Goal: Task Accomplishment & Management: Use online tool/utility

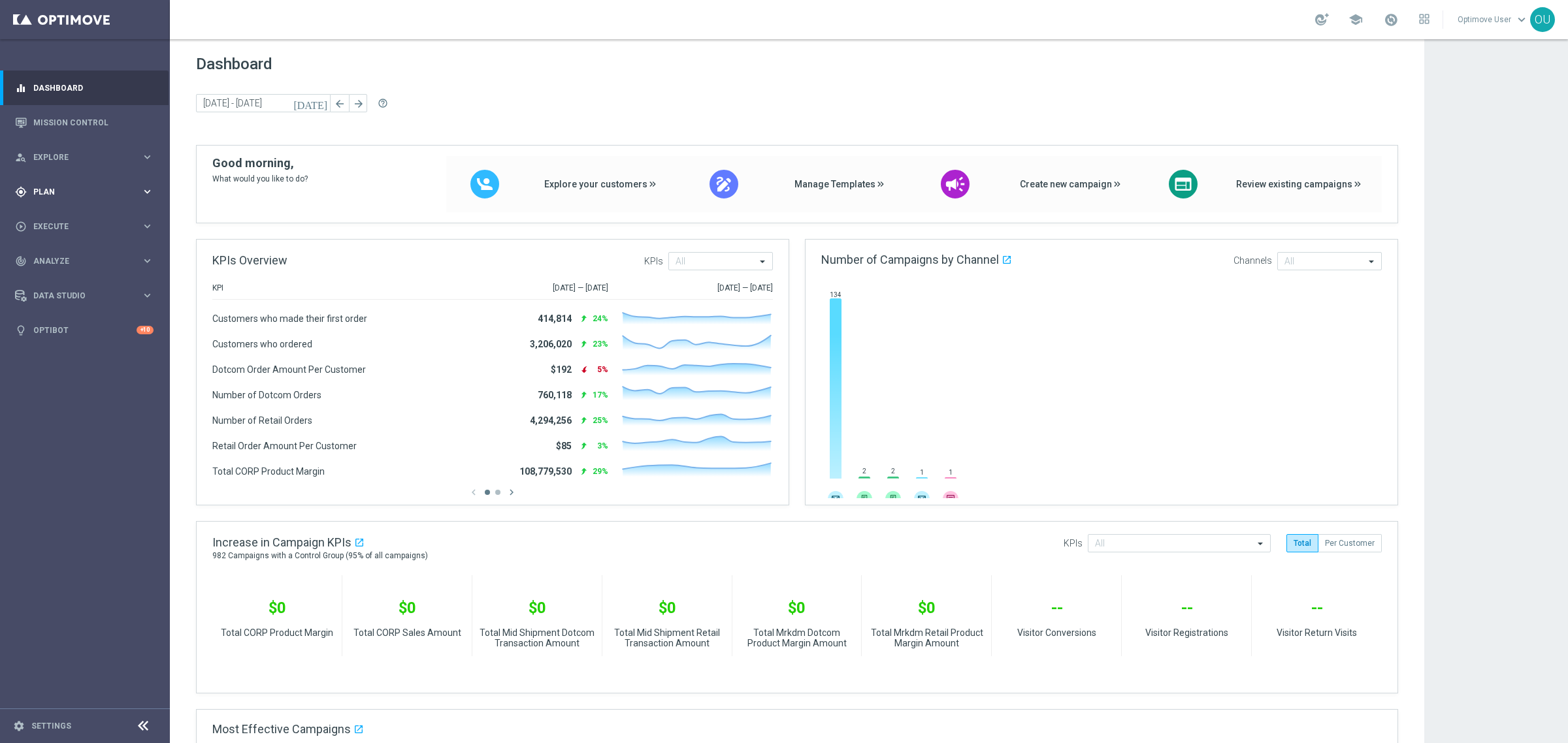
click at [66, 189] on span "Plan" at bounding box center [87, 193] width 107 height 8
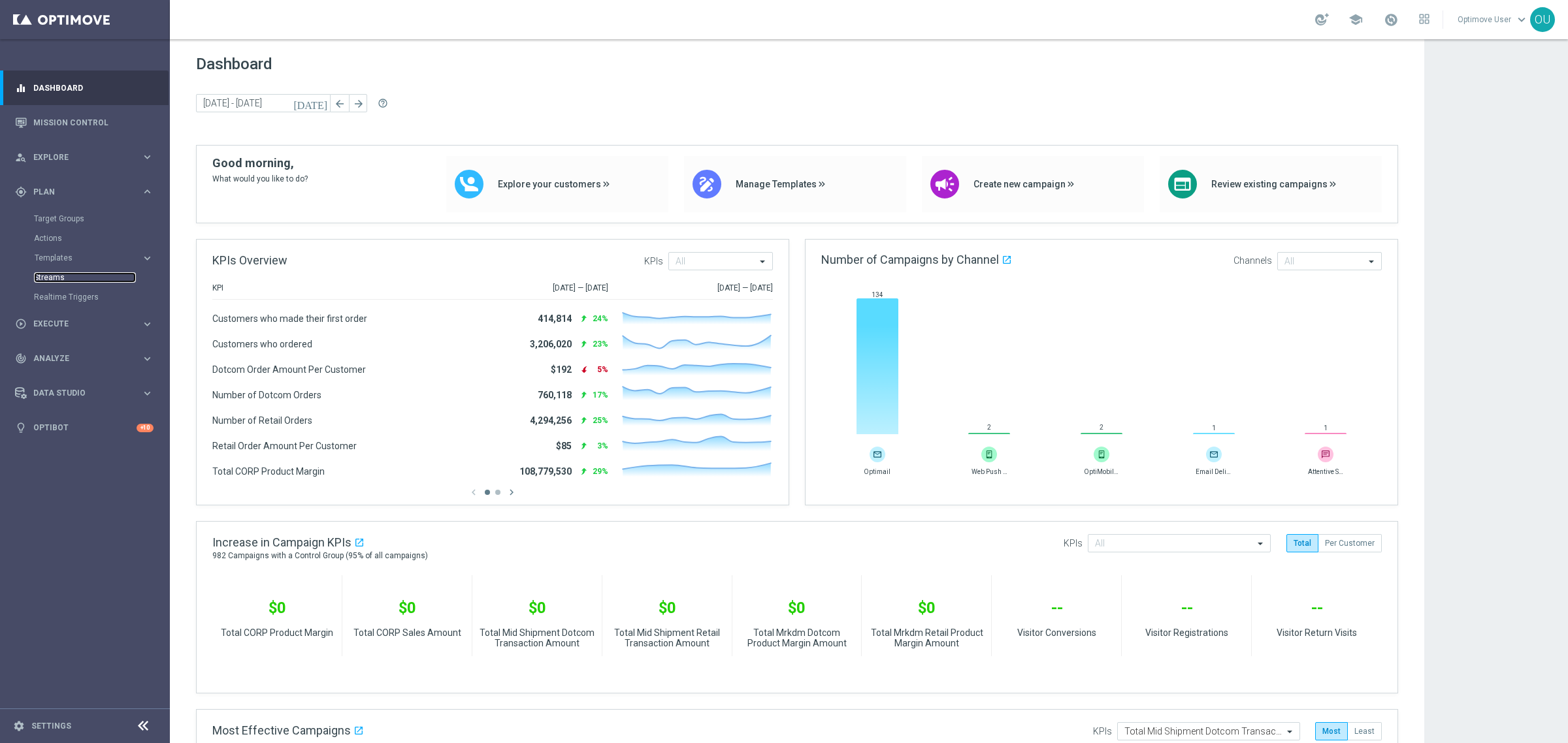
click at [53, 275] on link "Streams" at bounding box center [84, 277] width 102 height 11
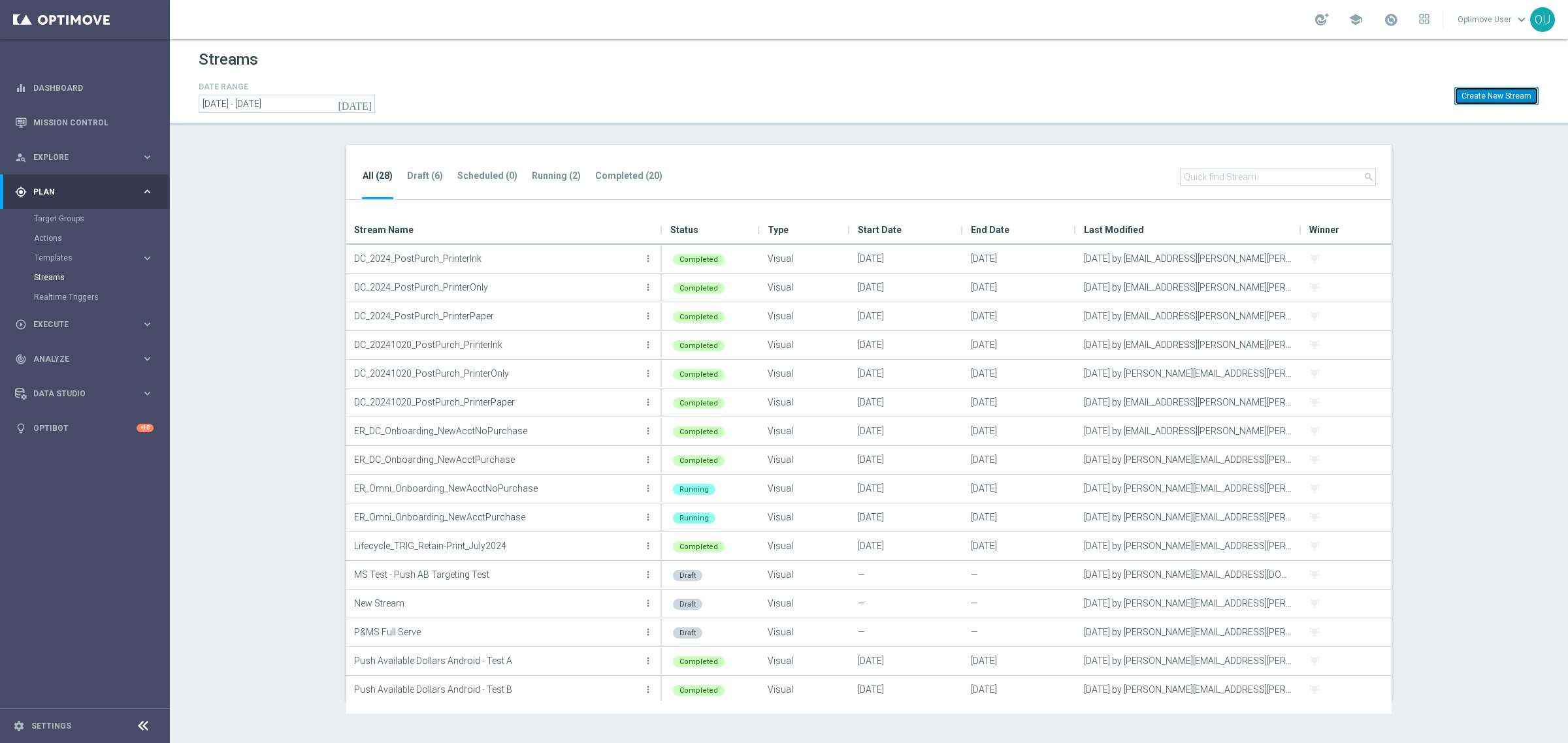
click at [1270, 95] on button "Create New Stream" at bounding box center [1496, 96] width 84 height 18
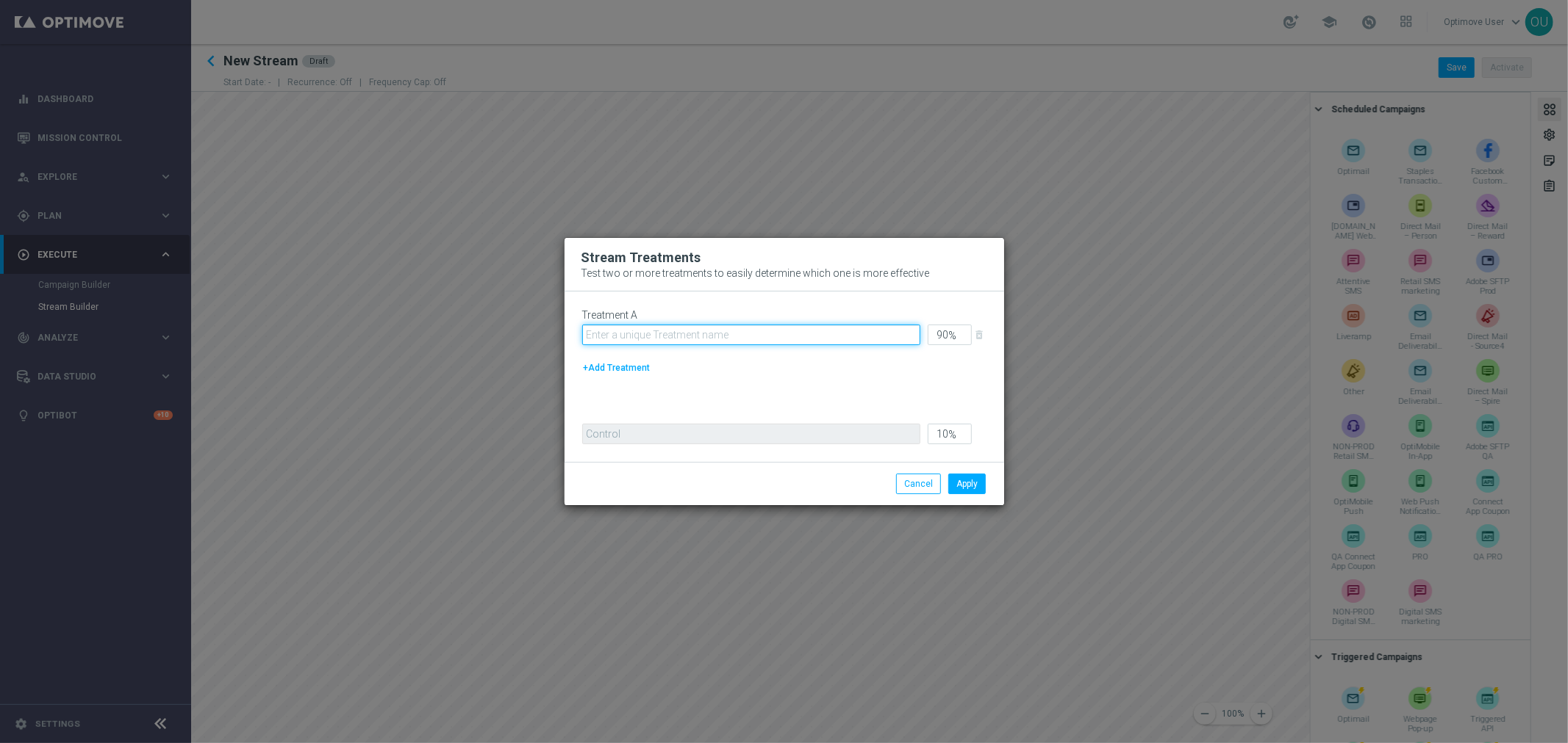
click at [631, 327] on input "text" at bounding box center [751, 335] width 339 height 20
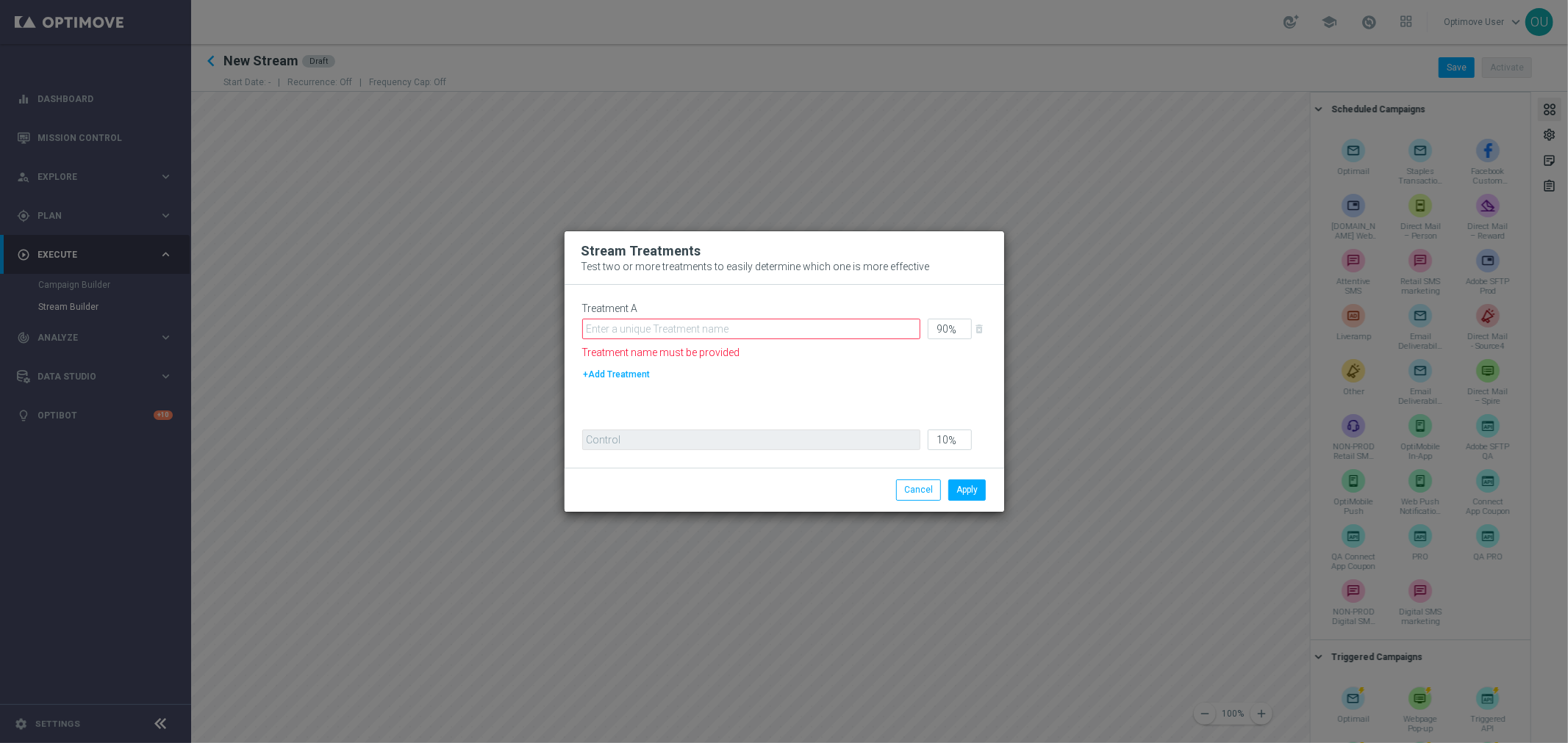
click at [620, 362] on div "Treatment A 90 % delete_forever Treatment name must be provided +Add Treatment" at bounding box center [784, 359] width 404 height 112
click at [619, 367] on button "+Add Treatment" at bounding box center [617, 375] width 70 height 17
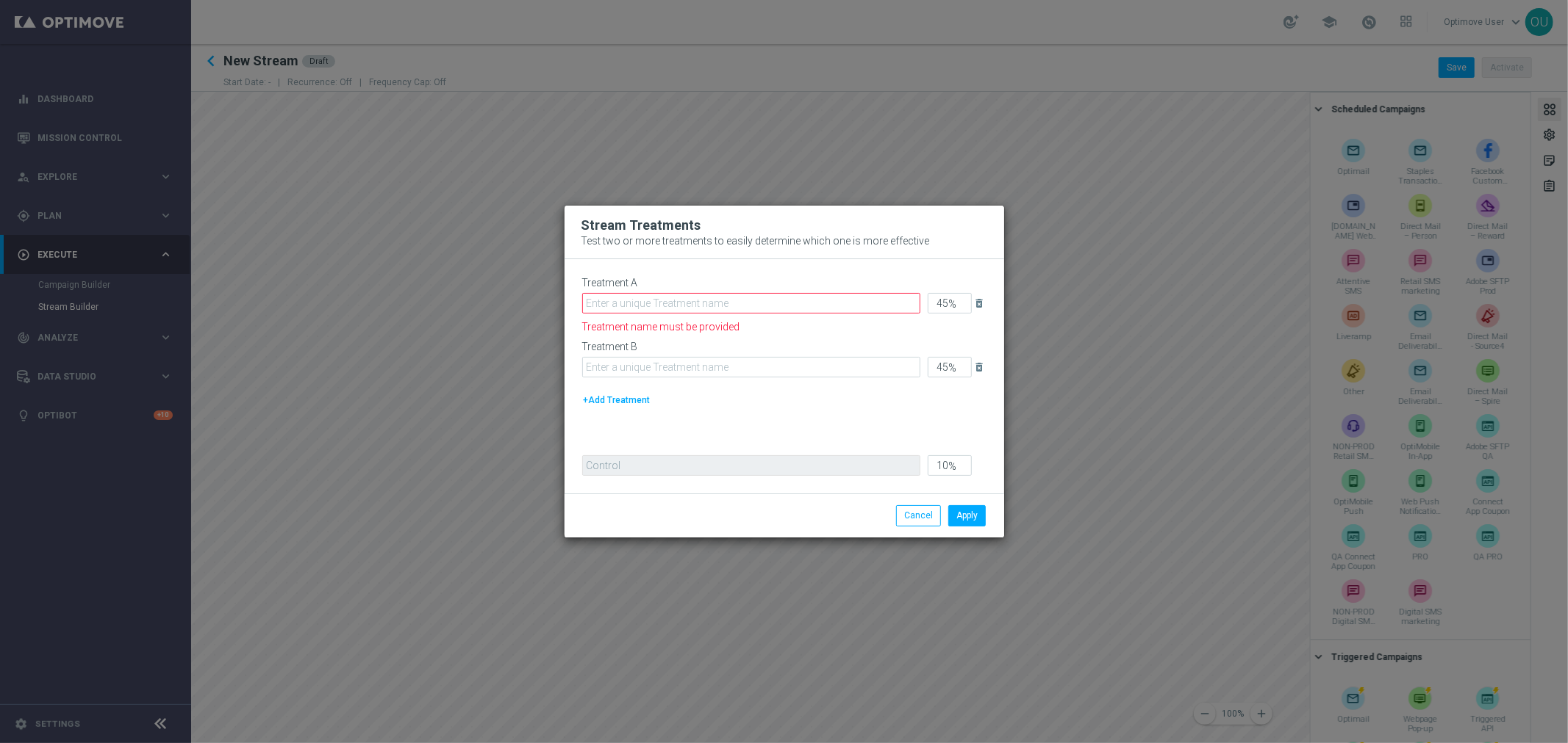
click at [622, 395] on button "+Add Treatment" at bounding box center [617, 401] width 70 height 17
type input "30"
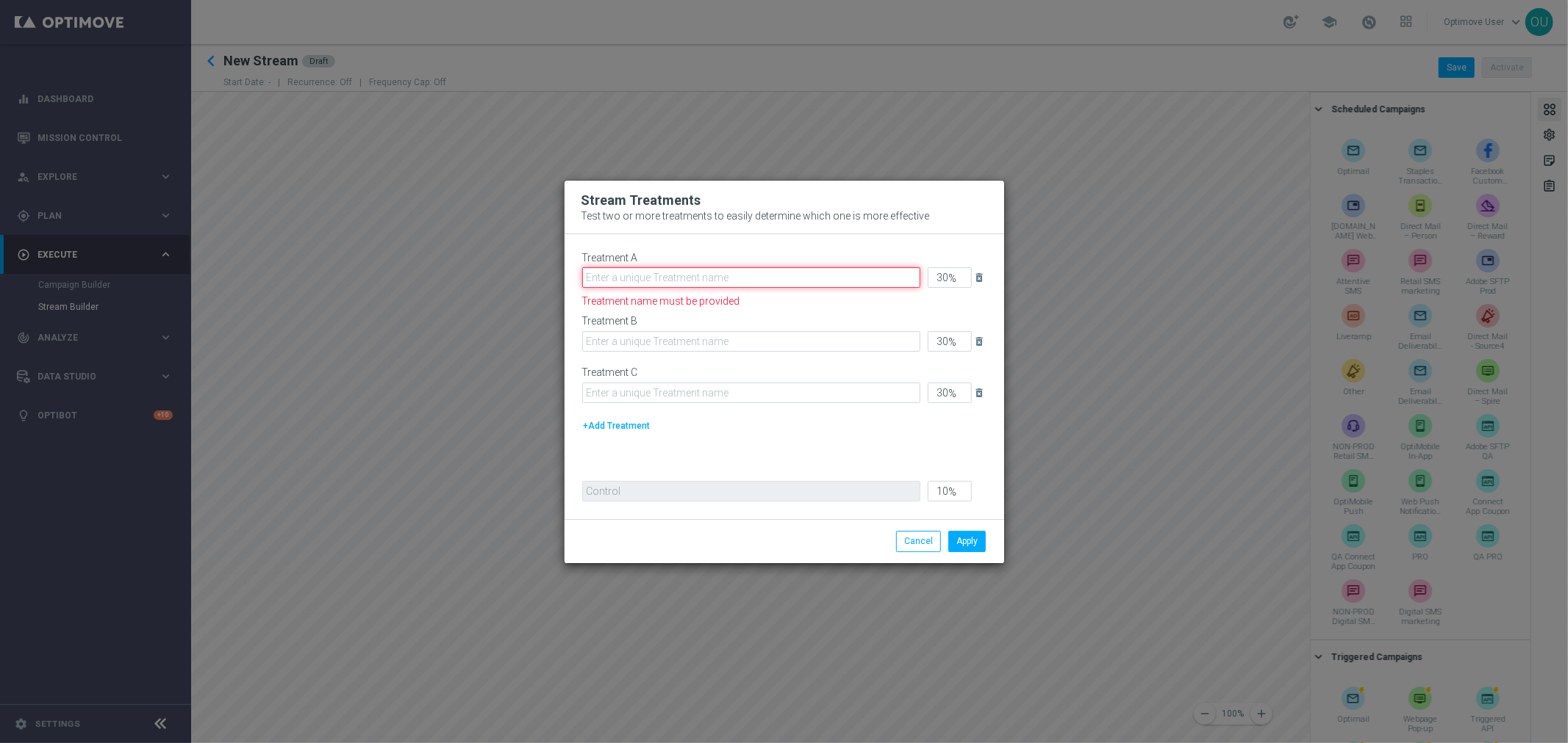
click at [671, 276] on input "text" at bounding box center [751, 277] width 339 height 20
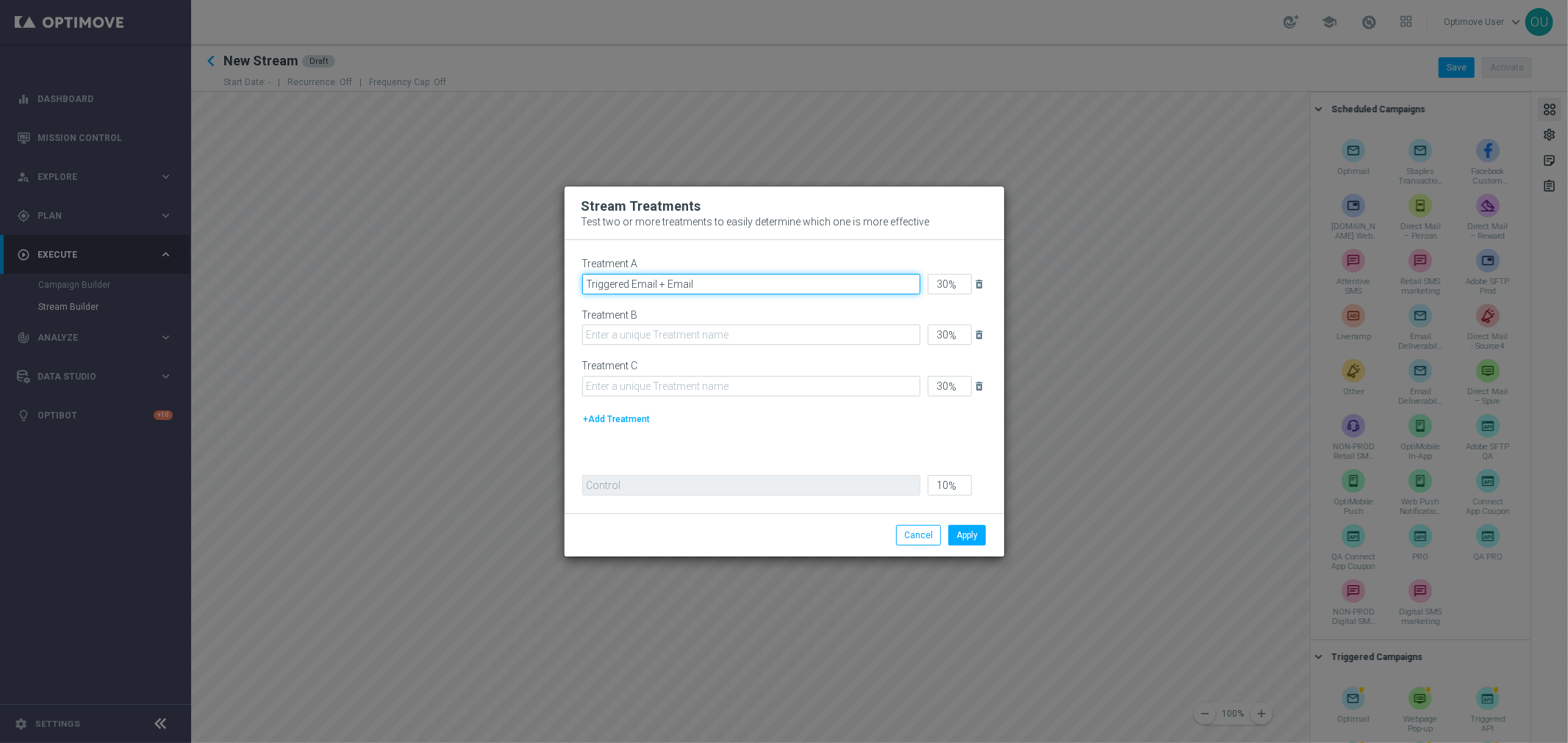
type input "Triggered Email + Email"
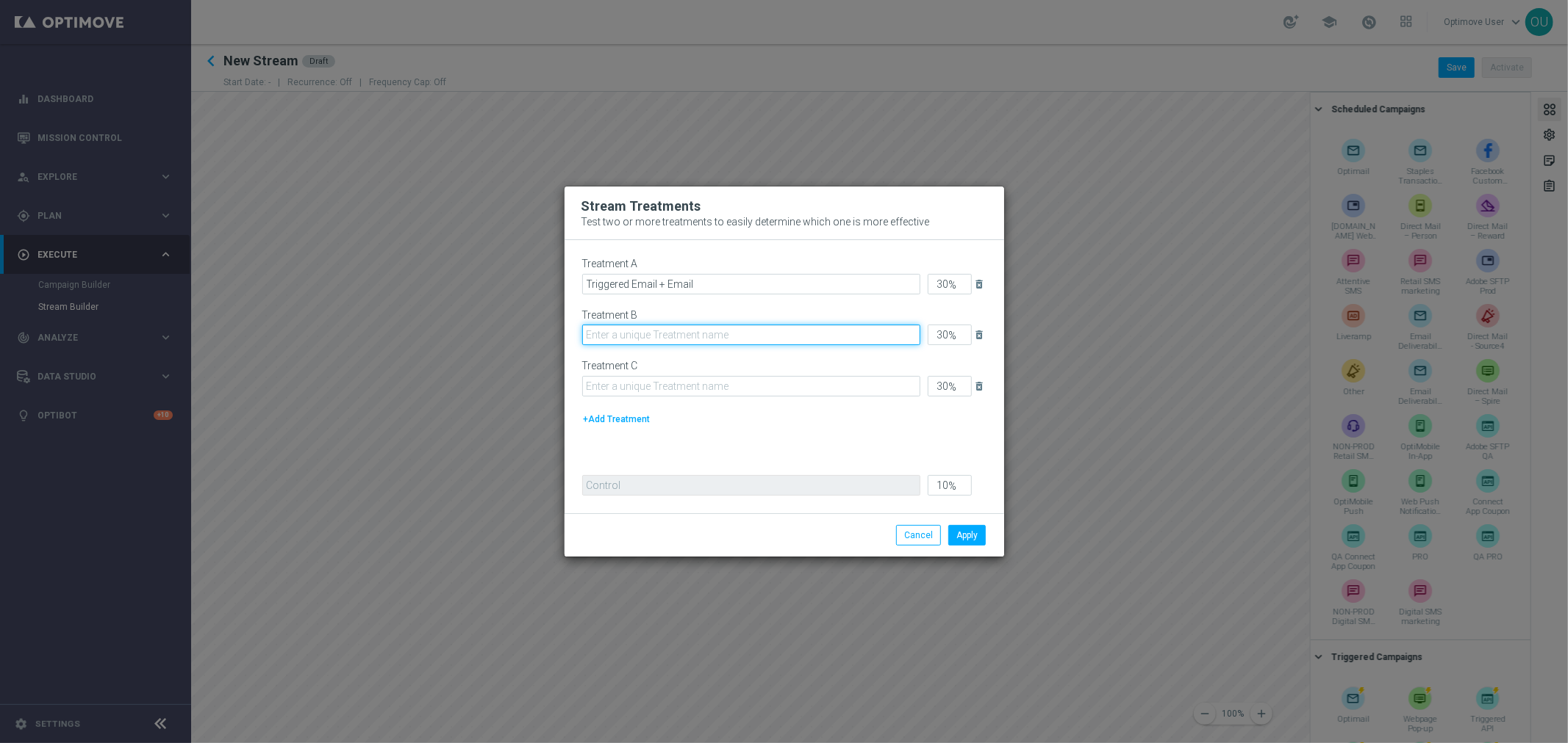
click at [664, 329] on input "text" at bounding box center [751, 335] width 339 height 20
type input "Triggered Email + Push"
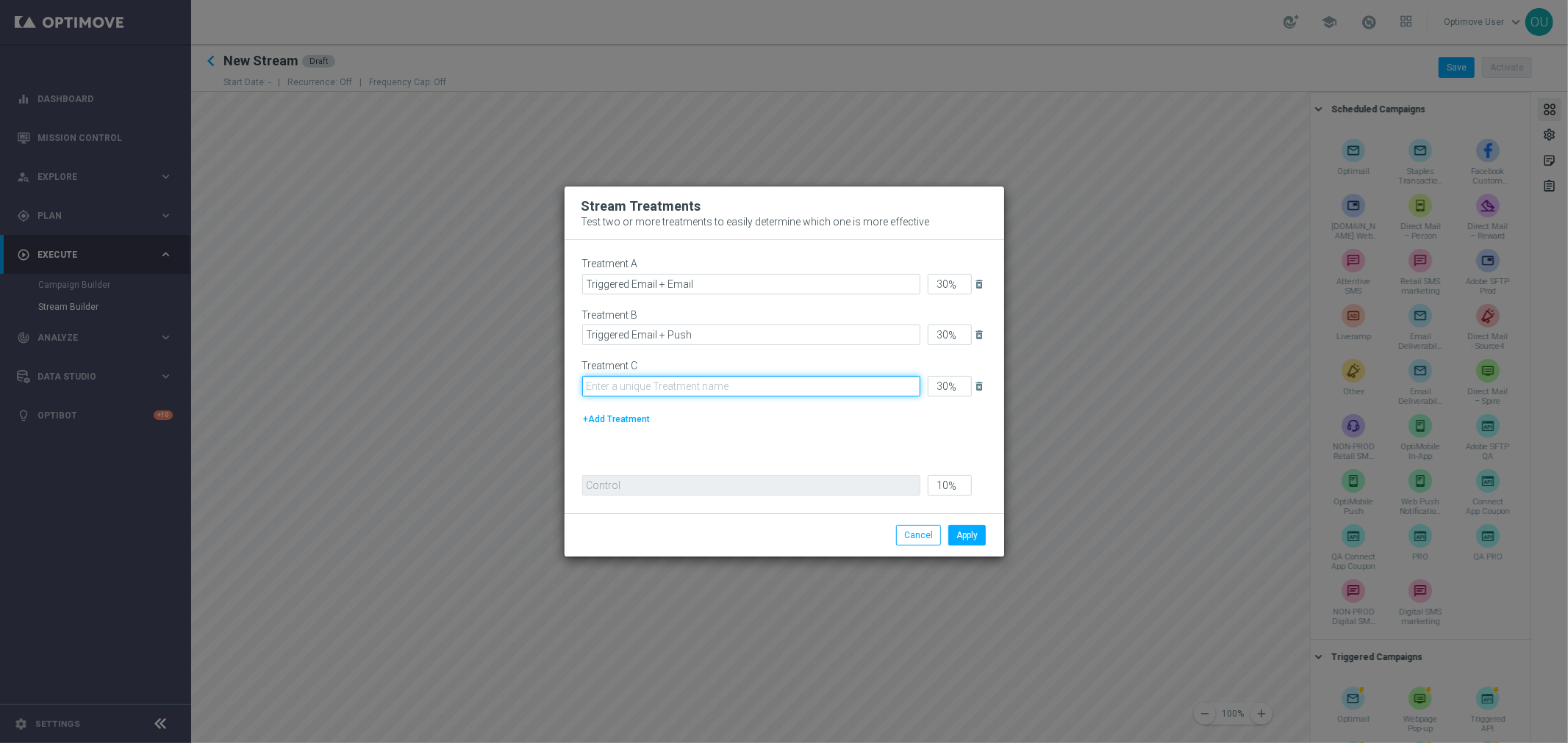
click at [654, 386] on input "text" at bounding box center [751, 386] width 339 height 20
type input "Triggered Email + SMS"
click at [973, 542] on button "Apply" at bounding box center [967, 536] width 38 height 20
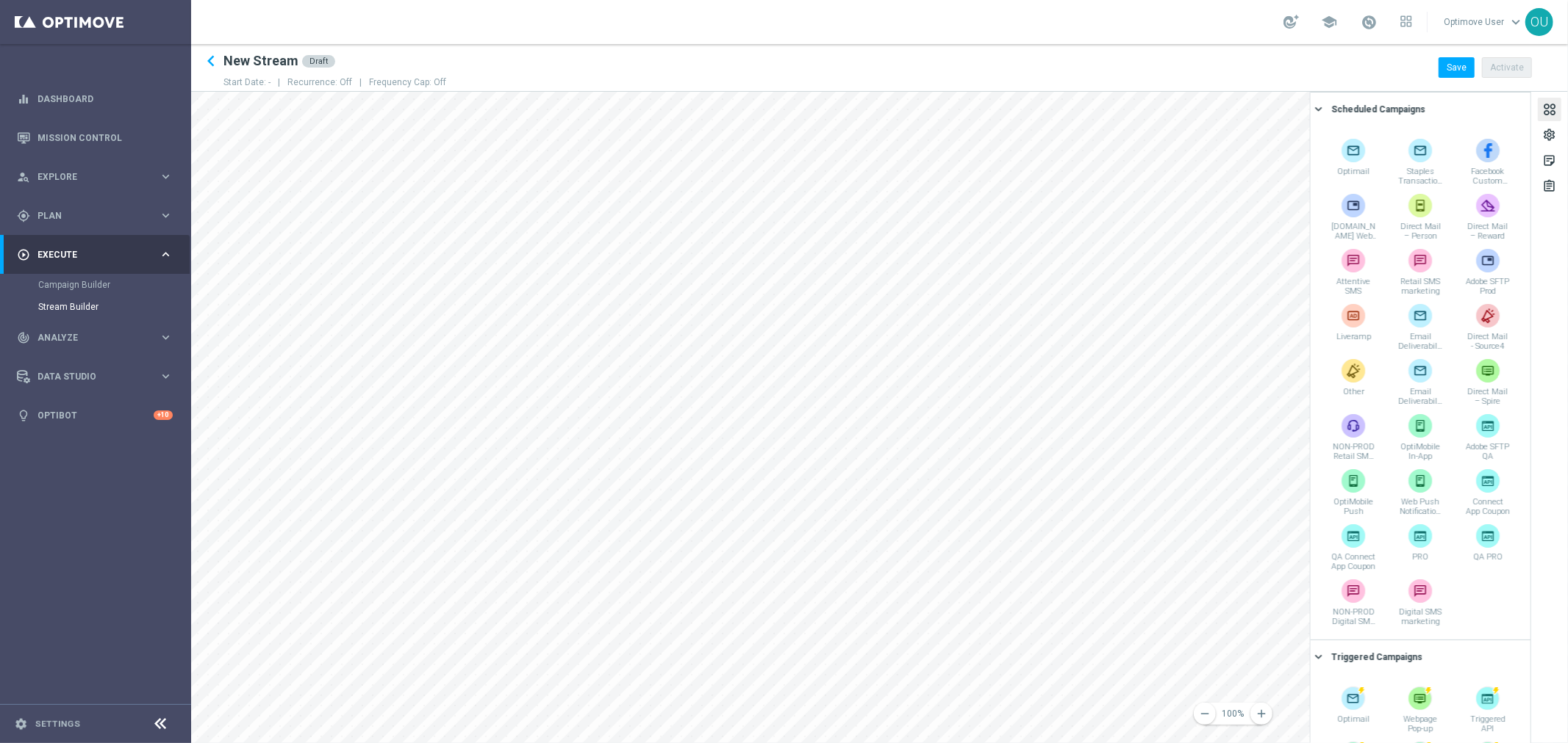
click at [158, 718] on icon at bounding box center [160, 724] width 18 height 18
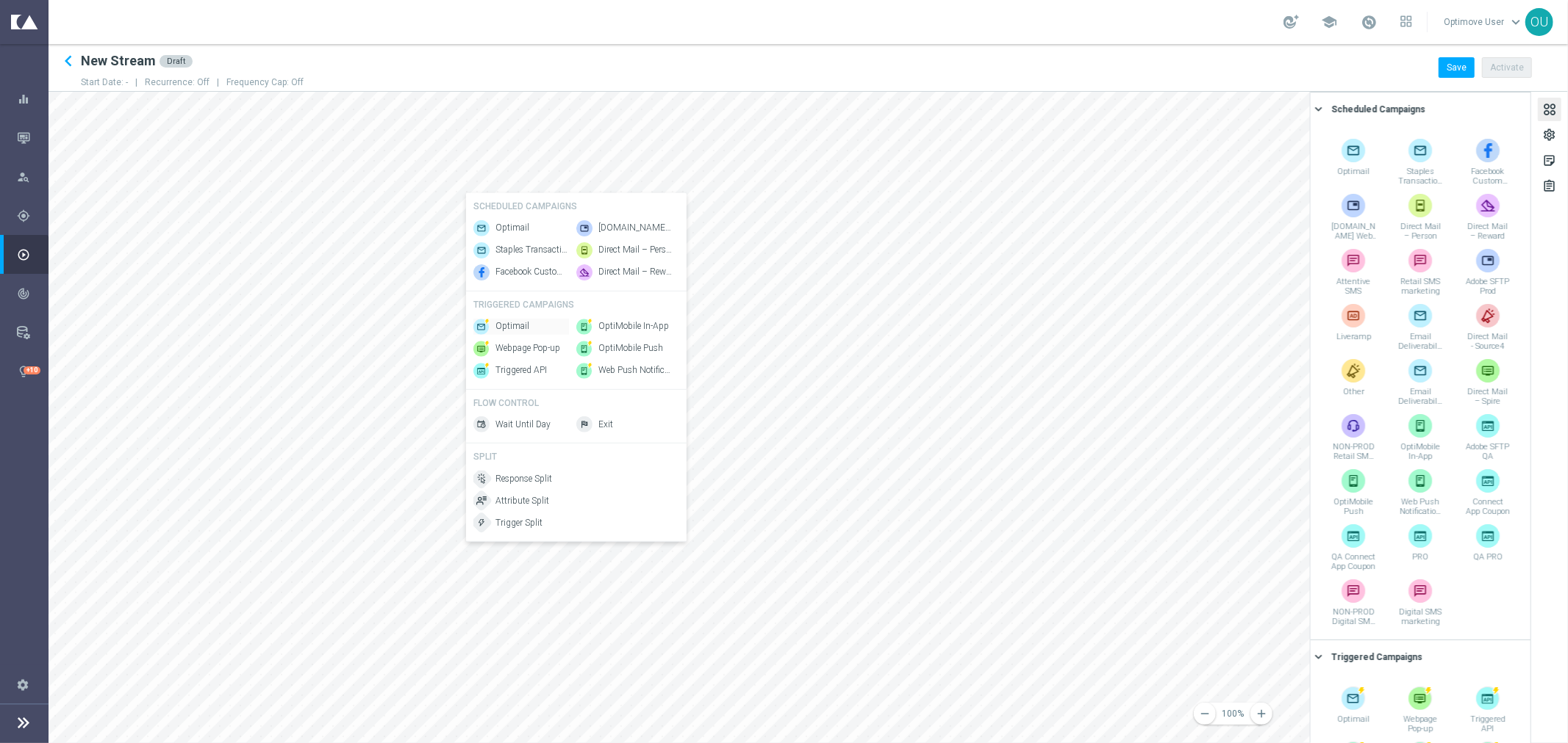
click at [508, 333] on span "Optimail" at bounding box center [512, 326] width 34 height 13
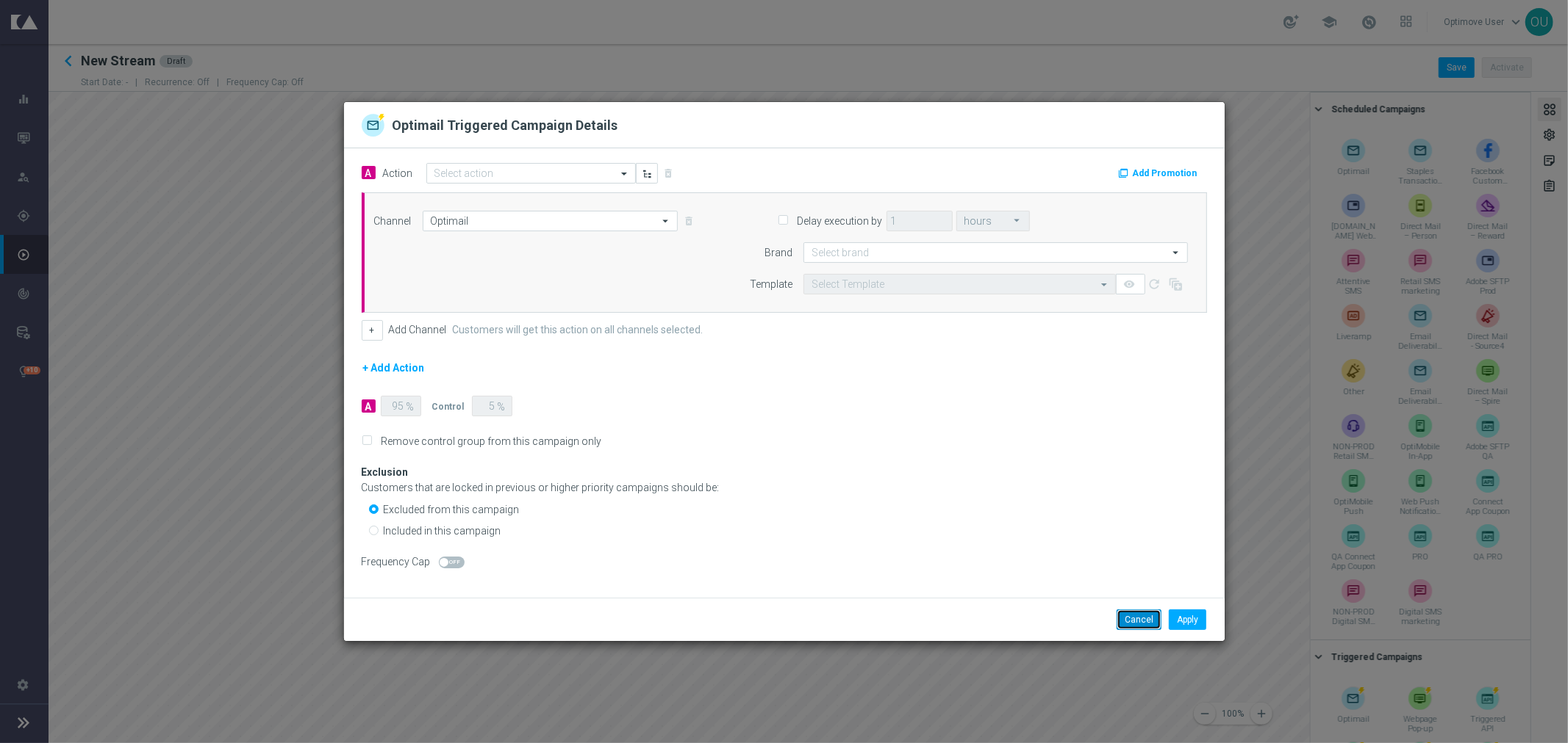
click at [1134, 619] on button "Cancel" at bounding box center [1139, 619] width 45 height 20
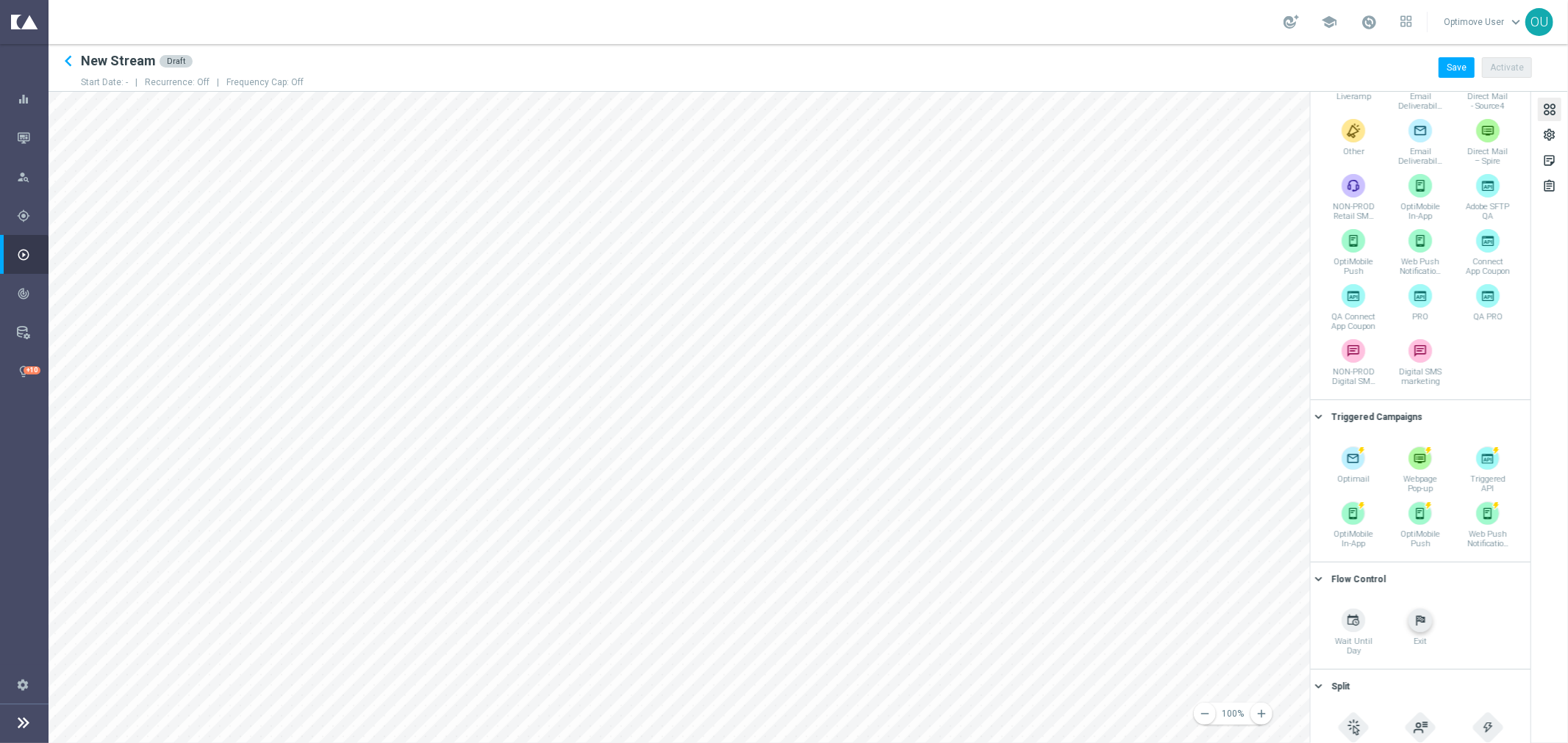
scroll to position [273, 0]
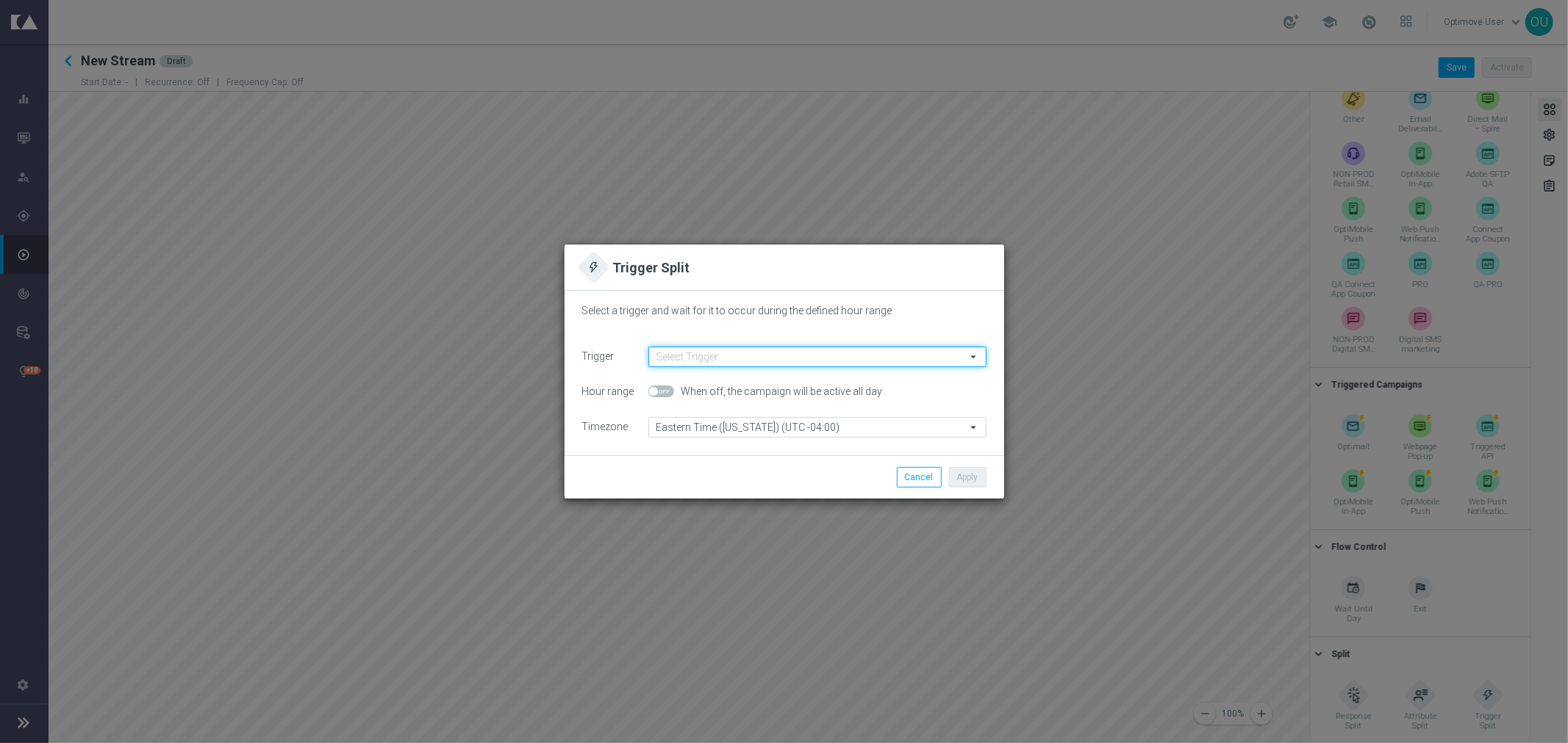
click at [681, 354] on input at bounding box center [817, 357] width 339 height 20
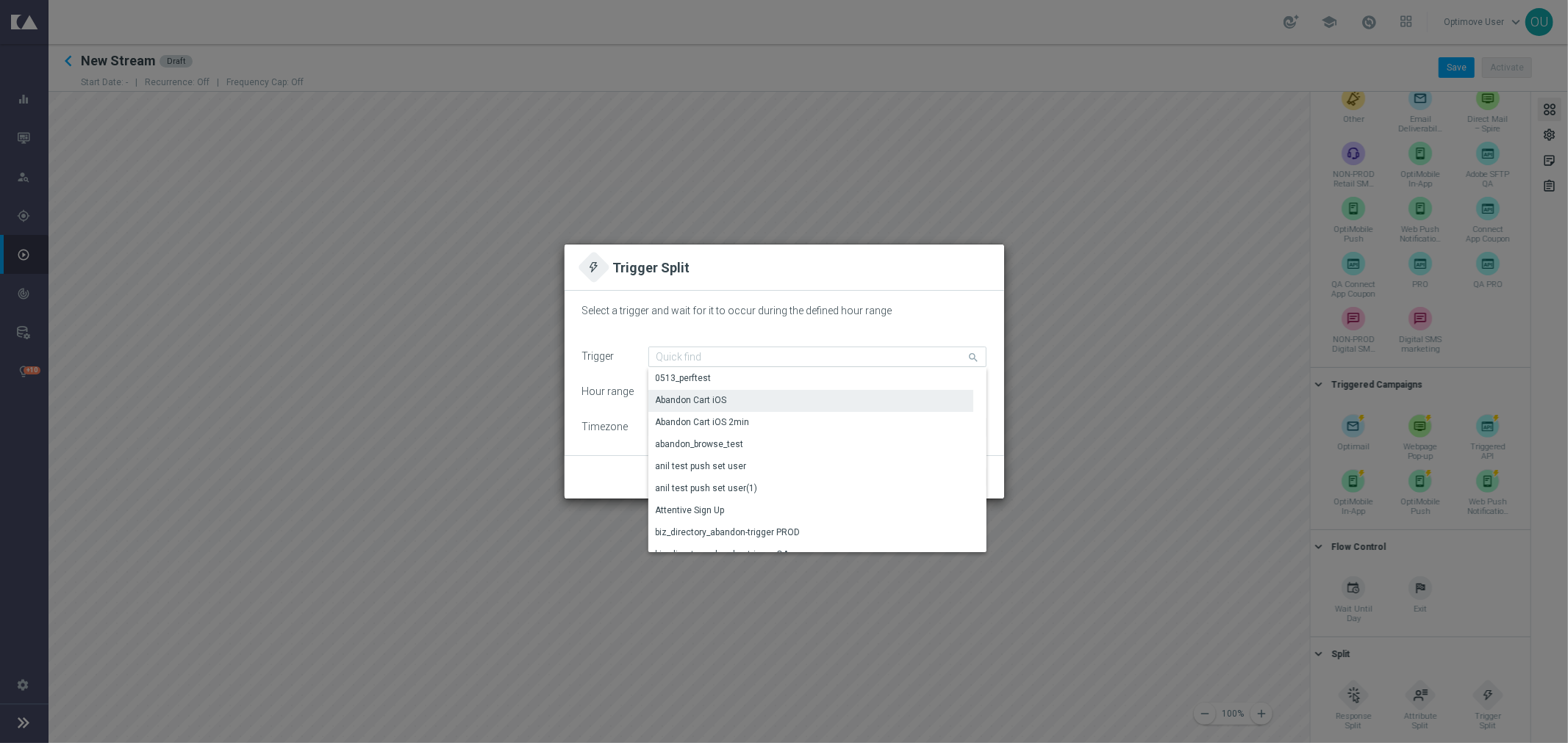
click at [757, 394] on div "Abandon Cart iOS" at bounding box center [811, 400] width 326 height 20
type input "Abandon Cart iOS"
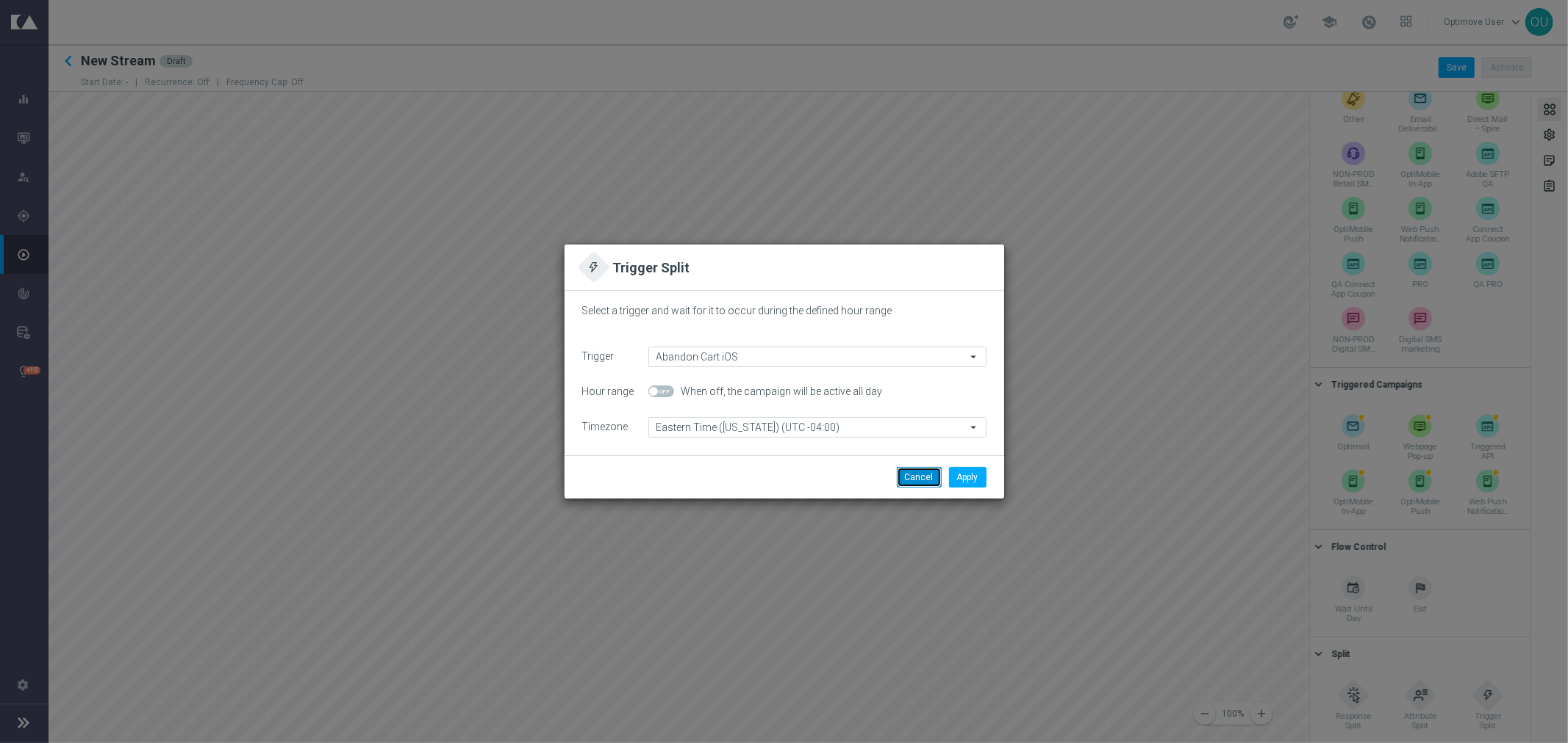
click at [906, 475] on button "Cancel" at bounding box center [919, 478] width 45 height 20
click at [671, 357] on input at bounding box center [817, 357] width 339 height 20
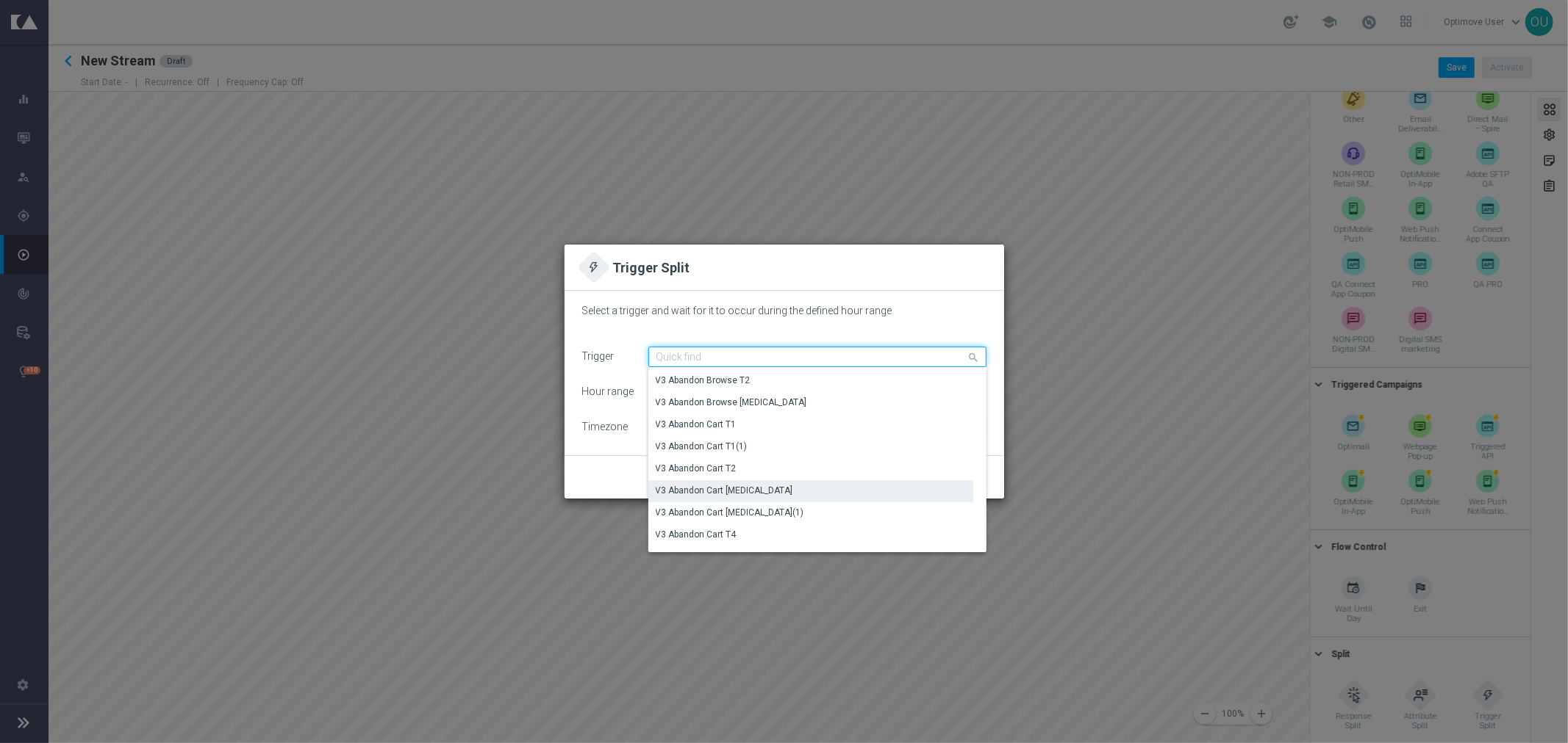
scroll to position [2900, 0]
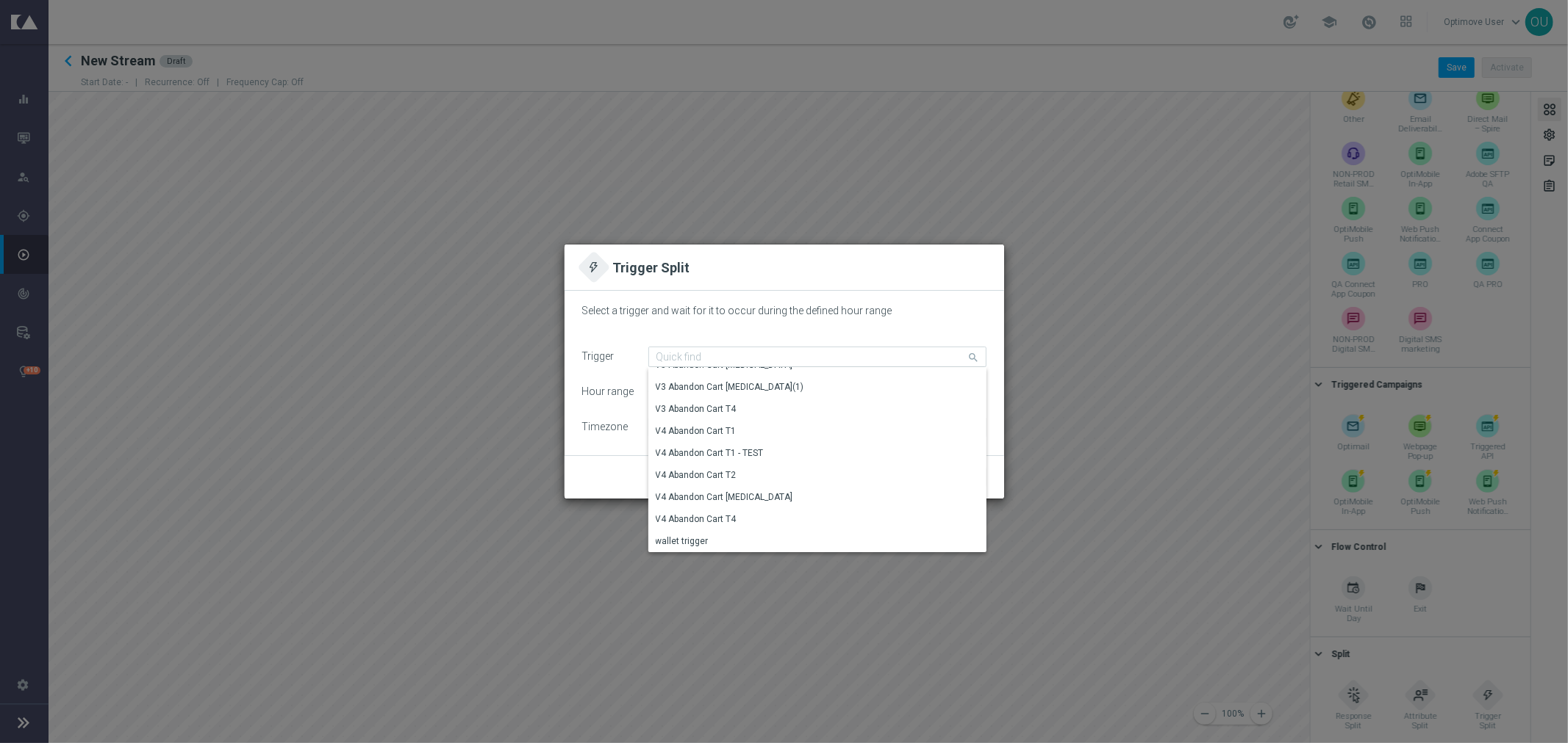
click at [802, 647] on modal-container "Trigger Split Select a trigger and wait for it to occur during the defined hour…" at bounding box center [784, 372] width 1568 height 743
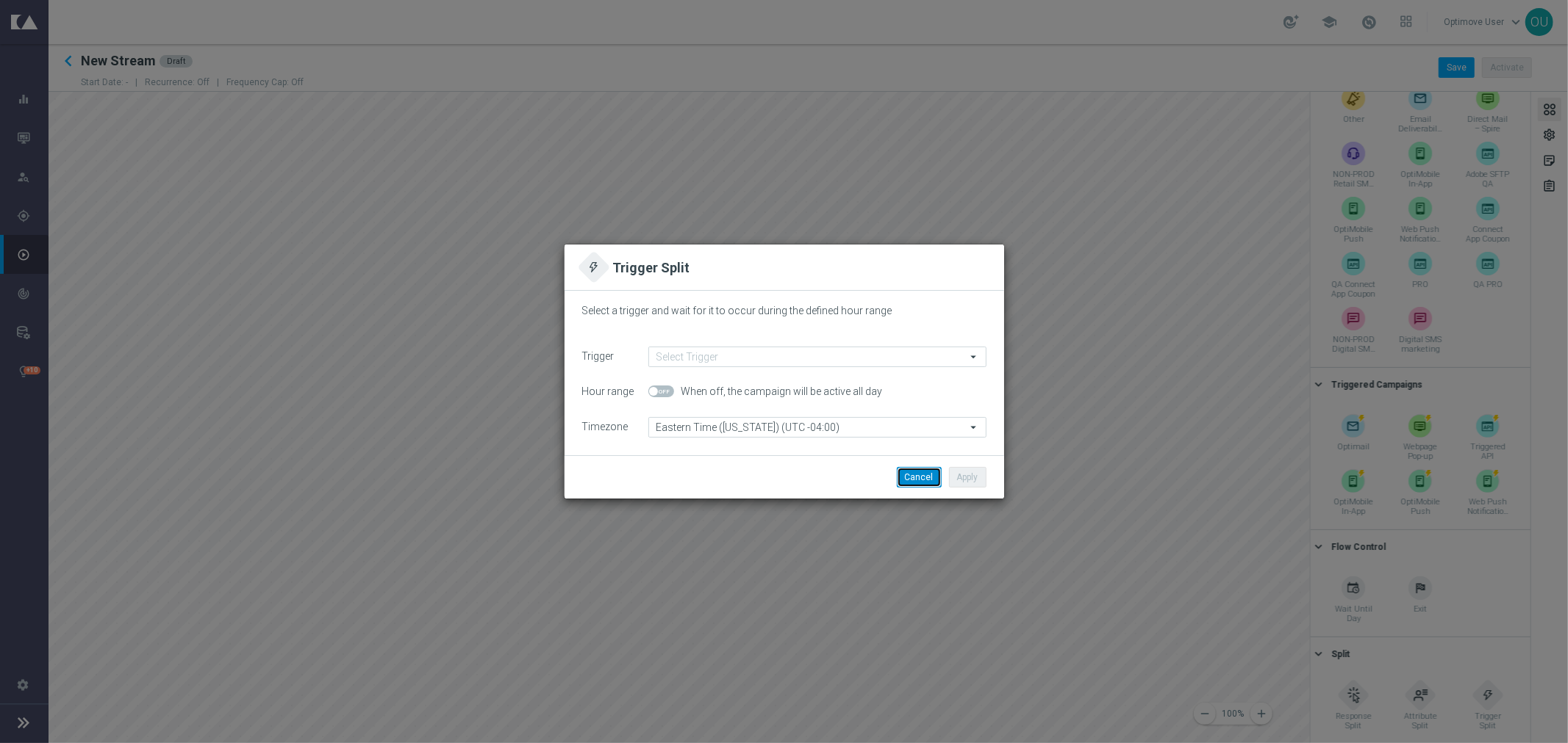
click at [918, 472] on button "Cancel" at bounding box center [919, 478] width 45 height 20
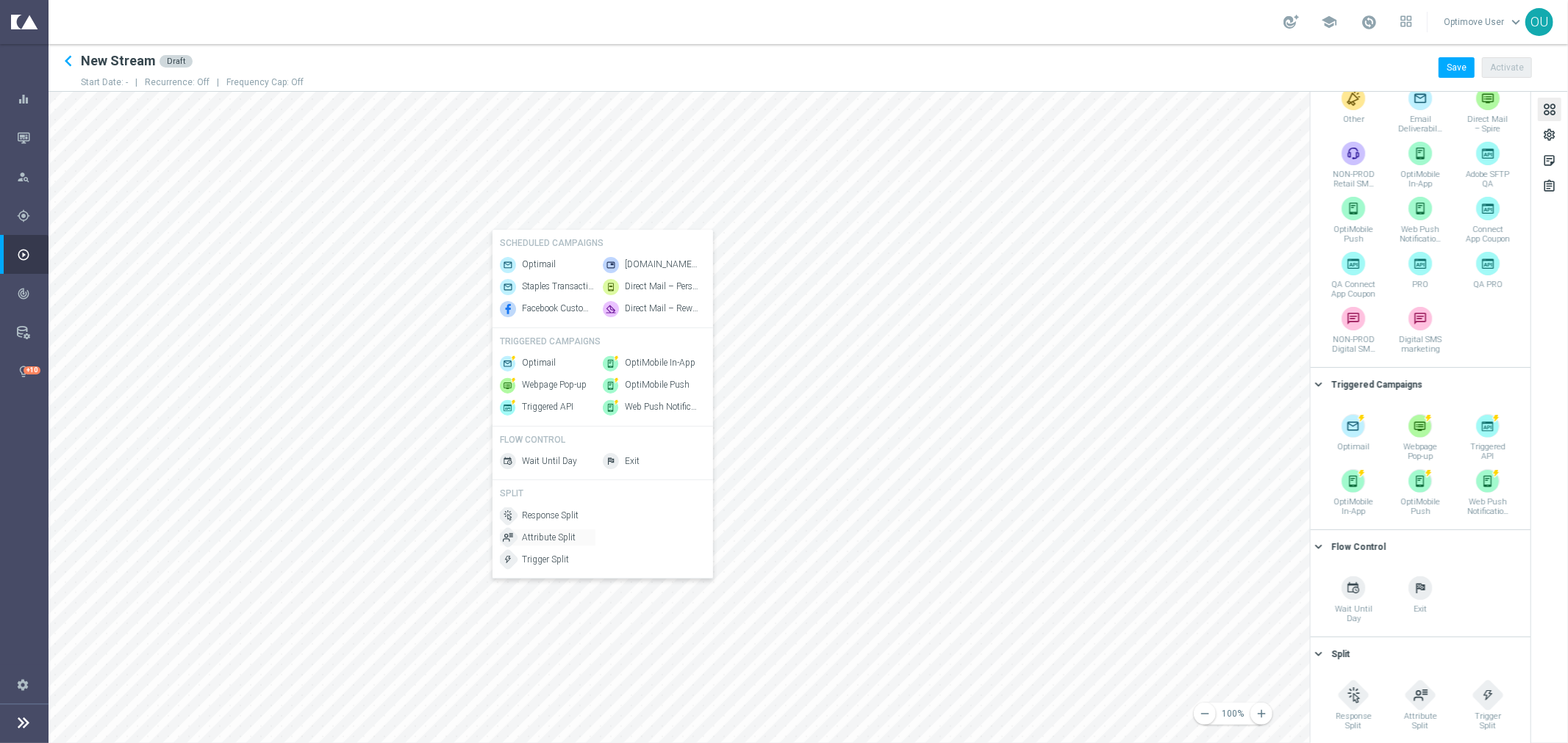
click at [574, 541] on div "Attribute Split" at bounding box center [548, 538] width 96 height 17
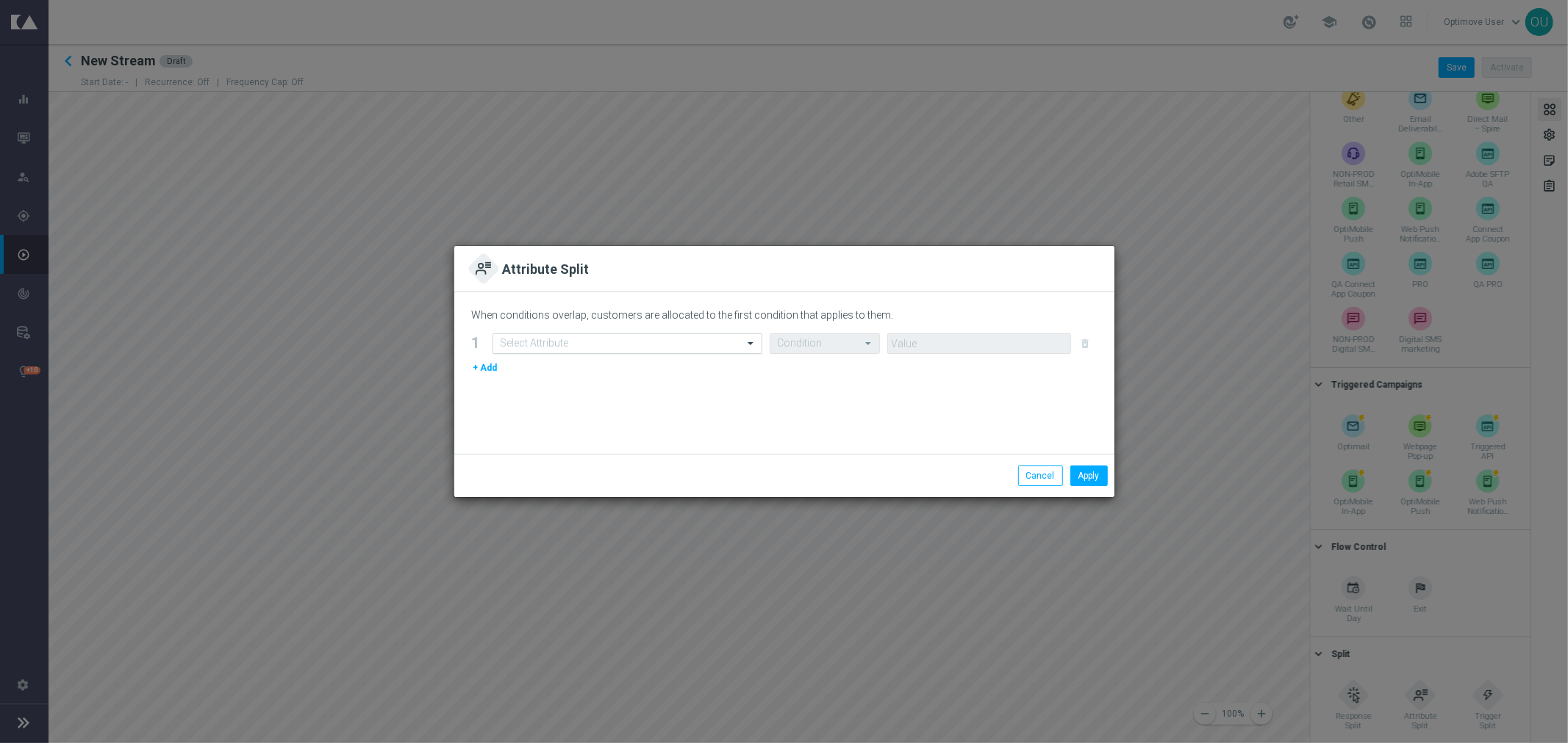
click at [546, 340] on input "text" at bounding box center [612, 345] width 224 height 13
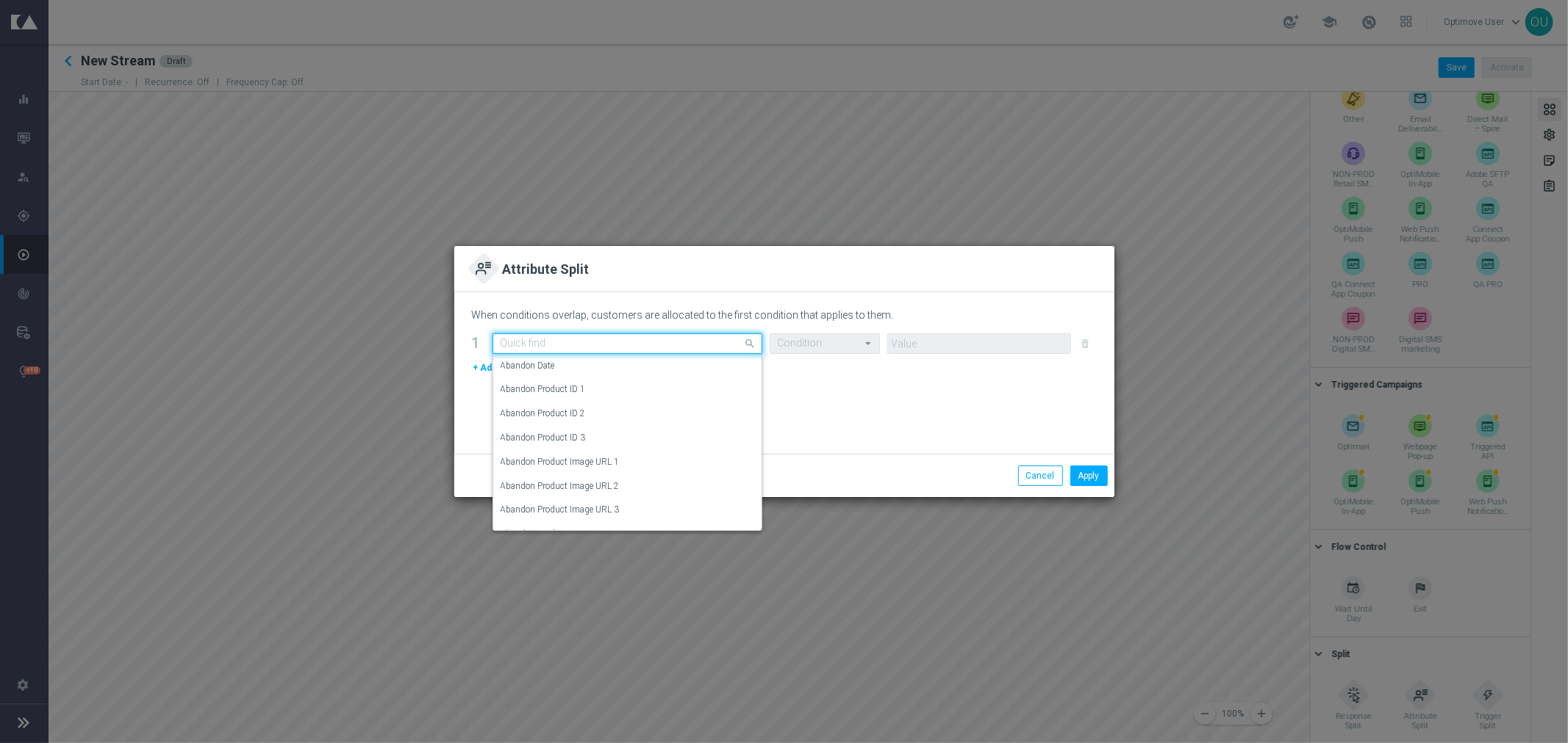
click at [549, 336] on div "Quick find" at bounding box center [627, 344] width 269 height 20
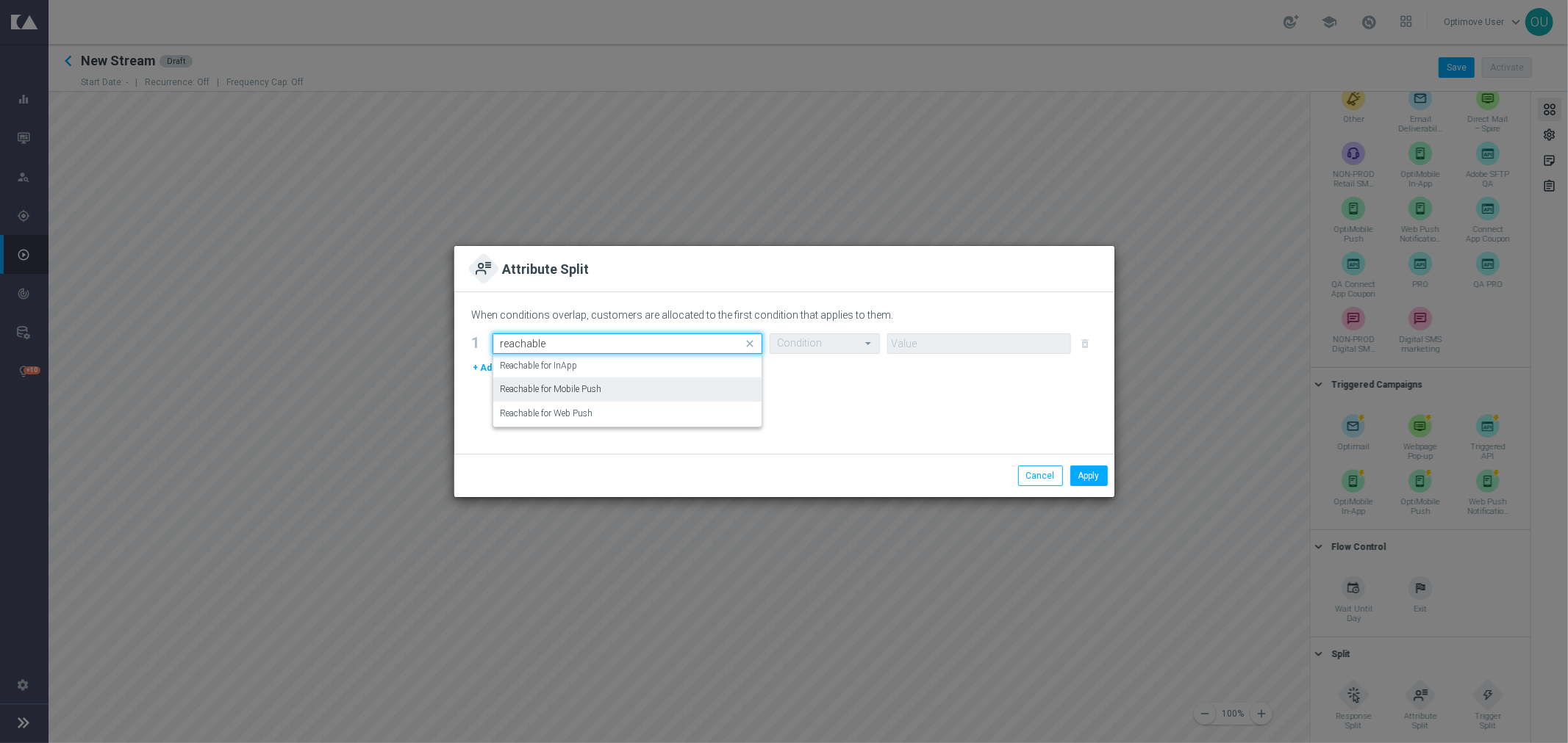
click at [612, 393] on div "Reachable for Mobile Push" at bounding box center [627, 390] width 254 height 24
type input "reachable"
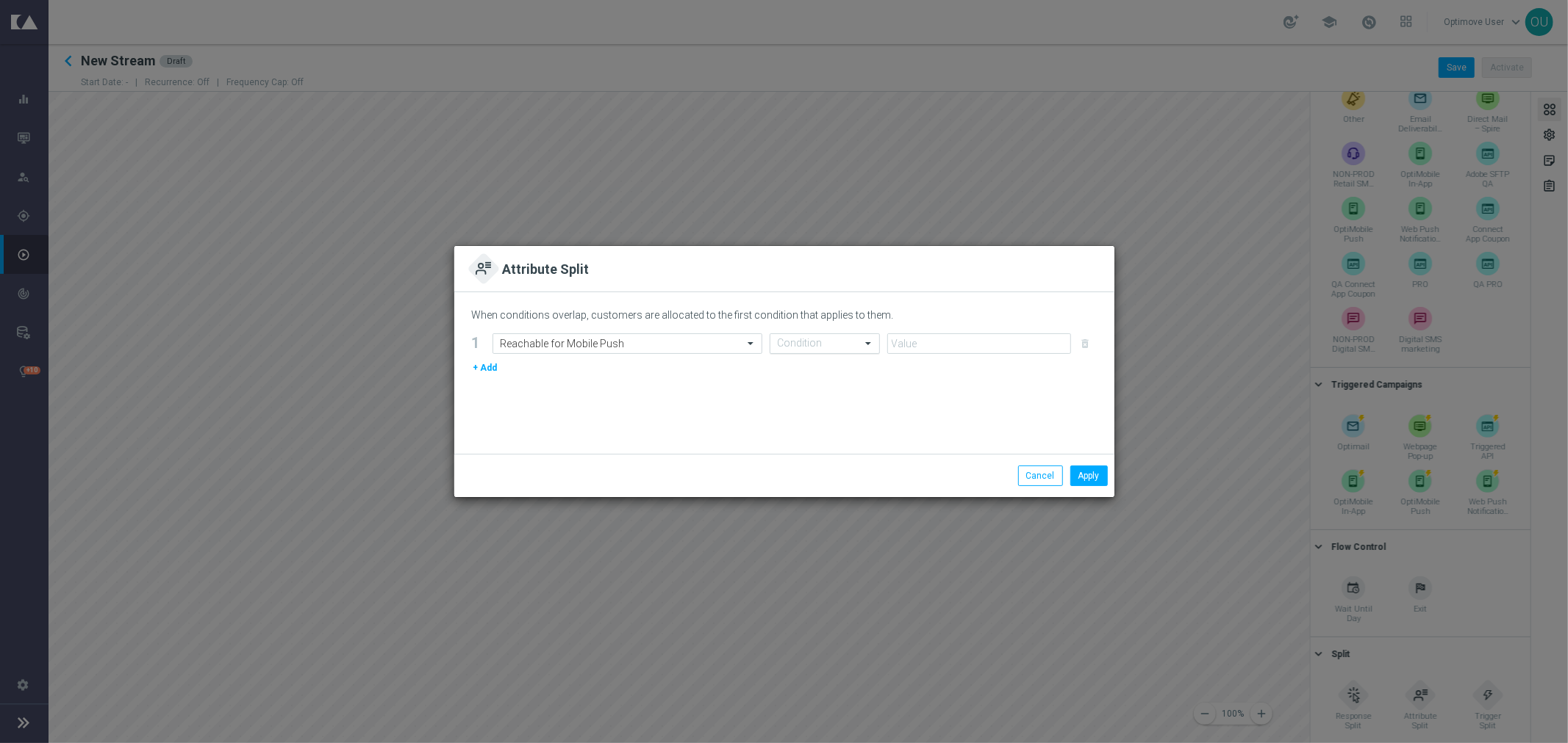
click at [790, 346] on input "text" at bounding box center [810, 345] width 65 height 13
click at [813, 439] on div "Equals" at bounding box center [825, 438] width 94 height 24
click at [932, 340] on input "text" at bounding box center [965, 345] width 138 height 13
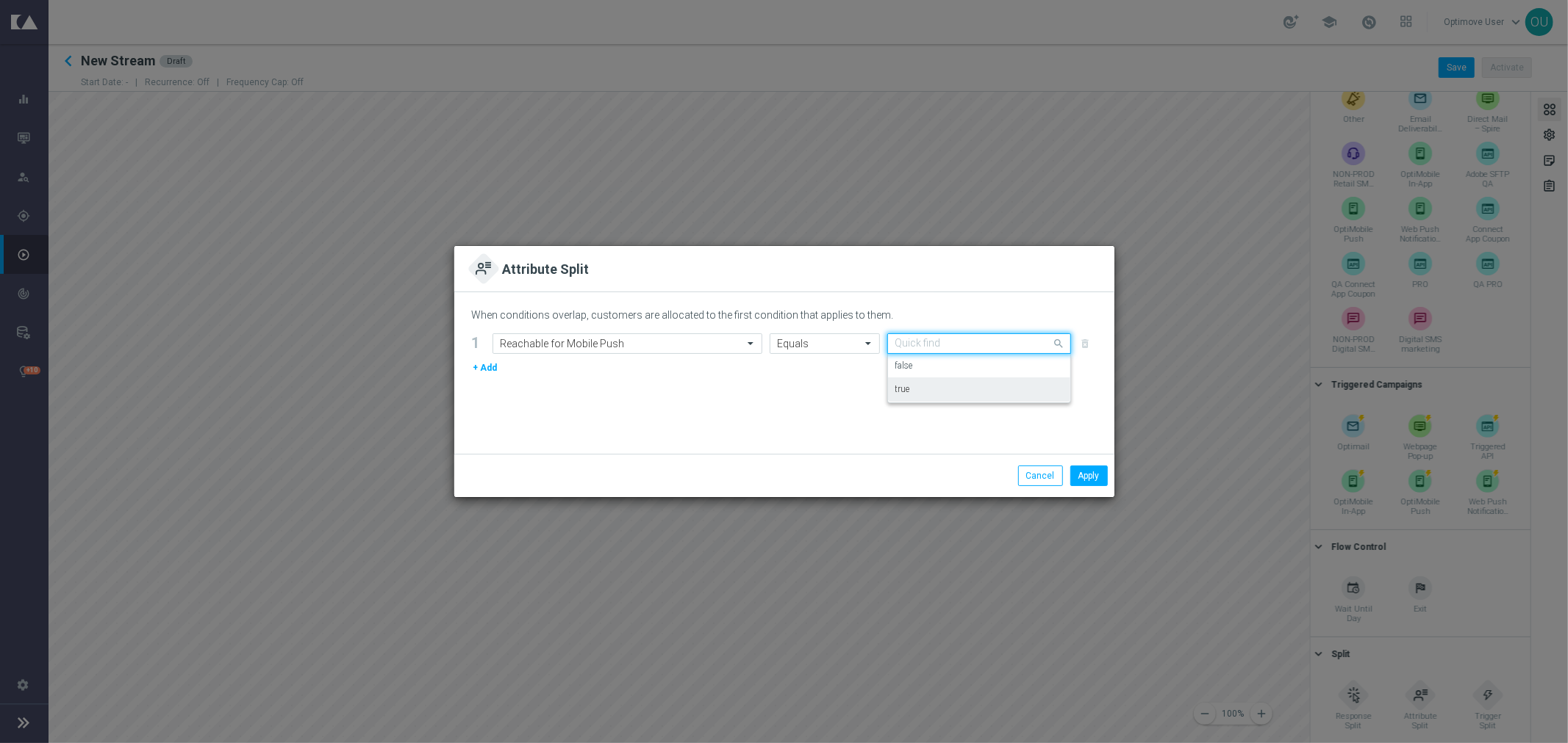
click at [912, 393] on div "true" at bounding box center [980, 390] width 168 height 24
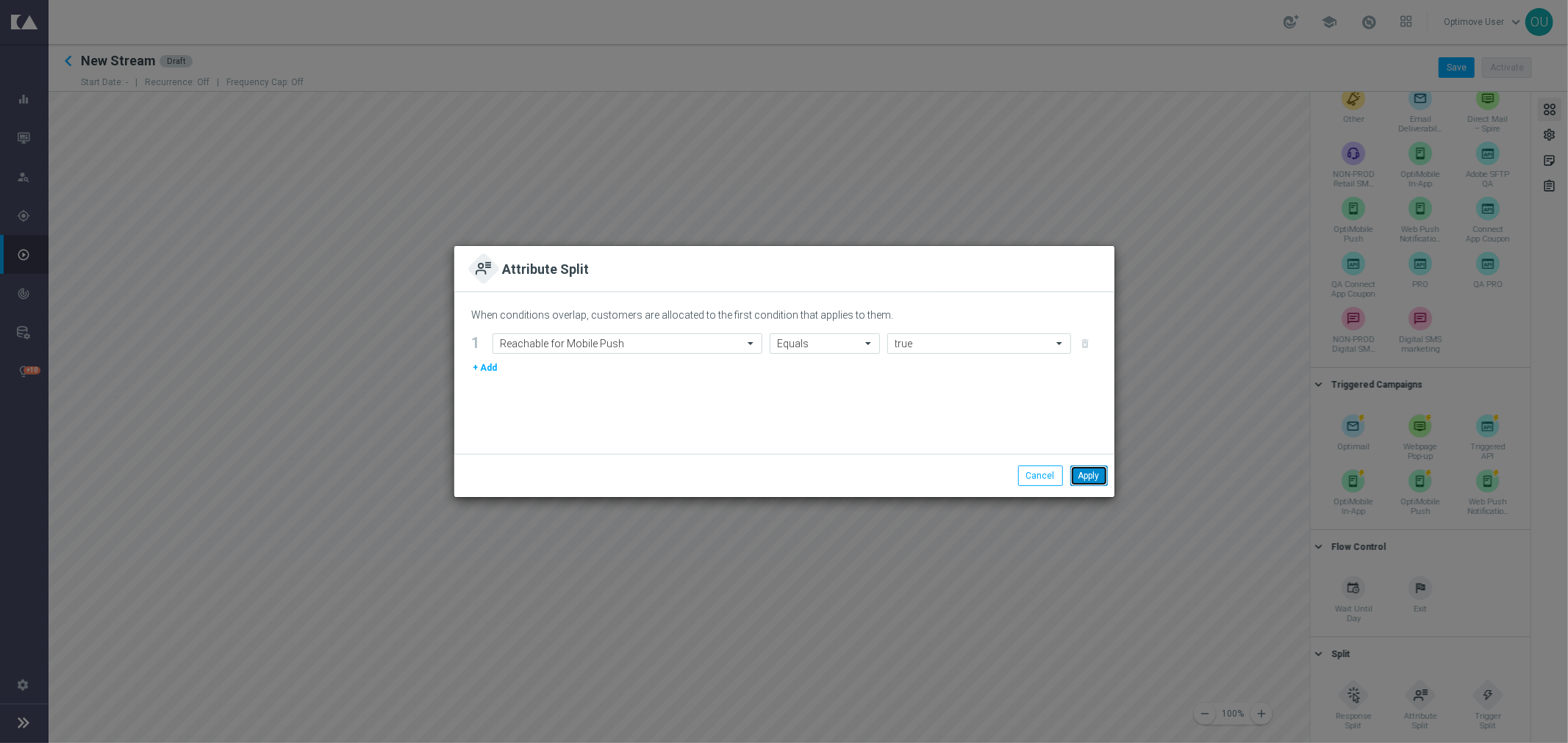
click at [1082, 470] on button "Apply" at bounding box center [1088, 476] width 38 height 20
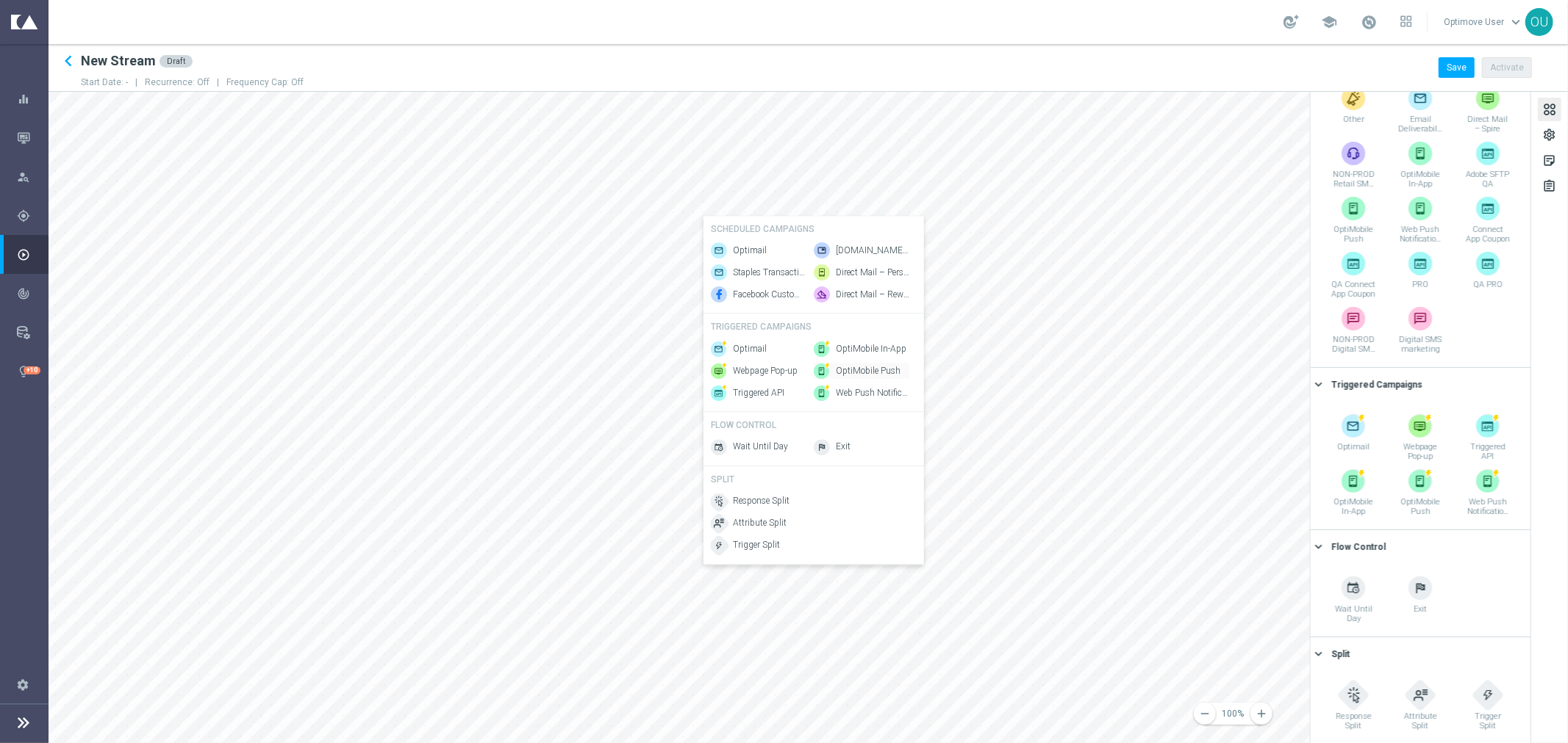
click at [856, 374] on span "OptiMobile Push" at bounding box center [868, 372] width 65 height 13
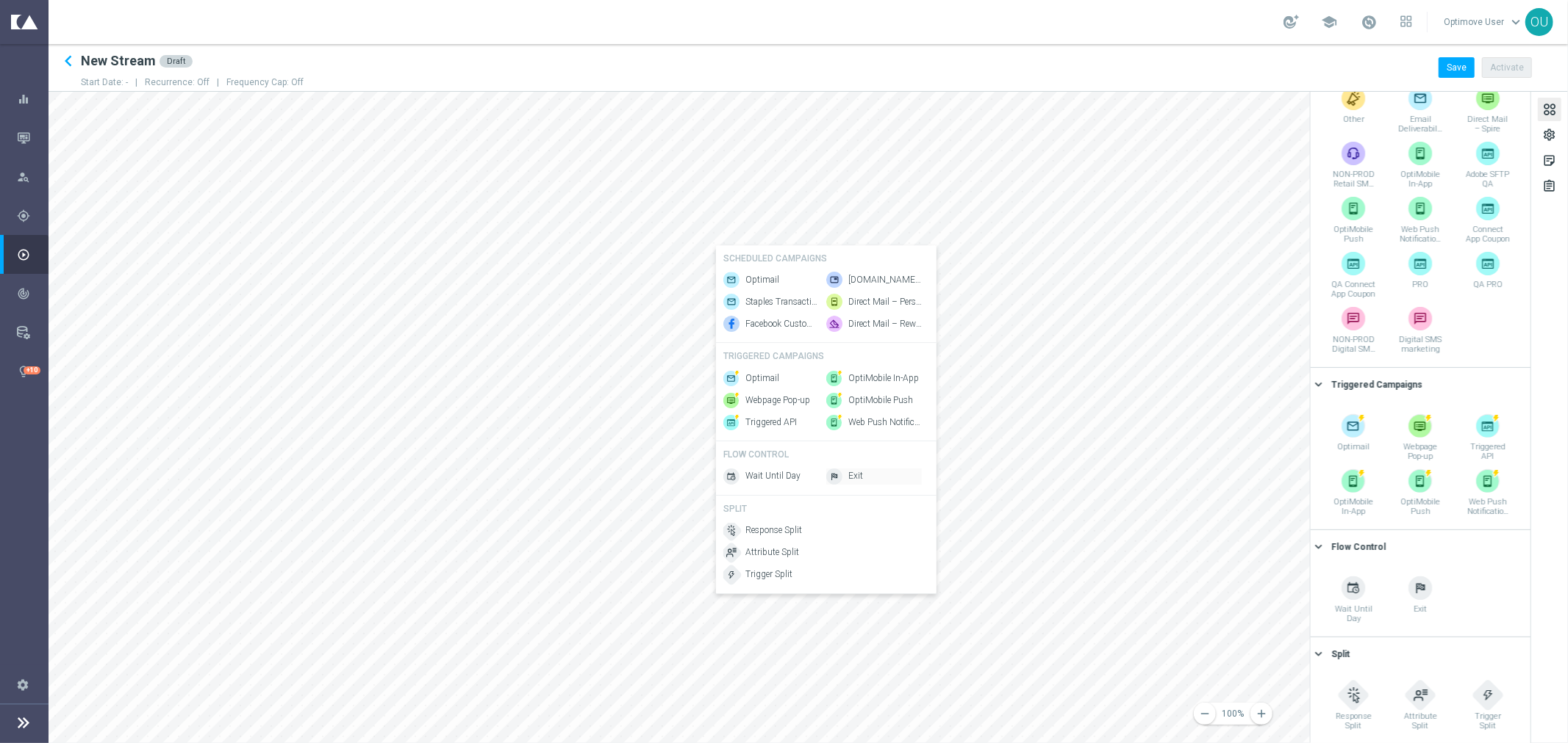
click at [849, 479] on span "Exit" at bounding box center [856, 478] width 15 height 13
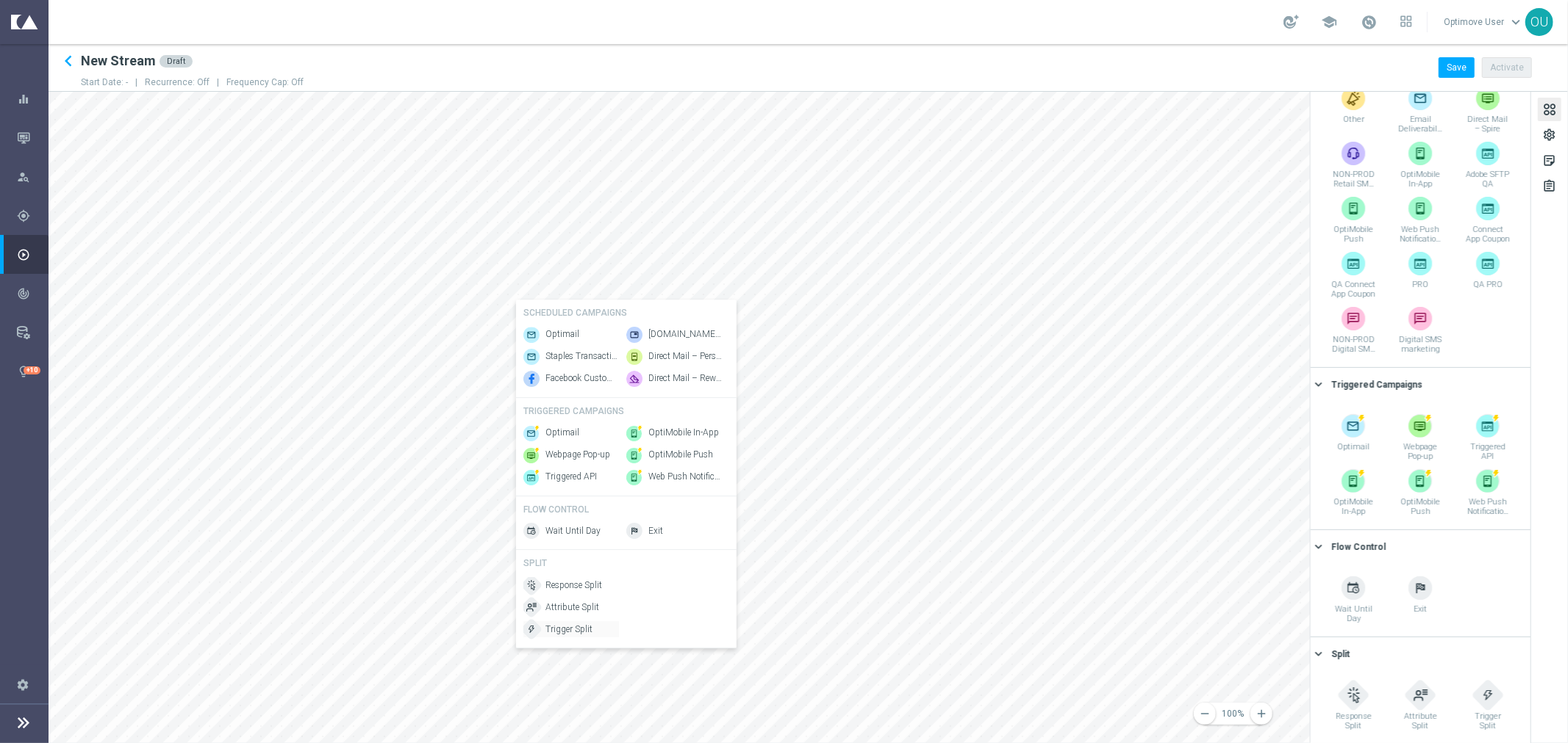
click at [578, 632] on span "Trigger Split" at bounding box center [568, 631] width 47 height 13
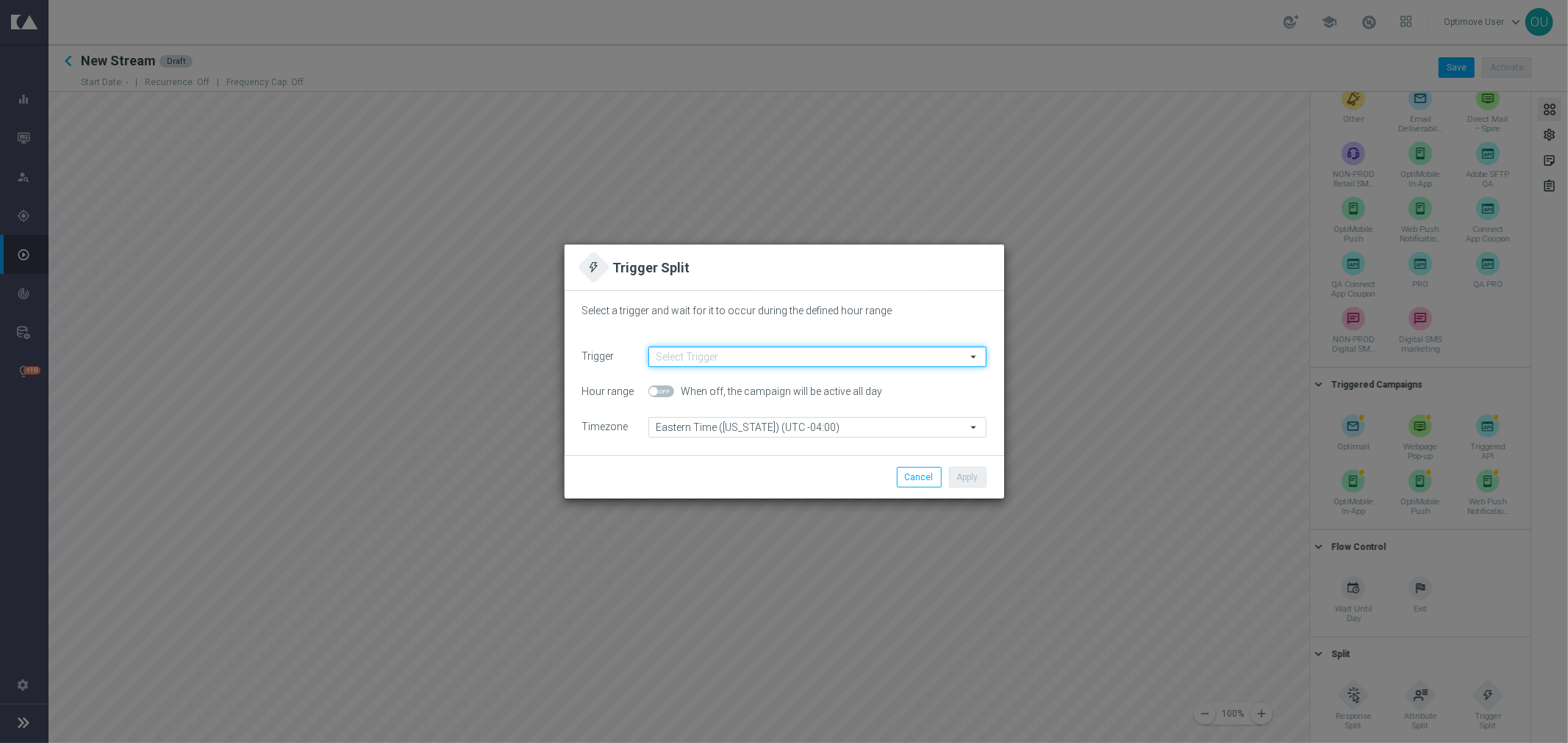
click at [717, 357] on input at bounding box center [817, 357] width 339 height 20
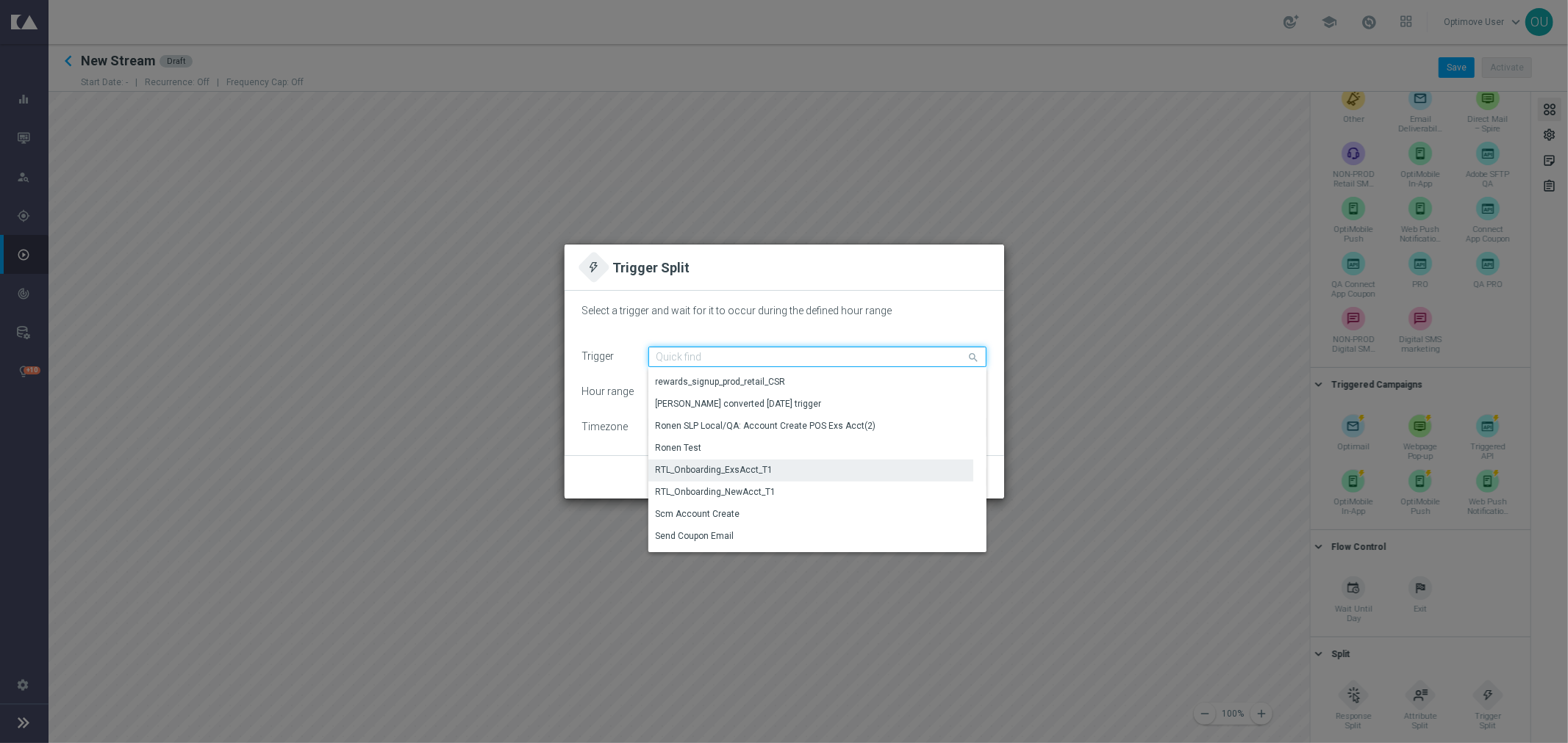
scroll to position [1387, 0]
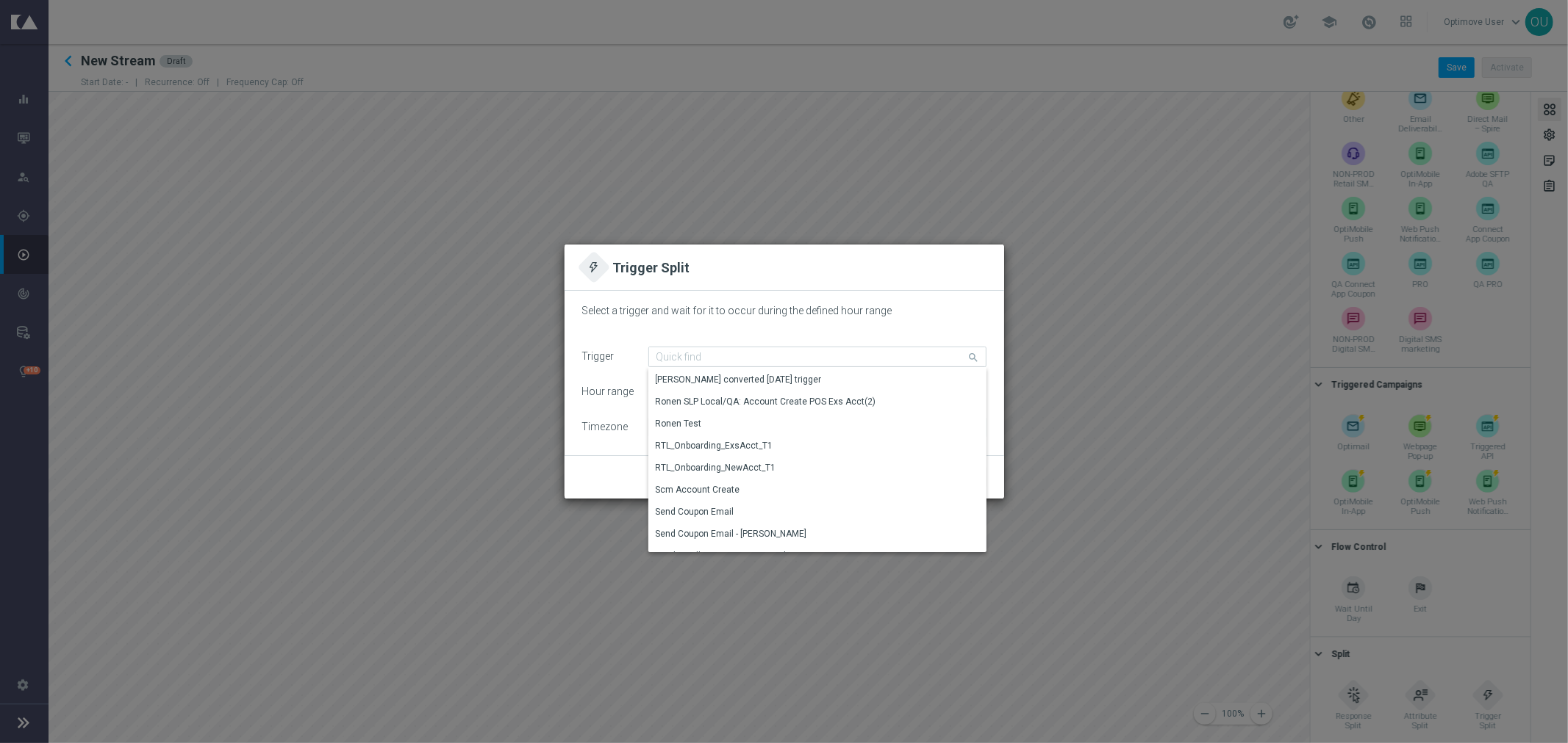
click at [747, 645] on modal-container "Trigger Split Select a trigger and wait for it to occur during the defined hour…" at bounding box center [784, 372] width 1568 height 743
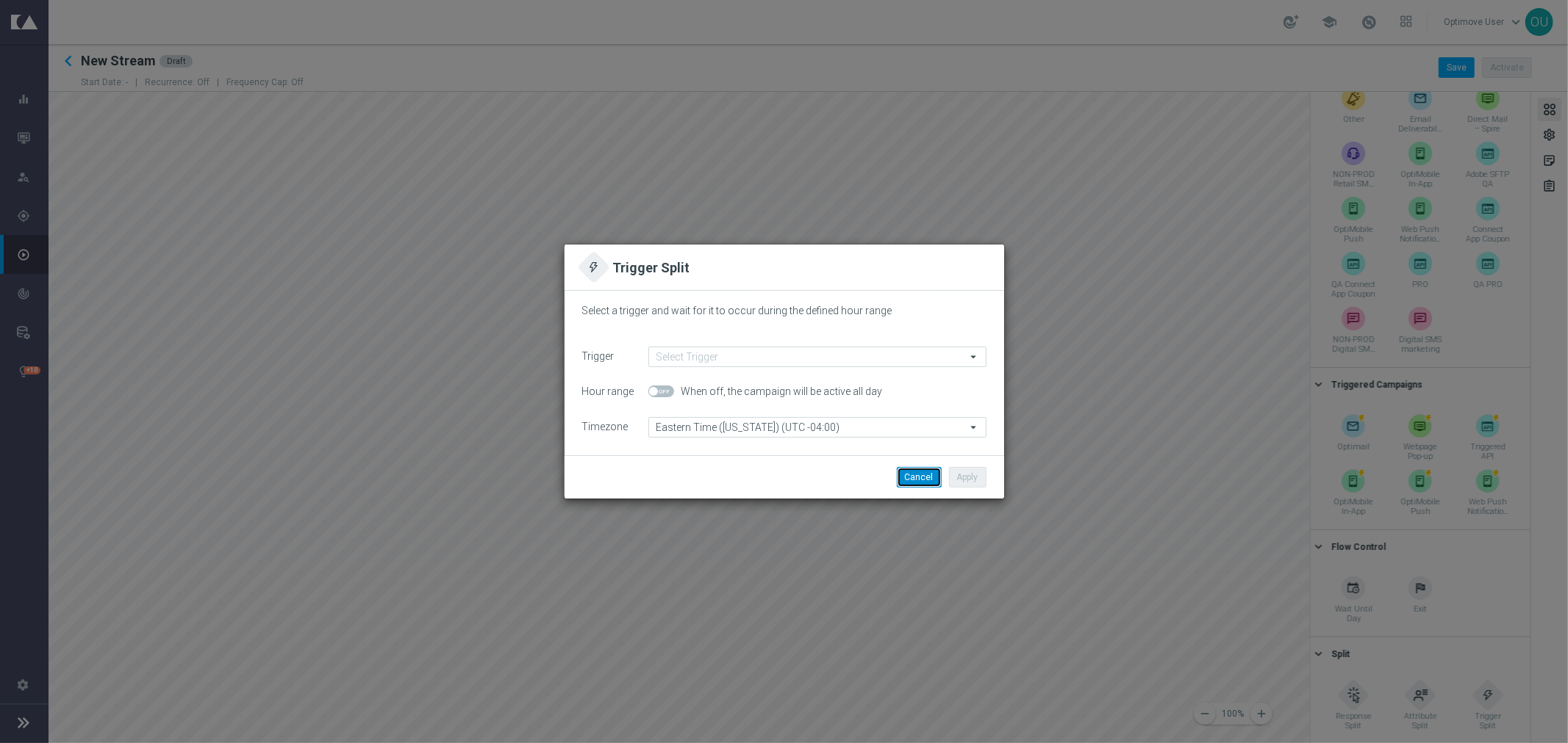
click at [907, 472] on button "Cancel" at bounding box center [919, 478] width 45 height 20
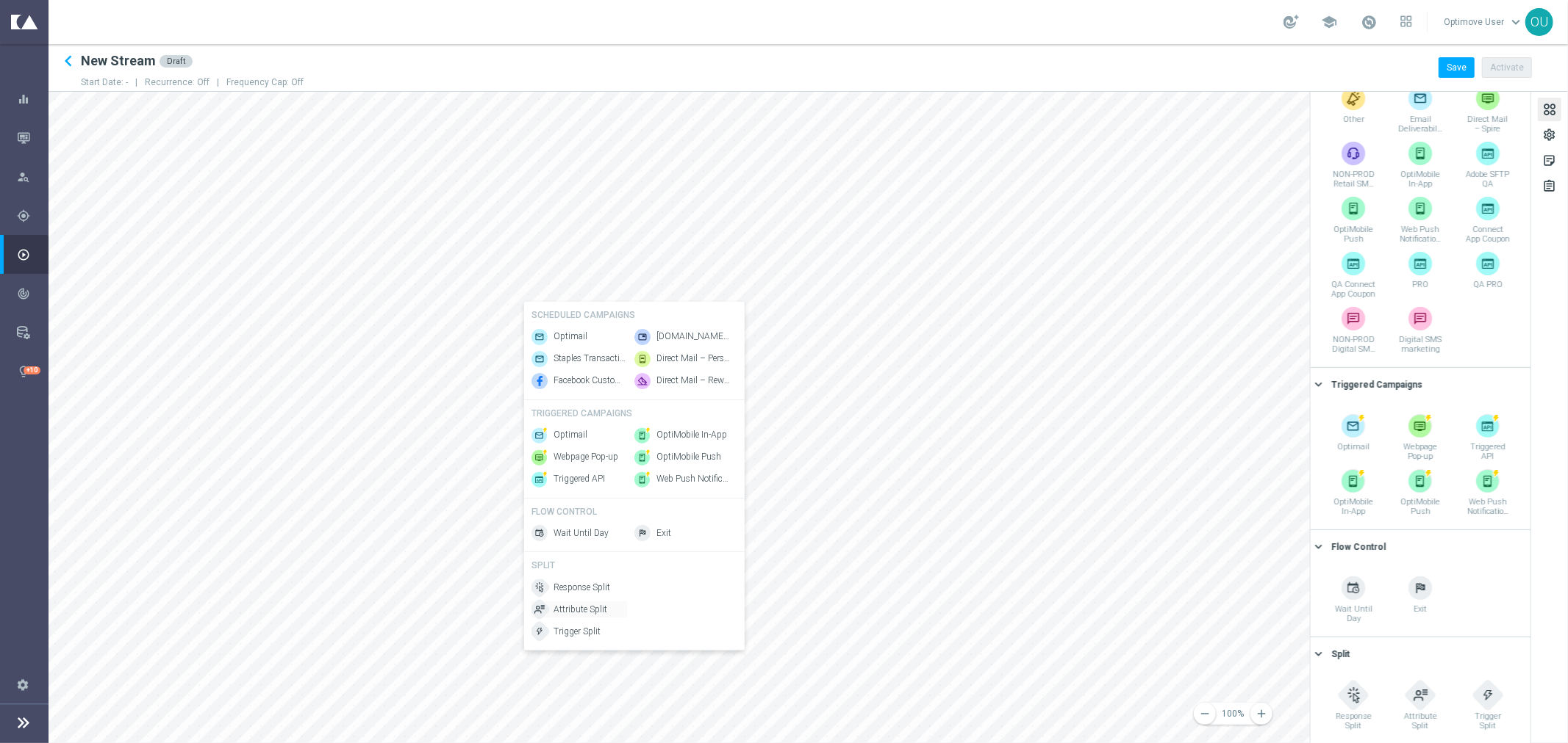
click at [578, 614] on span "Attribute Split" at bounding box center [580, 610] width 53 height 13
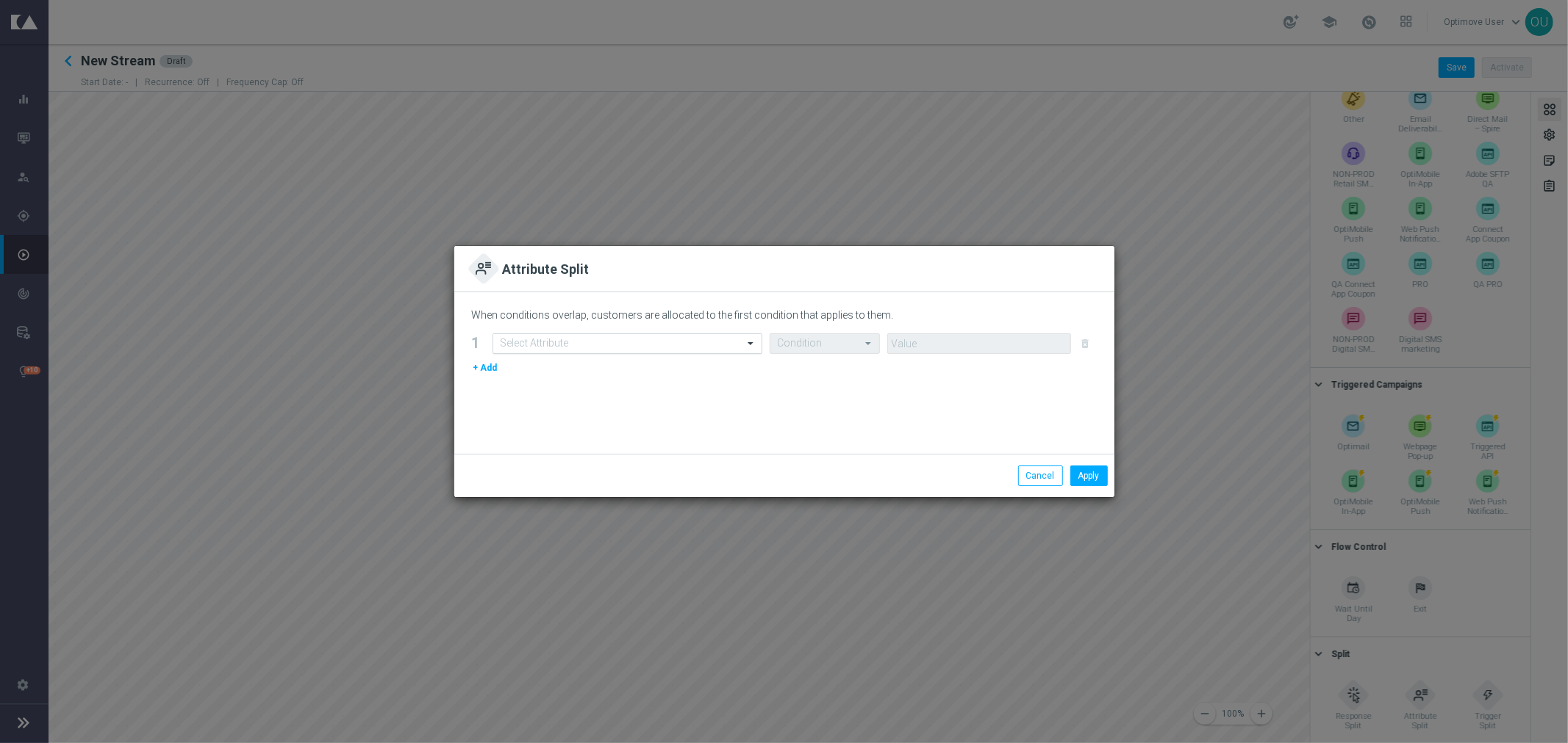
click at [643, 346] on input "text" at bounding box center [612, 345] width 224 height 13
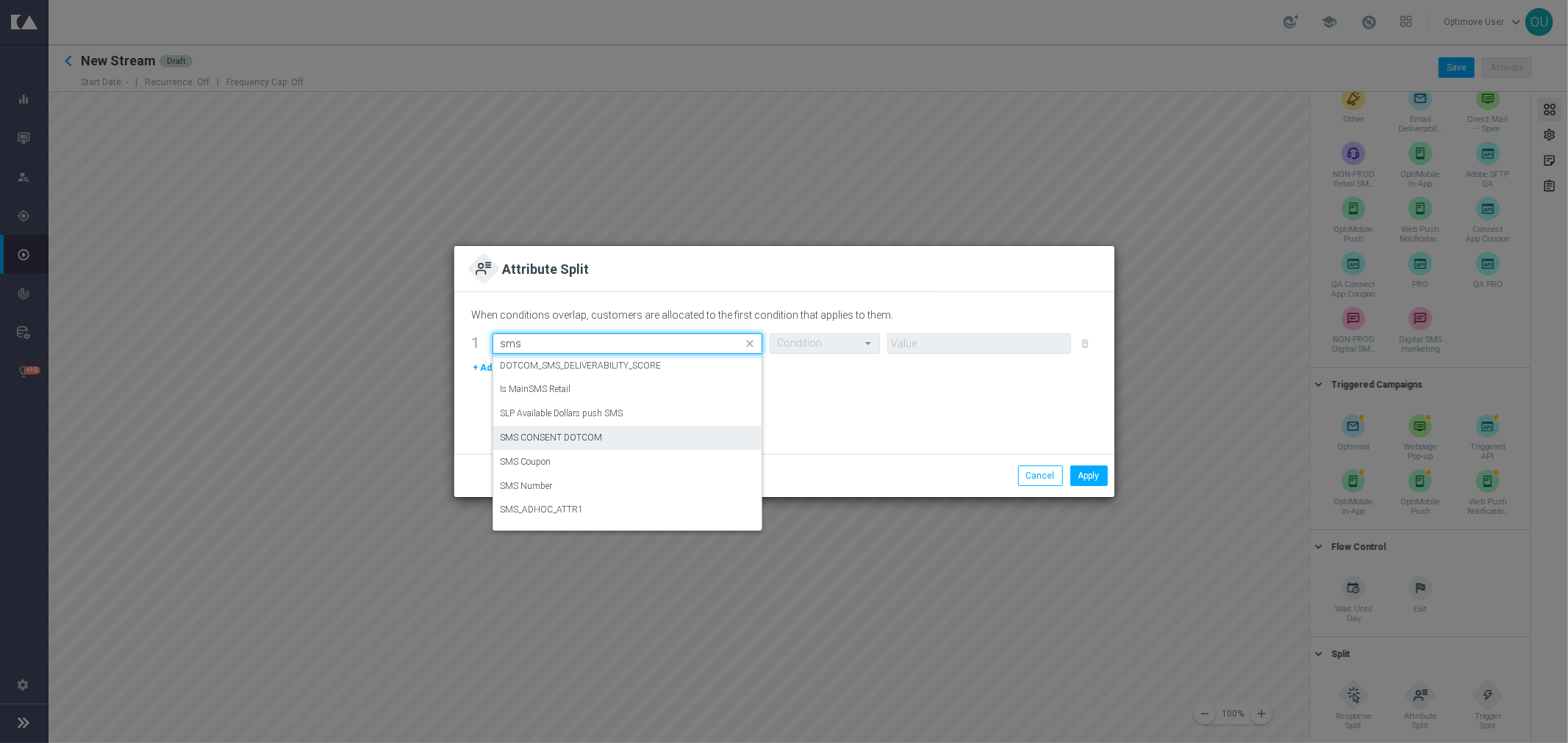
click at [606, 434] on div "SMS CONSENT DOTCOM" at bounding box center [627, 438] width 254 height 24
type input "sms"
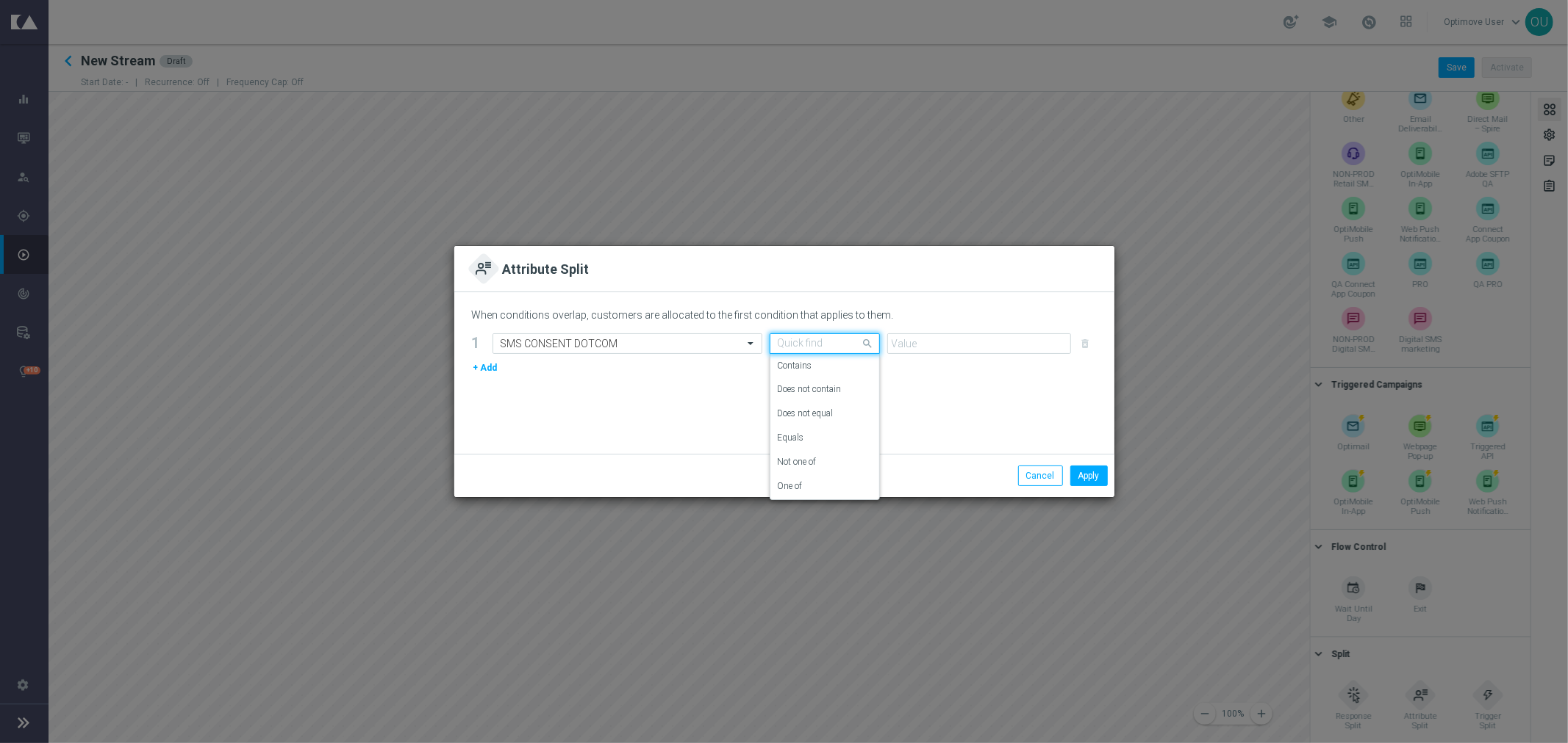
click at [784, 346] on input "text" at bounding box center [810, 345] width 65 height 13
click at [824, 430] on div "Equals" at bounding box center [825, 438] width 94 height 24
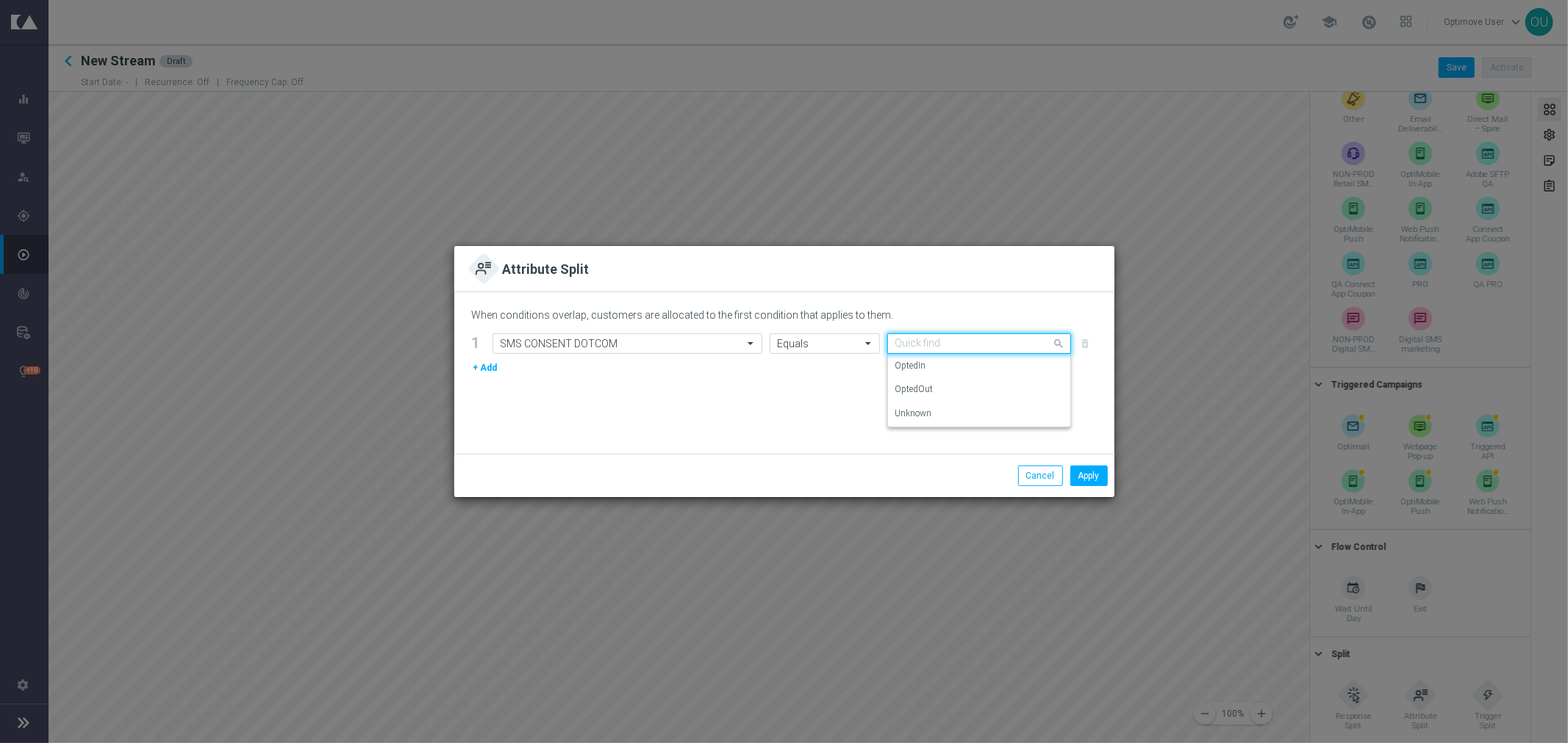
click at [919, 347] on input "text" at bounding box center [965, 345] width 138 height 13
click at [921, 360] on label "OptedIn" at bounding box center [910, 366] width 30 height 13
click at [1087, 468] on button "Apply" at bounding box center [1088, 476] width 38 height 20
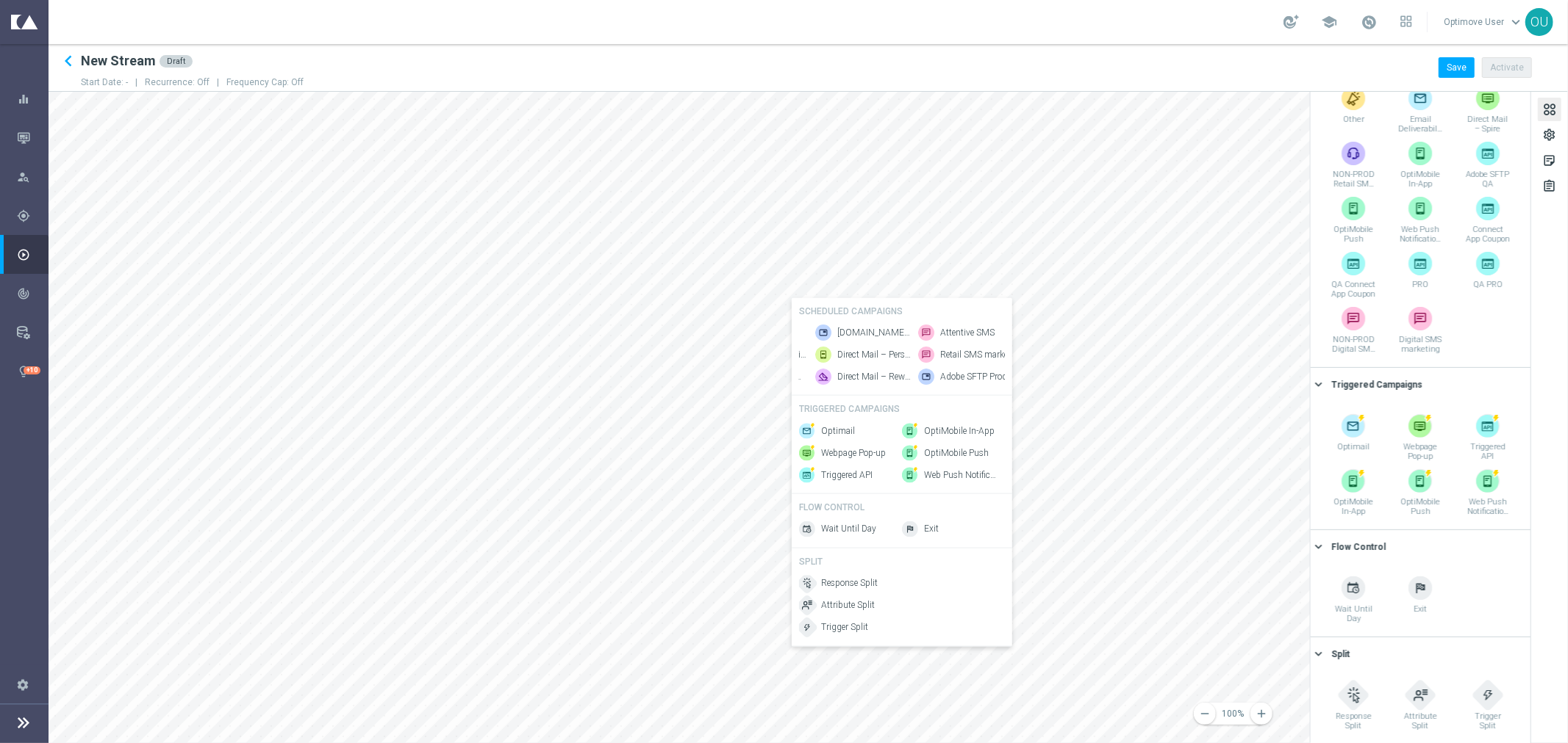
scroll to position [0, 98]
click at [972, 327] on span "Attentive SMS" at bounding box center [956, 334] width 54 height 13
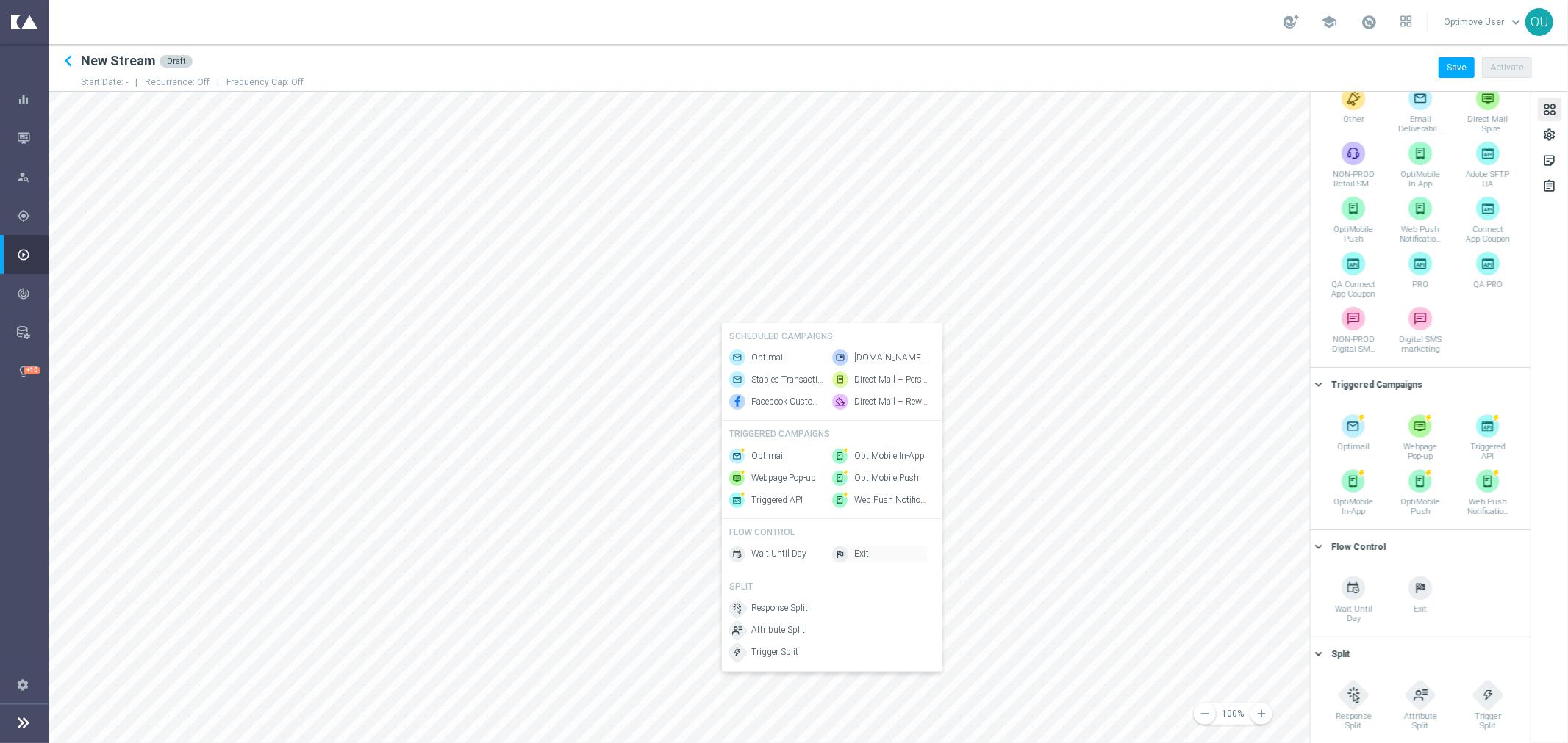
click at [846, 559] on img at bounding box center [840, 555] width 17 height 17
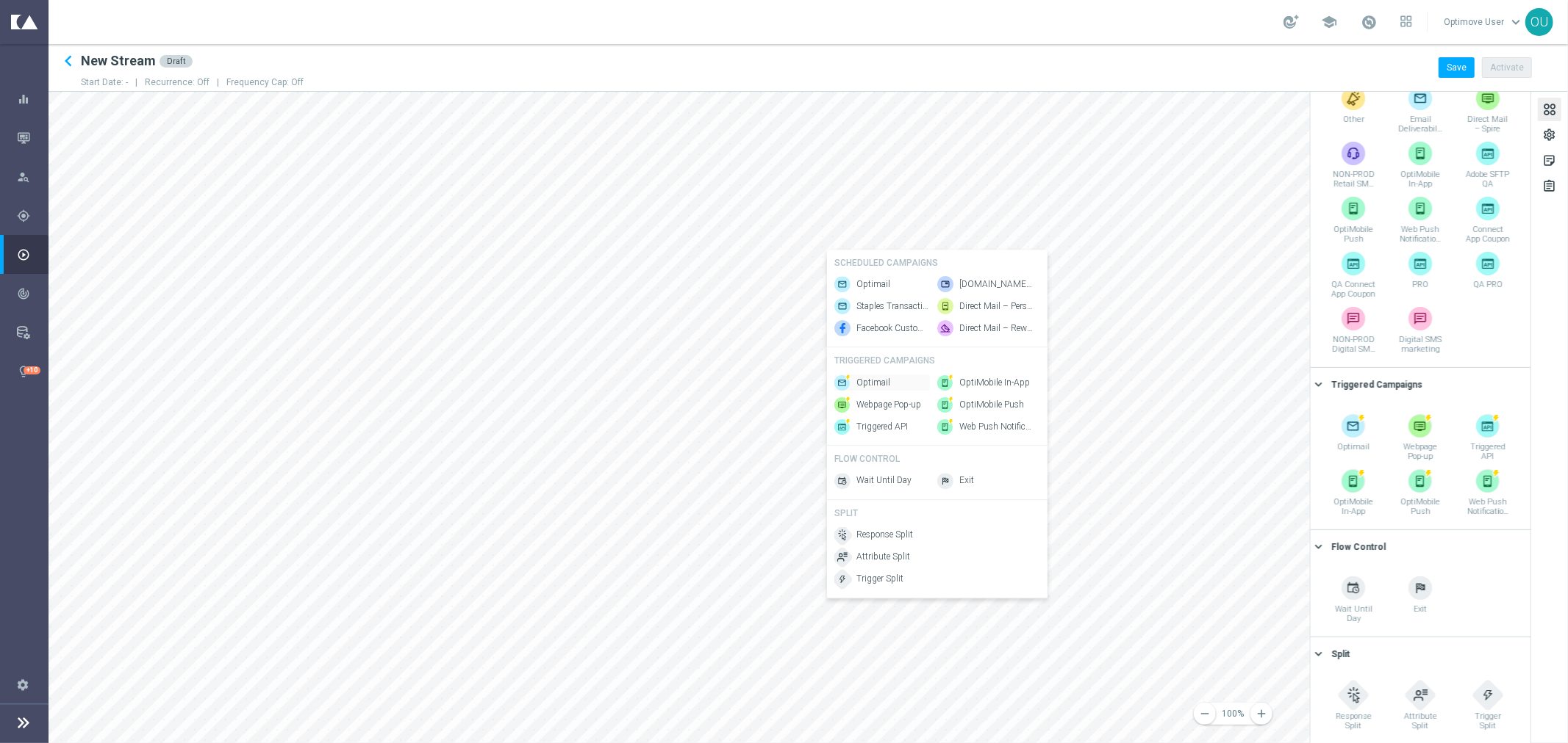
click at [865, 389] on span "Optimail" at bounding box center [873, 383] width 34 height 13
click at [945, 488] on img at bounding box center [947, 486] width 17 height 17
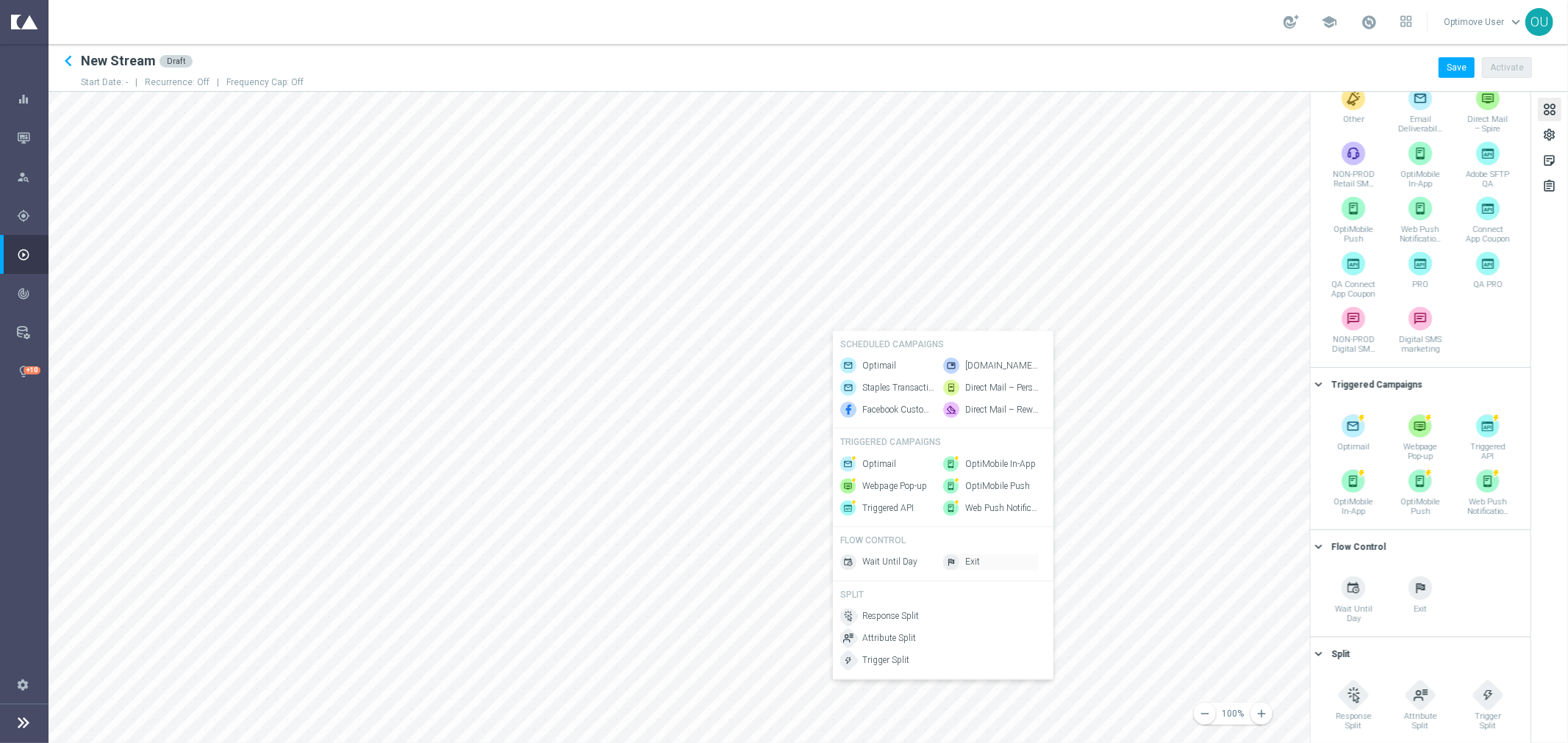
click at [963, 559] on div "Exit" at bounding box center [991, 563] width 96 height 17
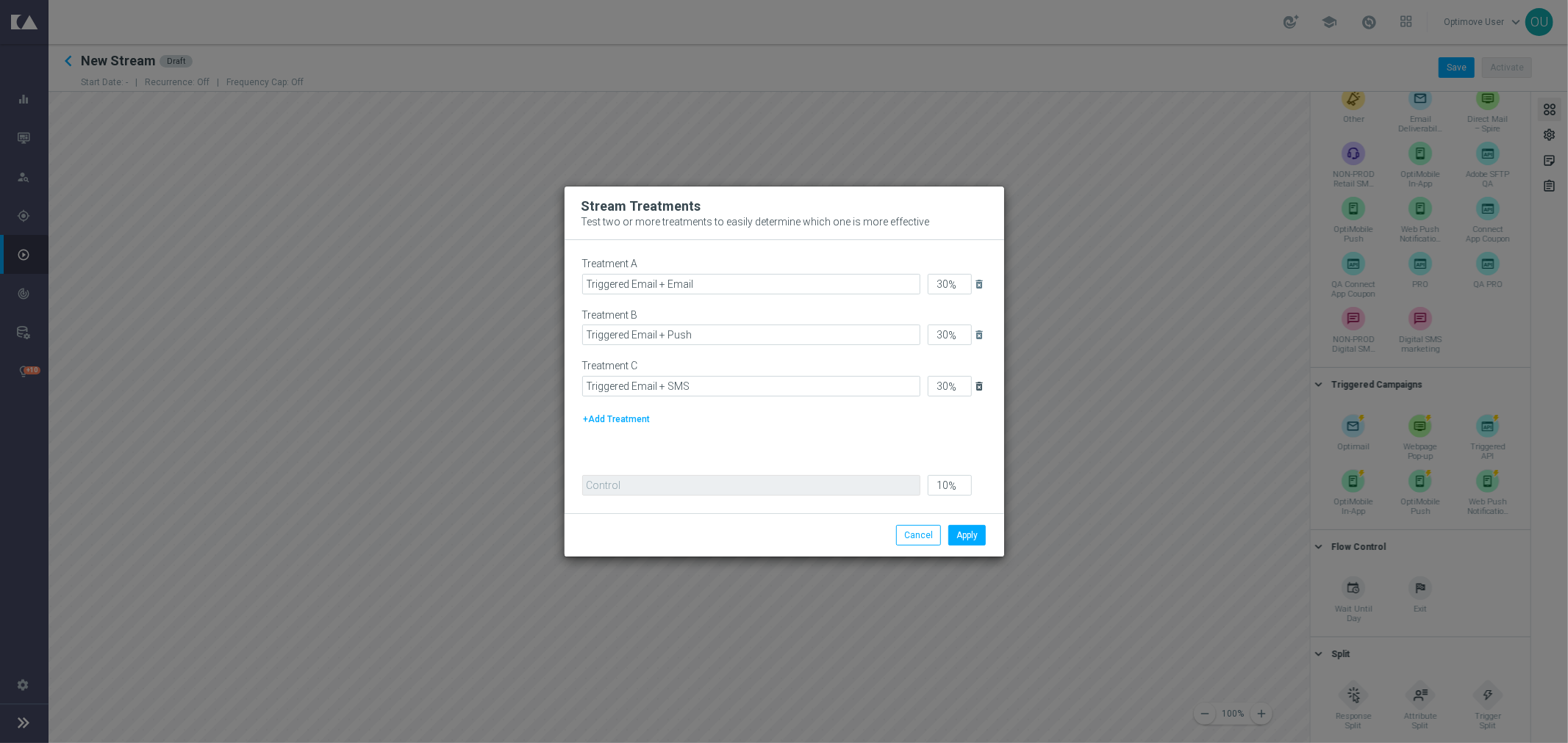
click at [976, 387] on icon "delete_forever" at bounding box center [980, 386] width 12 height 12
type input "45"
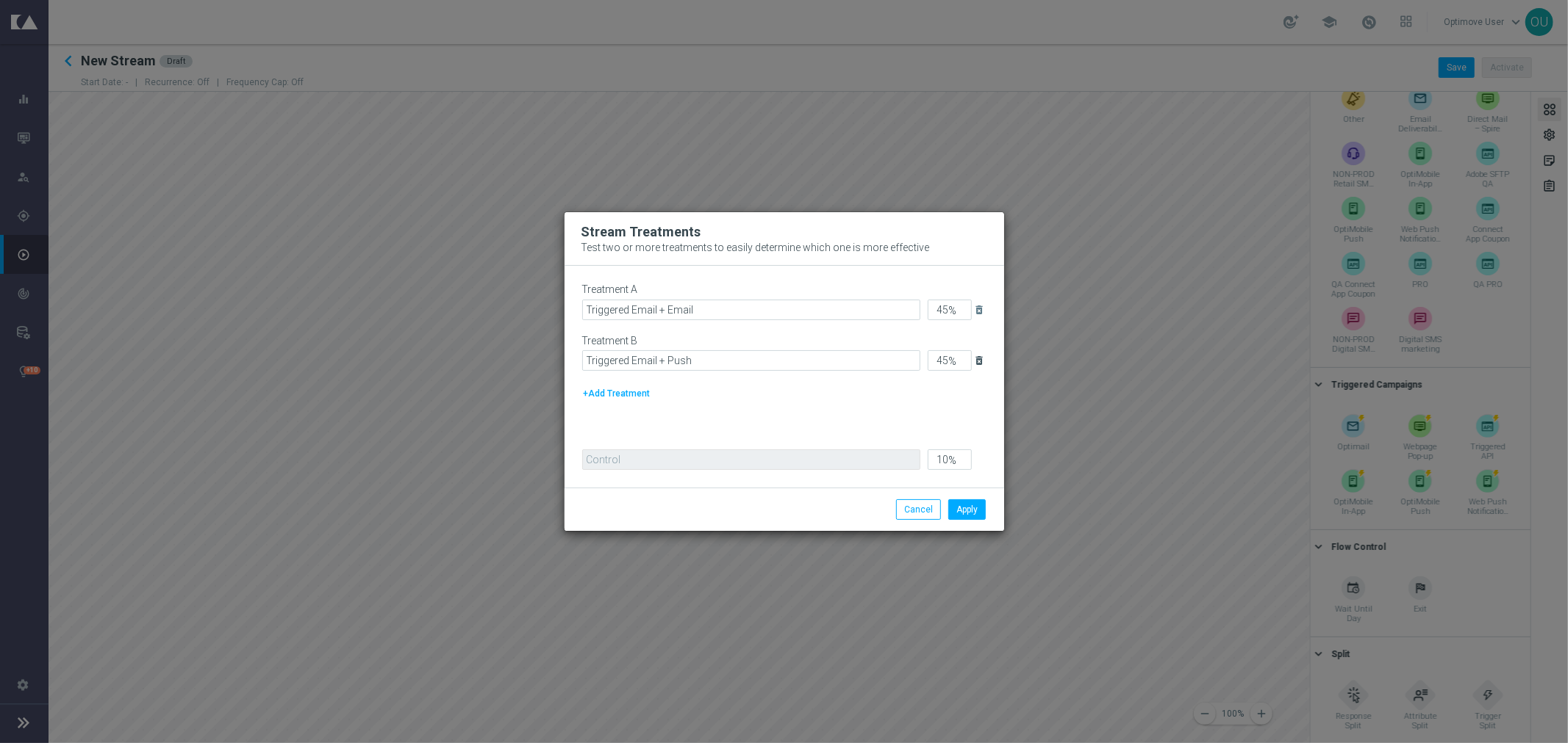
click at [978, 360] on icon "delete_forever" at bounding box center [980, 360] width 12 height 12
type input "90"
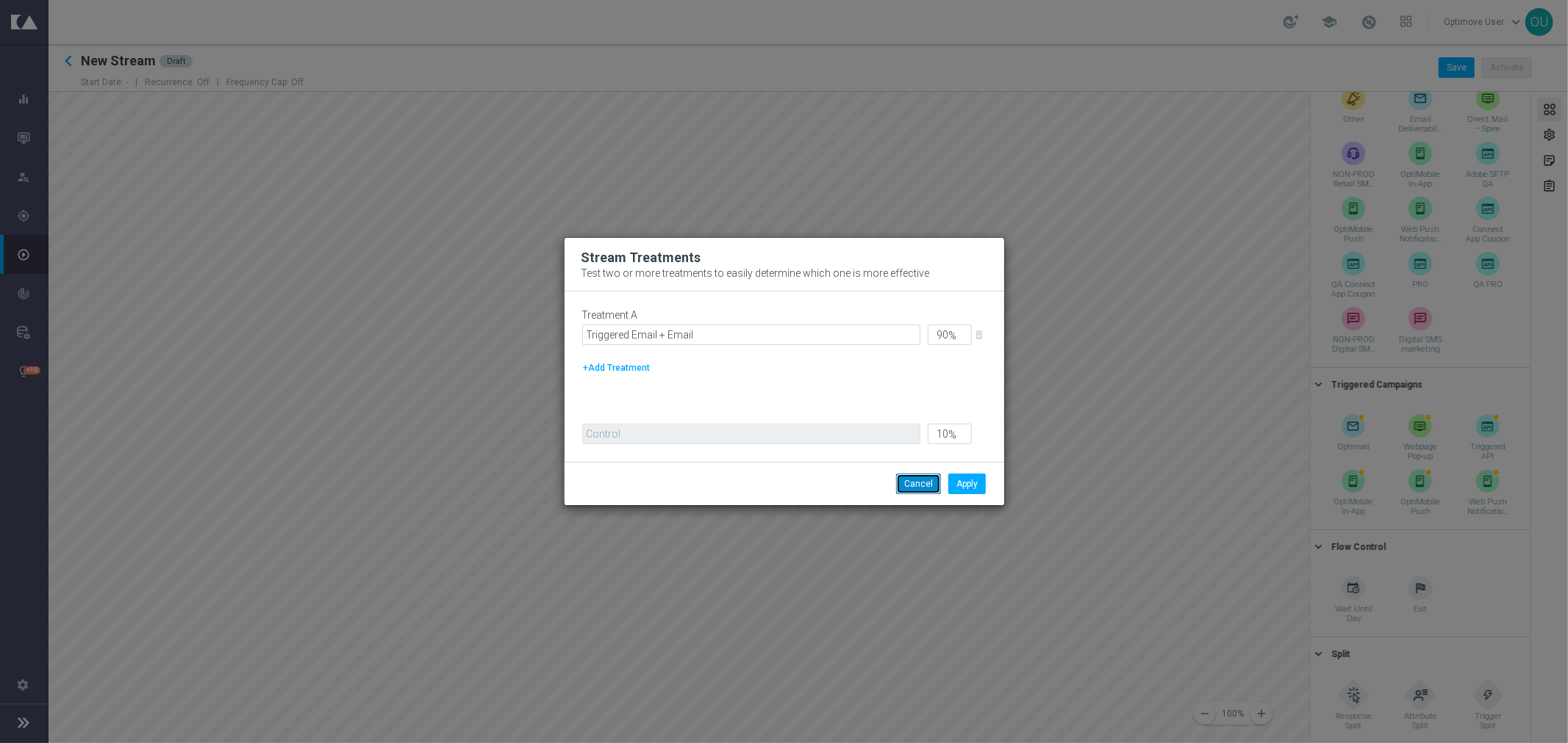
click at [917, 486] on button "Cancel" at bounding box center [918, 484] width 45 height 20
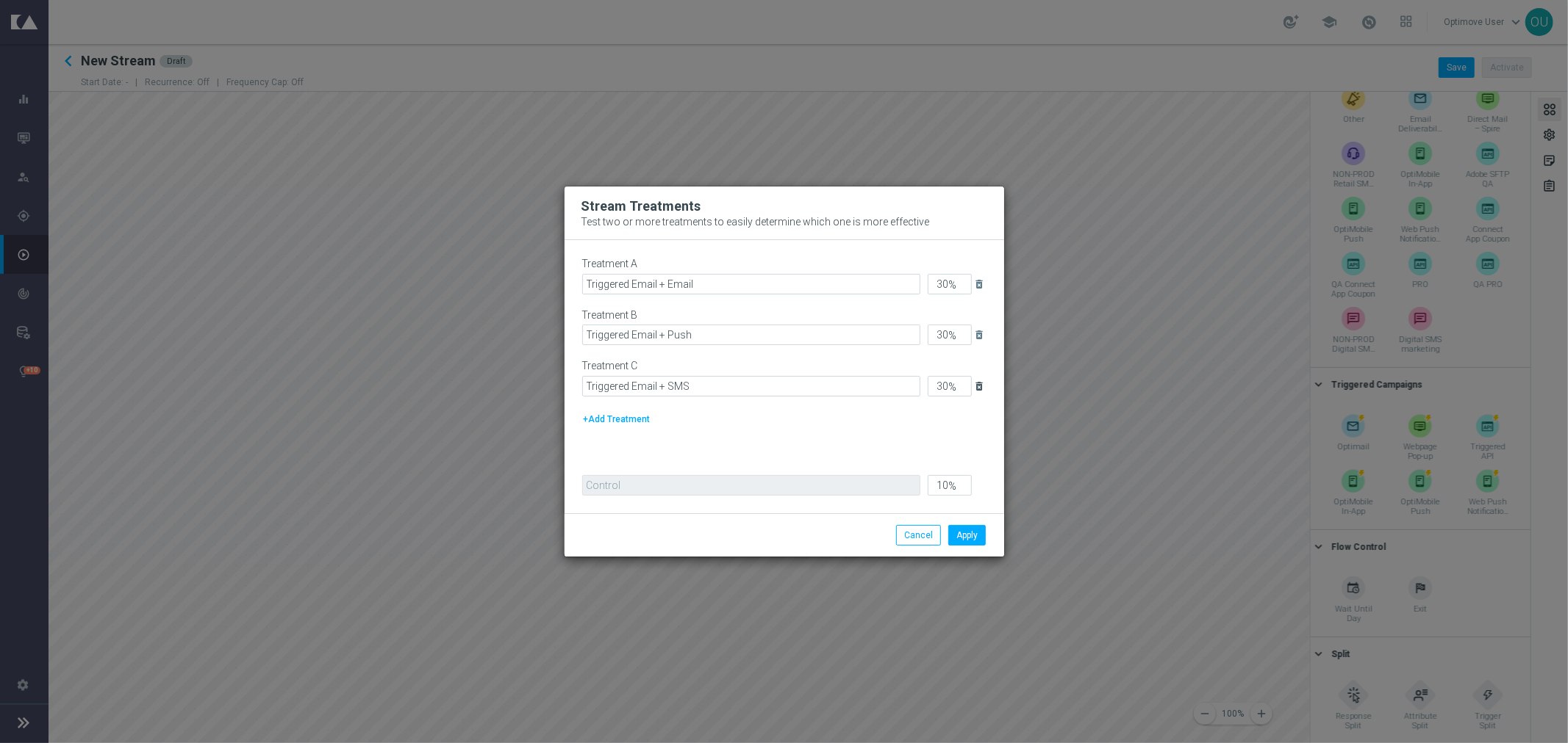
click at [979, 382] on icon "delete_forever" at bounding box center [980, 386] width 12 height 12
type input "45"
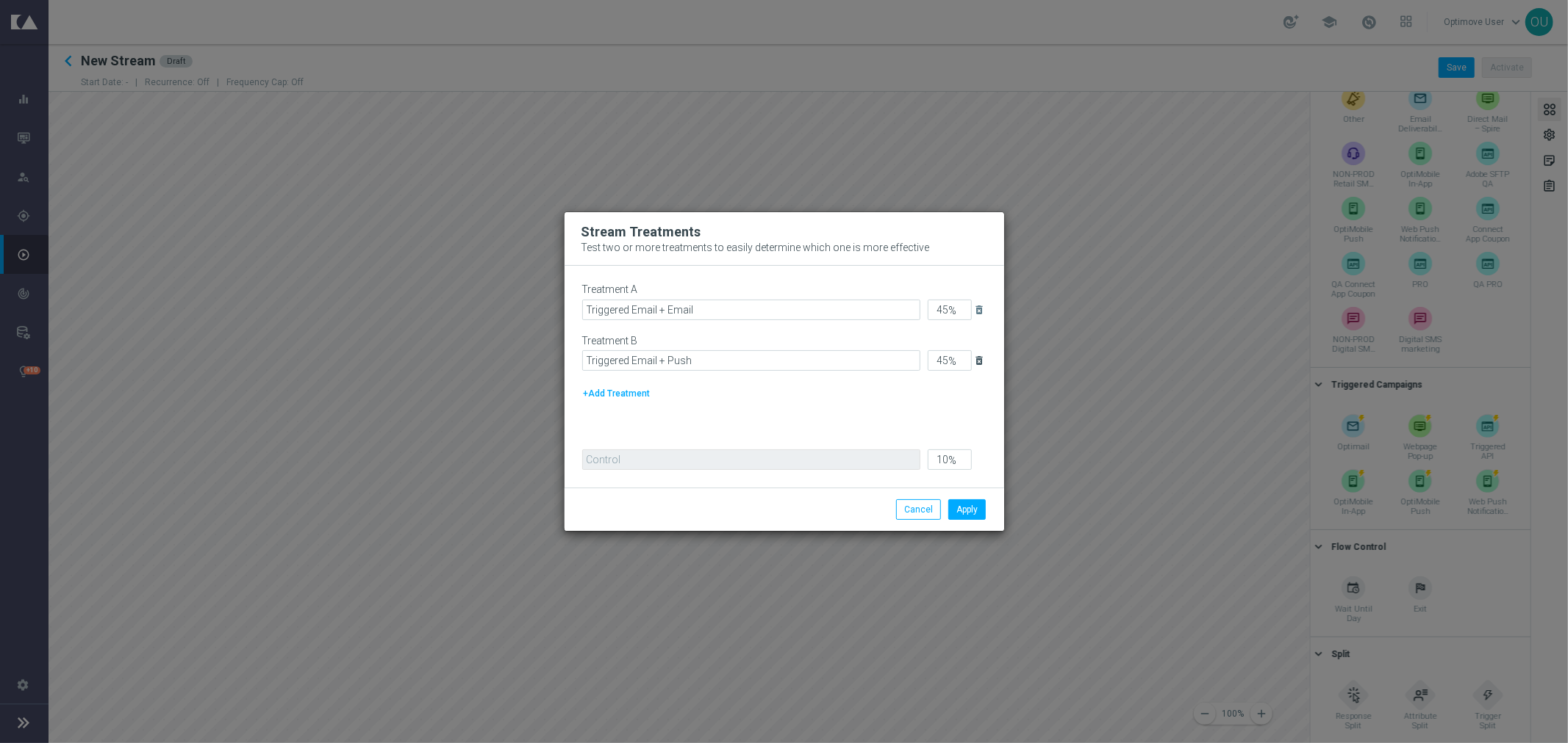
click at [978, 360] on icon "delete_forever" at bounding box center [980, 360] width 12 height 12
type input "90"
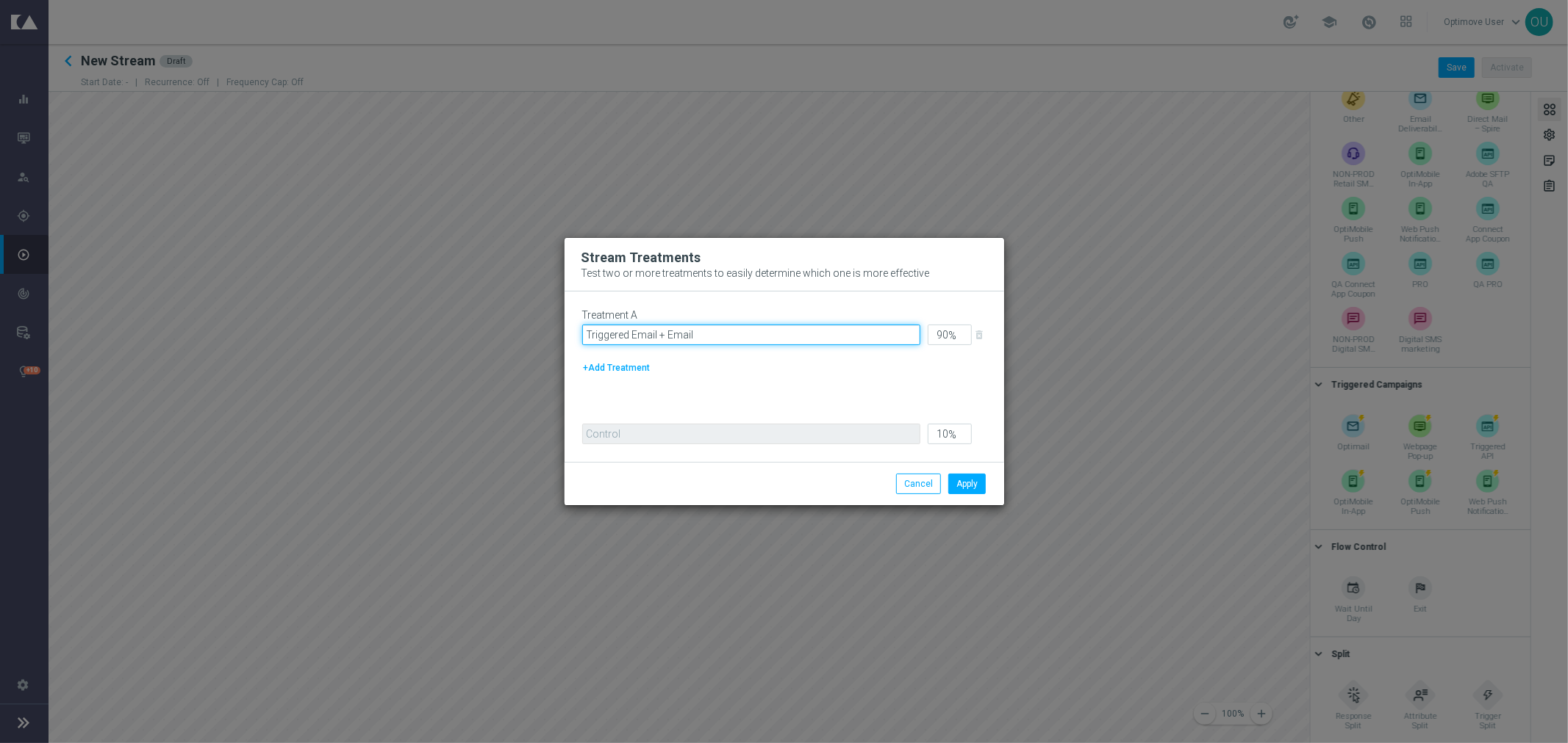
drag, startPoint x: 726, startPoint y: 331, endPoint x: 574, endPoint y: 331, distance: 152.0
click at [574, 331] on div "Treatment A Triggered Email + Email 90 % delete_forever +Add Treatment Control …" at bounding box center [784, 376] width 440 height 171
click at [784, 360] on div "+Add Treatment" at bounding box center [784, 368] width 404 height 17
click at [985, 482] on button "Apply" at bounding box center [967, 484] width 38 height 20
drag, startPoint x: 733, startPoint y: 331, endPoint x: 483, endPoint y: 336, distance: 250.0
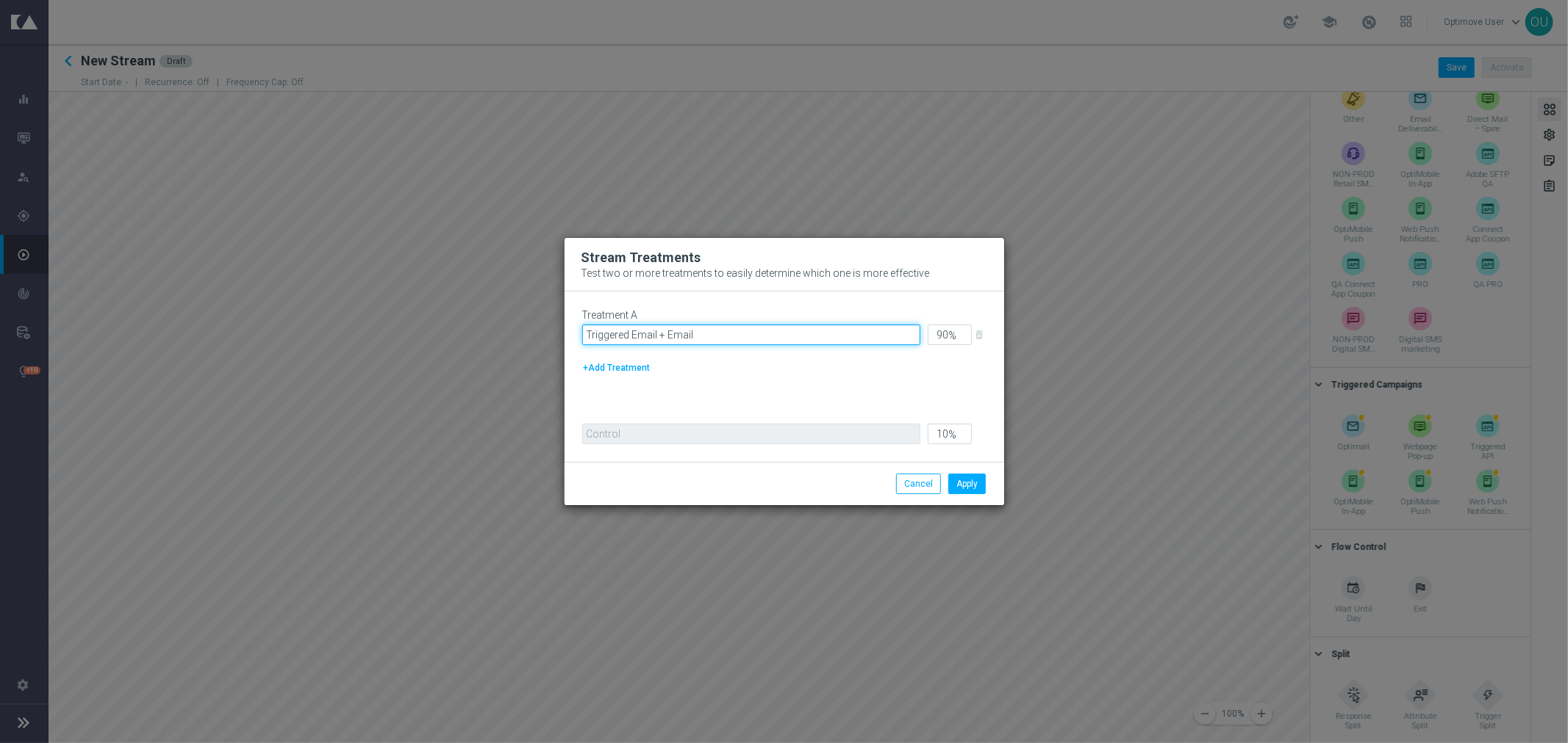
click at [483, 336] on modal-container "Stream Treatments Test two or more treatments to easily determine which one is …" at bounding box center [784, 372] width 1568 height 743
type input "Sample"
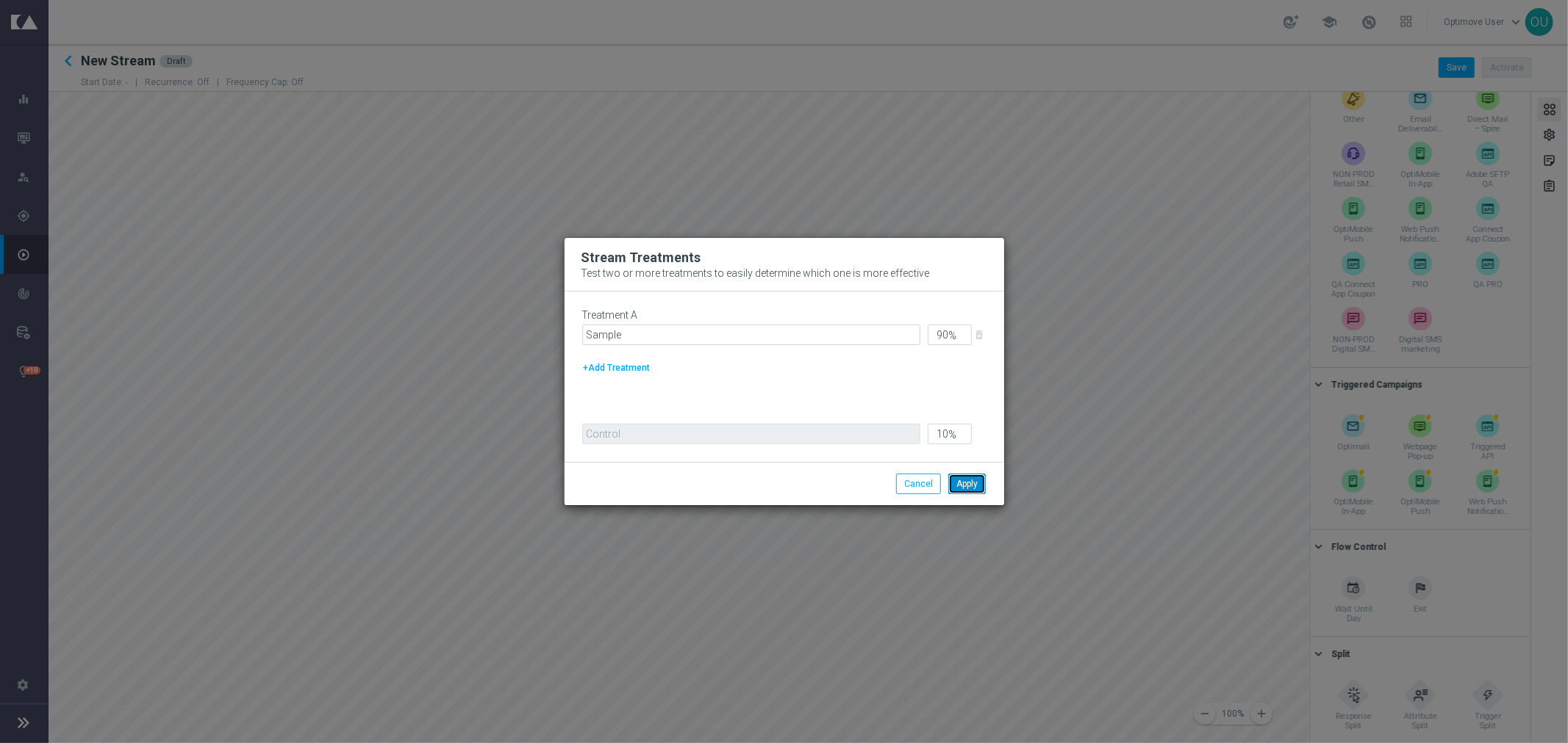
click at [968, 485] on button "Apply" at bounding box center [967, 484] width 38 height 20
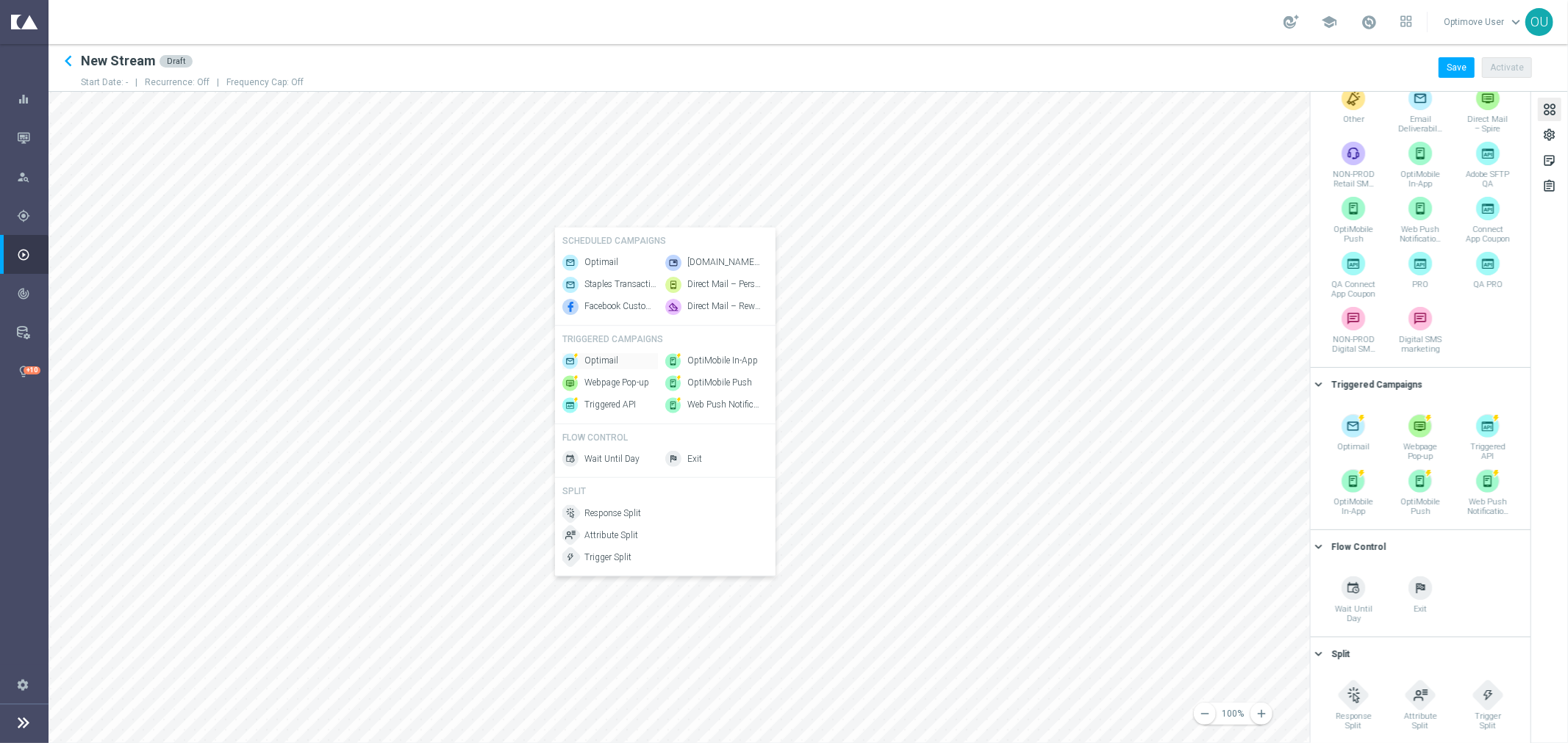
click at [603, 367] on span "Optimail" at bounding box center [601, 361] width 34 height 13
click at [803, 427] on div "Response Split Attribute Split" at bounding box center [791, 426] width 96 height 38
click at [804, 435] on span "Attribute Split" at bounding box center [792, 438] width 53 height 13
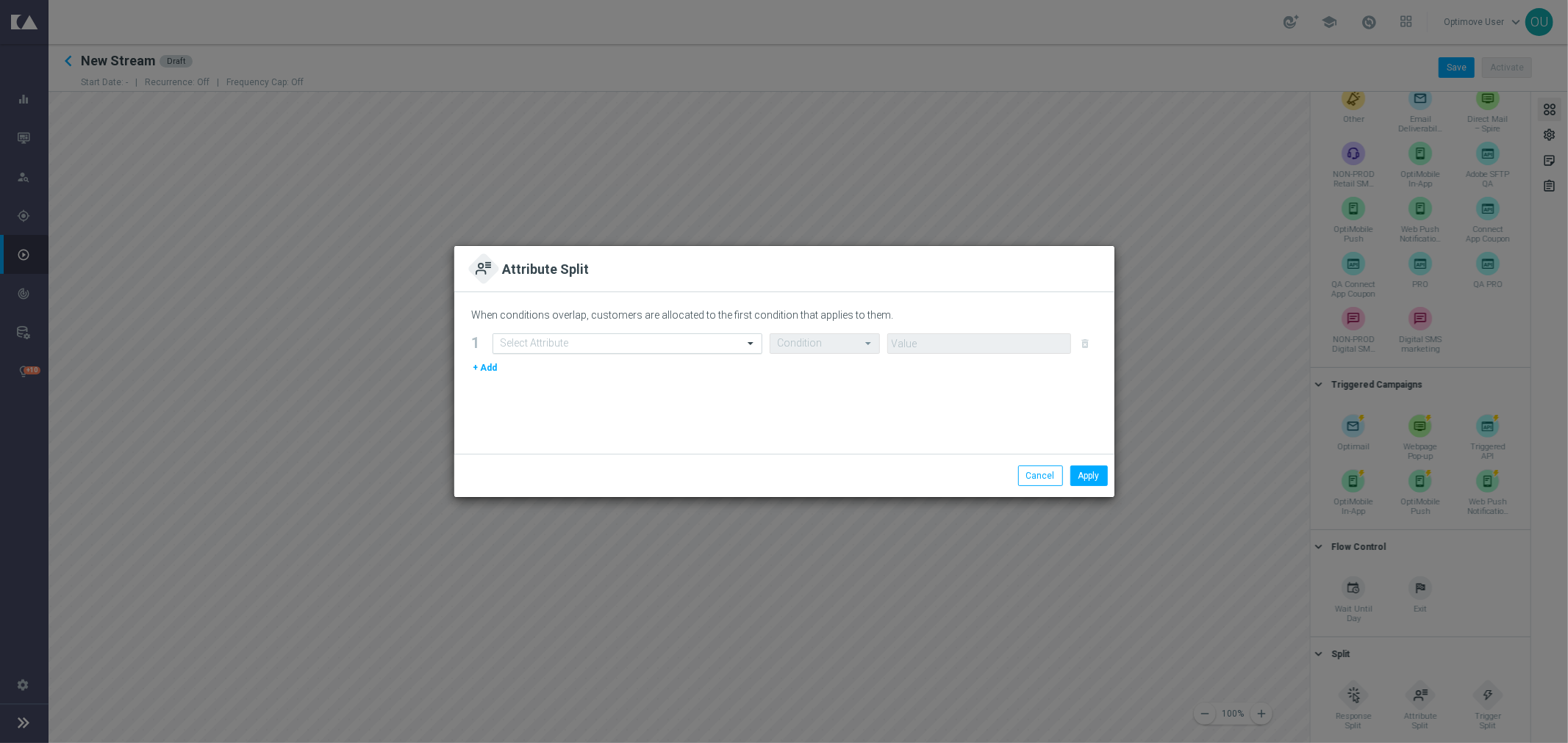
click at [686, 336] on div "Select Attribute" at bounding box center [627, 344] width 269 height 20
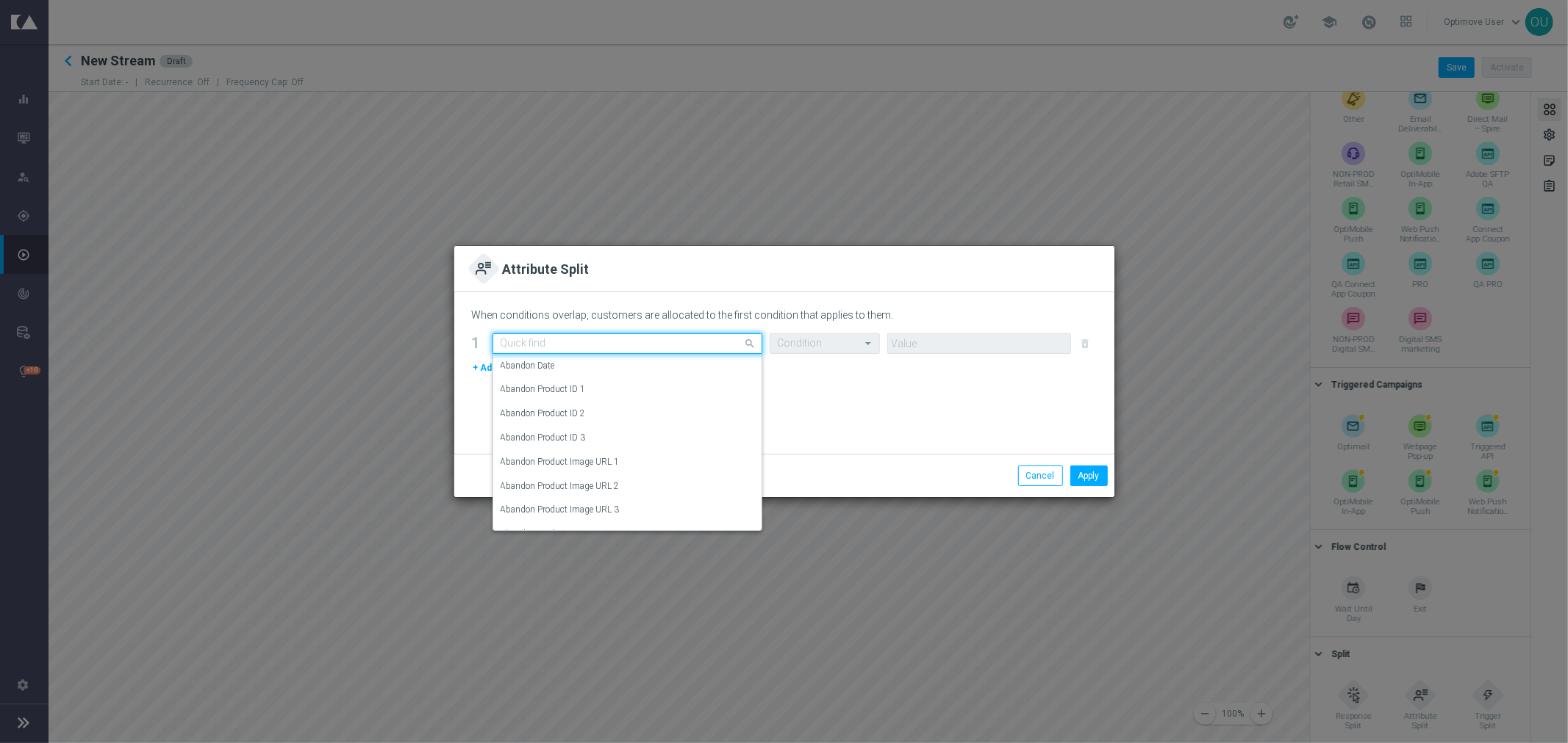
type input "e"
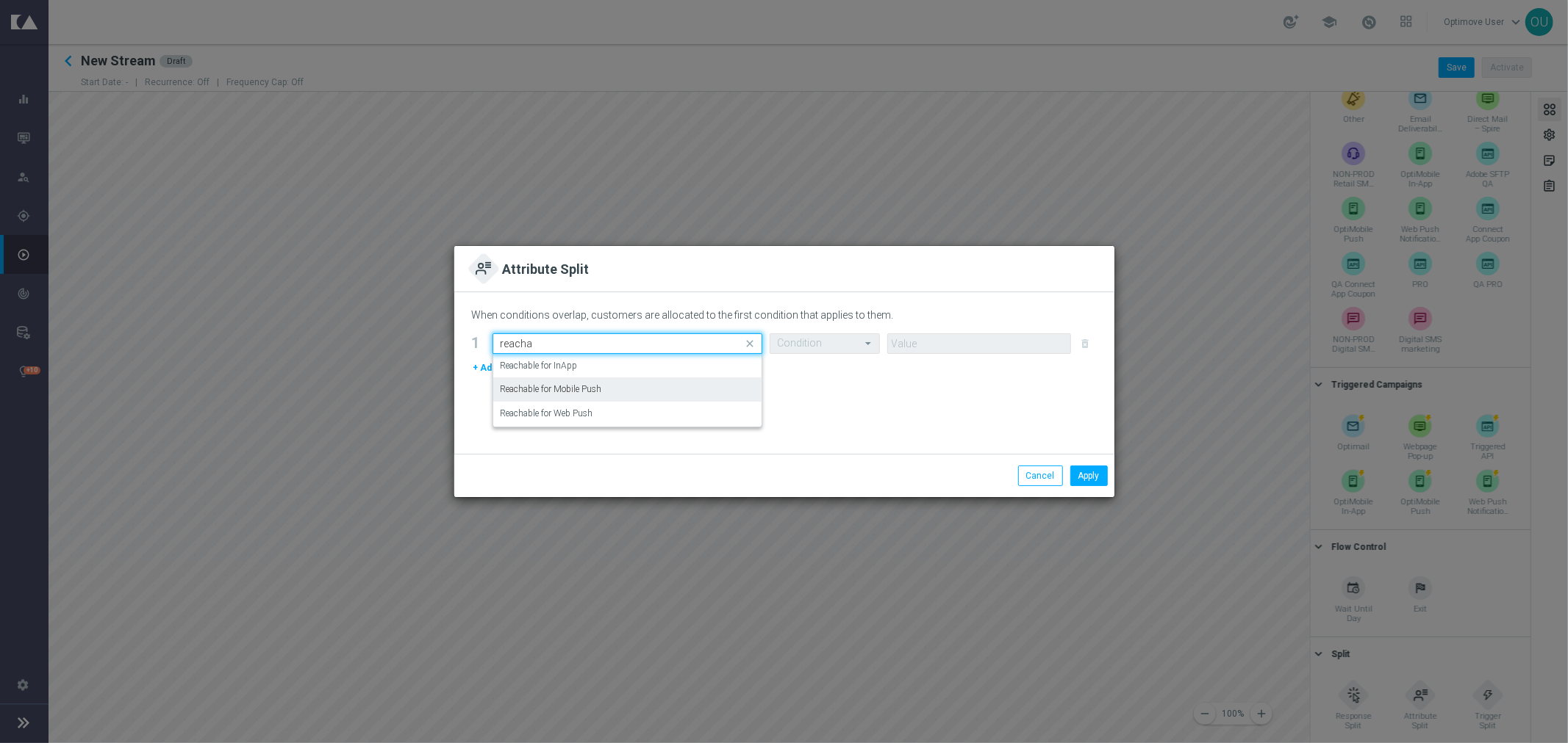
click at [638, 385] on div "Reachable for Mobile Push" at bounding box center [627, 390] width 254 height 24
type input "reacha"
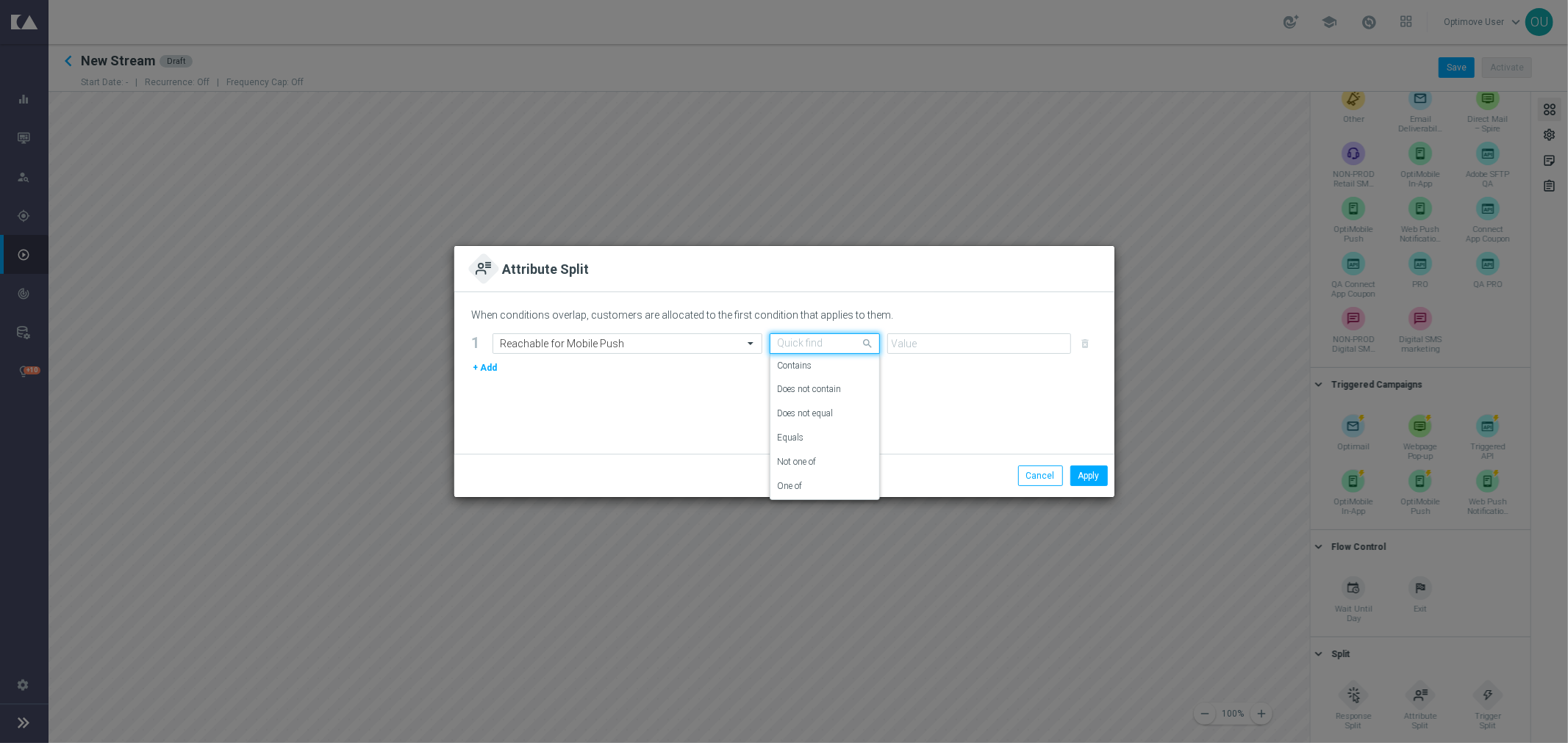
click at [791, 341] on input "text" at bounding box center [810, 345] width 65 height 13
click at [809, 442] on div "Equals" at bounding box center [825, 438] width 94 height 24
click at [915, 335] on div "Value" at bounding box center [979, 344] width 184 height 20
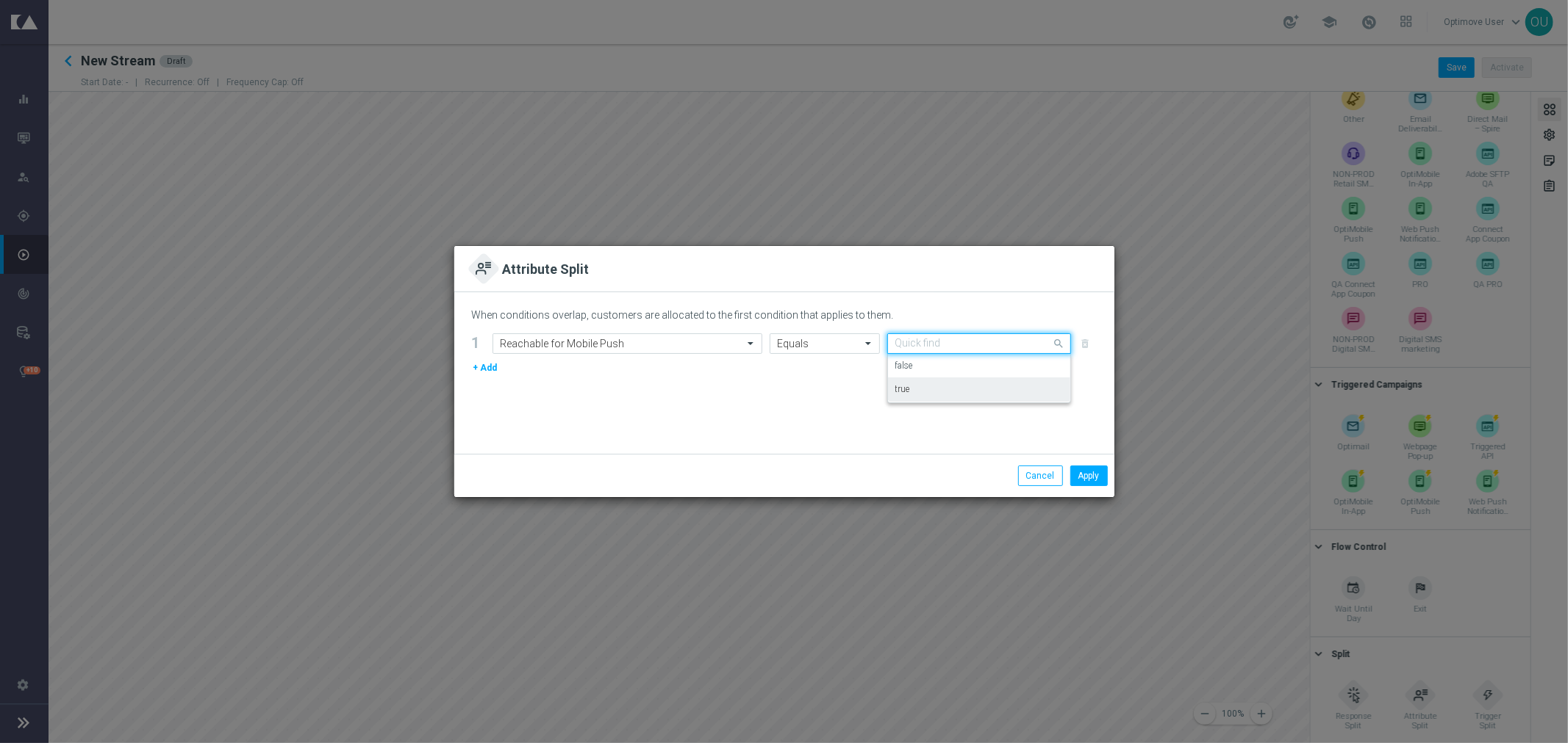
click at [921, 393] on div "true" at bounding box center [980, 390] width 168 height 24
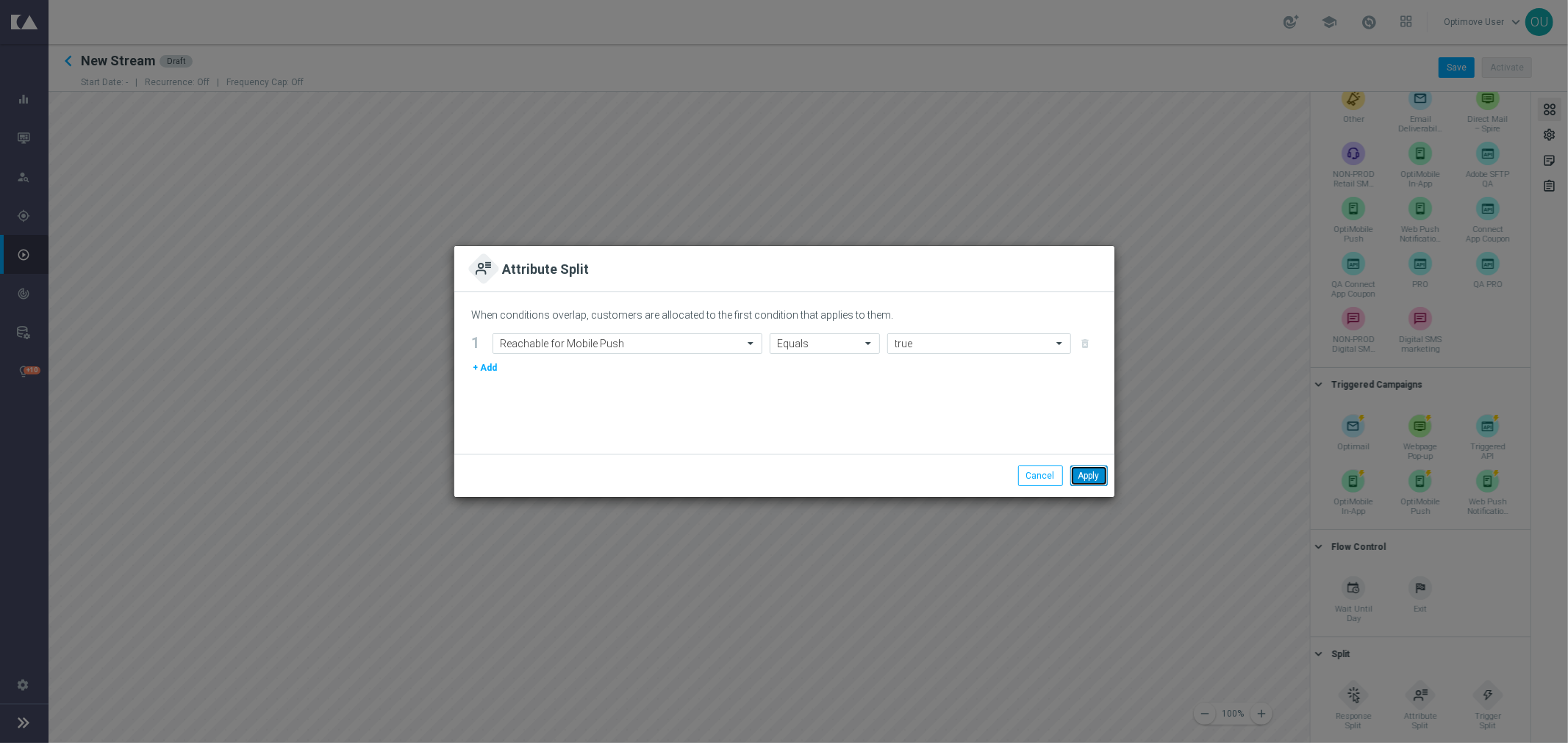
click at [1083, 481] on button "Apply" at bounding box center [1088, 476] width 38 height 20
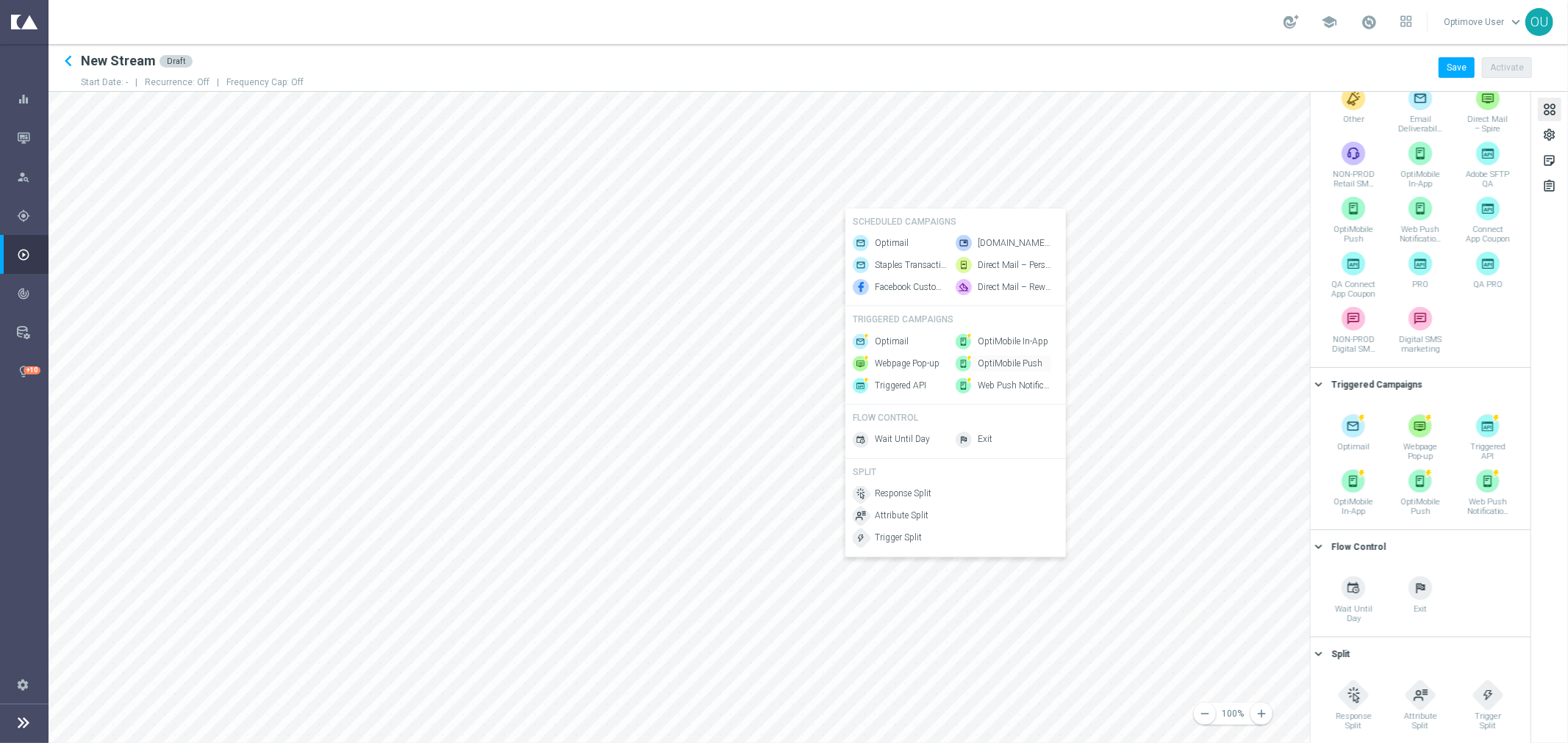
click at [1019, 365] on span "OptiMobile Push" at bounding box center [1010, 364] width 65 height 13
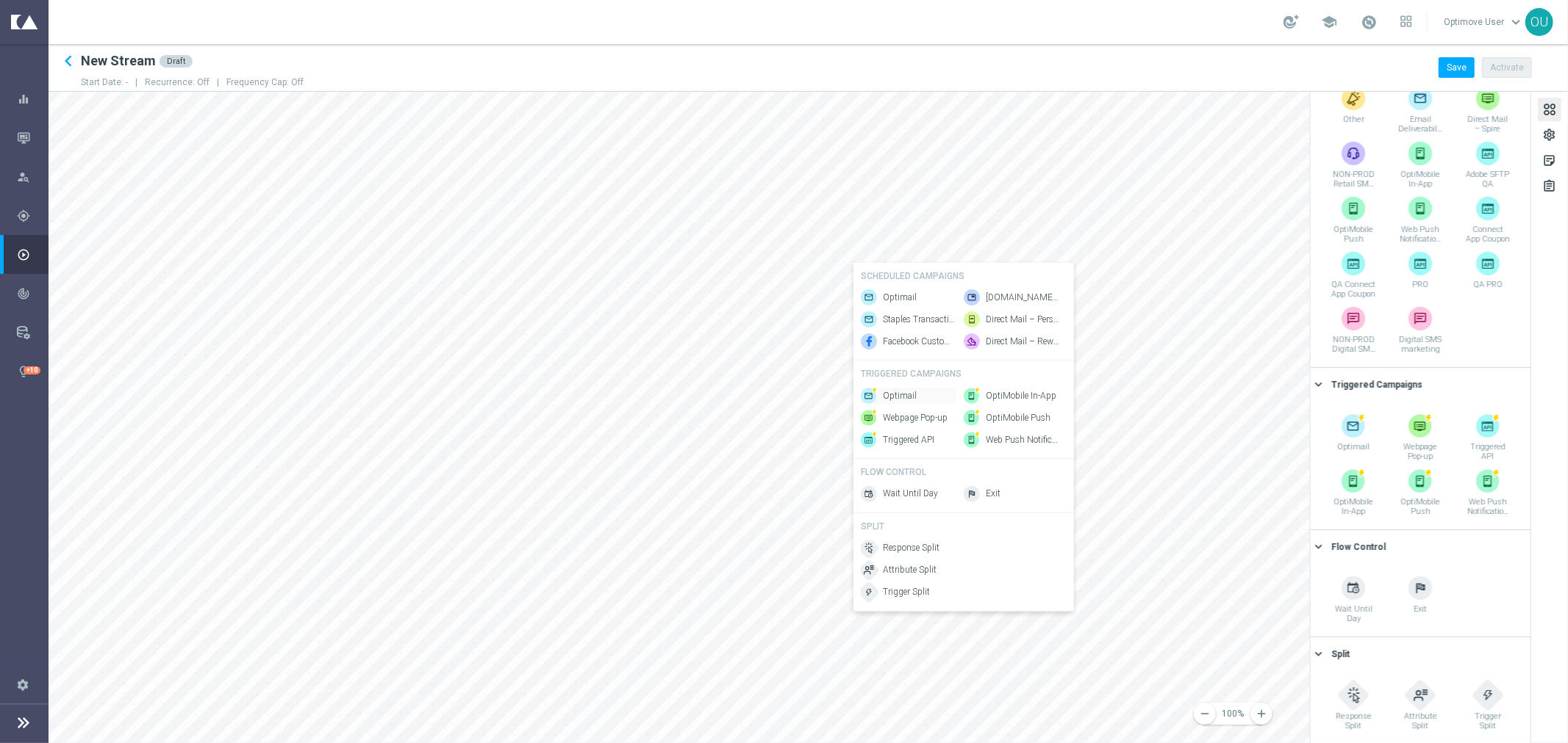
click at [920, 400] on div "Optimail" at bounding box center [909, 396] width 96 height 17
click at [1027, 438] on span "Response Split" at bounding box center [1034, 439] width 56 height 13
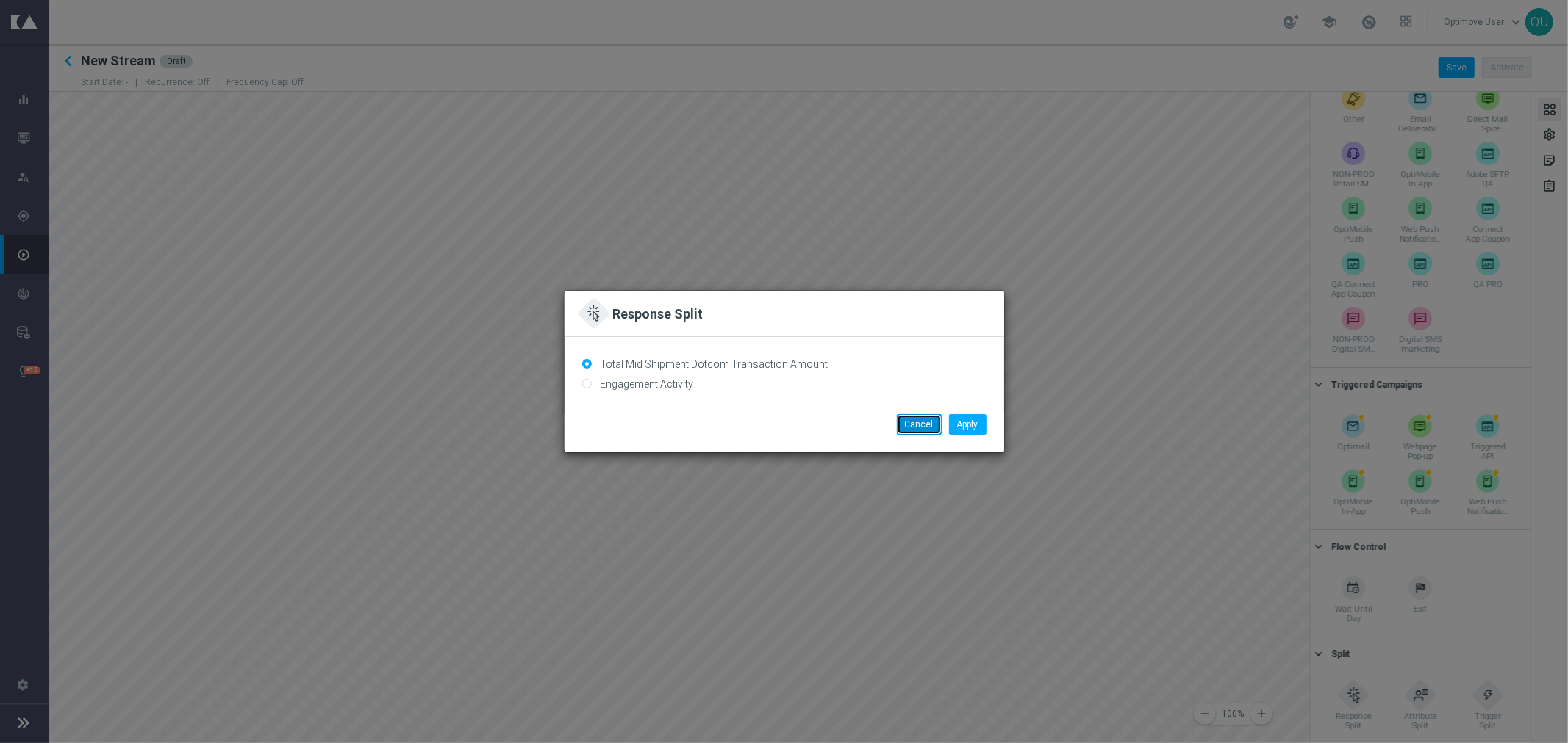
click at [901, 423] on button "Cancel" at bounding box center [919, 424] width 45 height 20
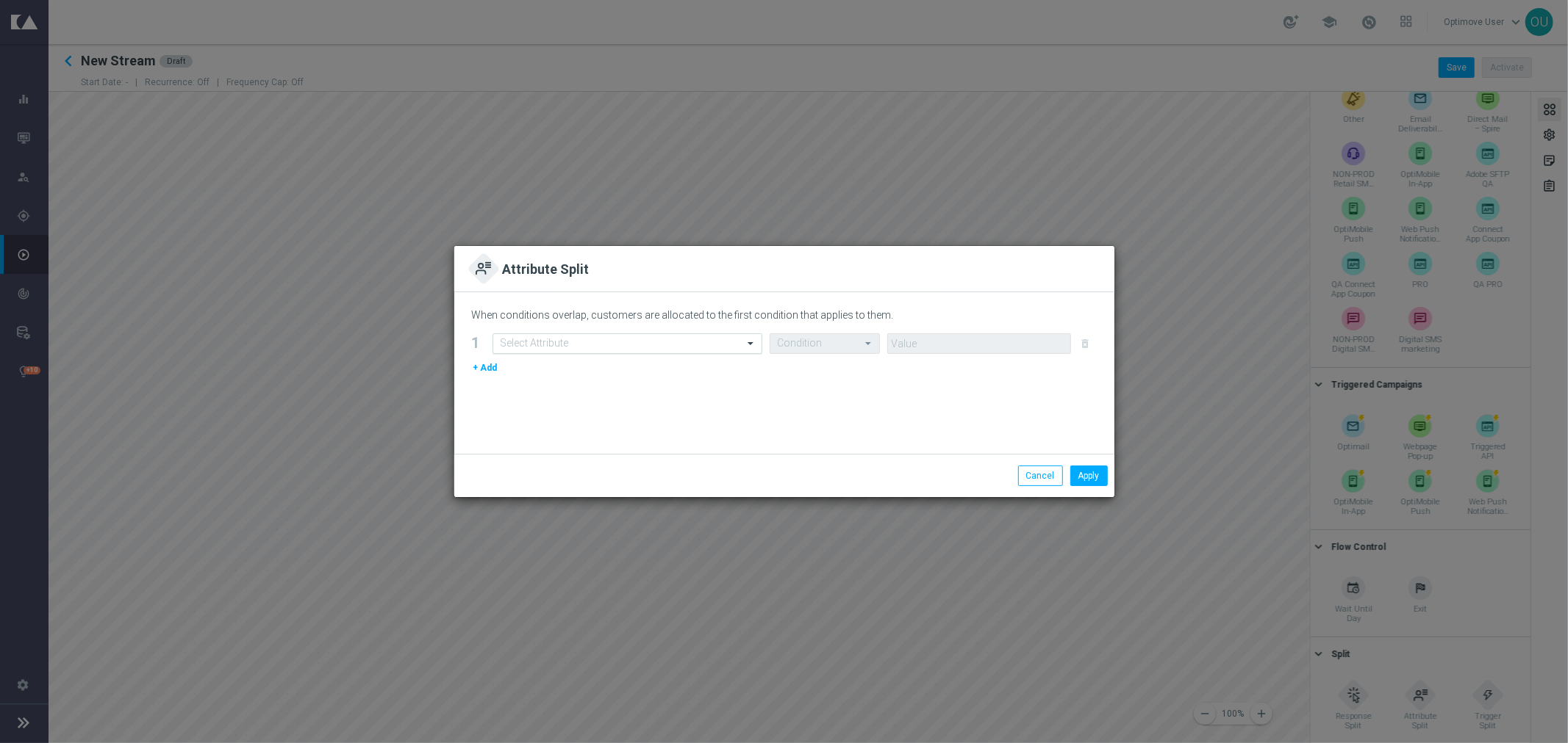
click at [643, 346] on input "text" at bounding box center [612, 345] width 224 height 13
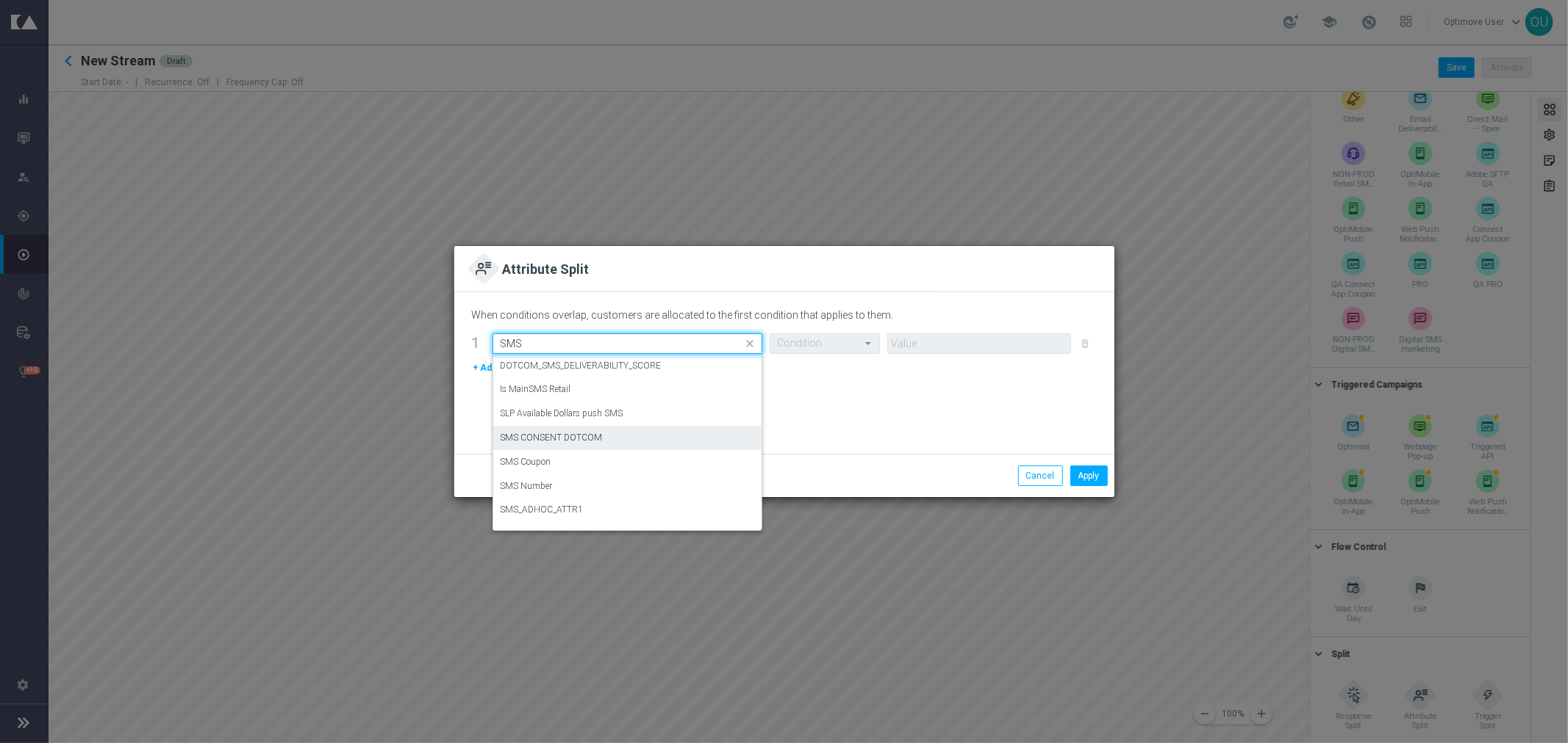
click at [636, 438] on div "SMS CONSENT DOTCOM" at bounding box center [627, 438] width 254 height 24
type input "SMS"
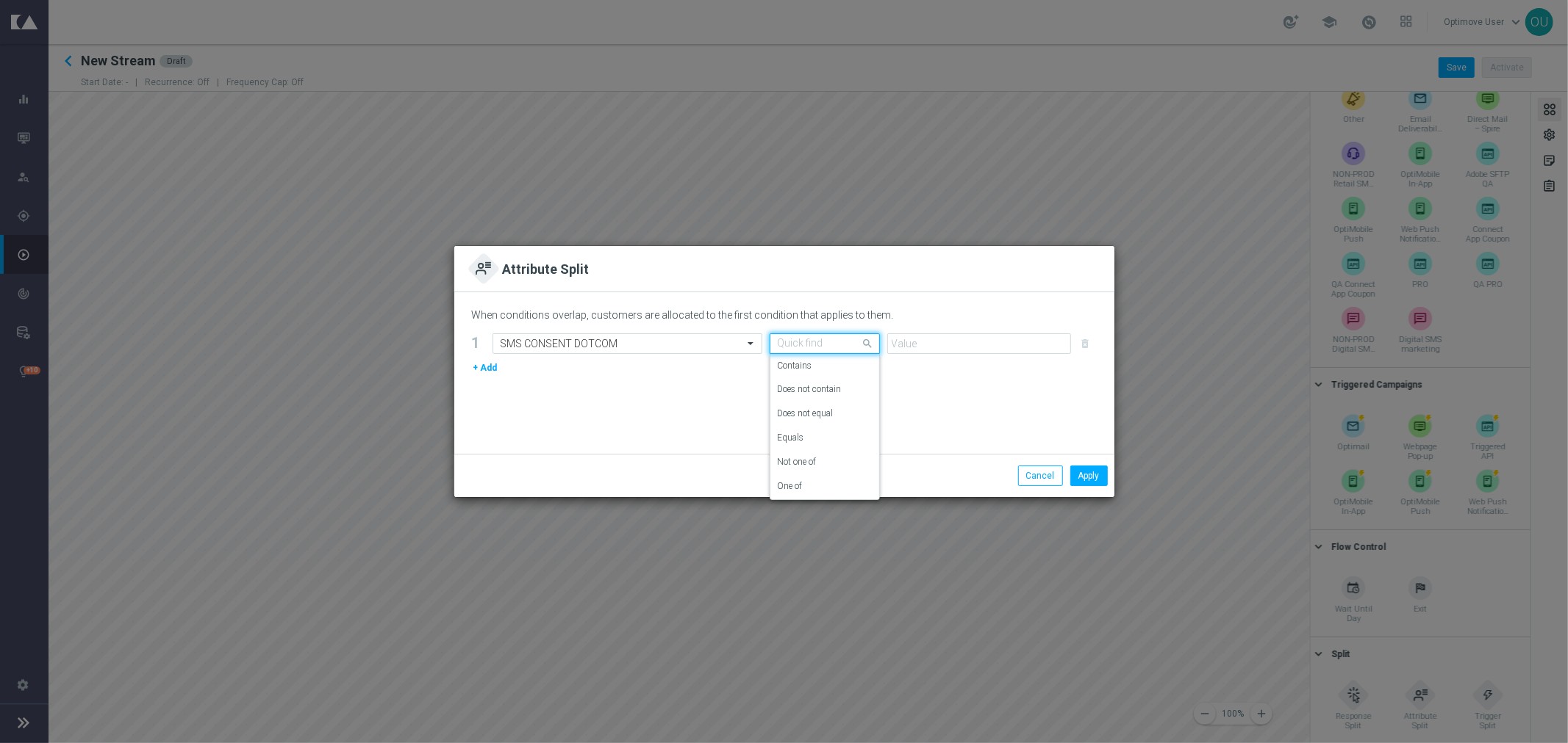
click at [797, 338] on input "text" at bounding box center [810, 345] width 65 height 13
click at [802, 432] on label "Equals" at bounding box center [790, 439] width 27 height 13
click at [938, 327] on div "When conditions overlap, customers are allocated to the first condition that ap…" at bounding box center [785, 372] width 660 height 161
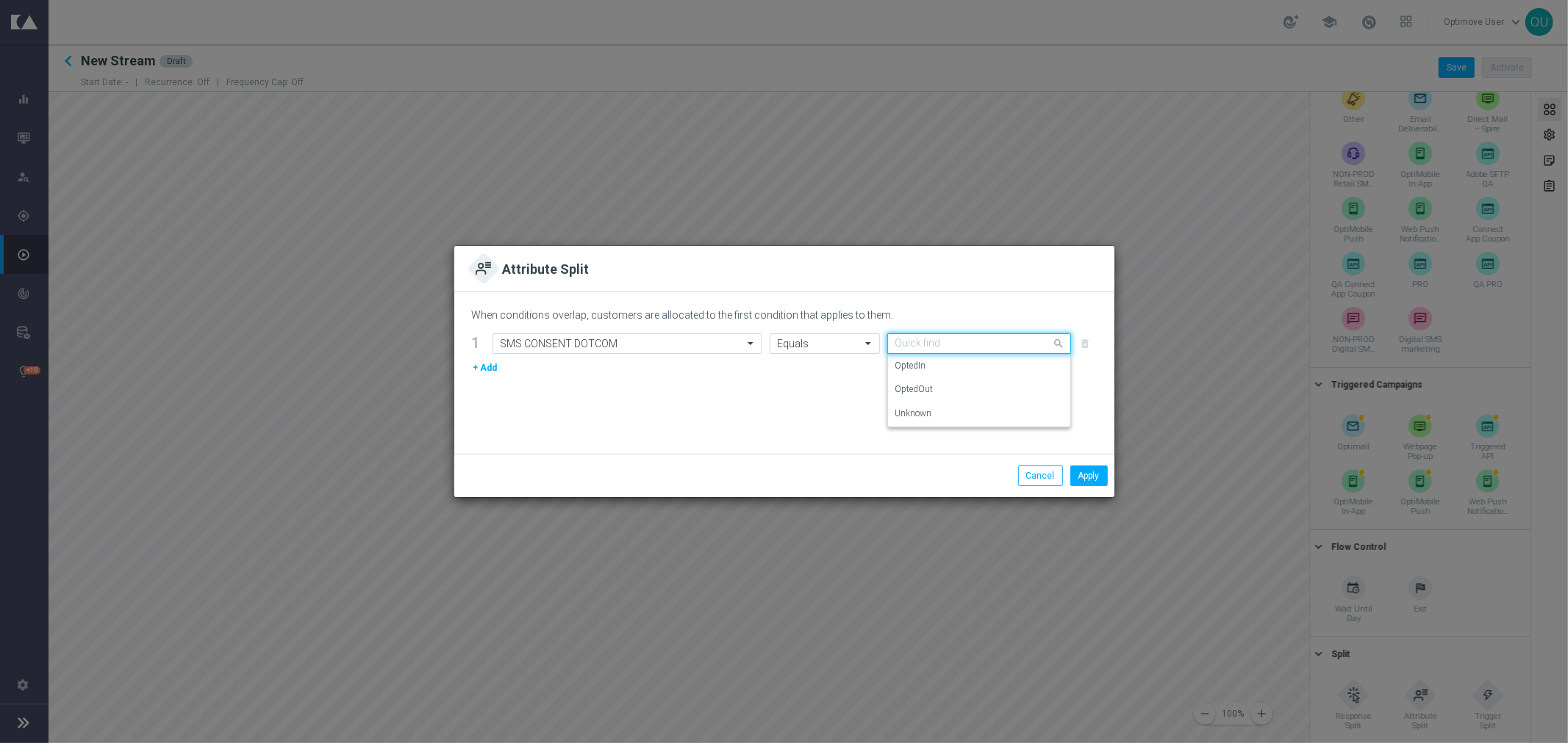
click at [935, 338] on input "text" at bounding box center [965, 345] width 138 height 13
click at [929, 363] on div "OptedIn" at bounding box center [980, 366] width 168 height 24
click at [1111, 475] on div "Apply Cancel" at bounding box center [785, 476] width 660 height 43
click at [1105, 472] on button "Apply" at bounding box center [1088, 476] width 38 height 20
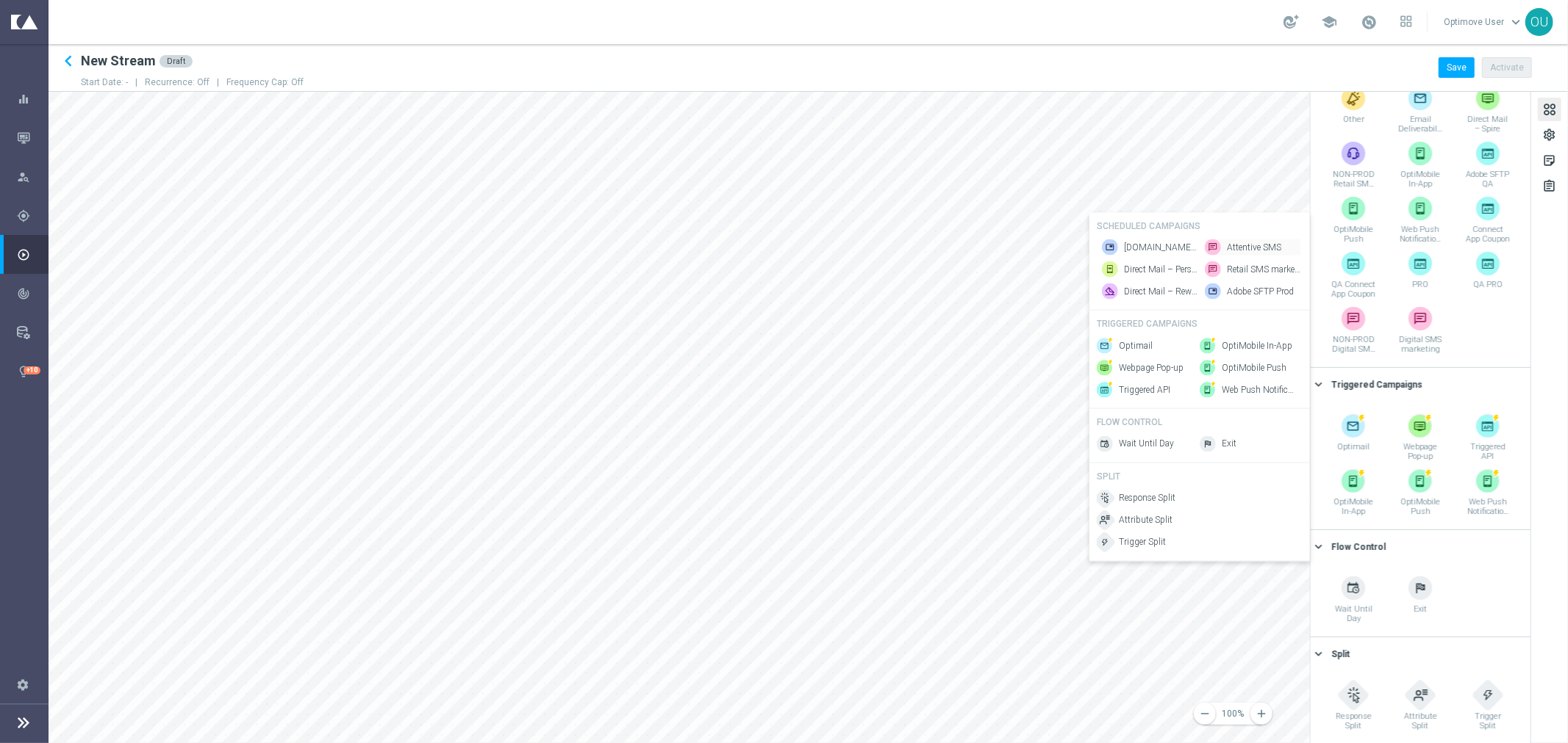
click at [1260, 242] on span "Attentive SMS" at bounding box center [1253, 248] width 54 height 13
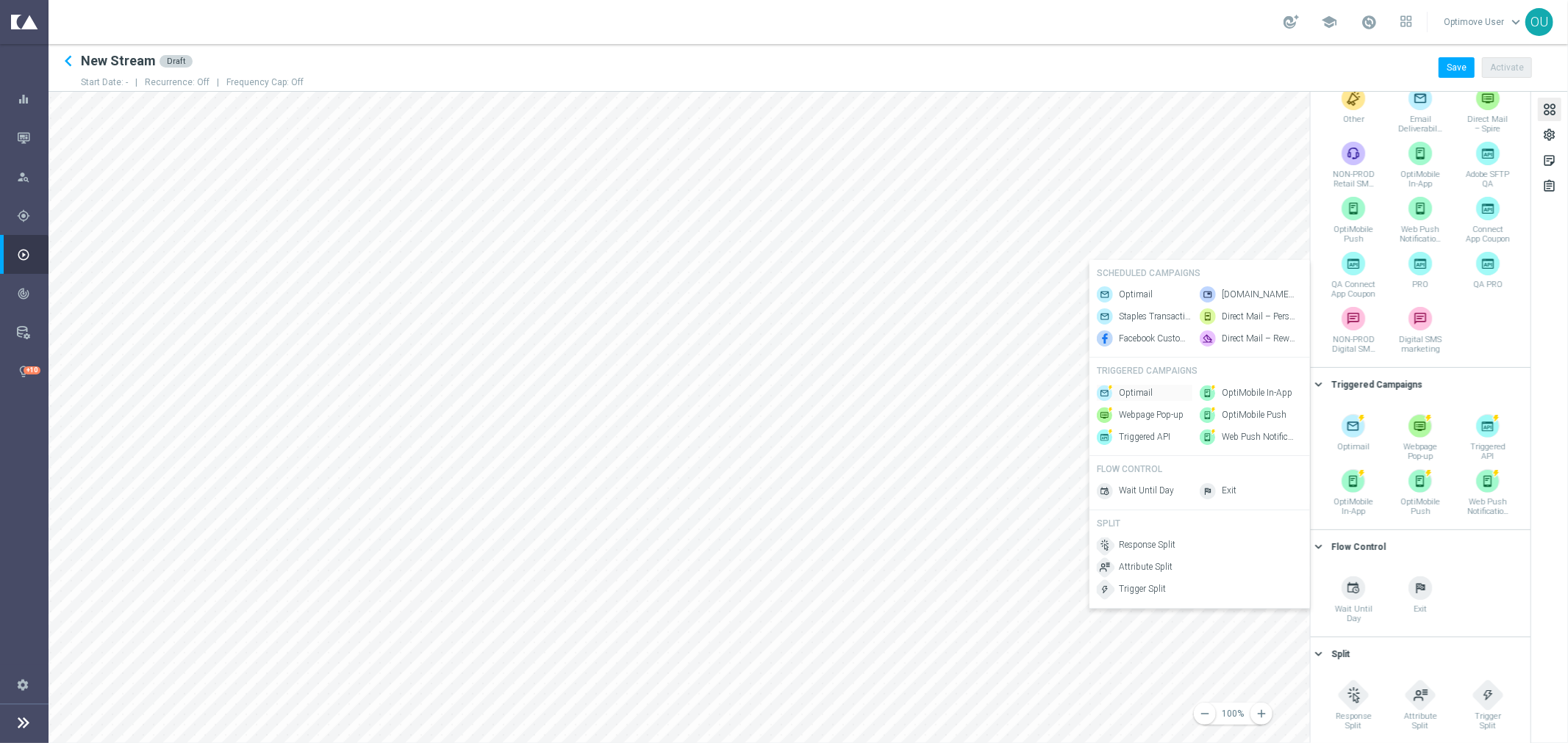
click at [1148, 395] on span "Optimail" at bounding box center [1135, 394] width 34 height 13
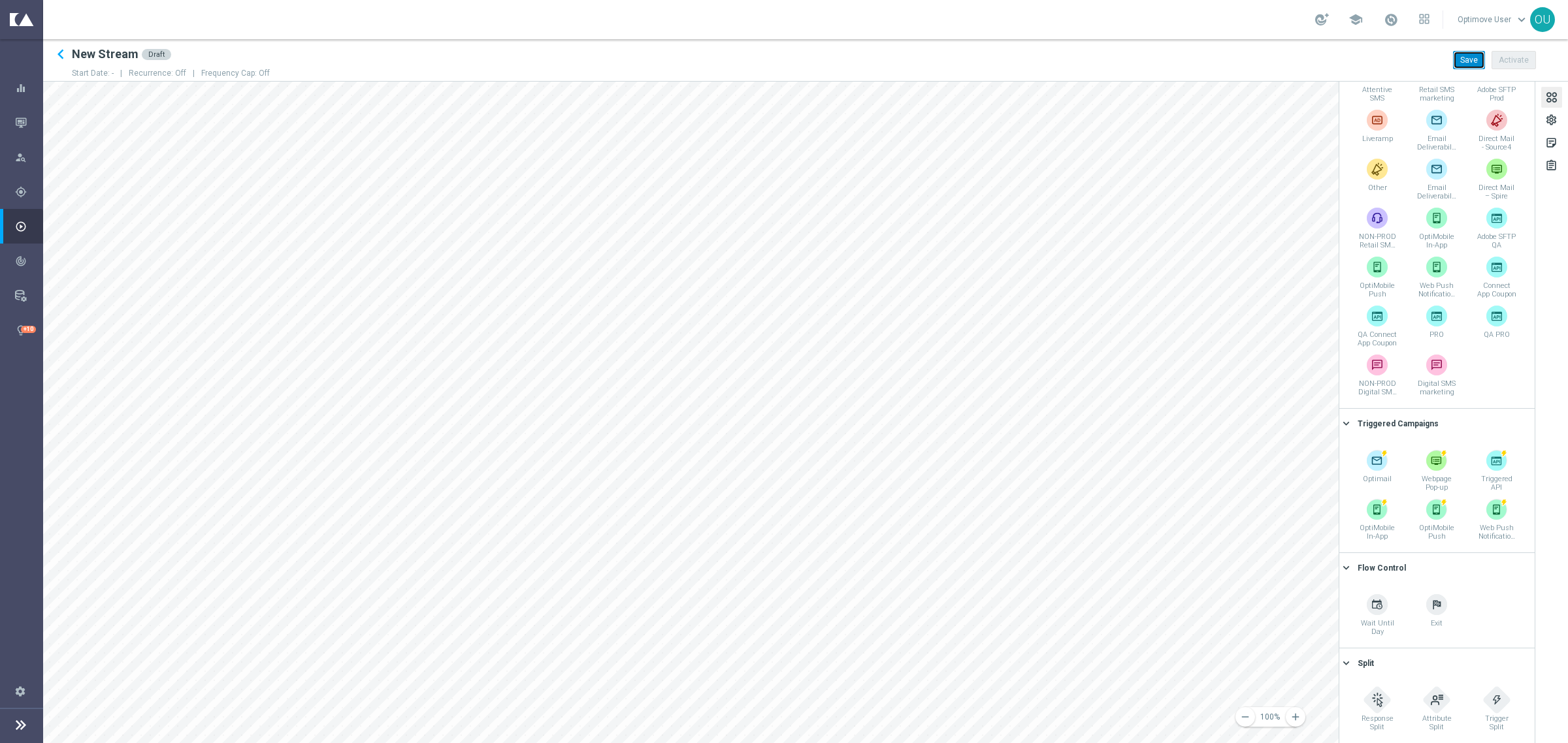
click at [1270, 63] on button "Save" at bounding box center [1468, 60] width 32 height 18
click at [1270, 121] on div "settings" at bounding box center [1551, 122] width 12 height 17
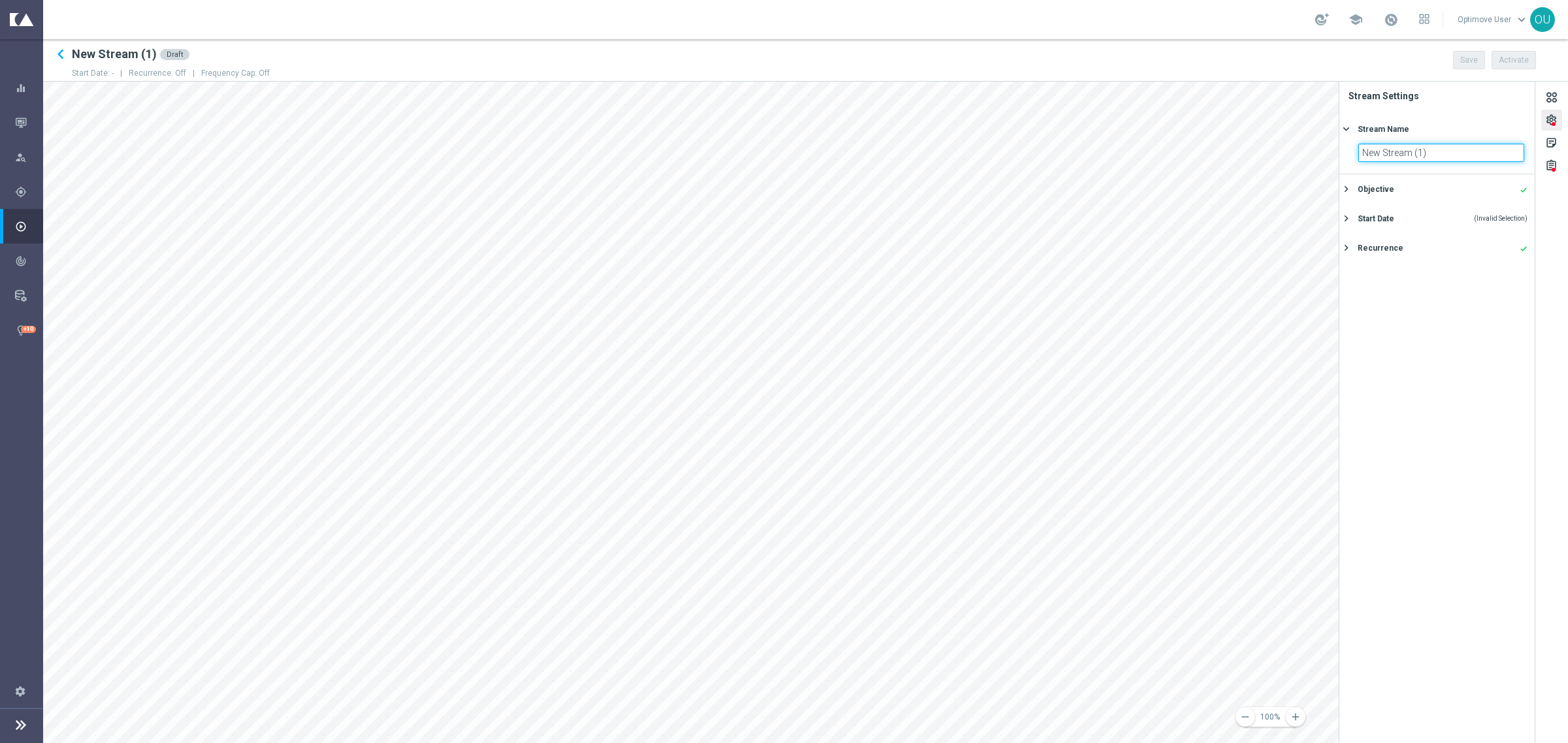
click at [1270, 158] on div "remove 100% add settings sticky_note_2 assignment Stream Settings Stream Name k…" at bounding box center [806, 412] width 1525 height 661
click at [1270, 154] on input "Cart Abandon Stream (no tetsing)" at bounding box center [1441, 152] width 166 height 18
type input "SAMPLE DRAFT (NS) - Cart Abandon Stream (no testing)"
click at [1270, 60] on button "Save" at bounding box center [1468, 60] width 32 height 18
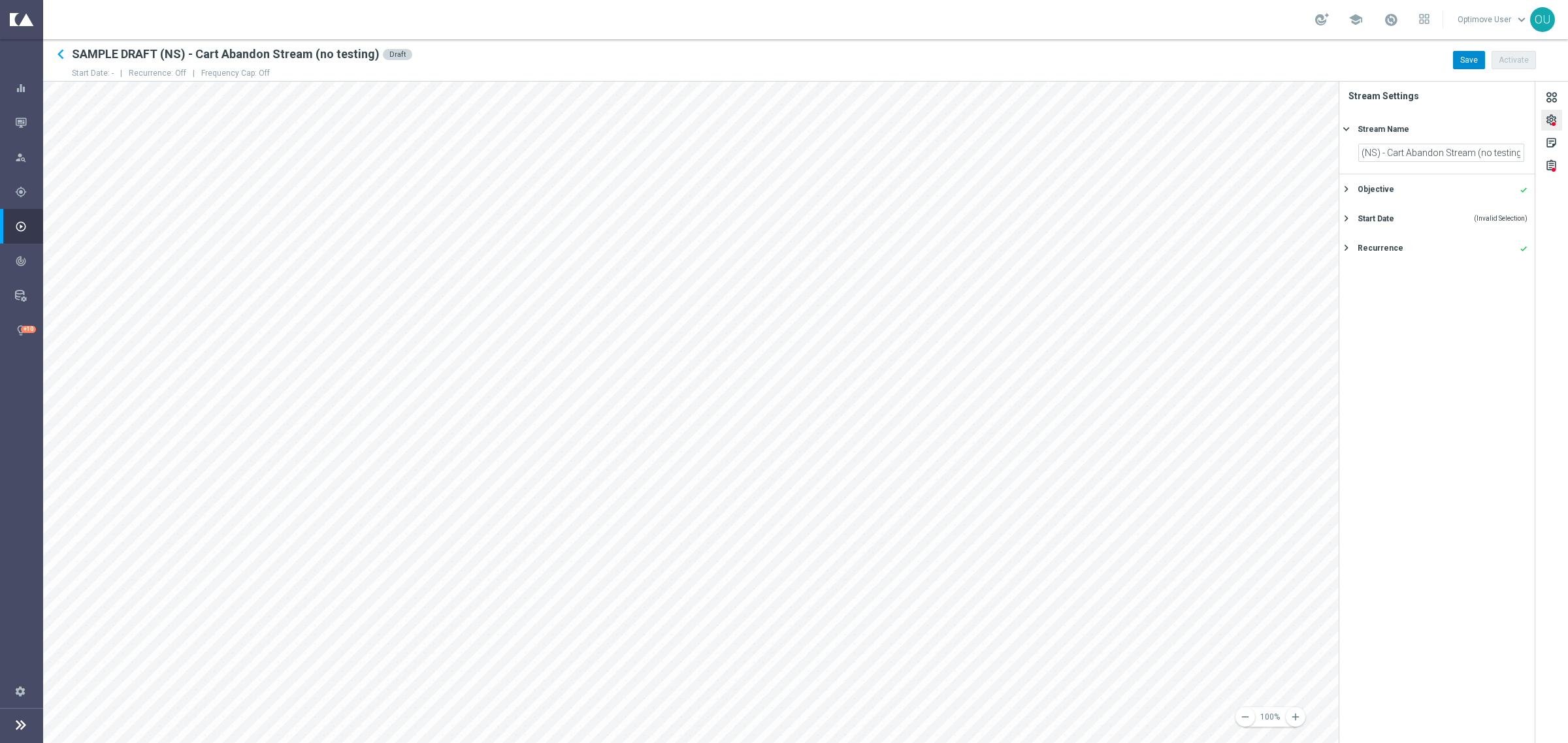
scroll to position [0, 0]
click at [56, 52] on icon "keyboard_arrow_left" at bounding box center [61, 54] width 20 height 20
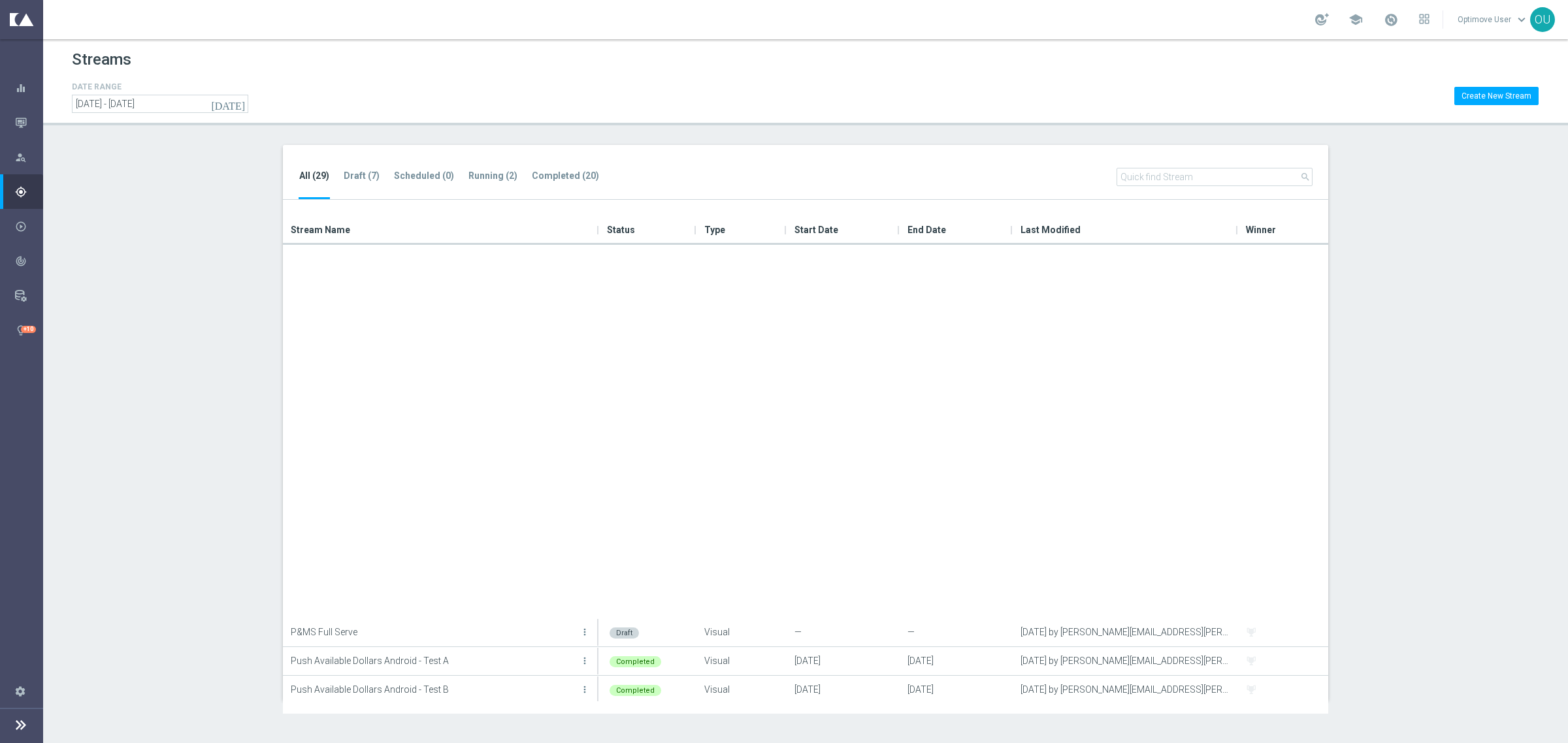
scroll to position [376, 0]
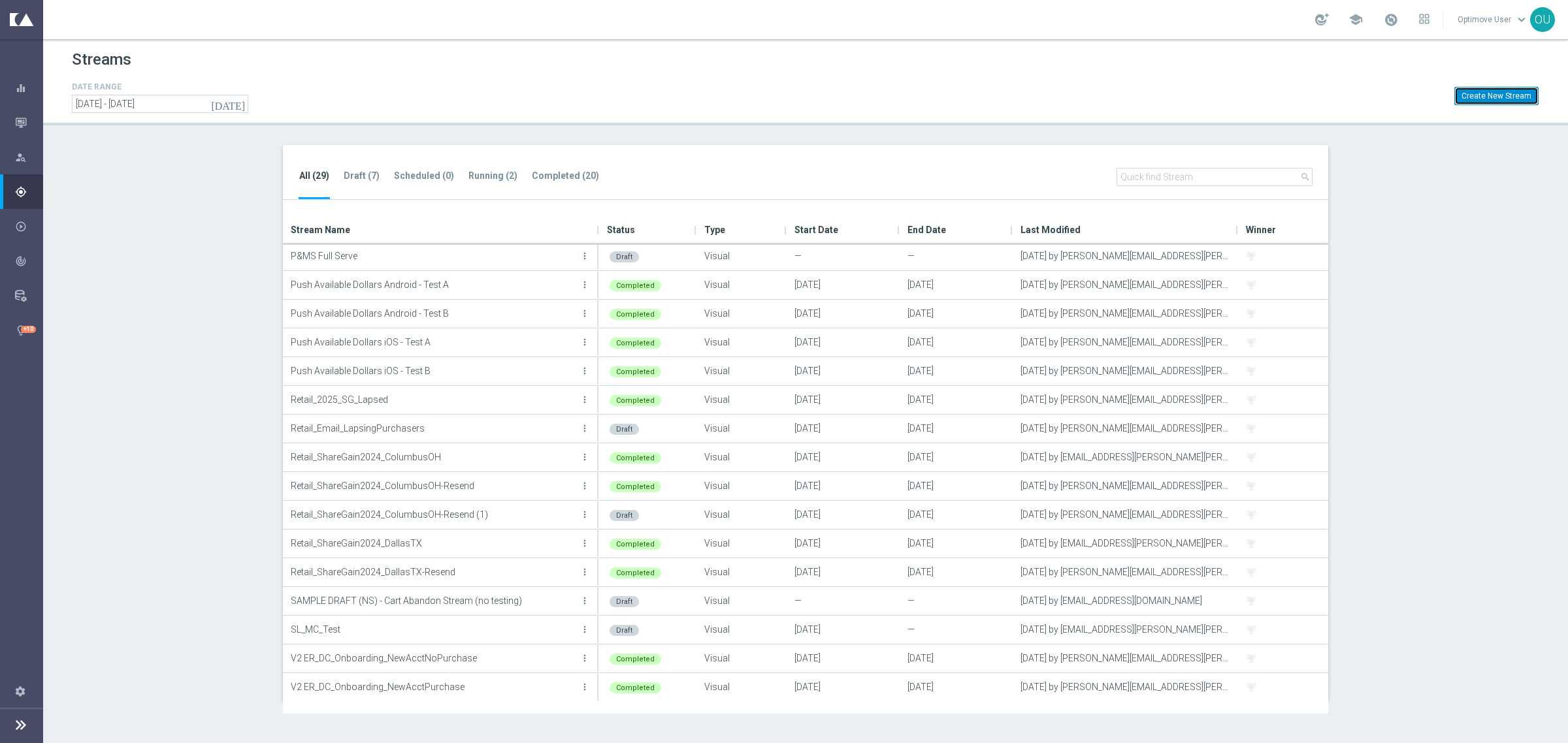
click at [1270, 103] on button "Create New Stream" at bounding box center [1496, 96] width 84 height 18
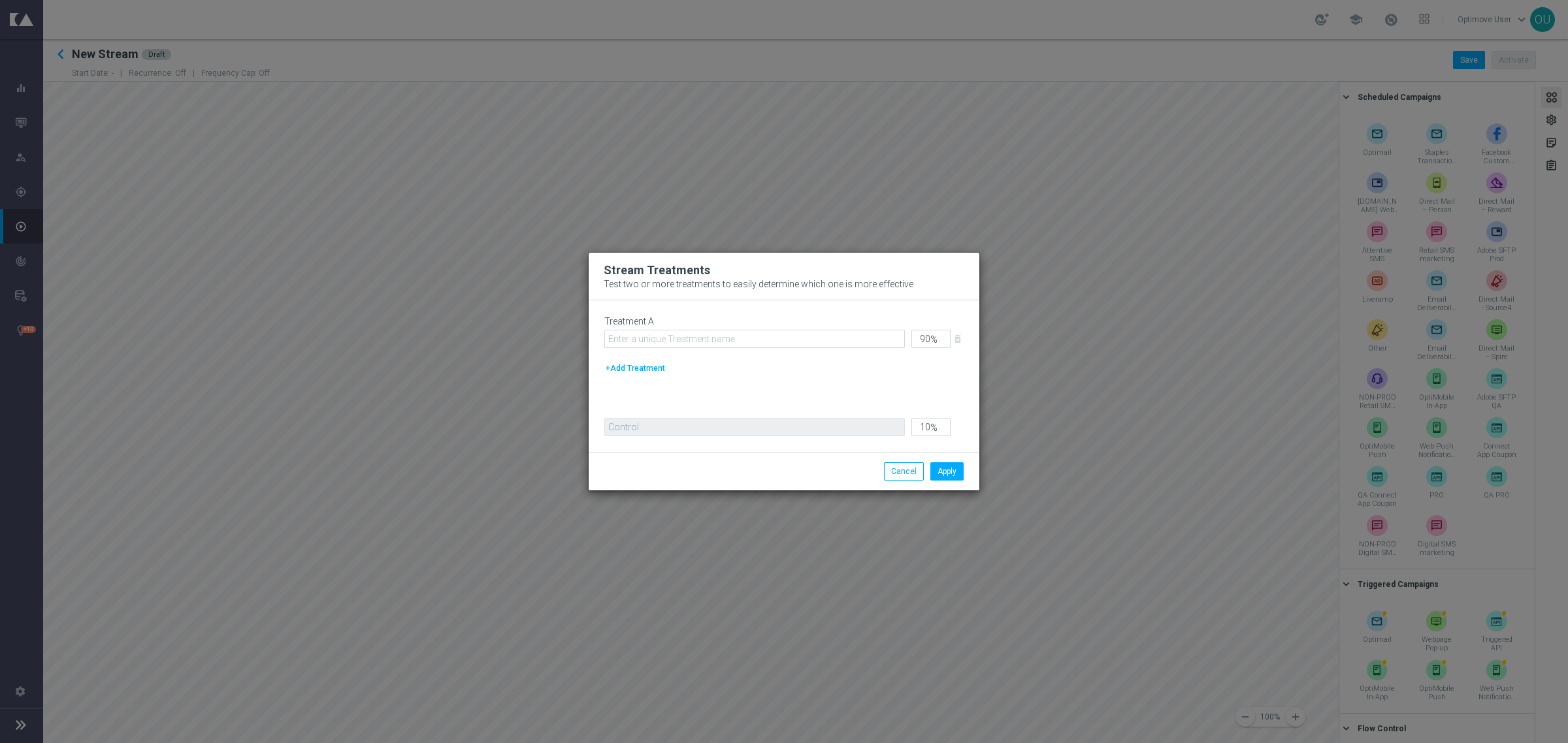
click at [617, 361] on button "+Add Treatment" at bounding box center [635, 369] width 62 height 15
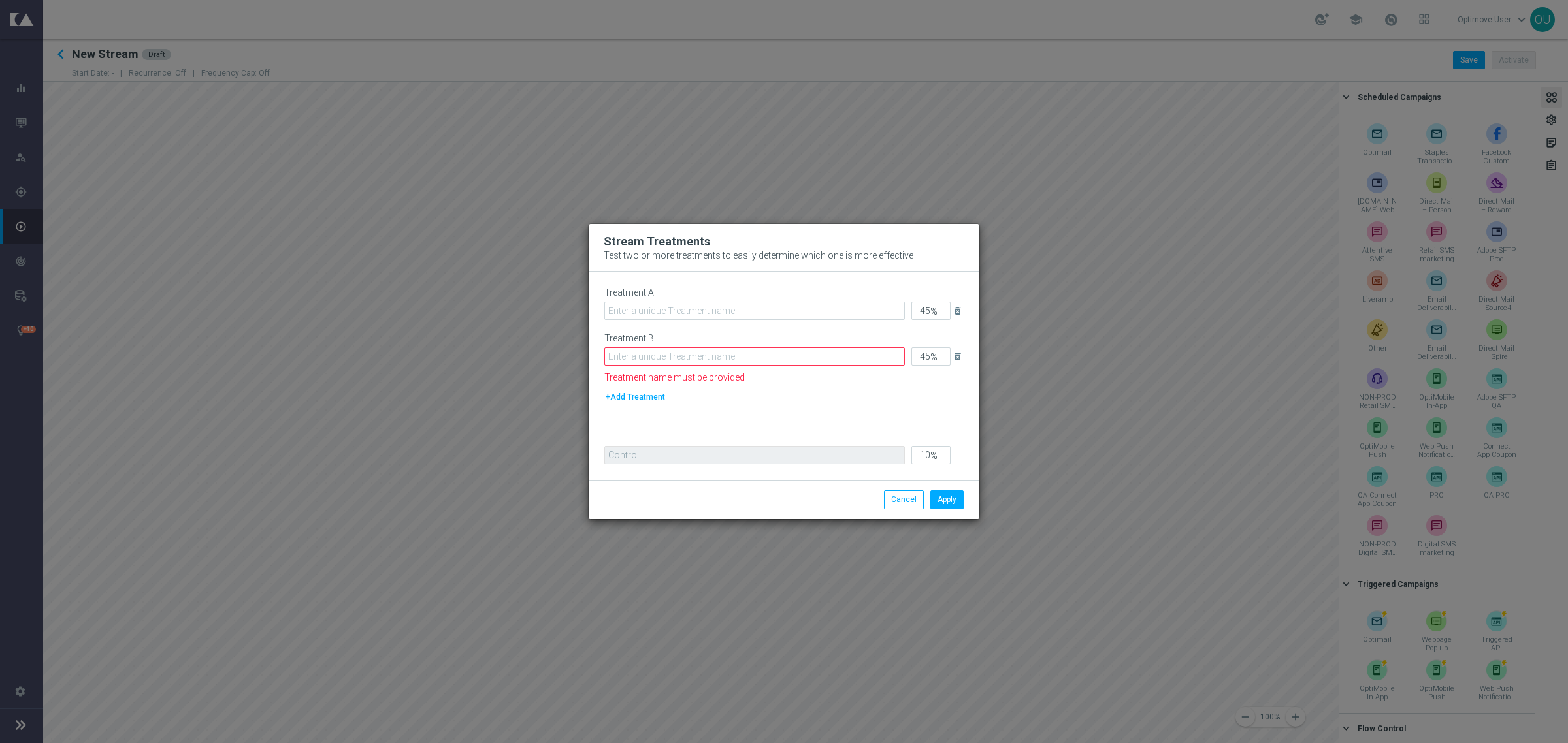
click at [619, 386] on div "Treatment A 45 % delete_forever Treatment B 45 % delete_forever Treatment name …" at bounding box center [784, 360] width 359 height 146
click at [634, 400] on button "+Add Treatment" at bounding box center [635, 397] width 62 height 15
type input "30"
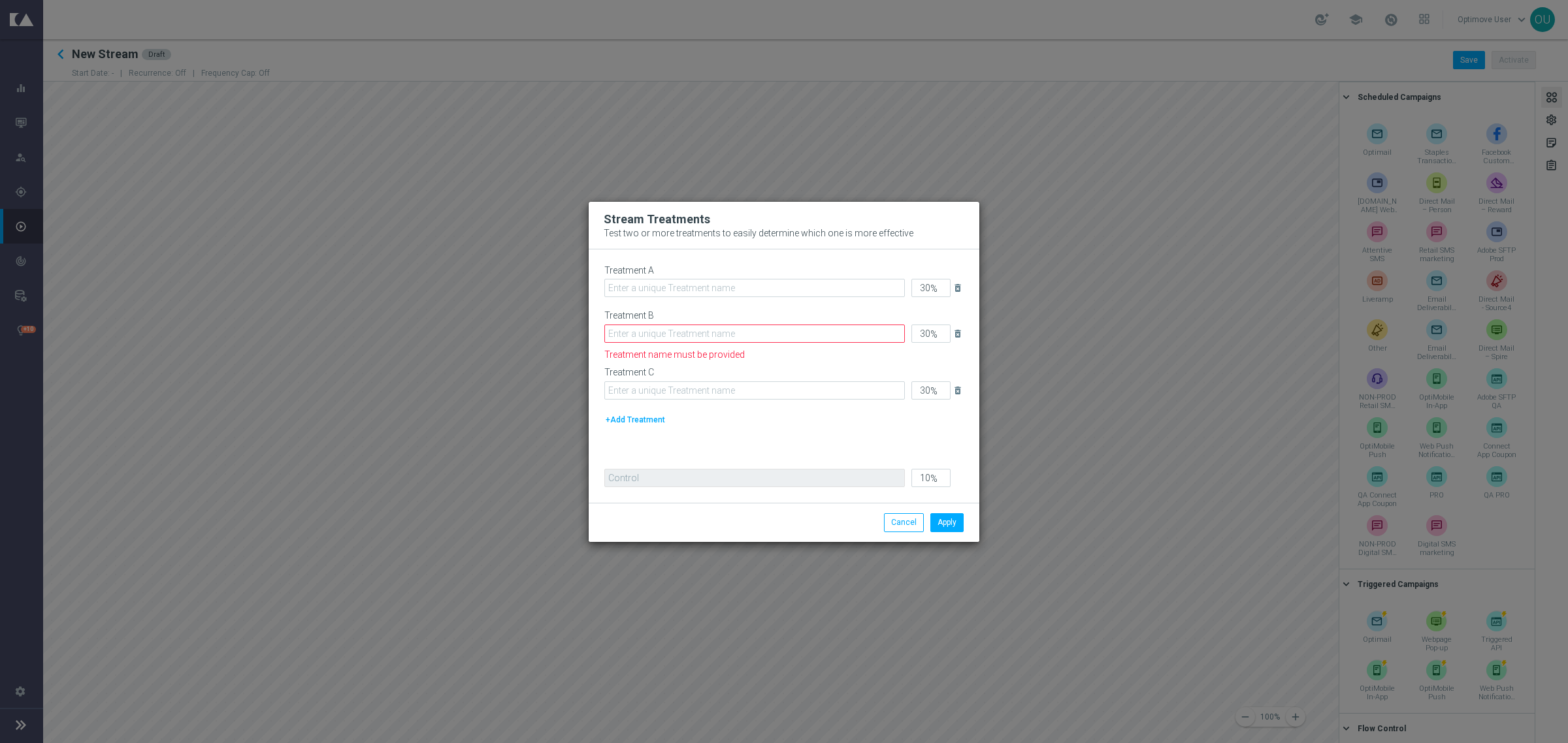
click at [639, 278] on div "Treatment A" at bounding box center [754, 282] width 301 height 33
click at [637, 288] on input "text" at bounding box center [754, 288] width 301 height 18
type input "Triggered Email + Email"
click at [638, 325] on input "text" at bounding box center [754, 333] width 301 height 18
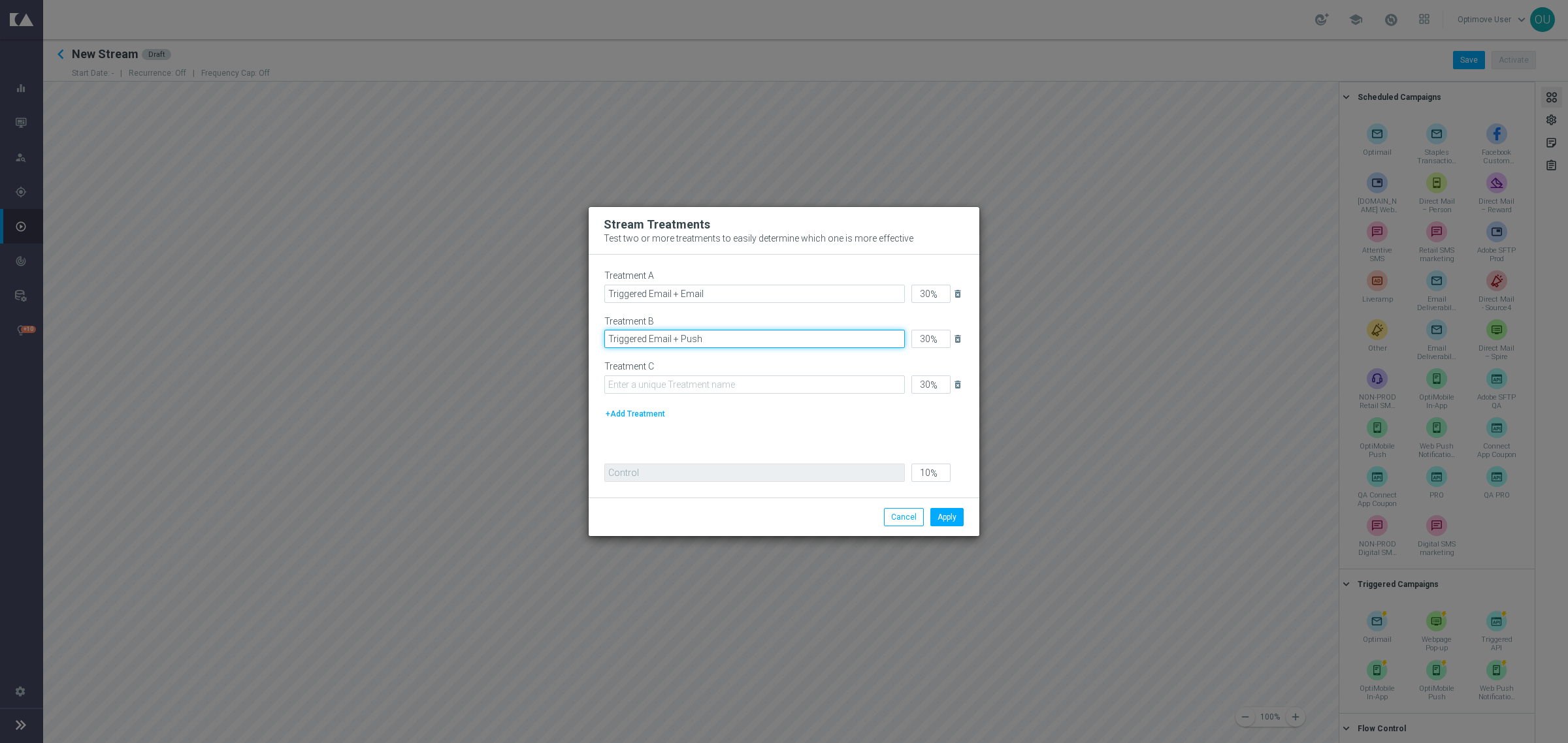
type input "Triggered Email + Push"
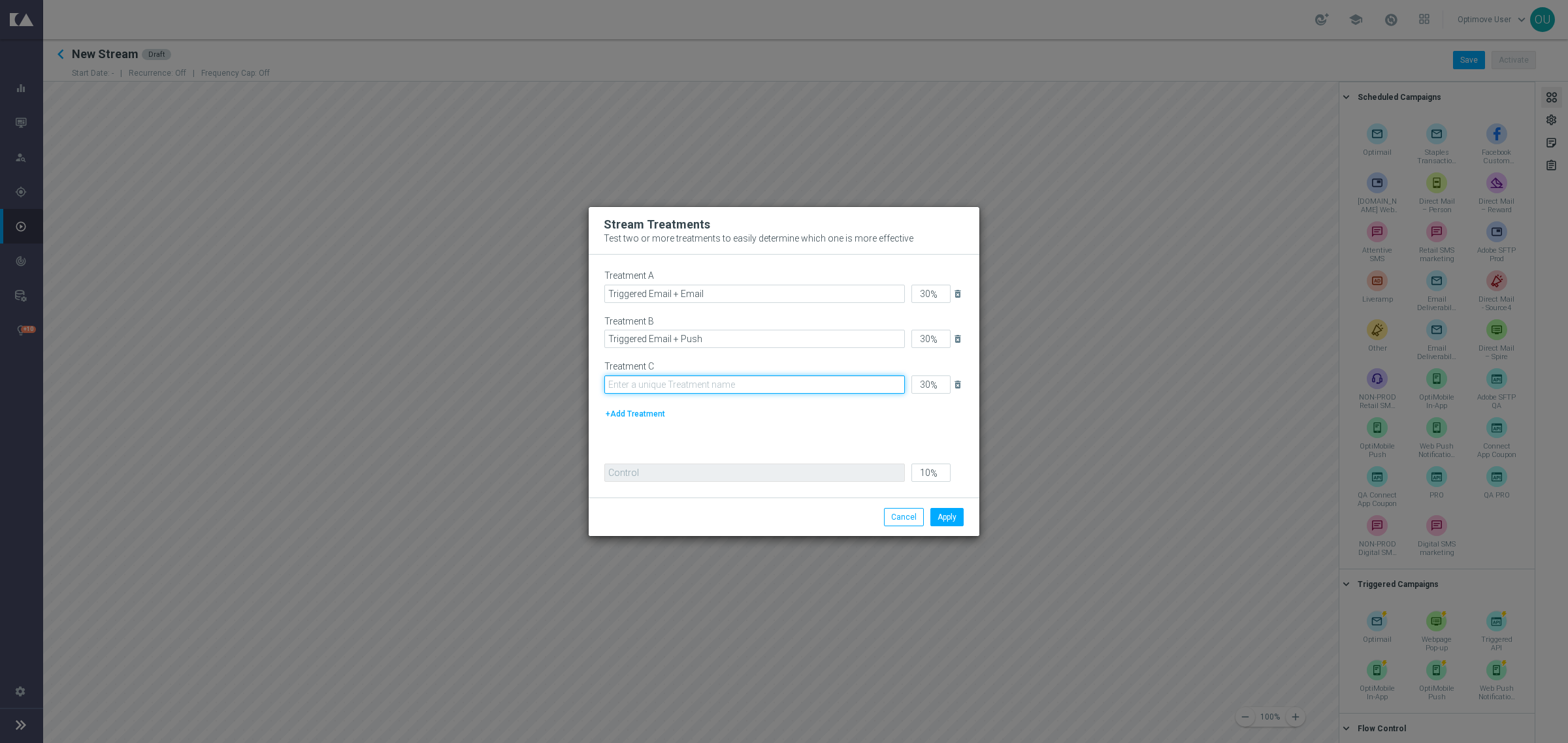
click at [629, 377] on input "text" at bounding box center [754, 384] width 301 height 18
type input "Triggered Email + SMS"
click at [939, 514] on button "Apply" at bounding box center [947, 517] width 34 height 18
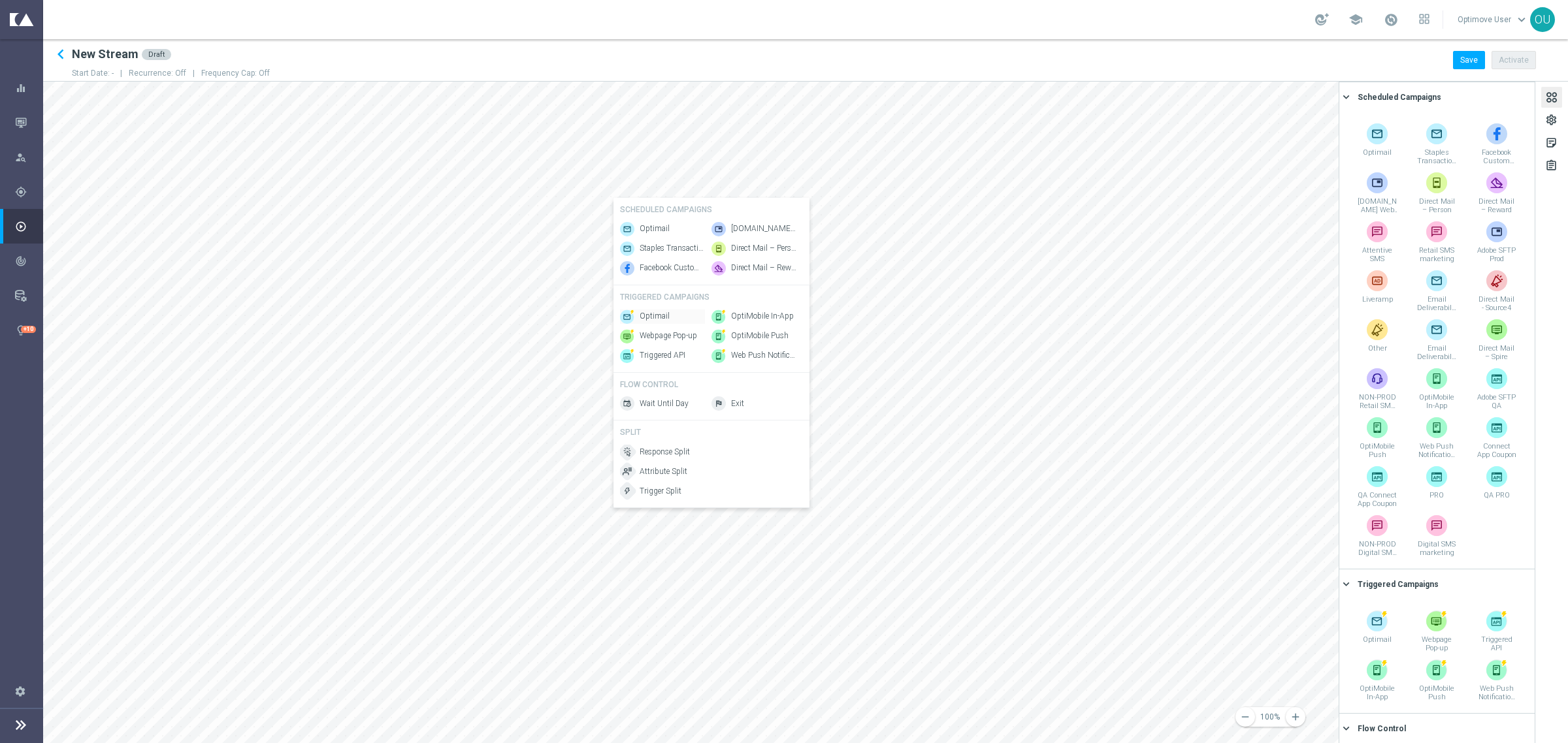
click at [661, 322] on span "Optimail" at bounding box center [654, 316] width 30 height 11
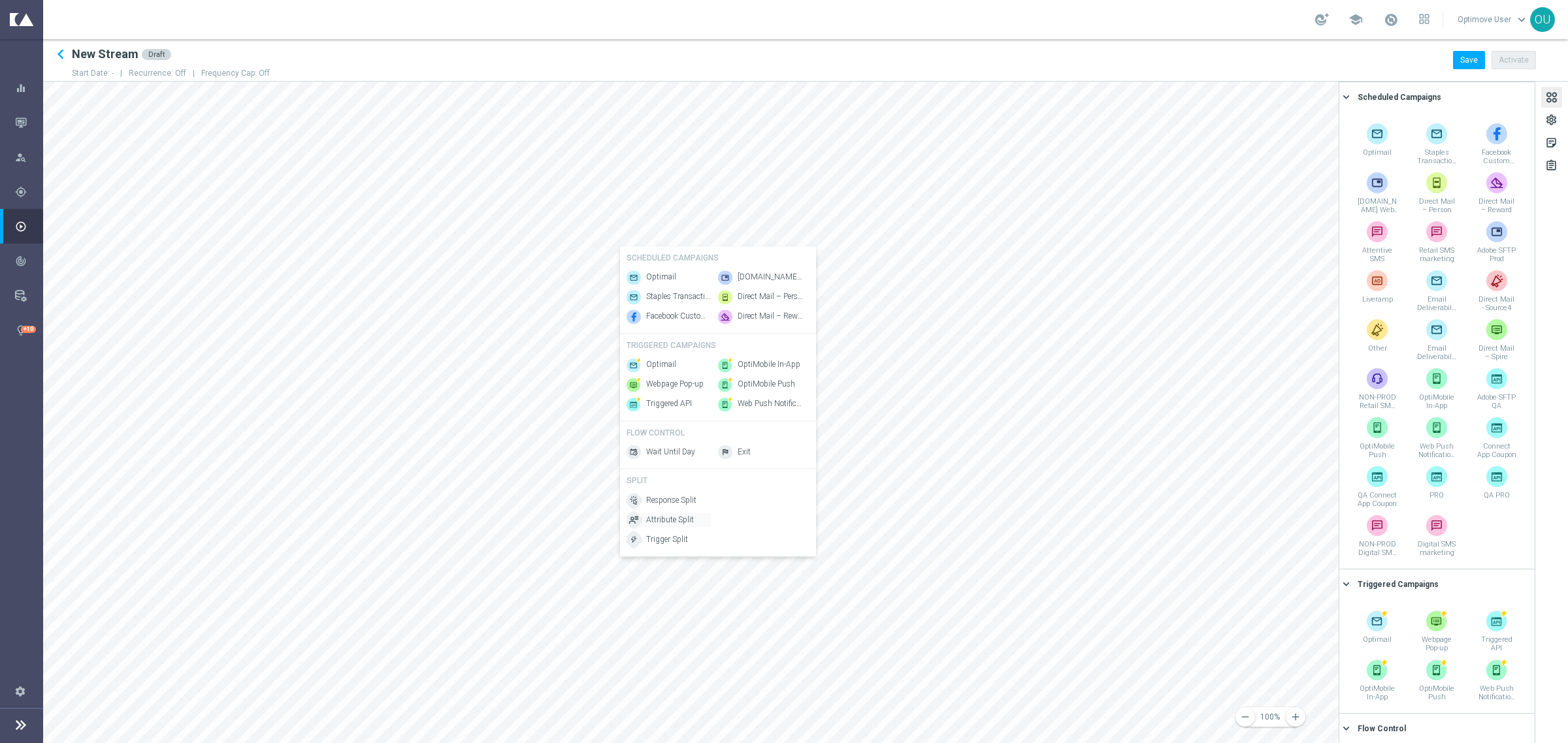
click at [676, 526] on span "Attribute Split" at bounding box center [670, 520] width 48 height 11
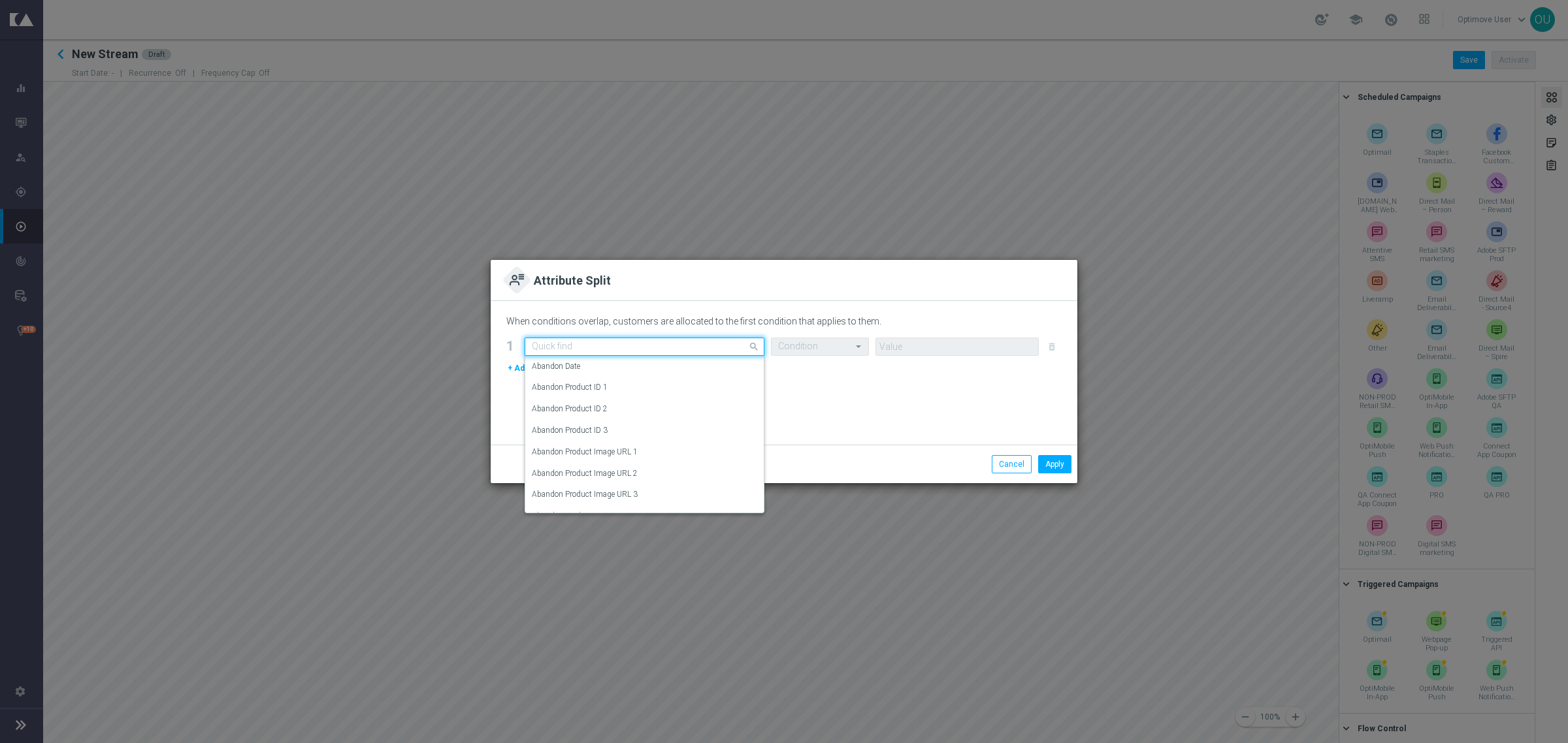
click at [642, 342] on input "text" at bounding box center [631, 347] width 199 height 11
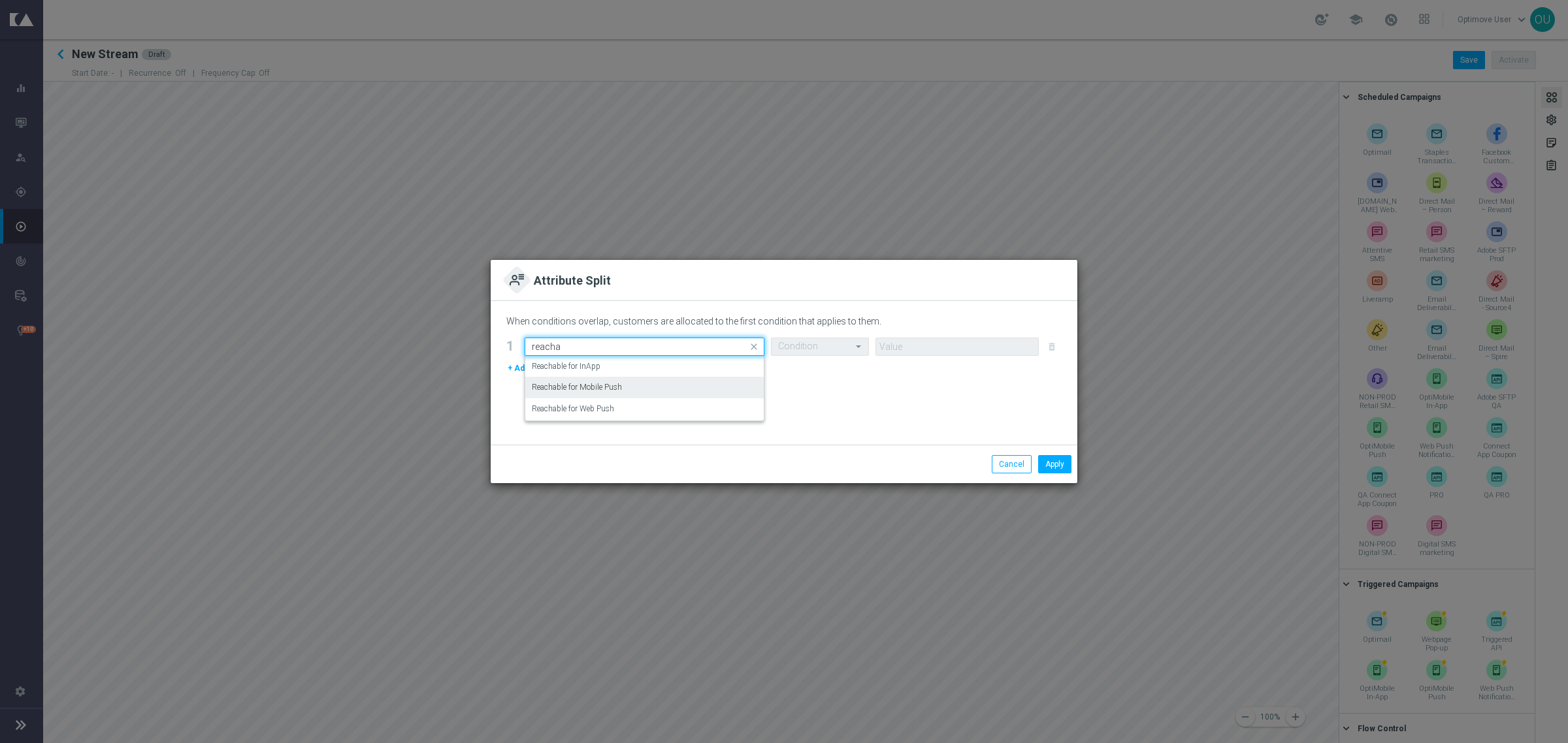
click at [616, 390] on label "Reachable for Mobile Push" at bounding box center [577, 387] width 90 height 11
type input "reacha"
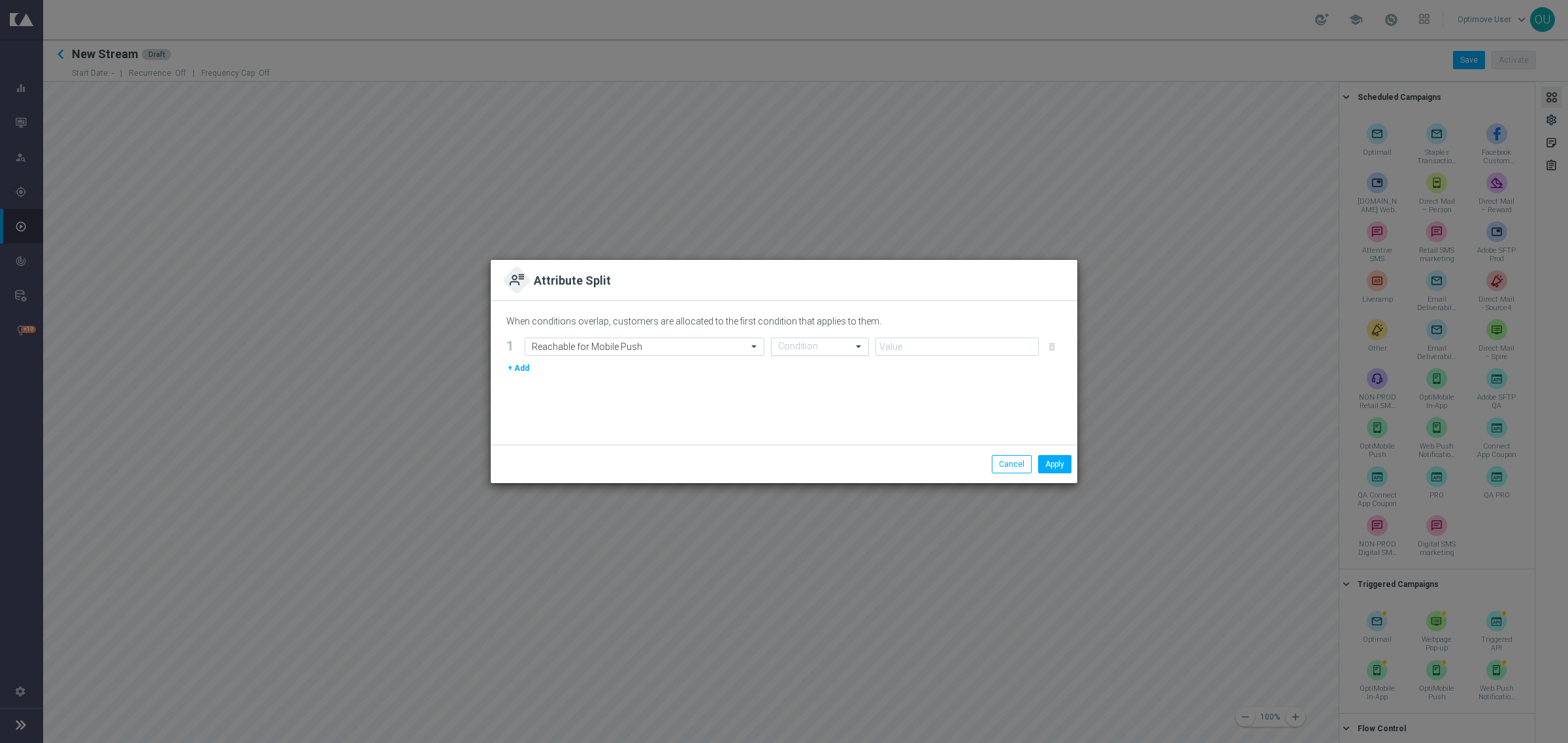
click at [784, 349] on input "text" at bounding box center [807, 347] width 57 height 11
click at [794, 429] on label "Equals" at bounding box center [789, 431] width 24 height 11
click at [912, 342] on input "text" at bounding box center [944, 347] width 123 height 11
click at [892, 389] on label "true" at bounding box center [889, 387] width 13 height 11
click at [1047, 470] on button "Apply" at bounding box center [1054, 464] width 34 height 18
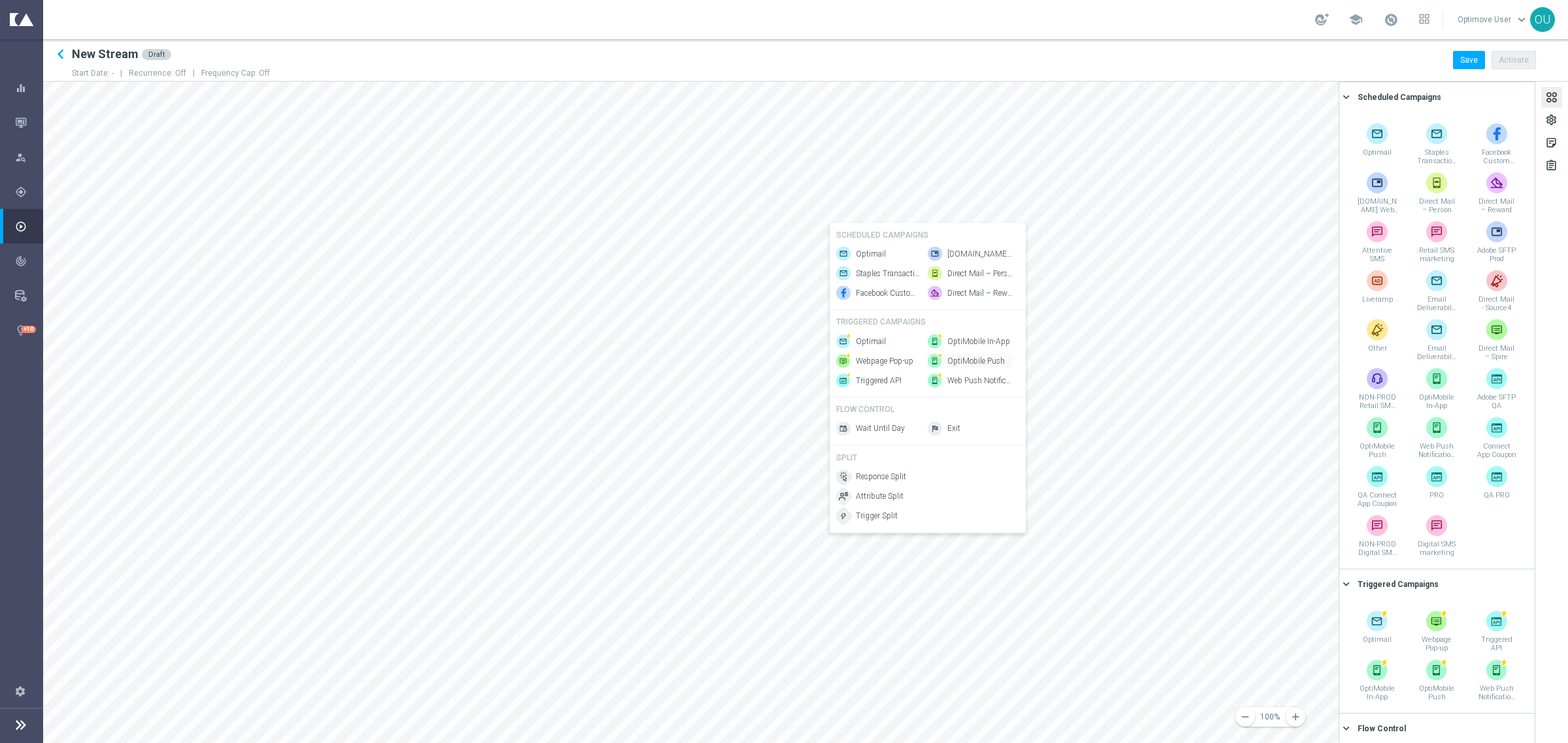
click at [982, 366] on span "OptiMobile Push" at bounding box center [976, 361] width 57 height 11
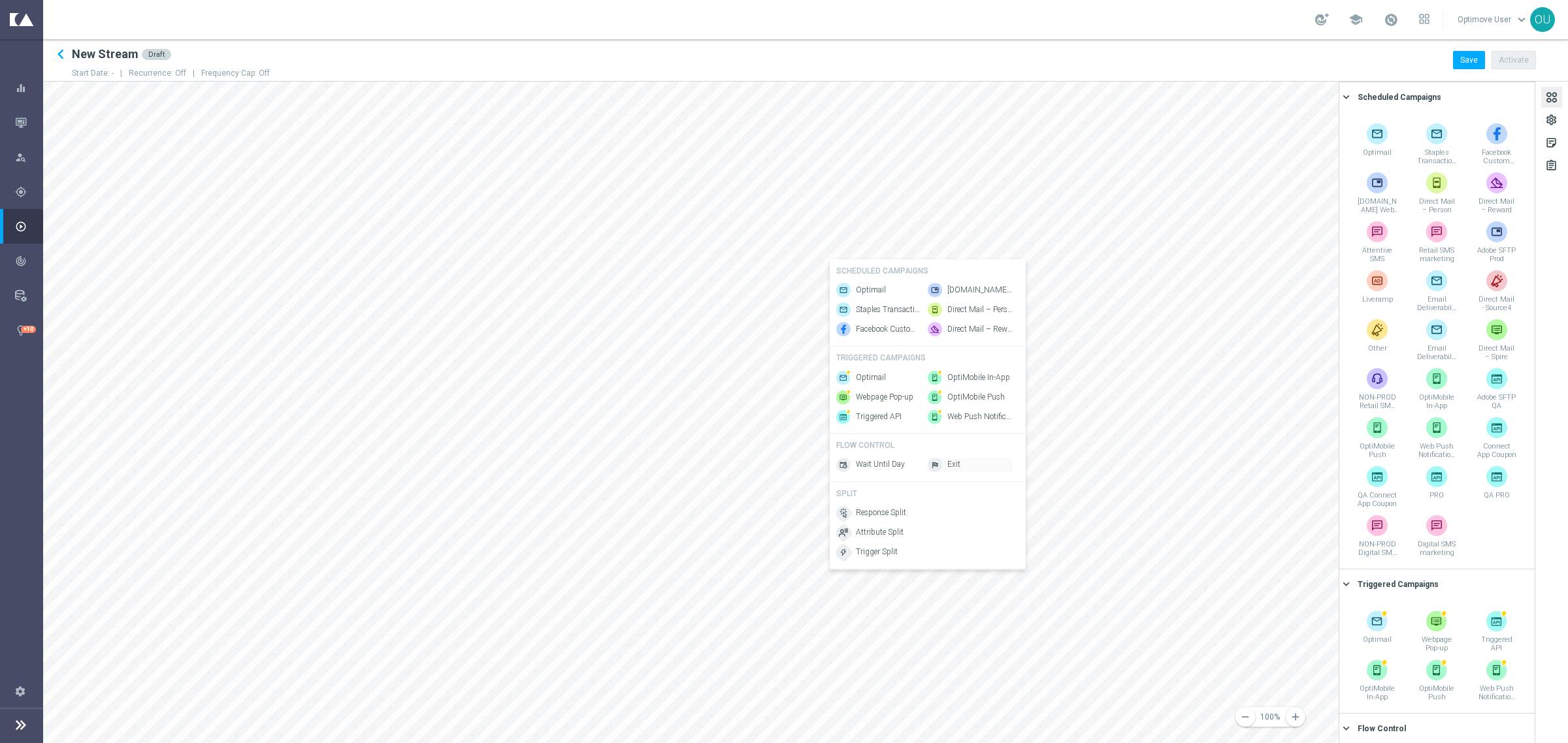
click at [936, 468] on img at bounding box center [935, 465] width 15 height 15
click at [670, 582] on div "Attribute Split" at bounding box center [664, 585] width 85 height 15
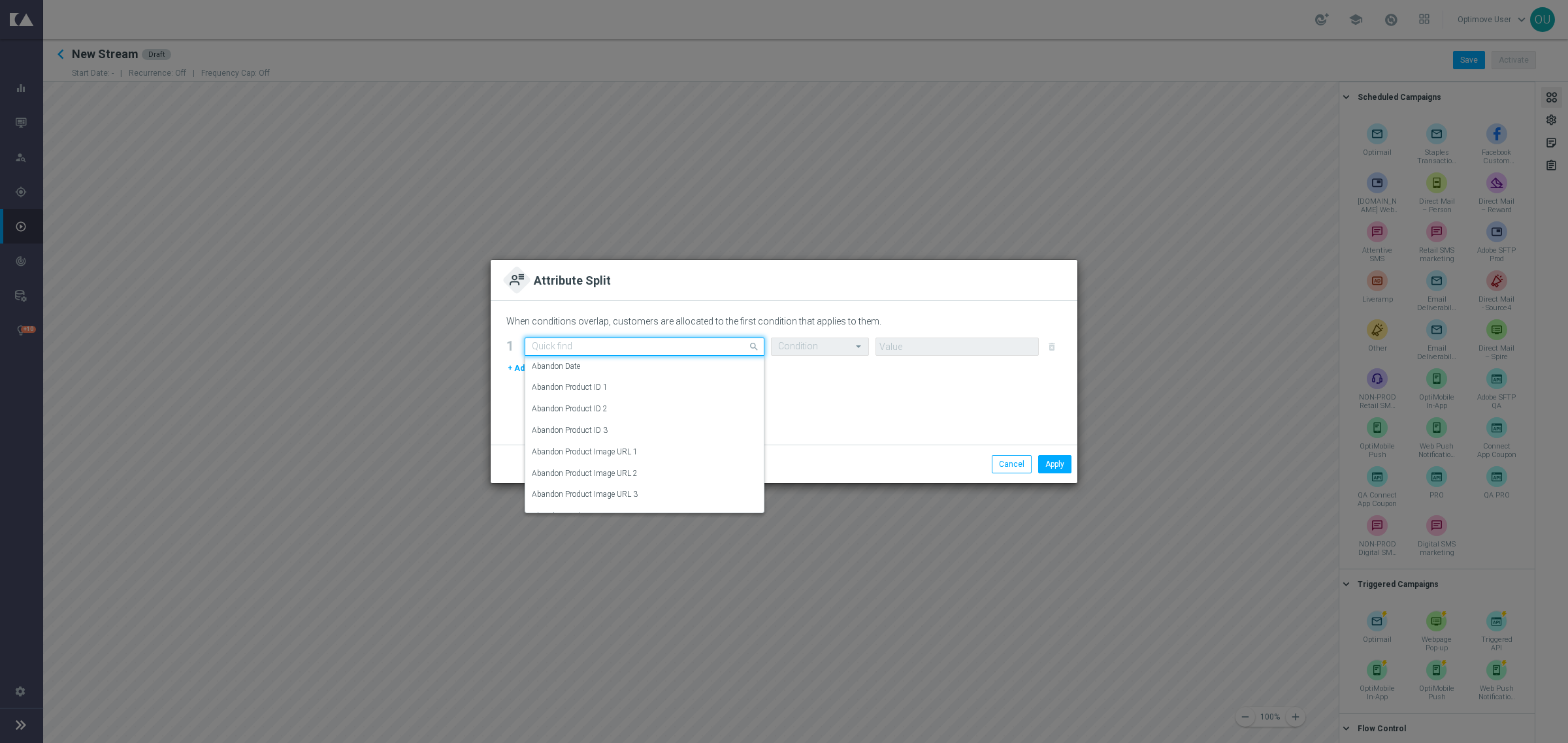
click at [591, 351] on input "text" at bounding box center [631, 347] width 199 height 11
click at [603, 425] on label "SMS CONSENT DOTCOM" at bounding box center [577, 431] width 91 height 11
type input "SMS"
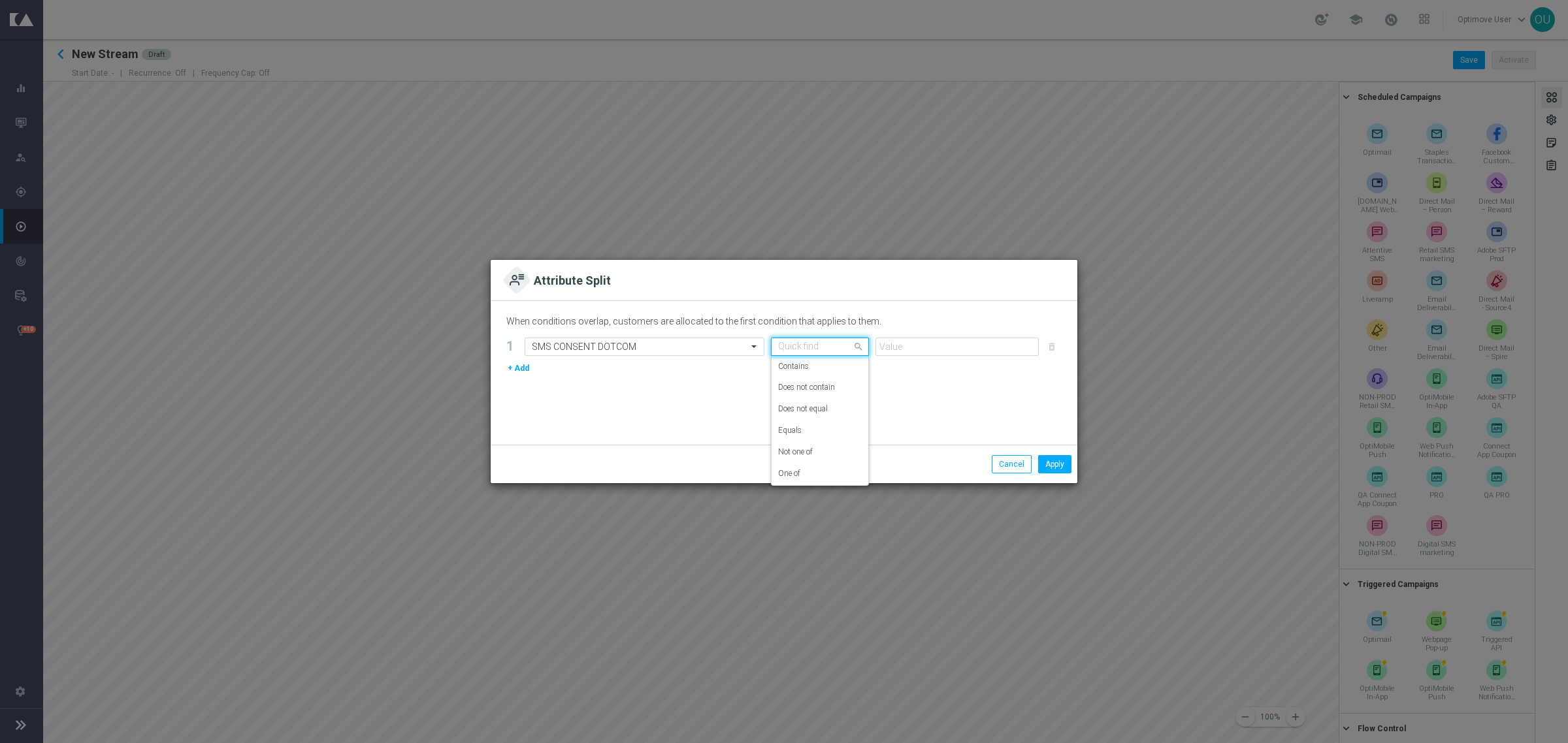
click at [797, 352] on div "Quick find" at bounding box center [820, 347] width 98 height 18
click at [802, 431] on div "Equals" at bounding box center [820, 430] width 84 height 21
click at [899, 342] on input "text" at bounding box center [944, 347] width 123 height 11
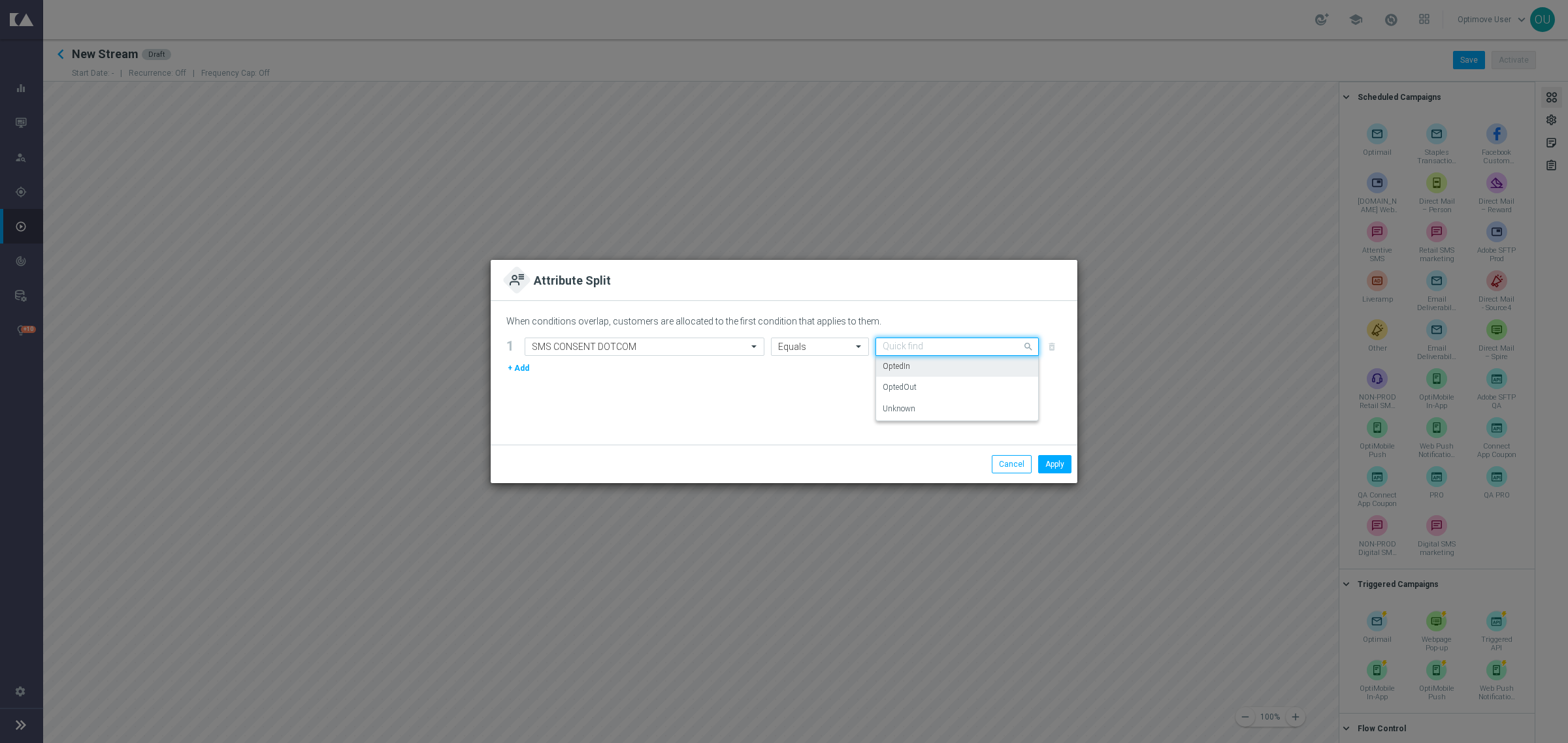
click at [929, 368] on div "OptedIn" at bounding box center [957, 366] width 149 height 21
click at [1066, 464] on button "Apply" at bounding box center [1054, 464] width 34 height 18
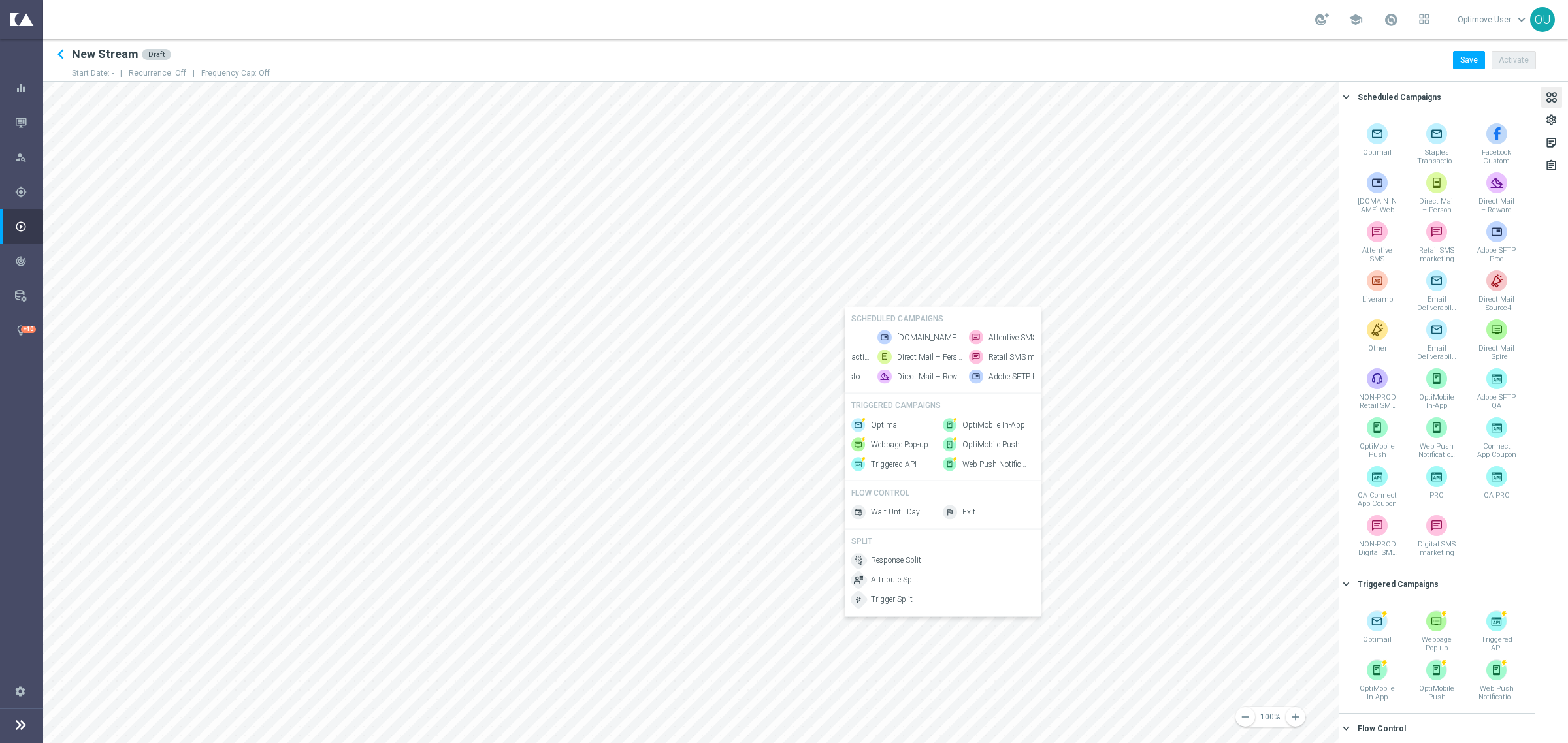
scroll to position [0, 98]
click at [987, 334] on span "Attentive SMS" at bounding box center [979, 338] width 48 height 11
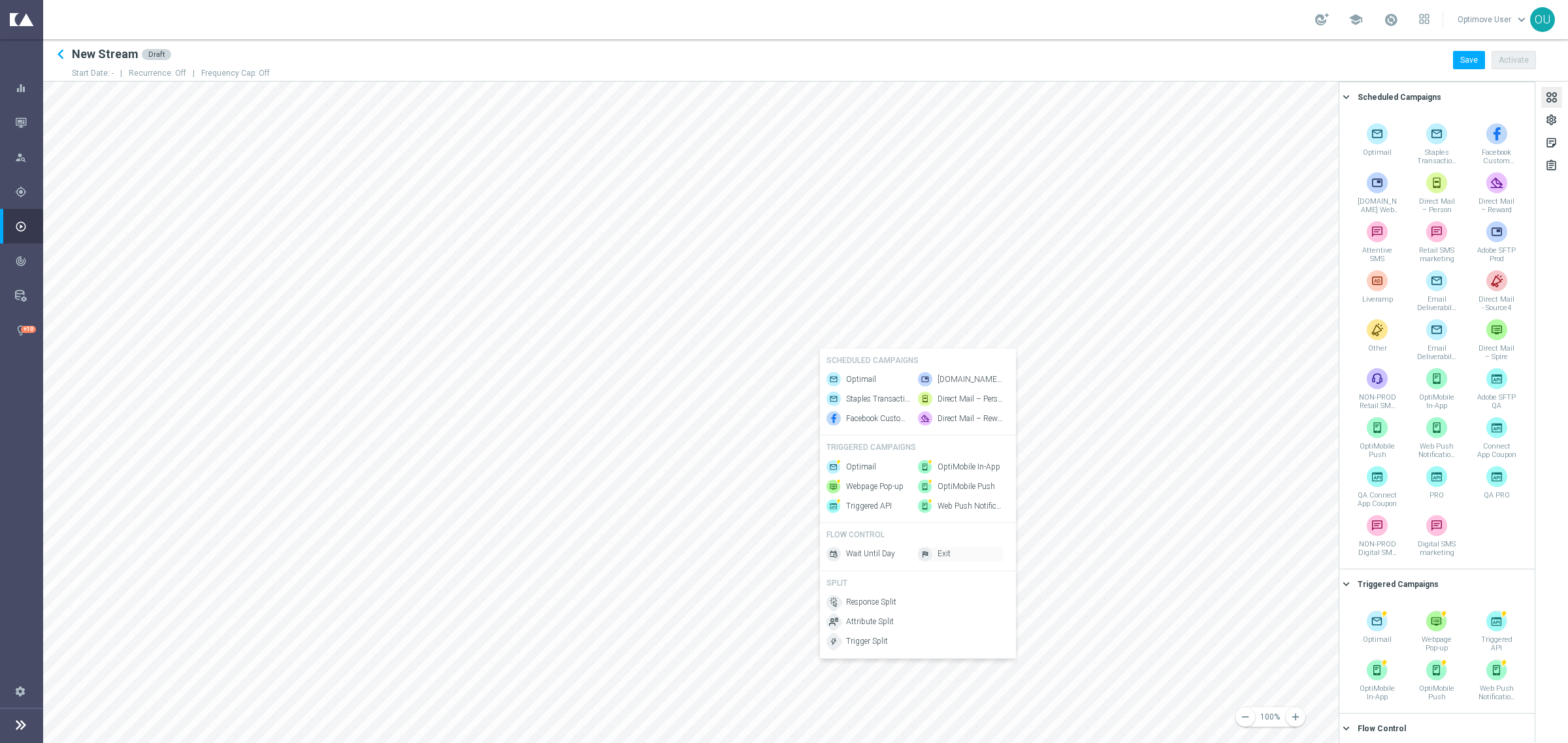
click at [929, 555] on img at bounding box center [925, 555] width 15 height 15
click at [1270, 123] on div "settings" at bounding box center [1551, 122] width 12 height 17
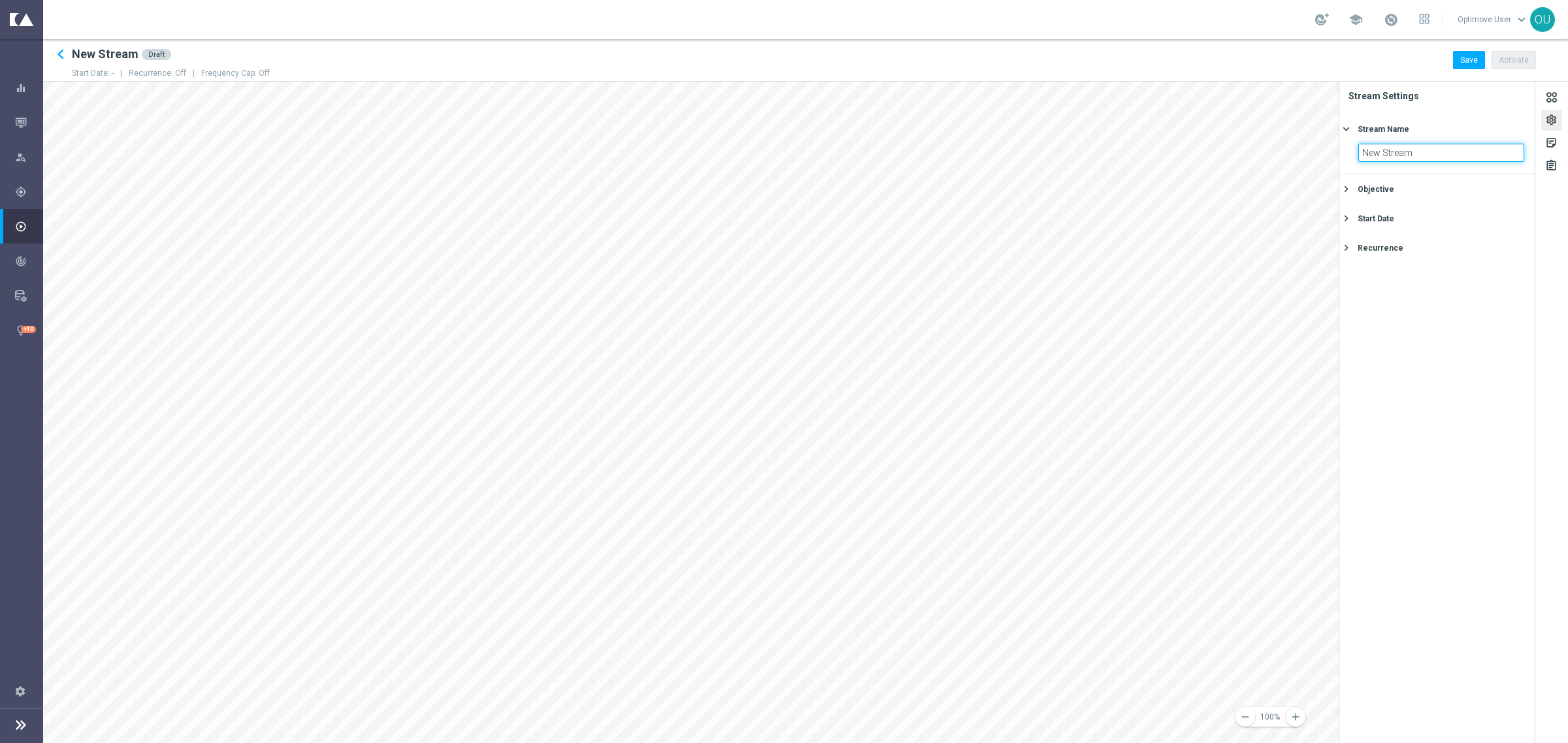
drag, startPoint x: 1393, startPoint y: 156, endPoint x: 1340, endPoint y: 159, distance: 53.1
click at [1270, 159] on section "New Stream" at bounding box center [1437, 158] width 195 height 30
type input "SAMPLE DRAFT (NS) - Cart Abandon (testing)"
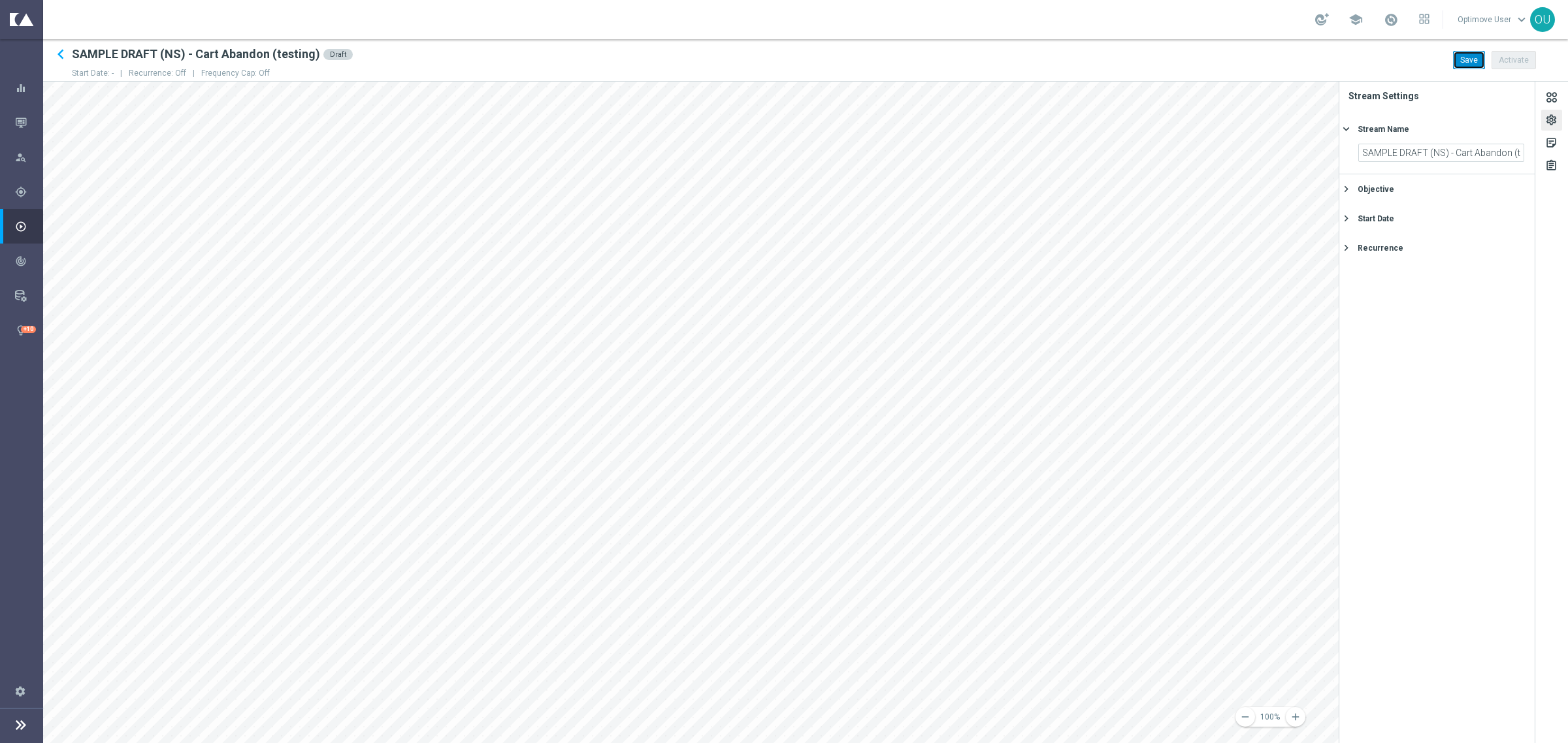
click at [1270, 52] on button "Save" at bounding box center [1468, 60] width 32 height 18
click at [62, 54] on icon "keyboard_arrow_left" at bounding box center [61, 54] width 20 height 20
click at [56, 54] on icon "keyboard_arrow_left" at bounding box center [61, 54] width 20 height 20
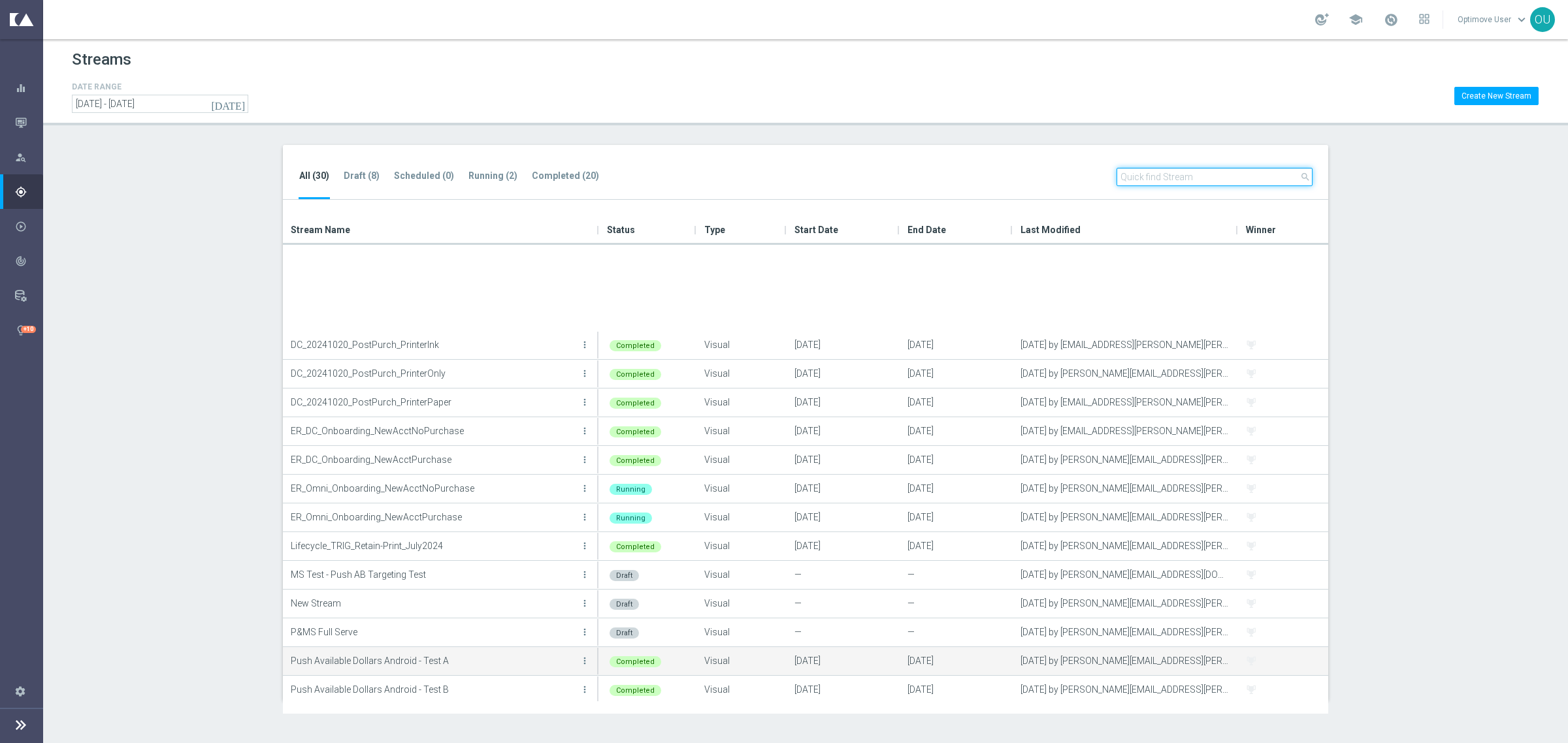
scroll to position [405, 0]
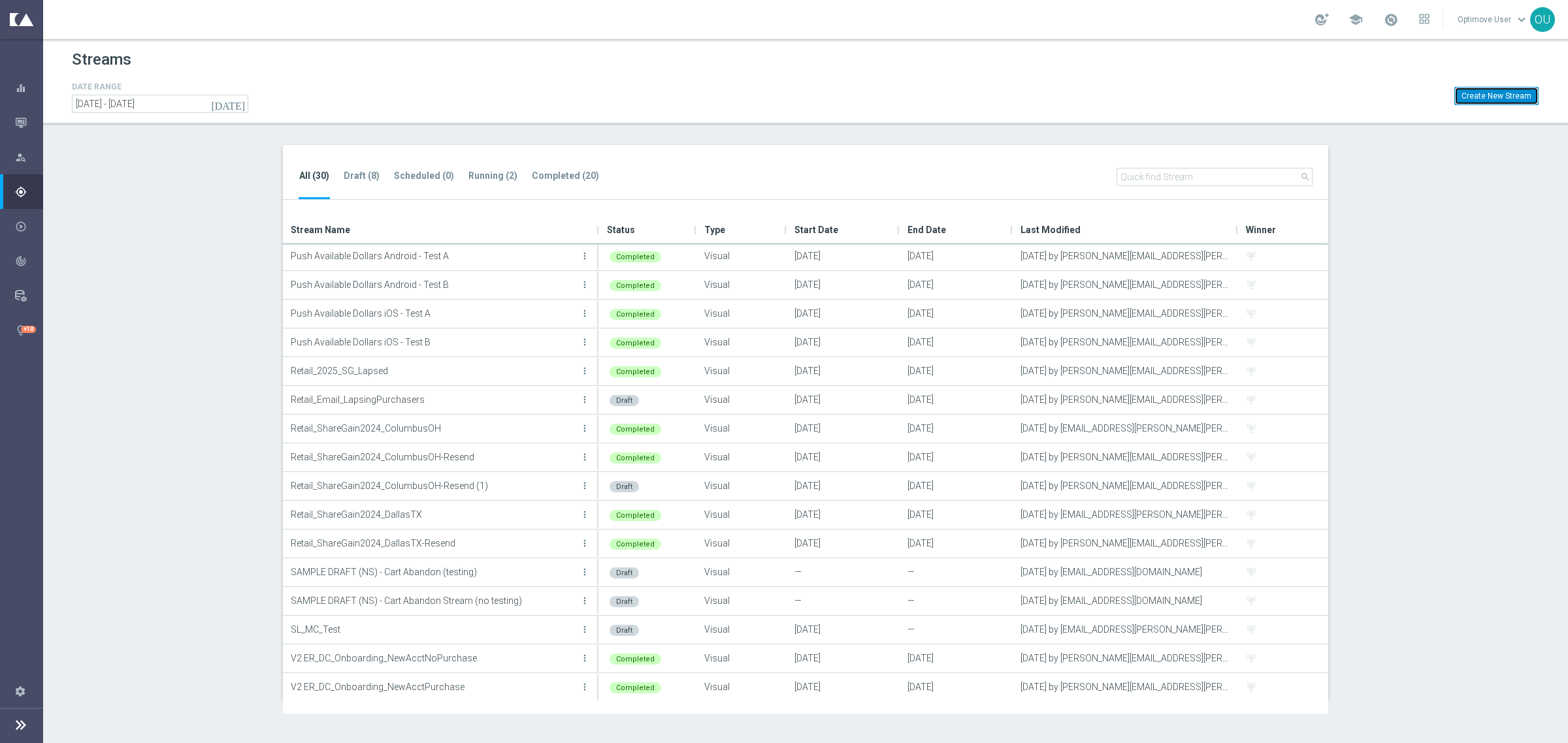
click at [1270, 87] on button "Create New Stream" at bounding box center [1496, 96] width 84 height 18
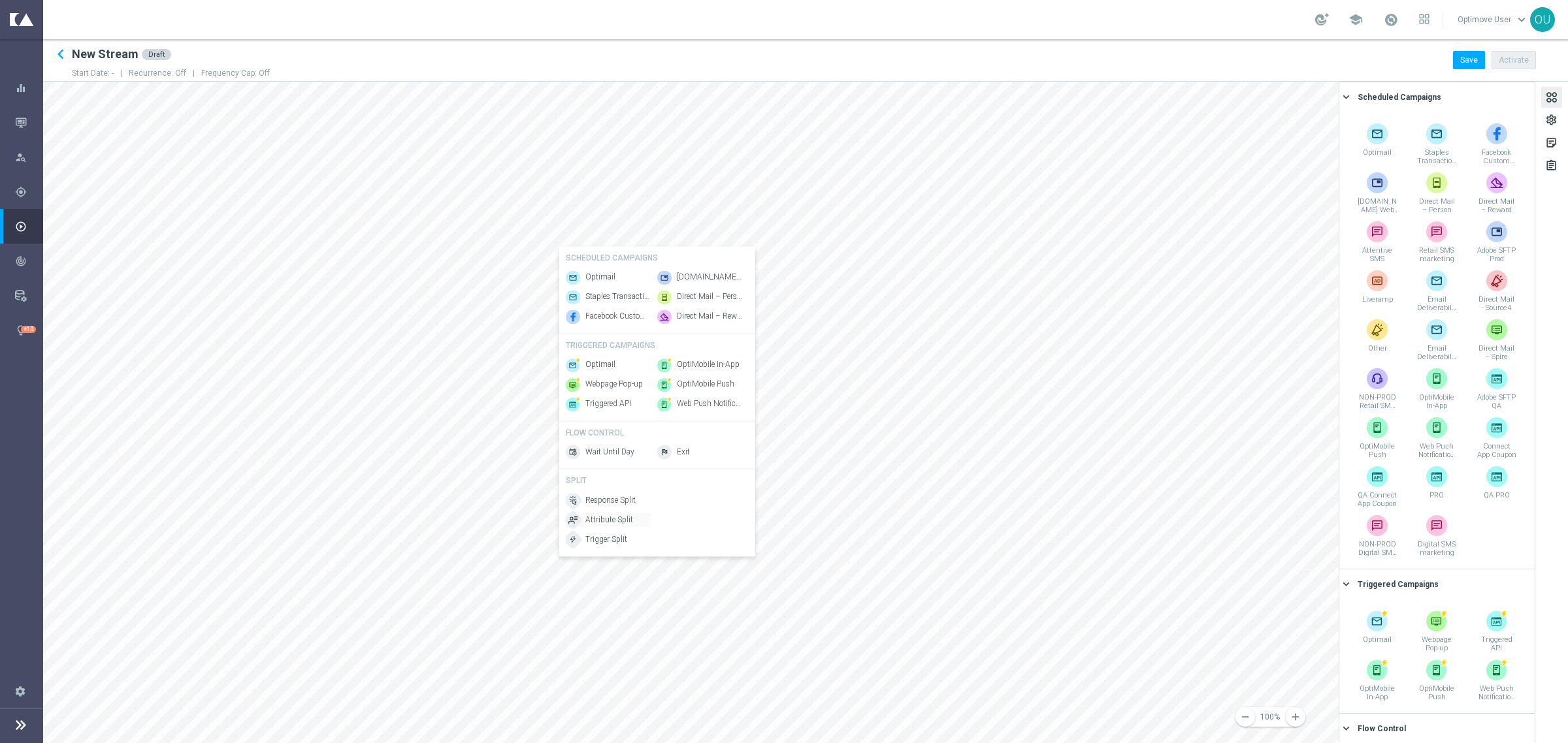
click at [611, 524] on span "Attribute Split" at bounding box center [609, 520] width 48 height 11
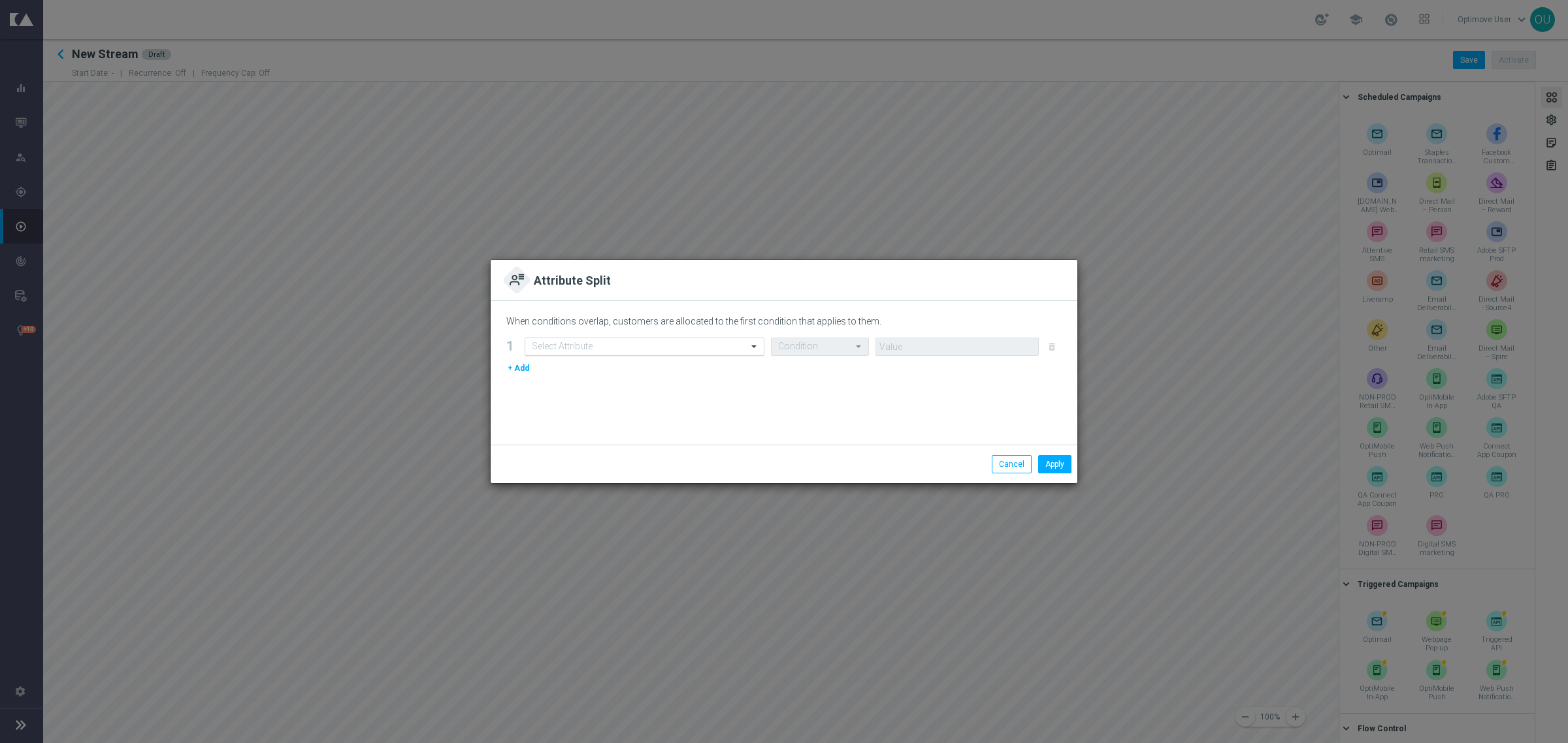
click at [584, 345] on input "text" at bounding box center [631, 347] width 199 height 11
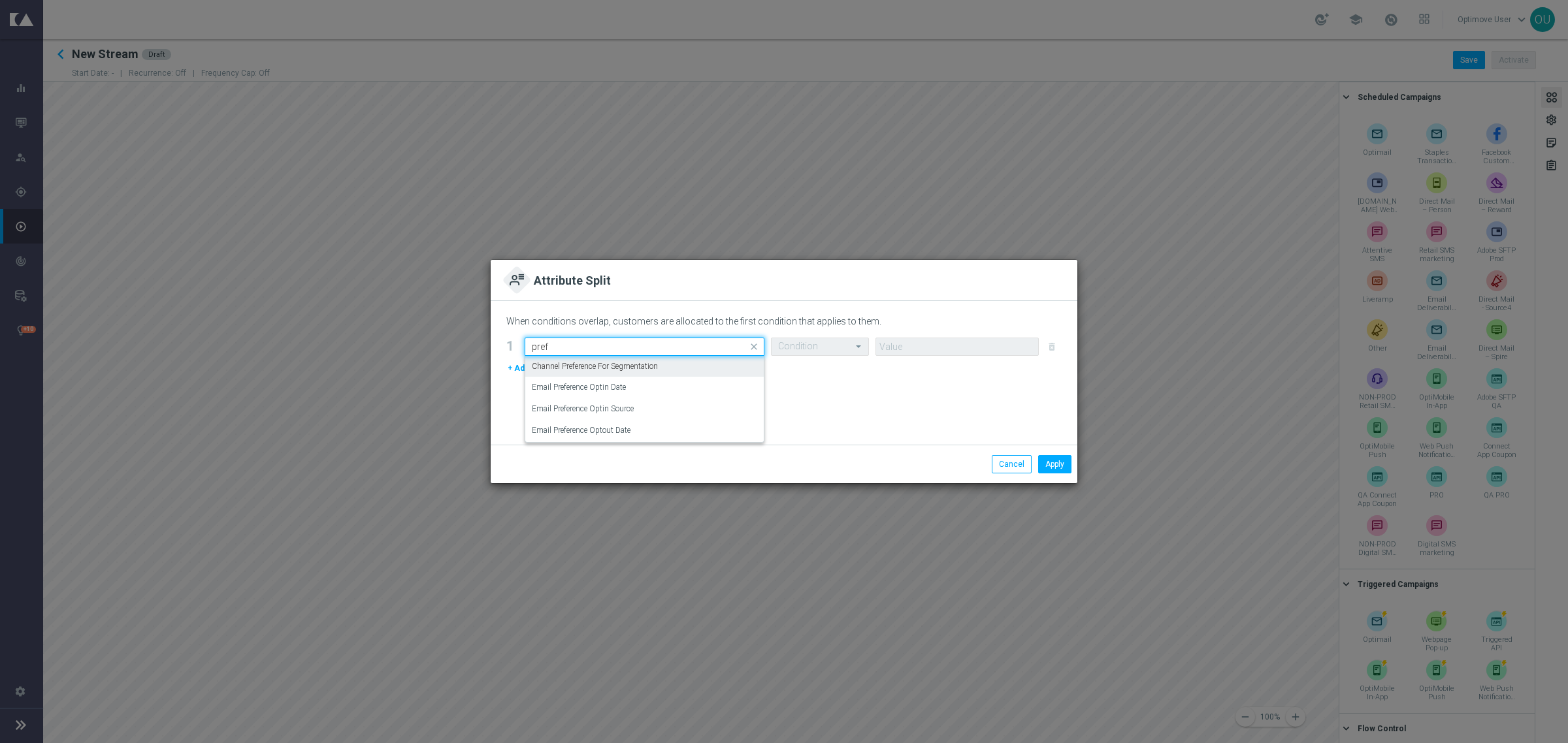
drag, startPoint x: 579, startPoint y: 338, endPoint x: 525, endPoint y: 344, distance: 54.3
click at [525, 344] on div "Quick find pref" at bounding box center [644, 347] width 239 height 18
type input "p"
click at [613, 413] on div "Most Effective Channel" at bounding box center [644, 409] width 225 height 21
type input "channe"
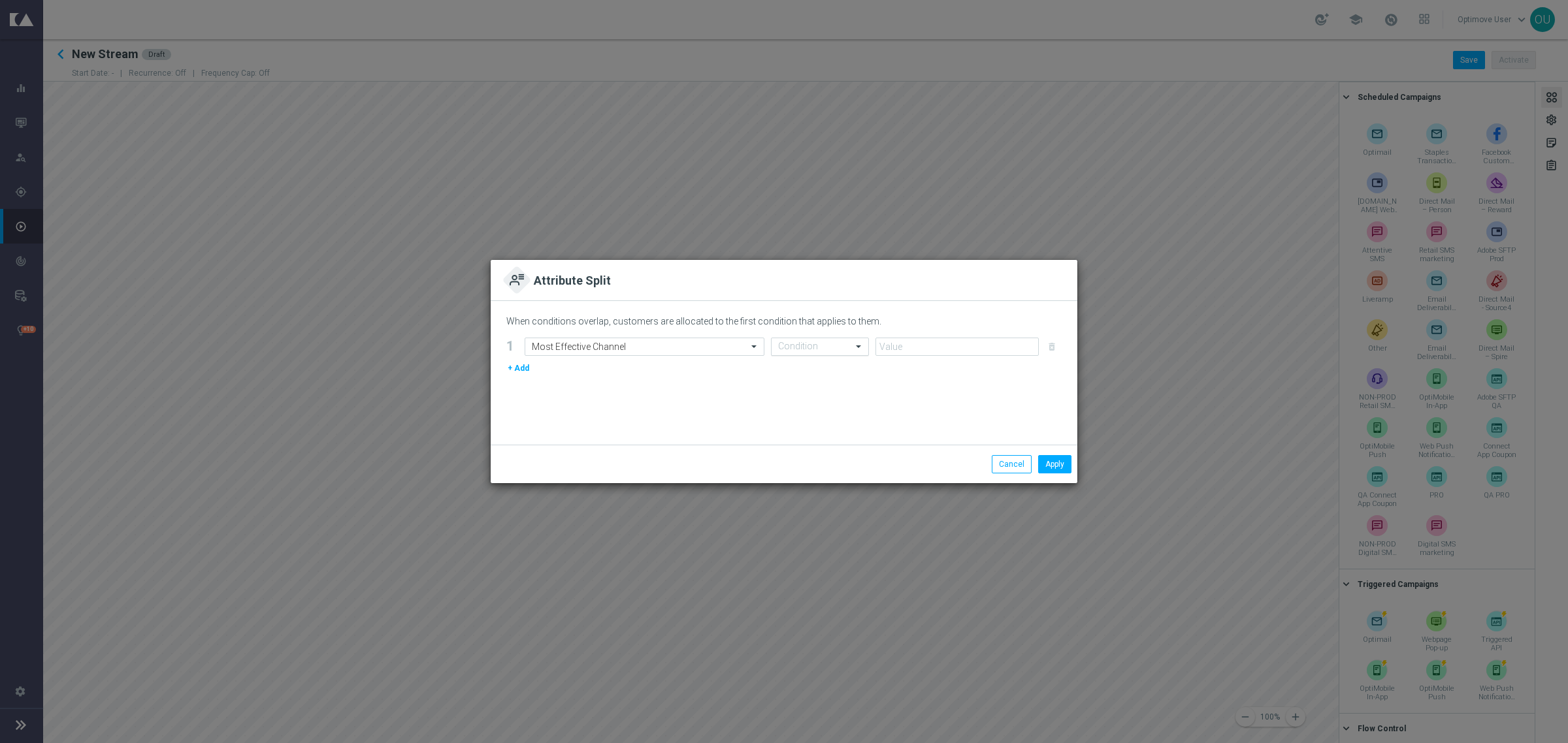
click at [806, 347] on input "text" at bounding box center [807, 347] width 57 height 11
drag, startPoint x: 693, startPoint y: 428, endPoint x: 641, endPoint y: 416, distance: 53.4
click at [693, 429] on div "When conditions overlap, customers are allocated to the first condition that ap…" at bounding box center [784, 372] width 587 height 143
click at [526, 371] on button "+ Add" at bounding box center [518, 369] width 24 height 15
click at [546, 367] on input "text" at bounding box center [631, 370] width 199 height 11
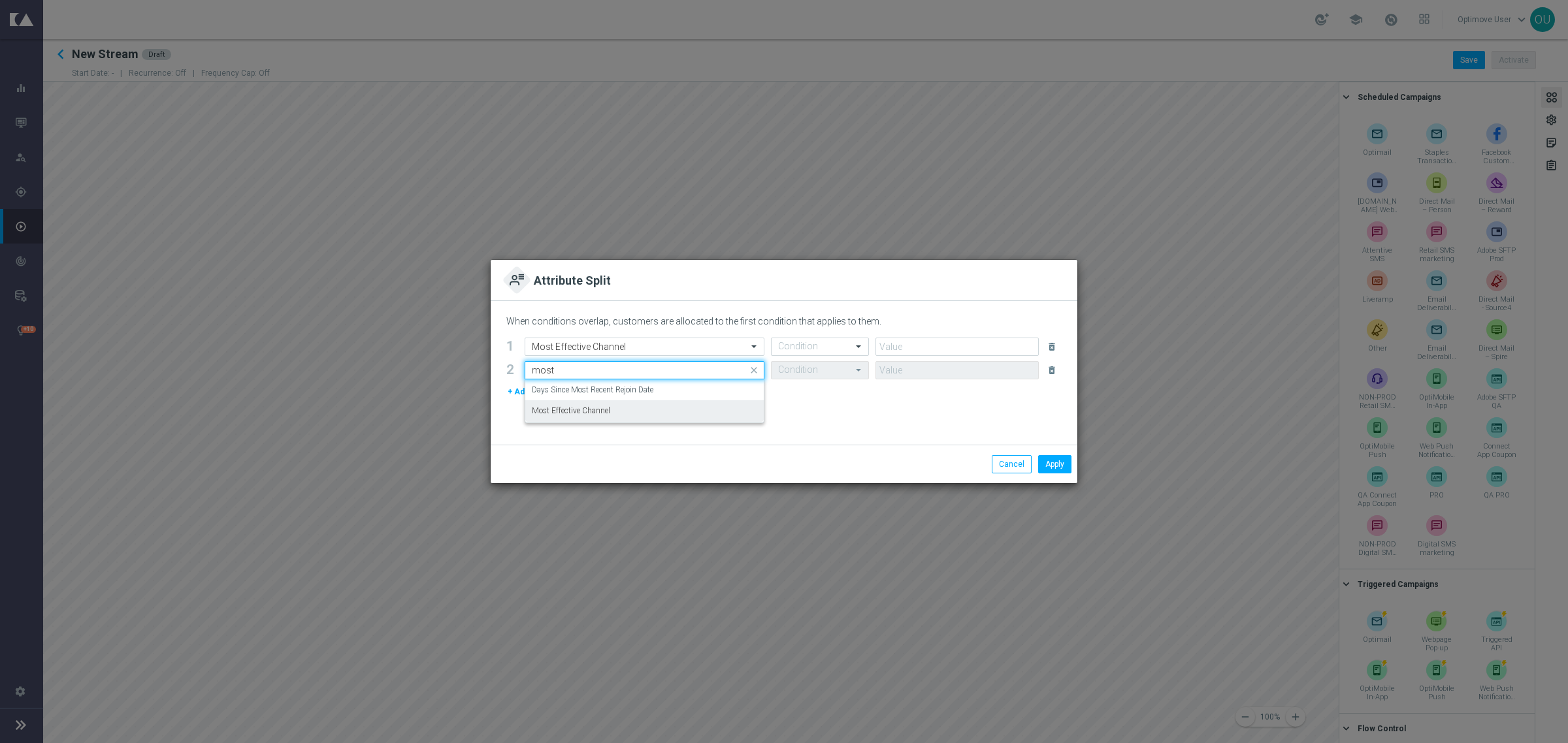
click at [537, 406] on label "Most Effective Channel" at bounding box center [571, 411] width 79 height 11
type input "most"
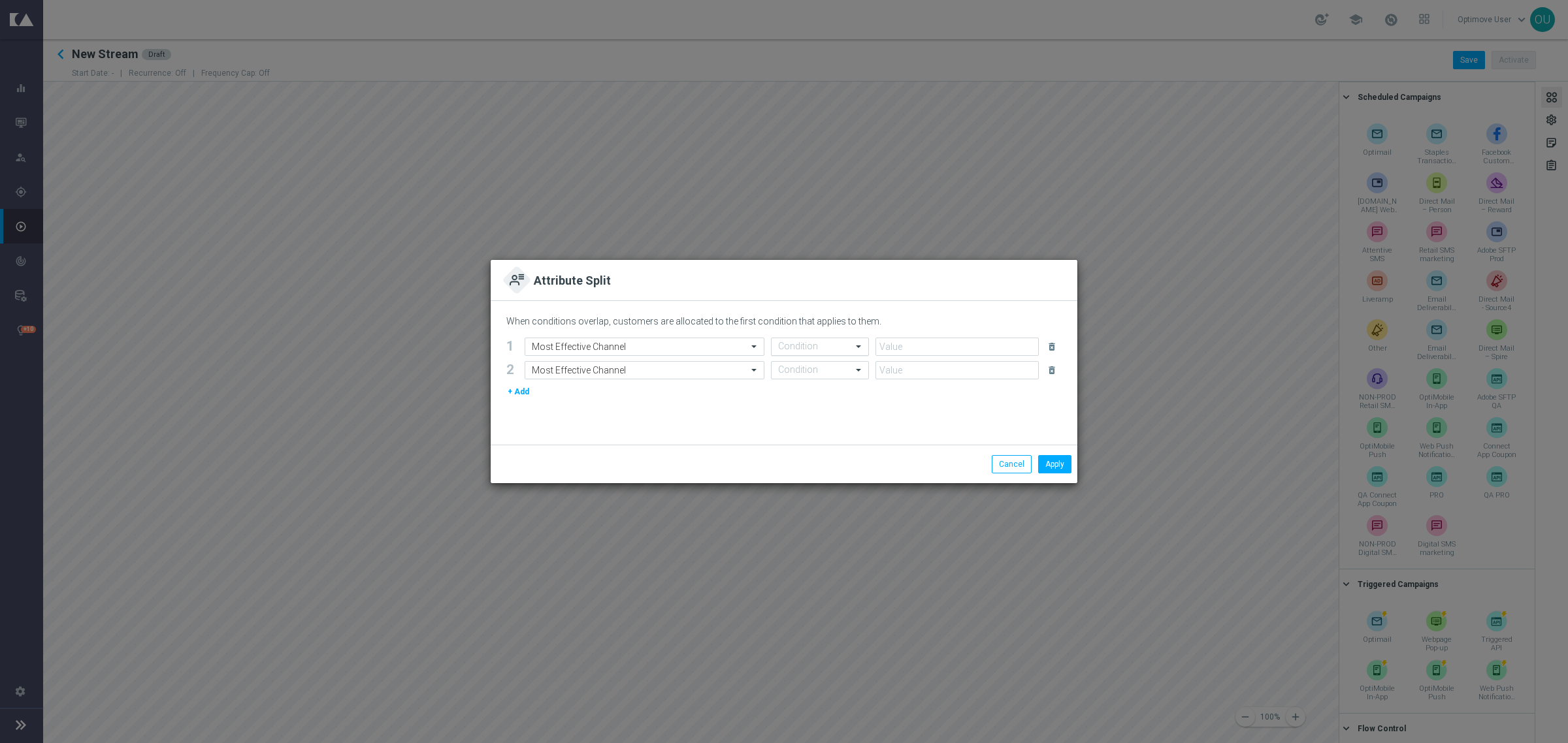
click at [823, 345] on input "text" at bounding box center [807, 347] width 57 height 11
click at [813, 428] on div "Equals" at bounding box center [820, 430] width 84 height 21
click at [893, 346] on input "text" at bounding box center [944, 347] width 123 height 11
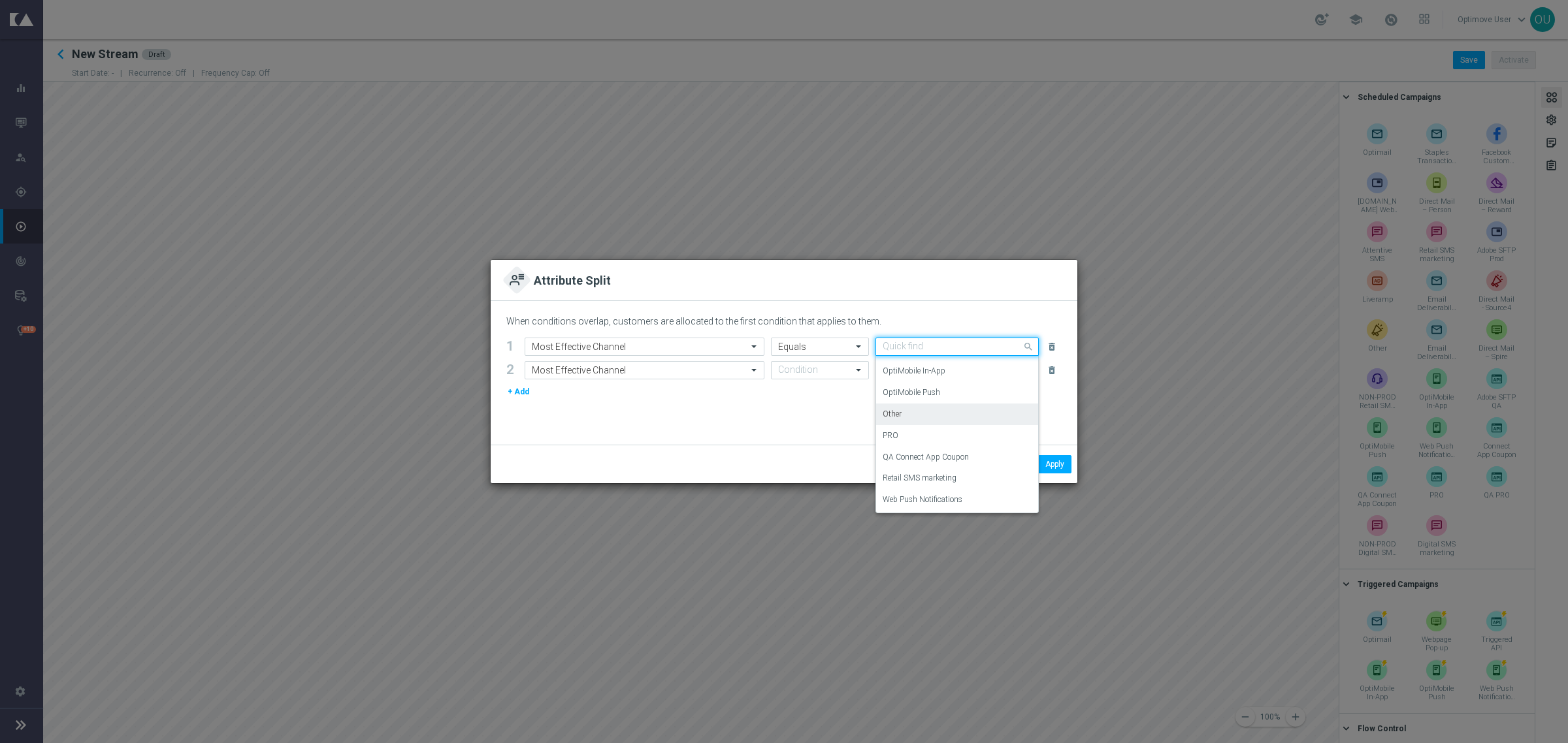
scroll to position [236, 0]
click at [944, 433] on div "Optimail" at bounding box center [957, 431] width 149 height 21
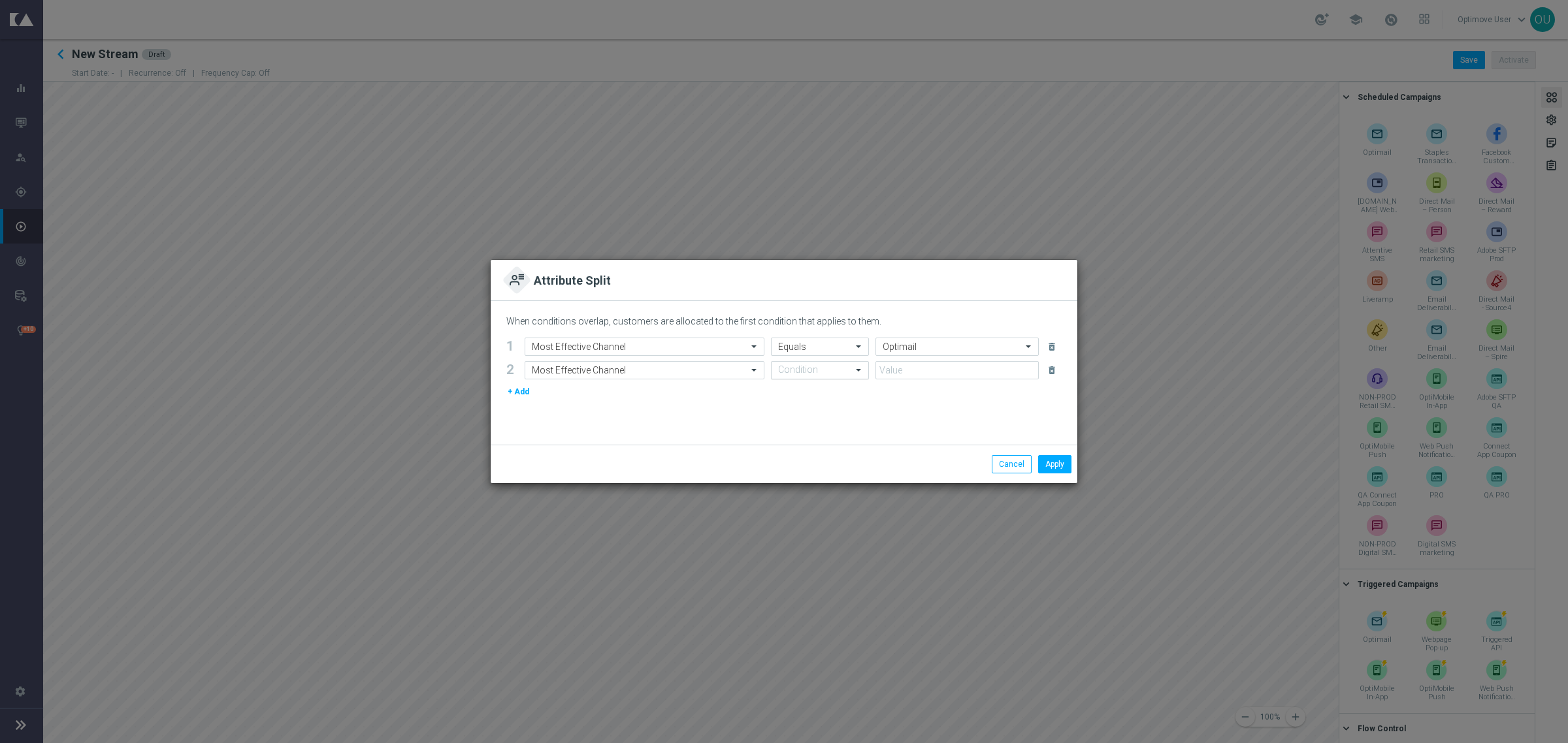
click at [829, 369] on input "text" at bounding box center [807, 370] width 57 height 11
click at [811, 451] on div "Equals" at bounding box center [820, 454] width 84 height 21
click at [886, 374] on input "text" at bounding box center [944, 370] width 123 height 11
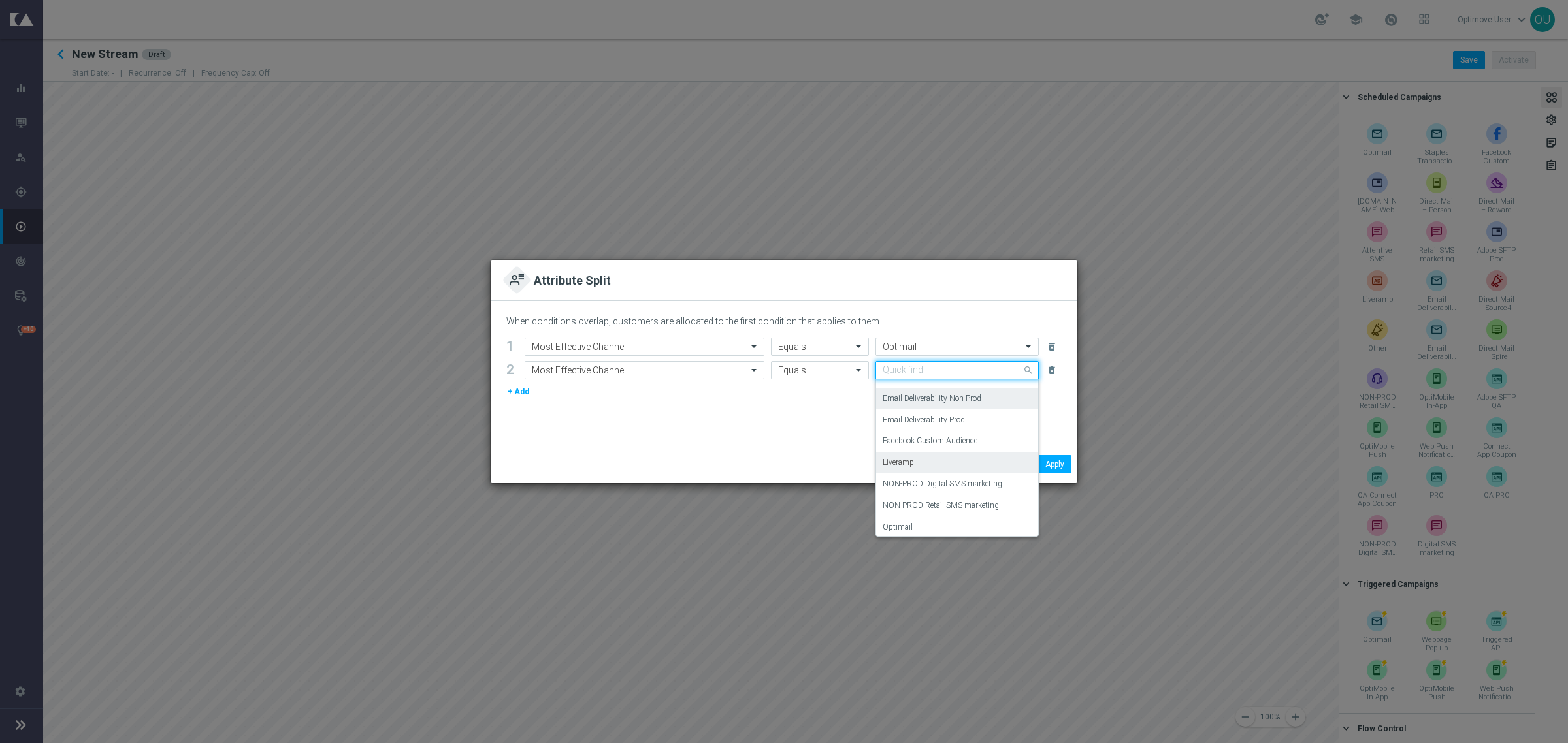
scroll to position [245, 0]
click at [964, 478] on div "OptiMobile Push" at bounding box center [957, 488] width 149 height 21
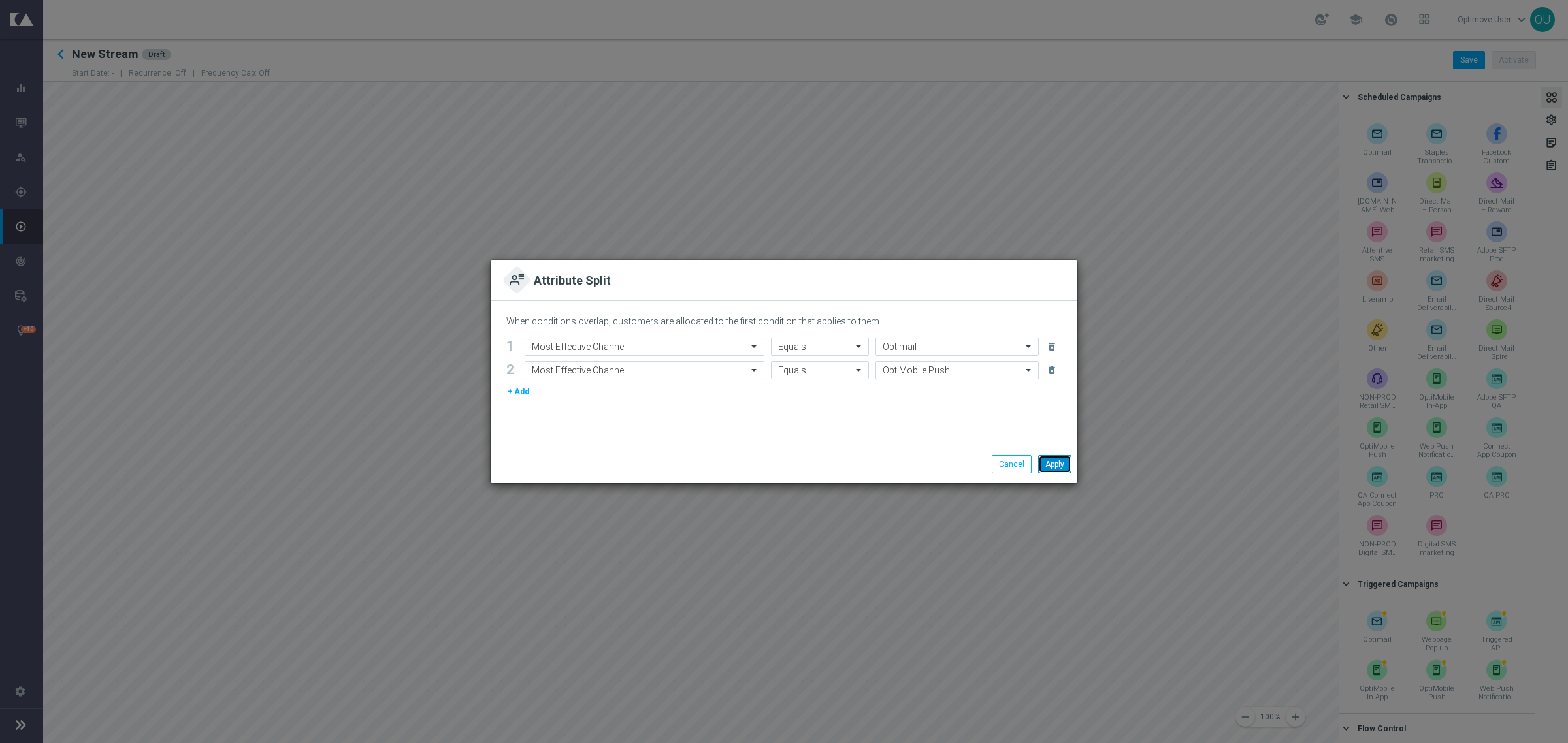
click at [1052, 465] on button "Apply" at bounding box center [1054, 464] width 34 height 18
click at [514, 399] on button "+ Add" at bounding box center [518, 392] width 24 height 15
click at [581, 387] on div "Select Attribute" at bounding box center [644, 393] width 239 height 18
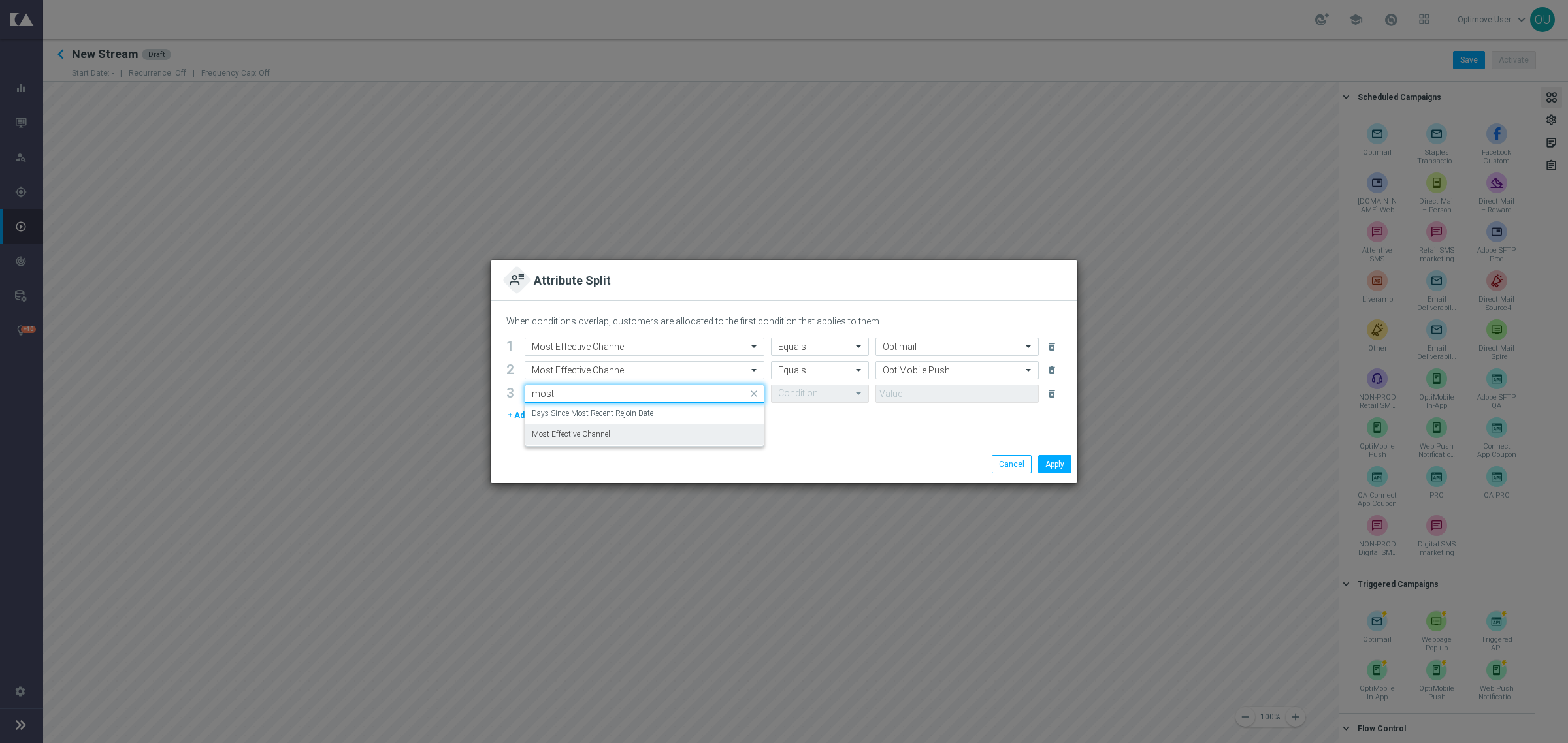
click at [621, 433] on div "Most Effective Channel" at bounding box center [644, 434] width 225 height 21
type input "most"
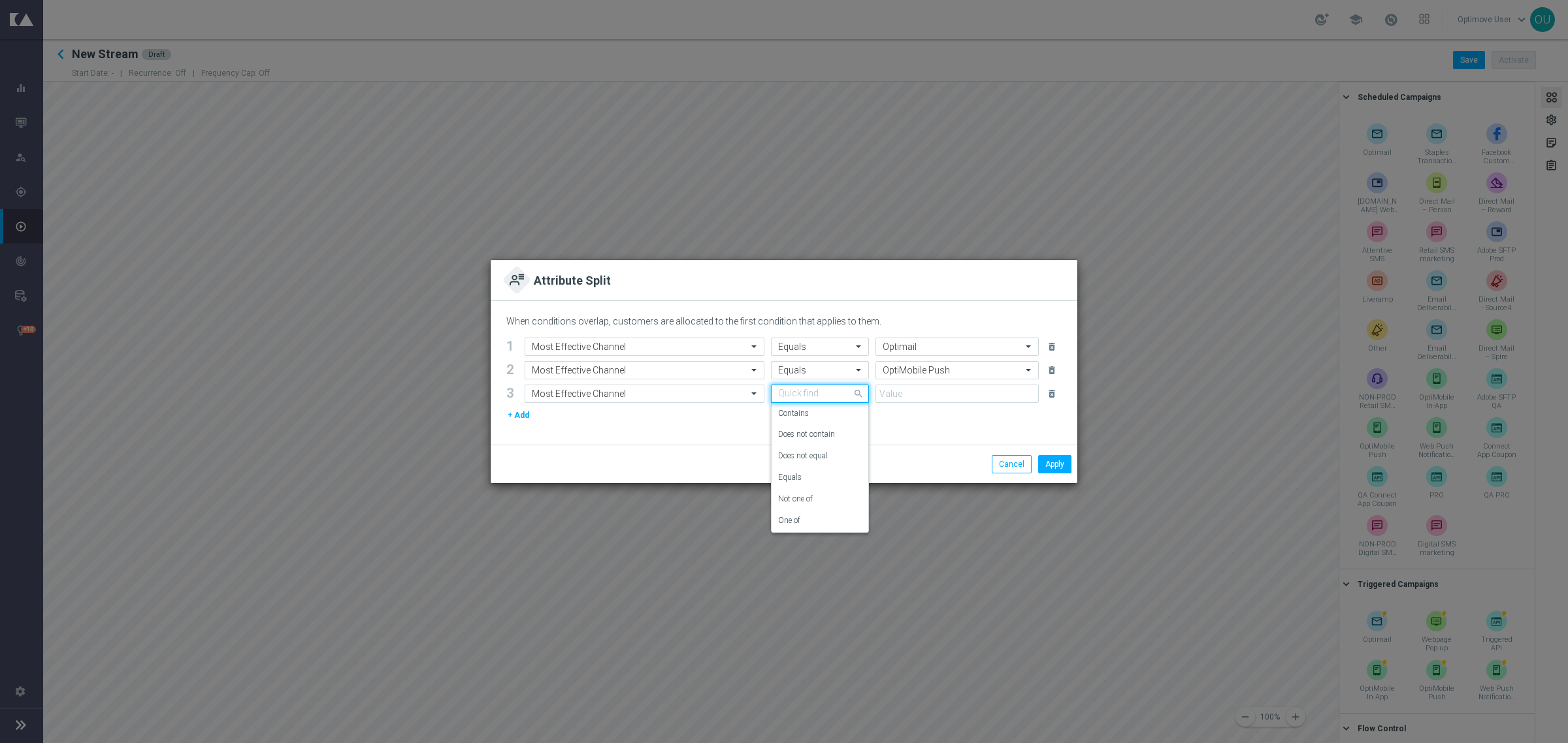
click at [820, 388] on input "text" at bounding box center [807, 394] width 57 height 11
click at [806, 471] on div "Equals" at bounding box center [820, 478] width 84 height 21
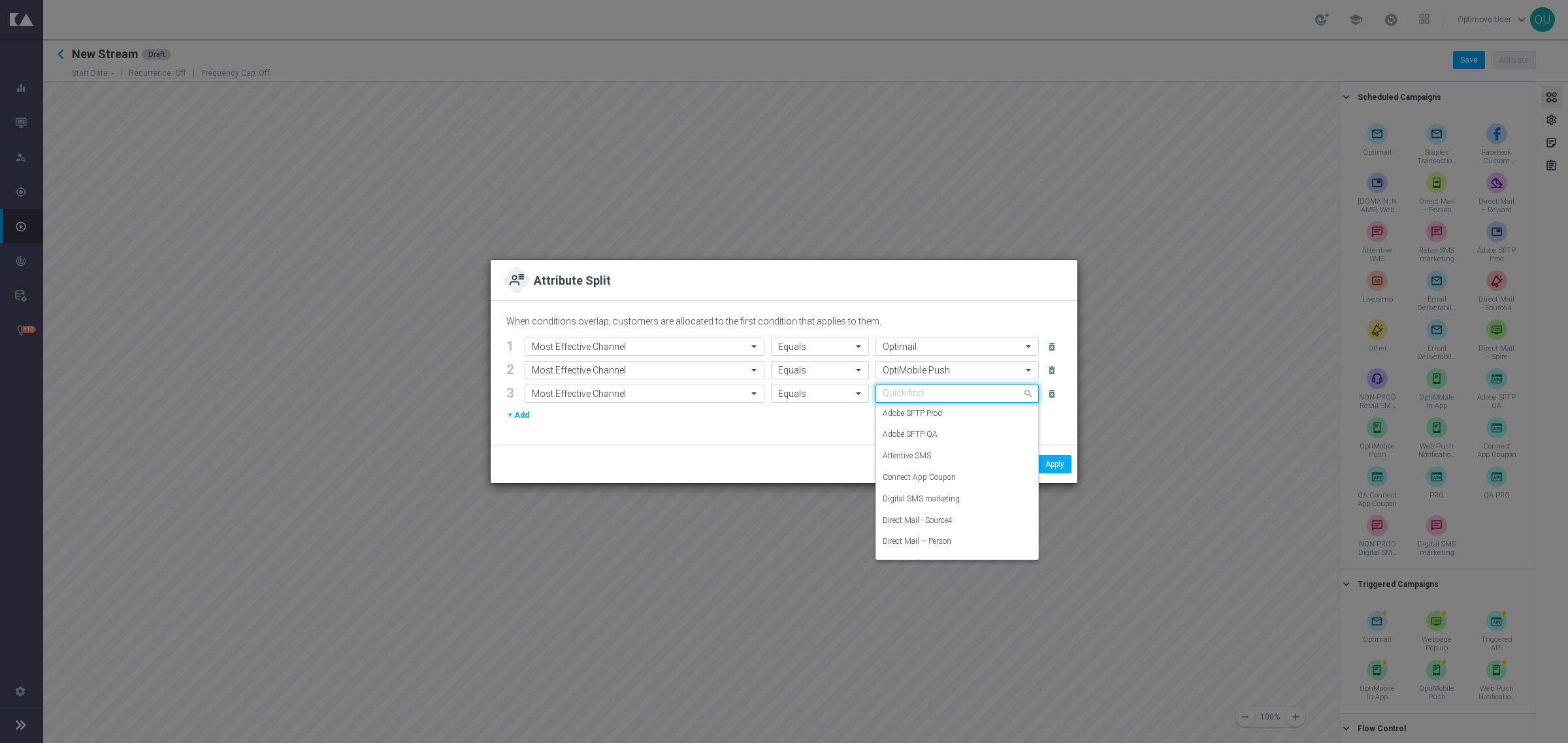
click at [919, 384] on div "Quick find" at bounding box center [957, 393] width 163 height 18
click at [918, 455] on label "Attentive SMS" at bounding box center [907, 456] width 48 height 11
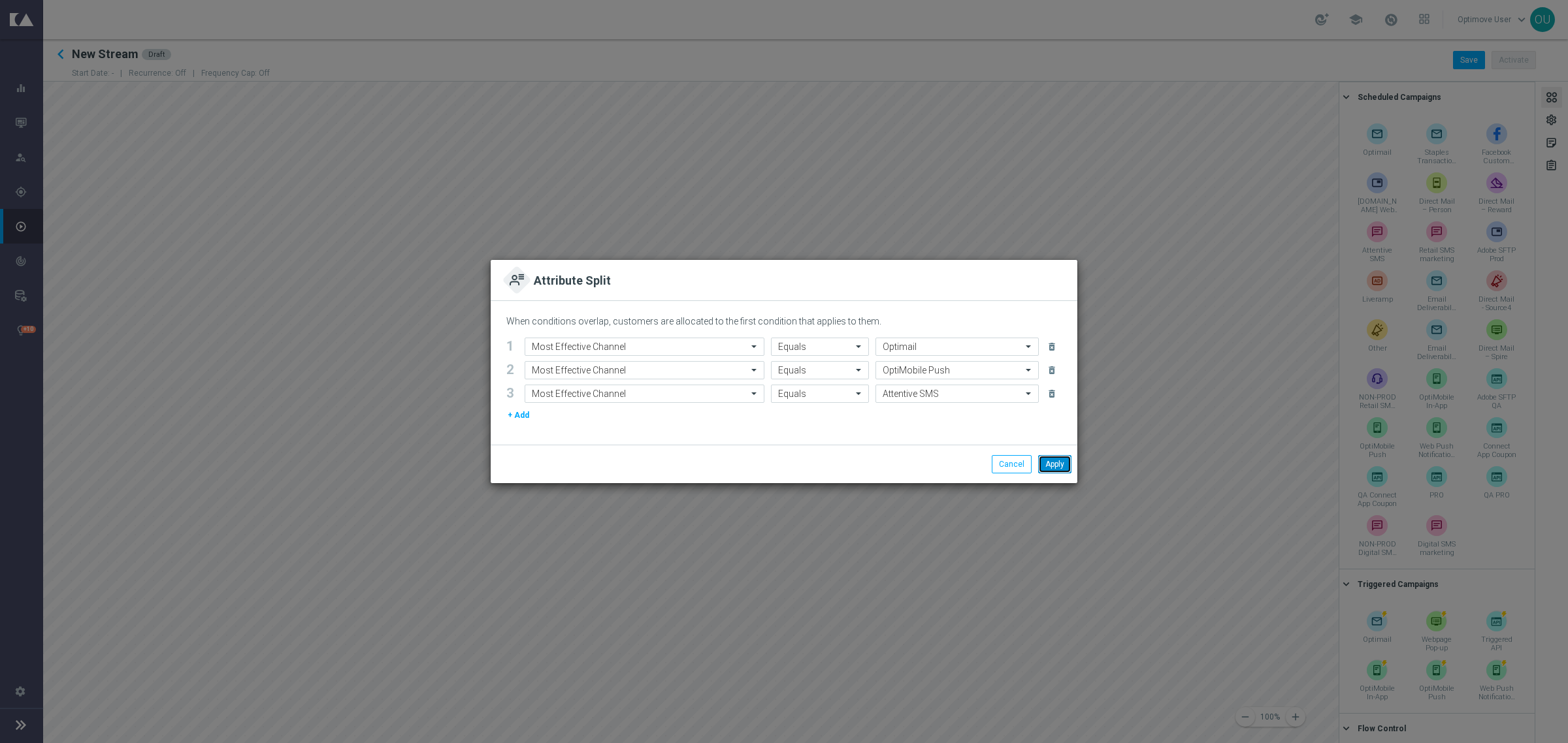
click at [1053, 472] on button "Apply" at bounding box center [1054, 464] width 34 height 18
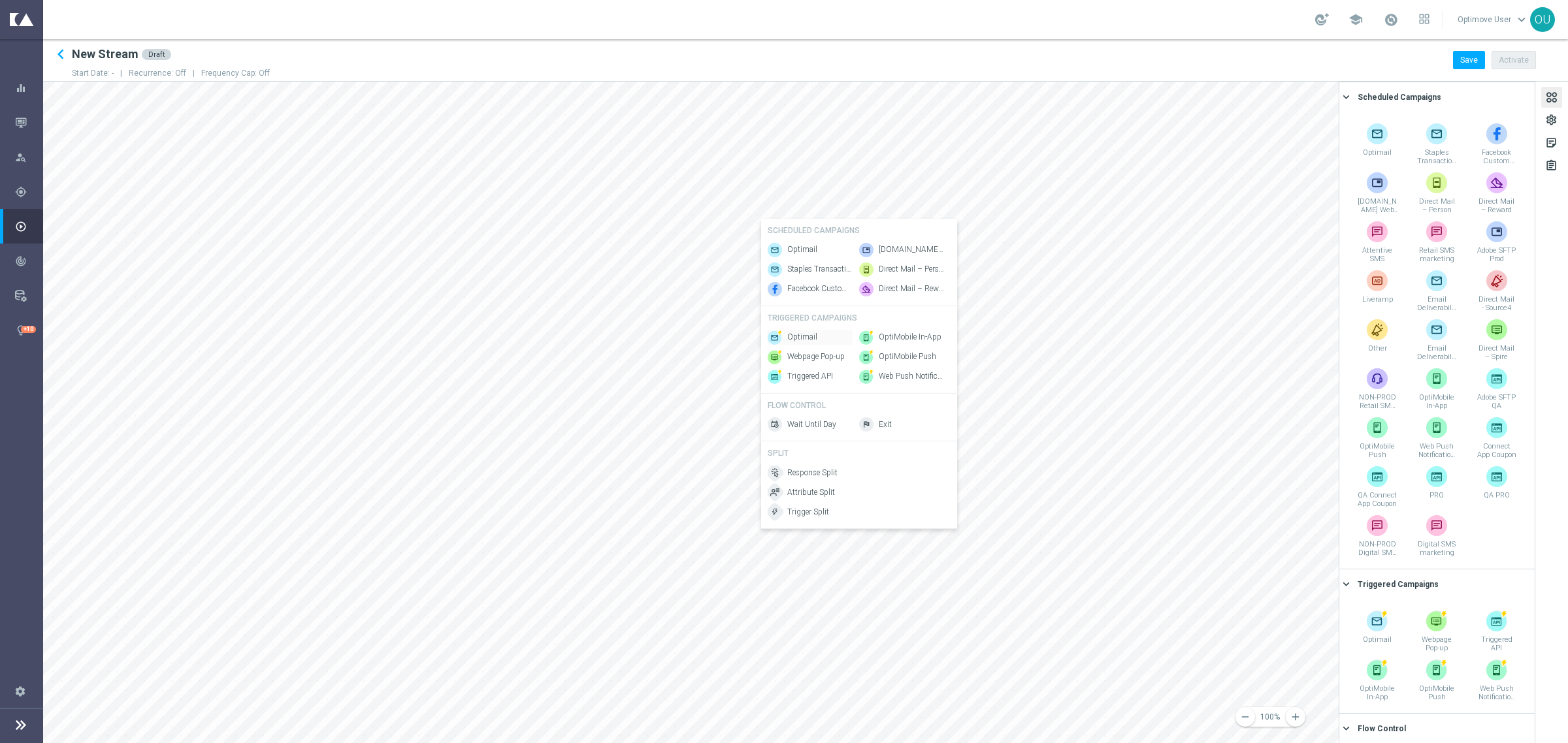
click at [819, 338] on div "Optimail" at bounding box center [810, 337] width 85 height 15
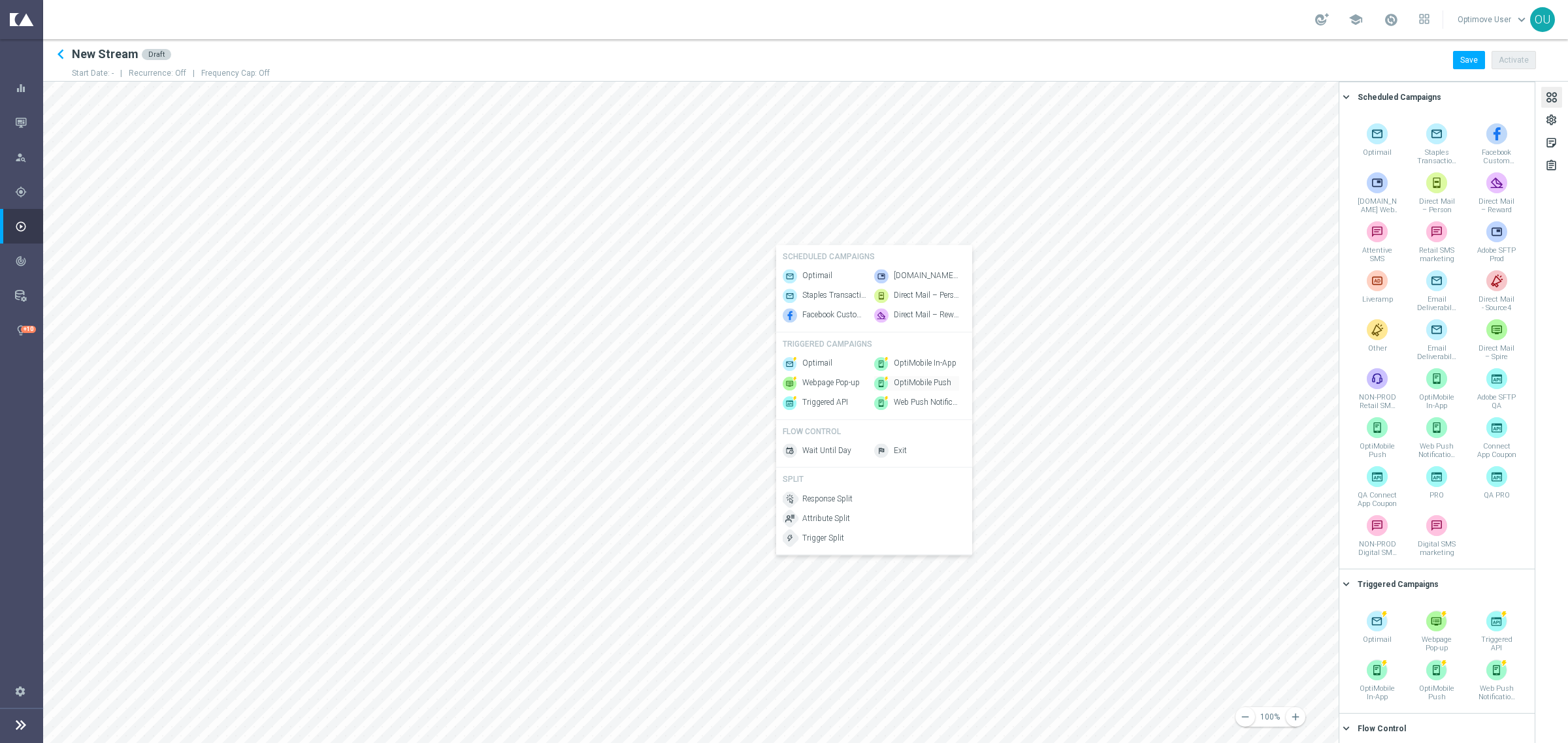
click at [916, 387] on span "OptiMobile Push" at bounding box center [922, 383] width 57 height 11
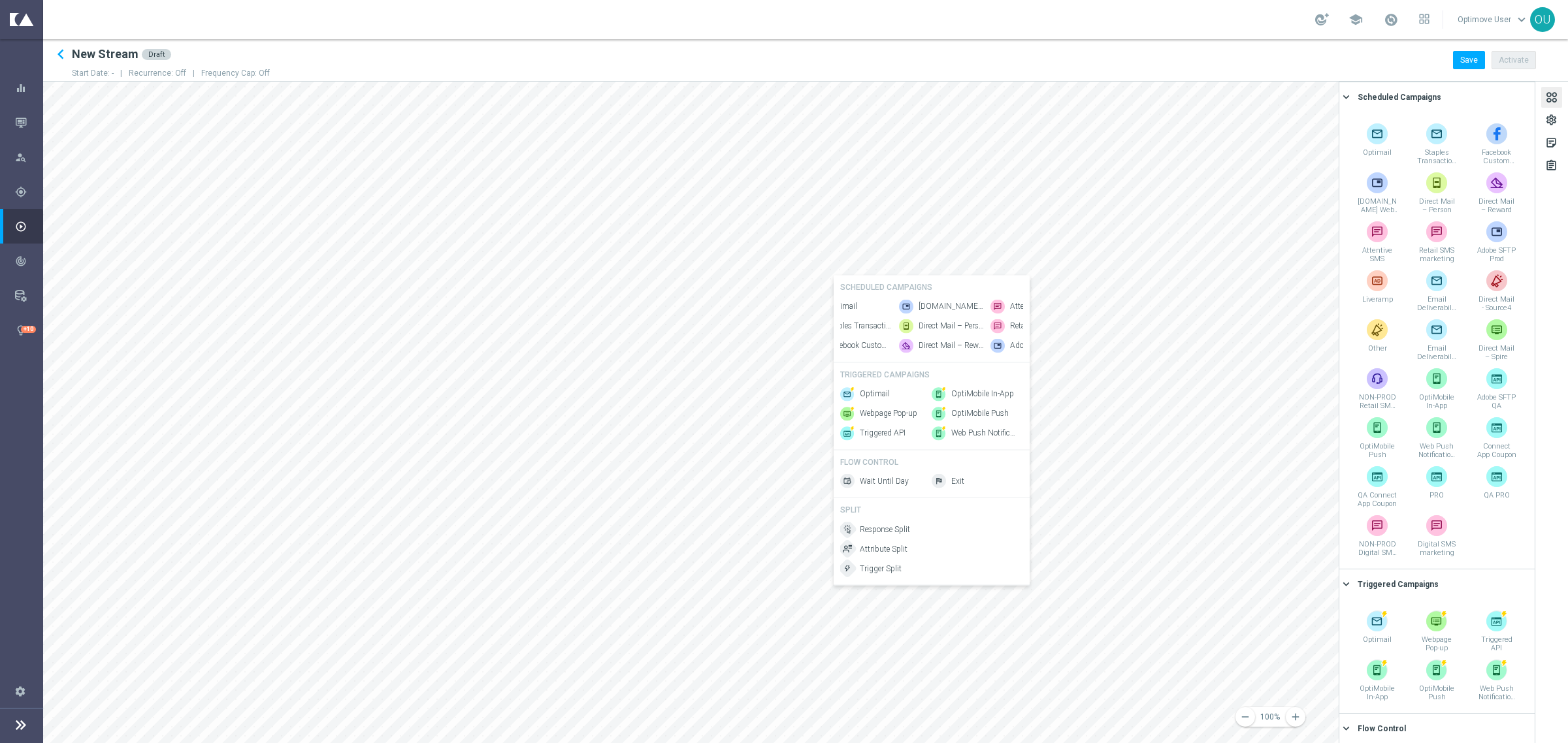
scroll to position [0, 66]
click at [999, 301] on span "Attentive SMS" at bounding box center [1001, 306] width 48 height 11
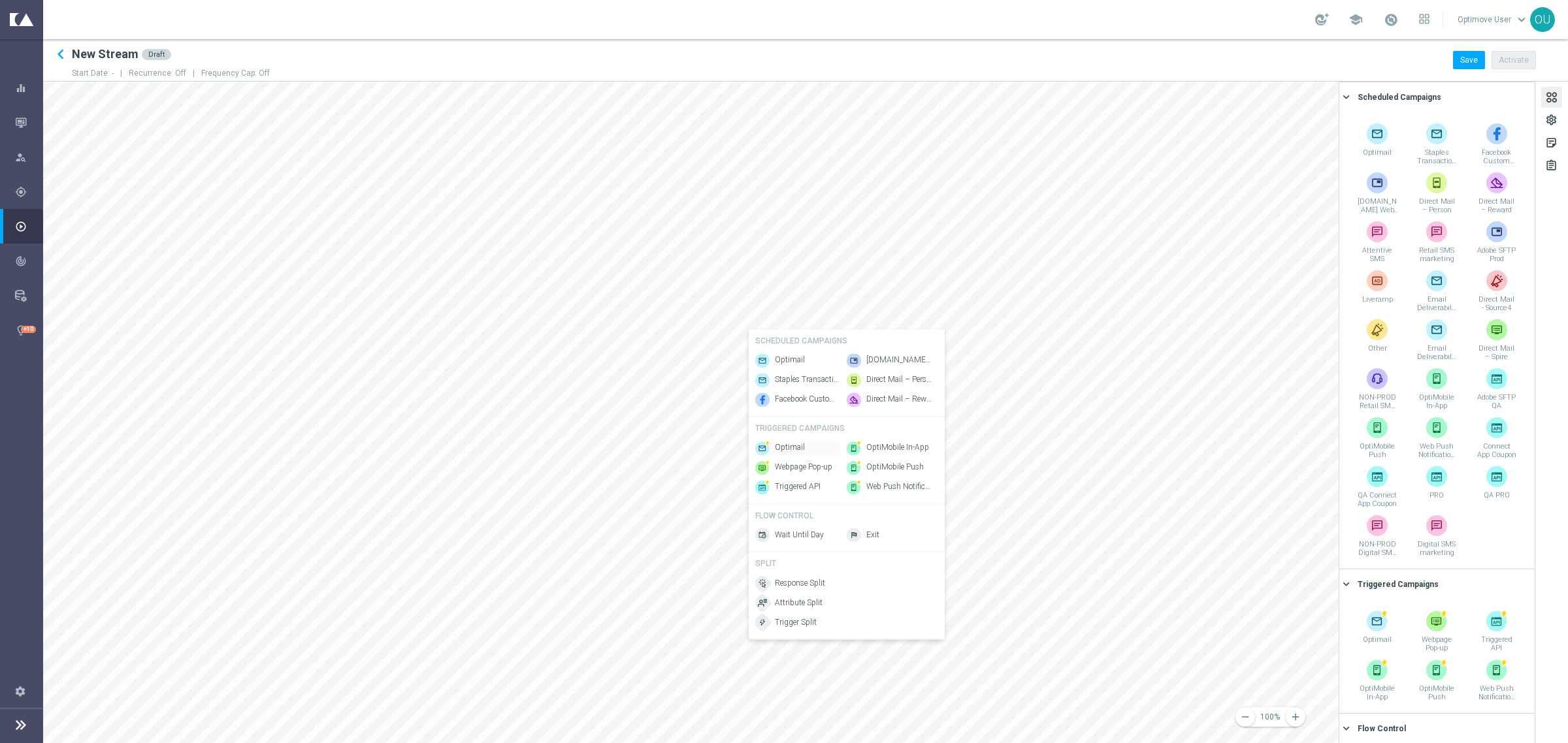
click at [784, 451] on span "Optimail" at bounding box center [789, 448] width 30 height 11
click at [1039, 325] on span "Wait Until Day" at bounding box center [1051, 325] width 49 height 11
click at [1195, 278] on span "OptiMobile Push" at bounding box center [1214, 283] width 57 height 11
click at [989, 242] on span "Wait Until Day" at bounding box center [993, 242] width 49 height 11
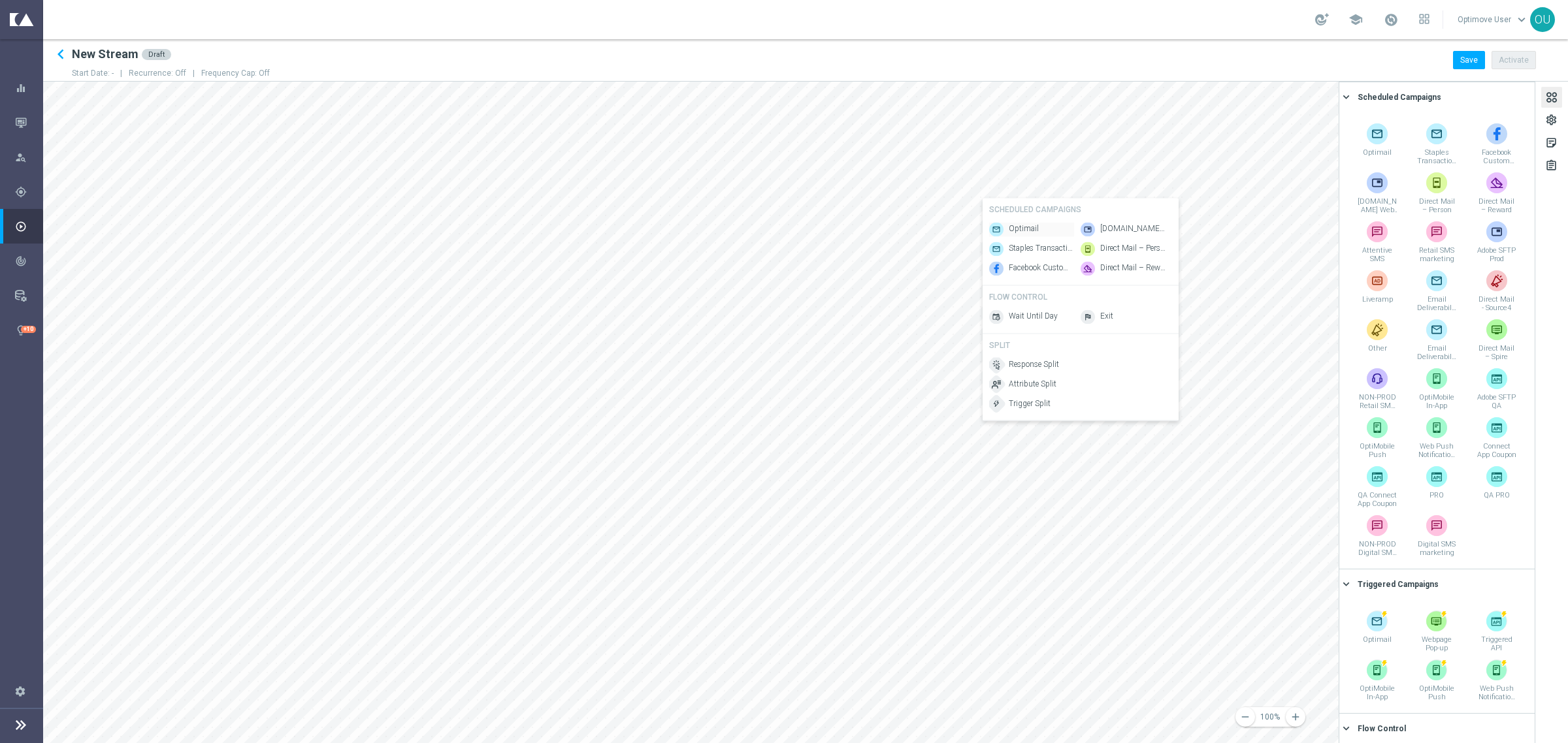
click at [1024, 224] on span "Optimail" at bounding box center [1023, 229] width 30 height 11
click at [967, 424] on span "Wait Until Day" at bounding box center [980, 426] width 49 height 11
click at [1233, 405] on div "Optimail Staples Transactional Email Facebook Custom Audience Staples.com Web P…" at bounding box center [1152, 385] width 183 height 57
click at [1197, 359] on span "Attentive SMS" at bounding box center [1190, 365] width 48 height 11
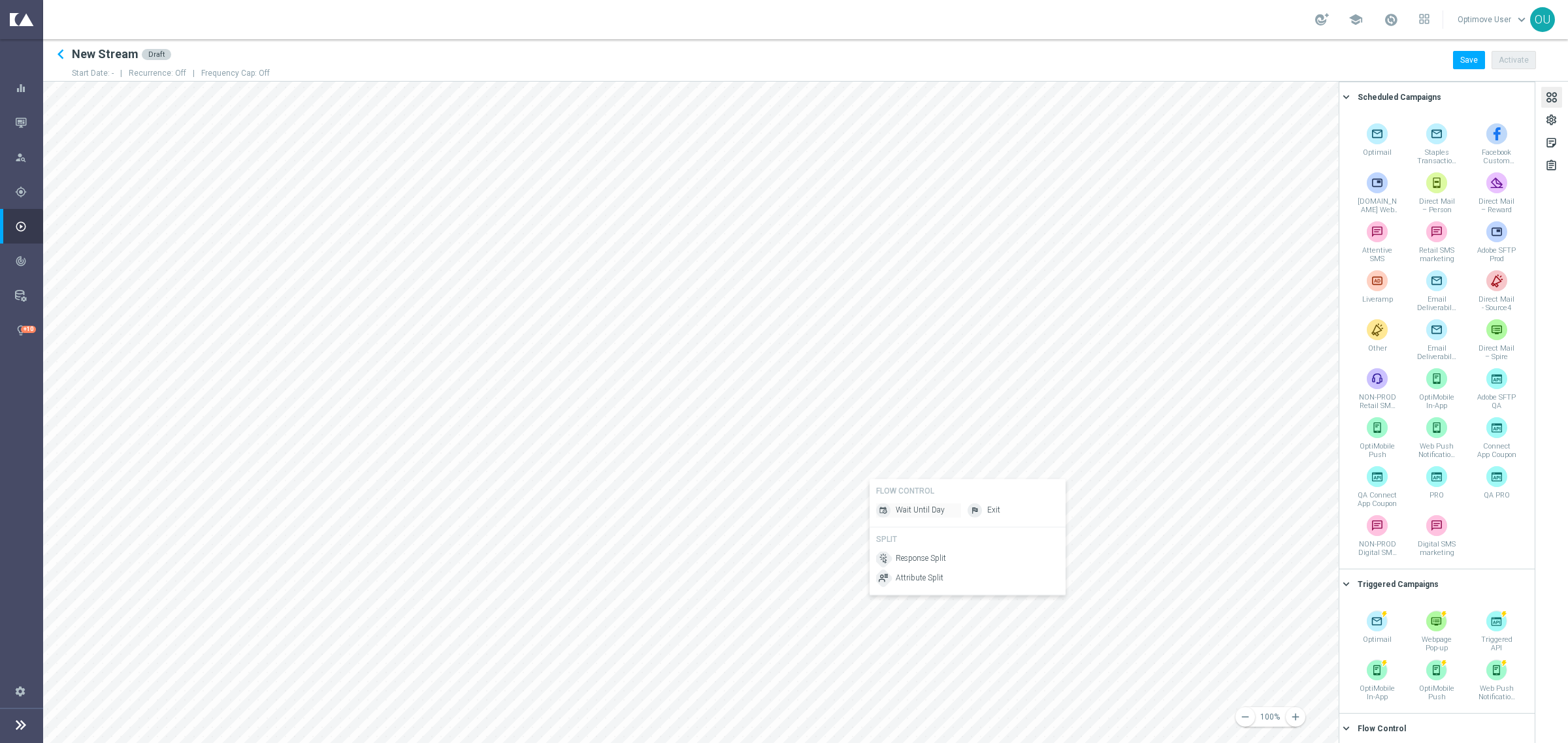
click at [929, 510] on span "Wait Until Day" at bounding box center [920, 510] width 49 height 11
click at [1032, 428] on span "Optimail" at bounding box center [1046, 433] width 30 height 11
click at [1270, 124] on div "settings" at bounding box center [1551, 122] width 12 height 17
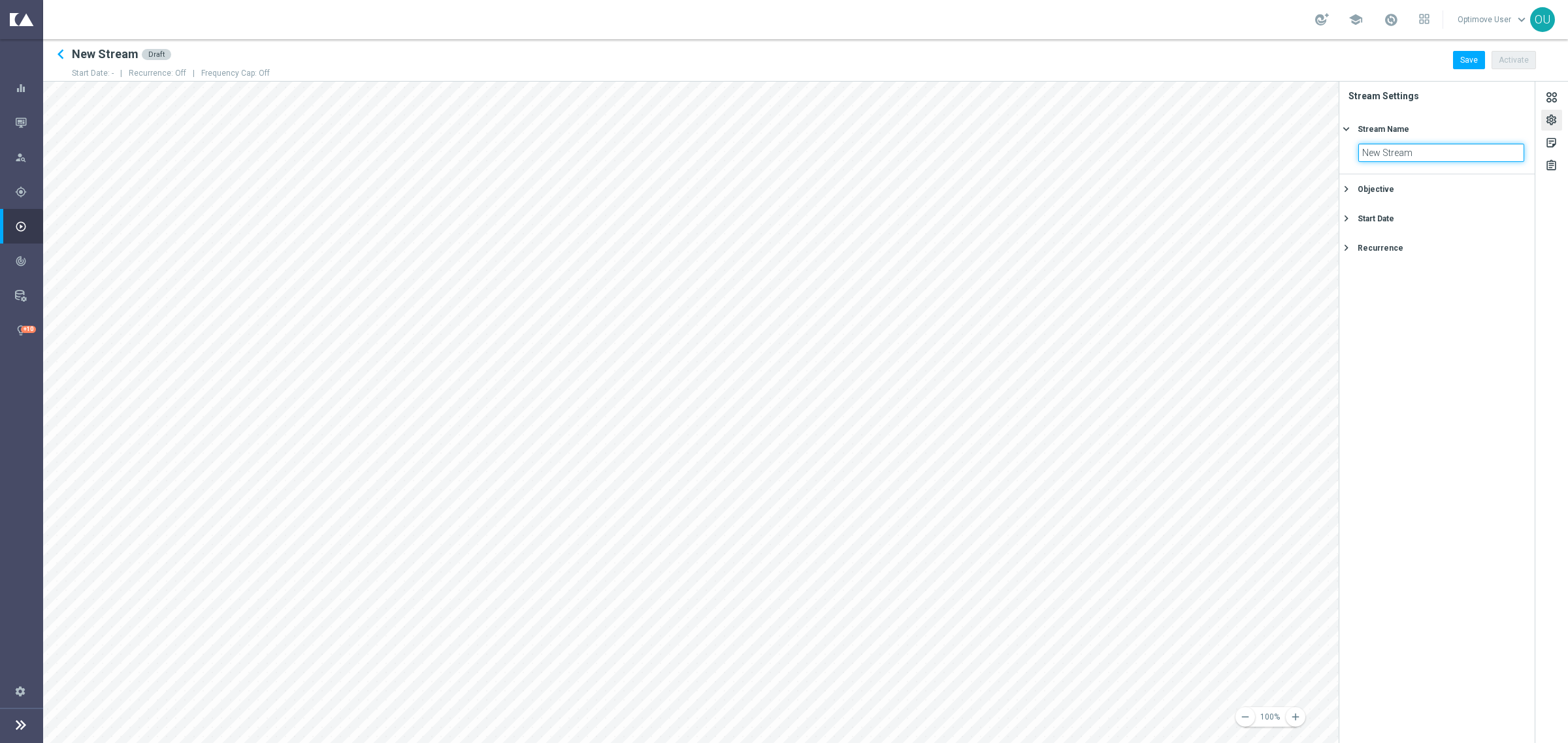
drag, startPoint x: 1409, startPoint y: 156, endPoint x: 1357, endPoint y: 160, distance: 52.2
click at [1270, 160] on section "New Stream" at bounding box center [1437, 158] width 195 height 30
type input "SAMPLE DRAFT (NS) - Cart Abandon (Most Effective Channel)"
click at [1270, 59] on button "Save" at bounding box center [1468, 60] width 32 height 18
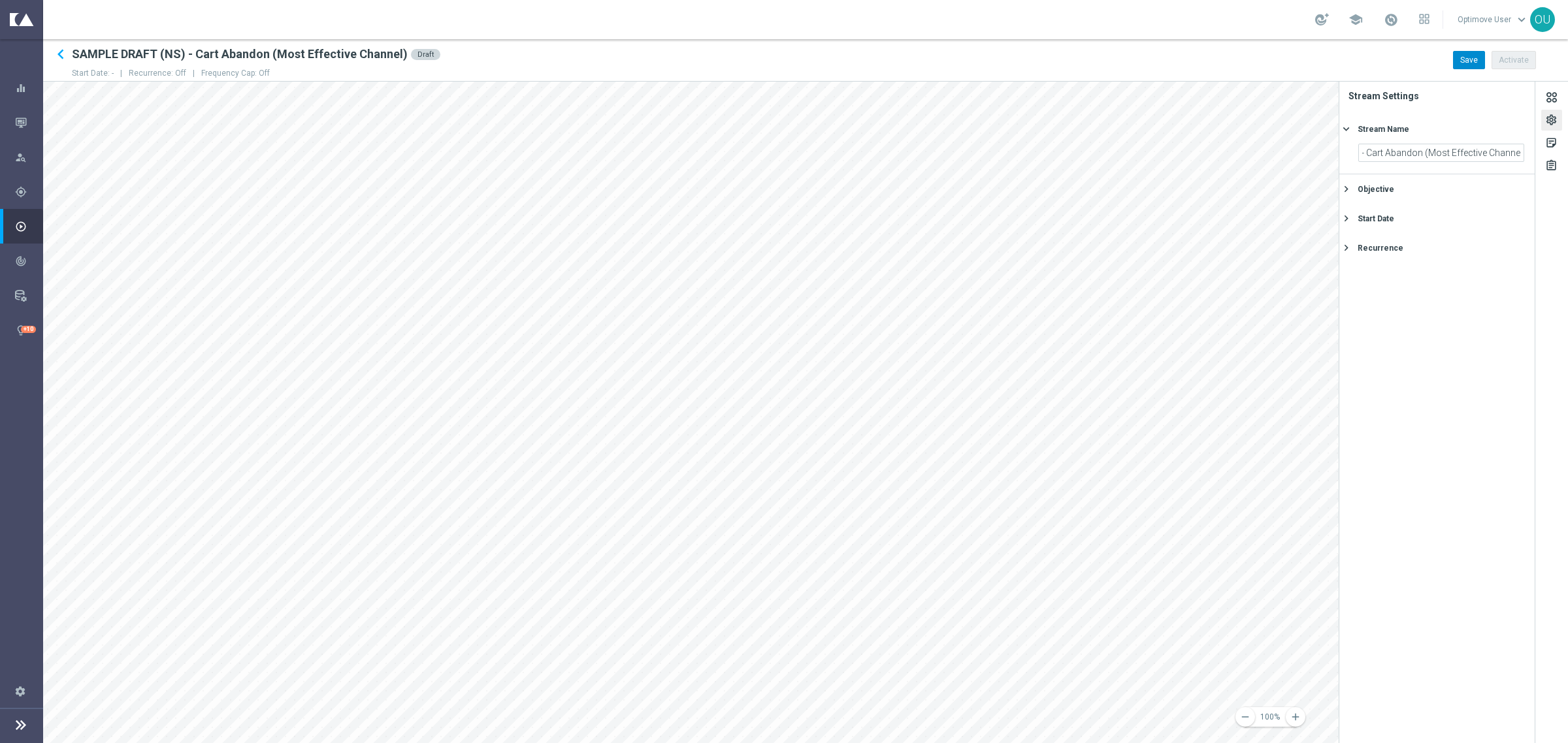
scroll to position [0, 0]
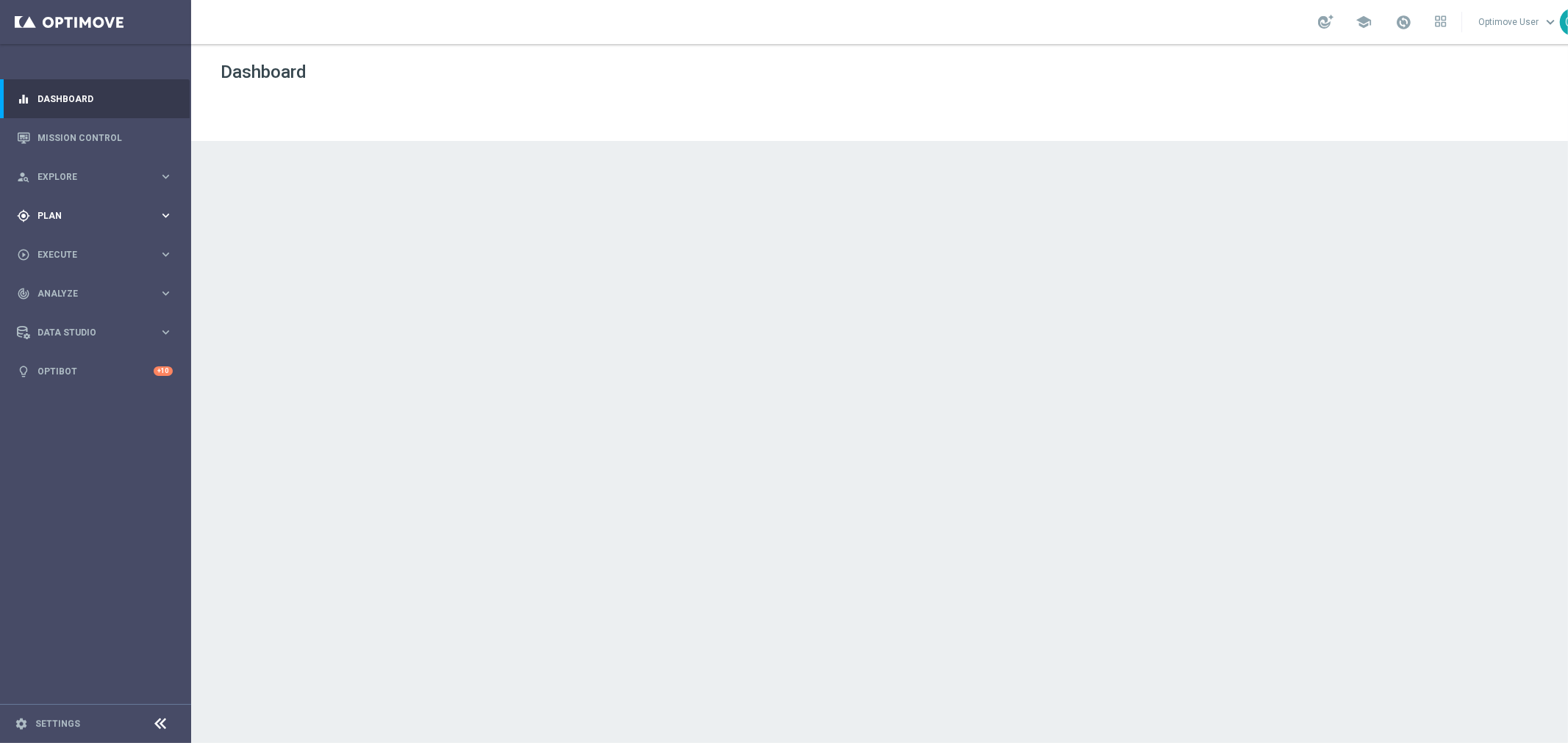
click at [77, 214] on span "Plan" at bounding box center [98, 217] width 121 height 9
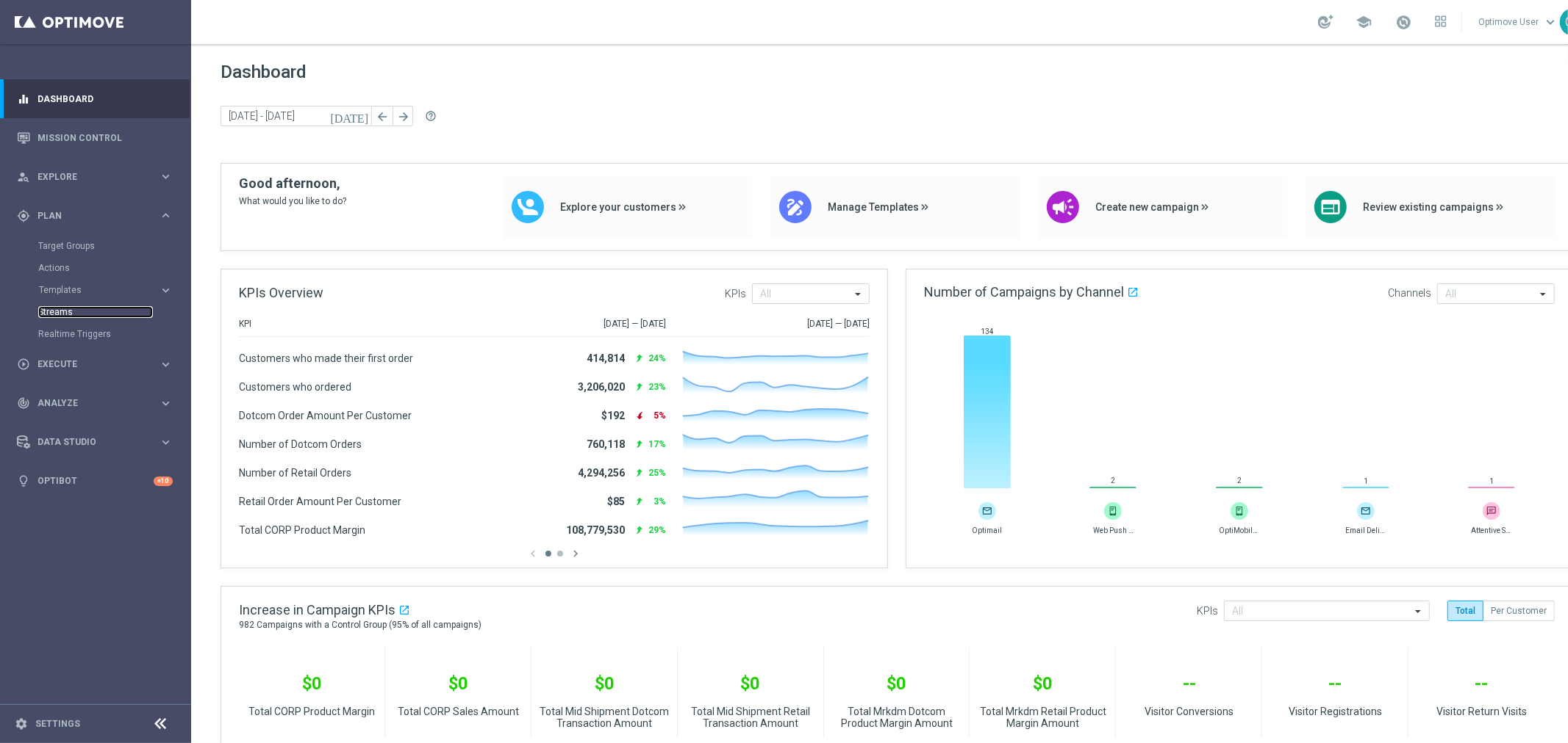
click at [67, 310] on link "Streams" at bounding box center [95, 312] width 114 height 12
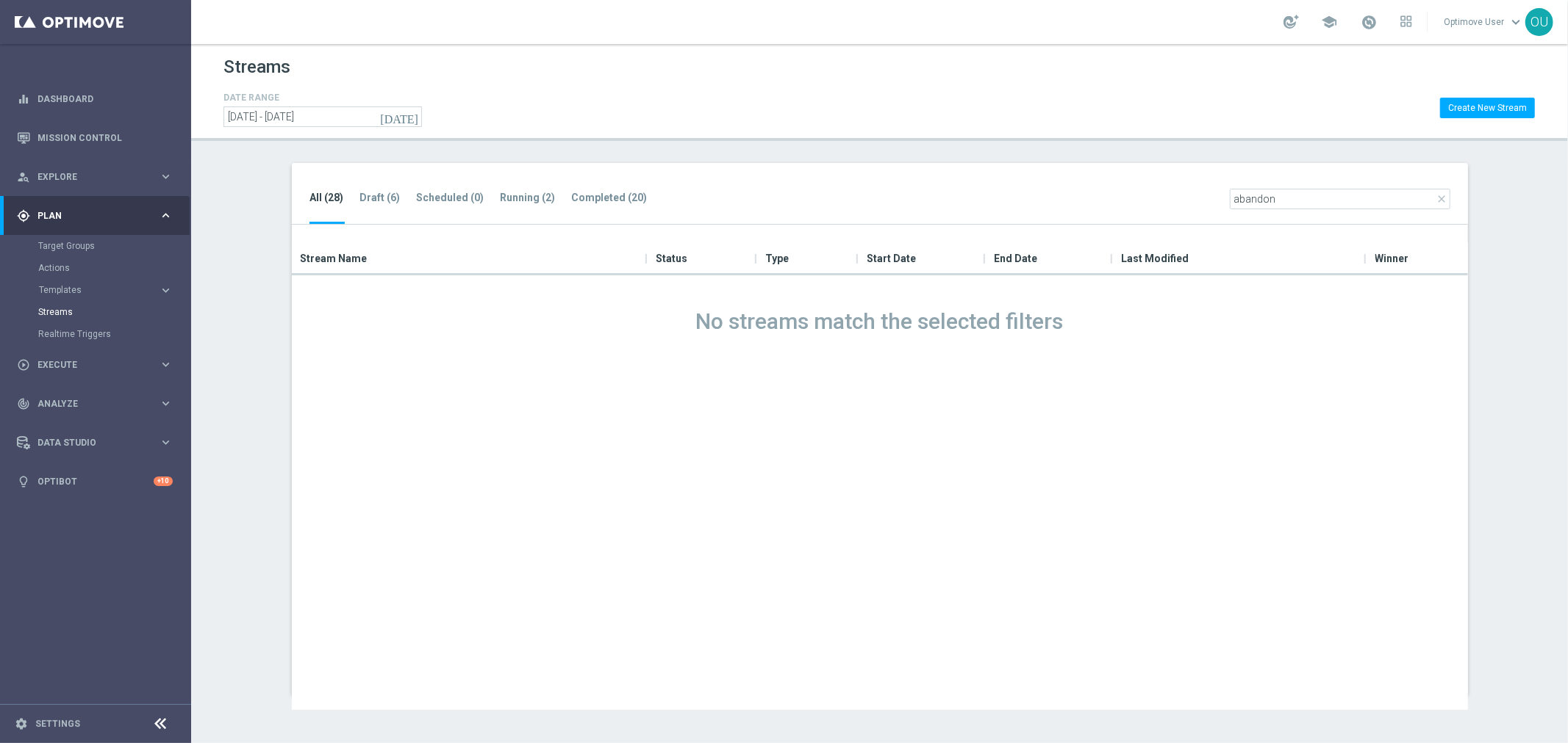
drag, startPoint x: 1292, startPoint y: 194, endPoint x: 1229, endPoint y: 233, distance: 74.1
click at [1229, 233] on div "All (28) Draft (6) Scheduled (0) Running (2) Completed (20) close abandon Drag …" at bounding box center [879, 430] width 1176 height 533
type input "cart"
click at [1439, 198] on icon "close" at bounding box center [1442, 199] width 12 height 12
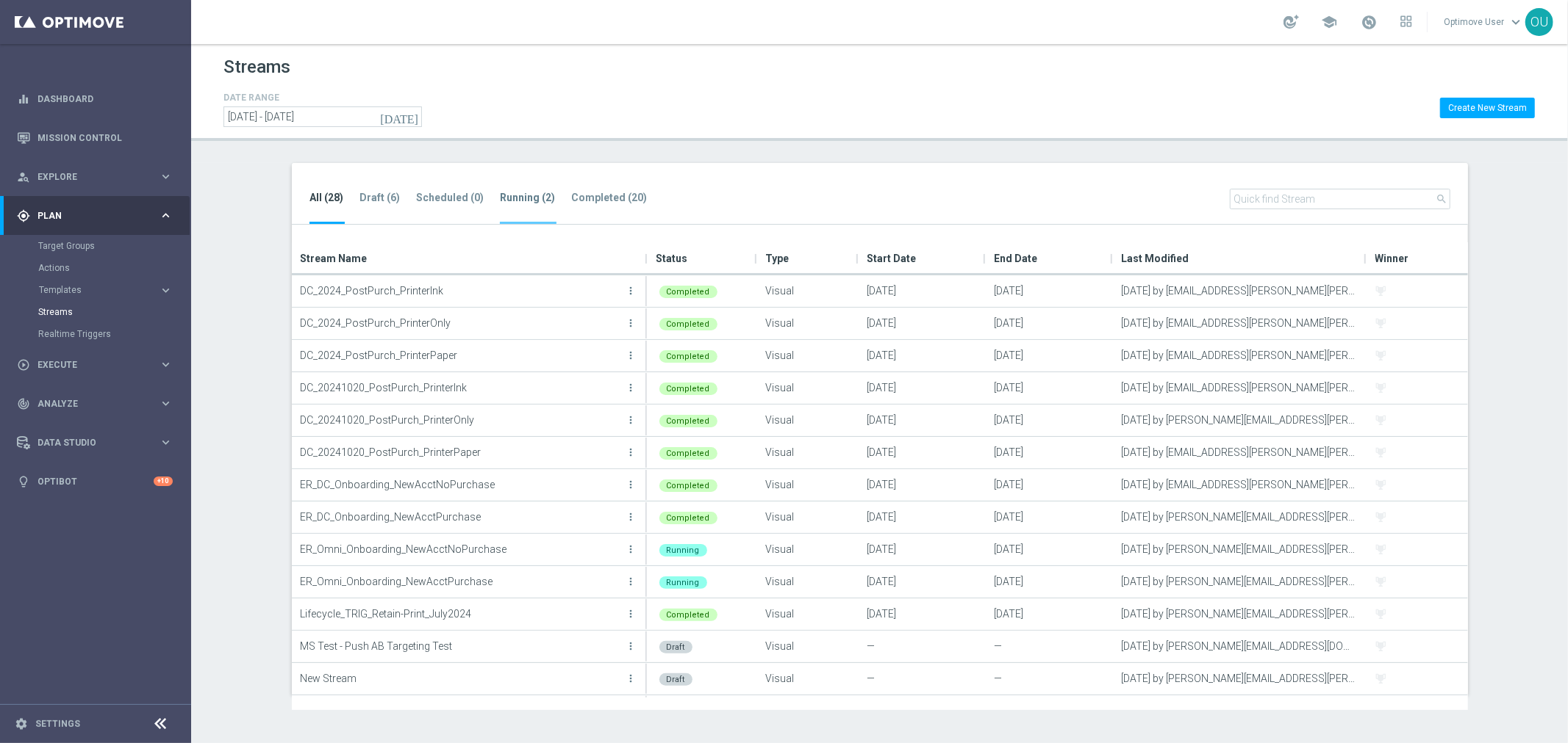
click at [507, 199] on tab-header "Running (2)" at bounding box center [529, 198] width 55 height 13
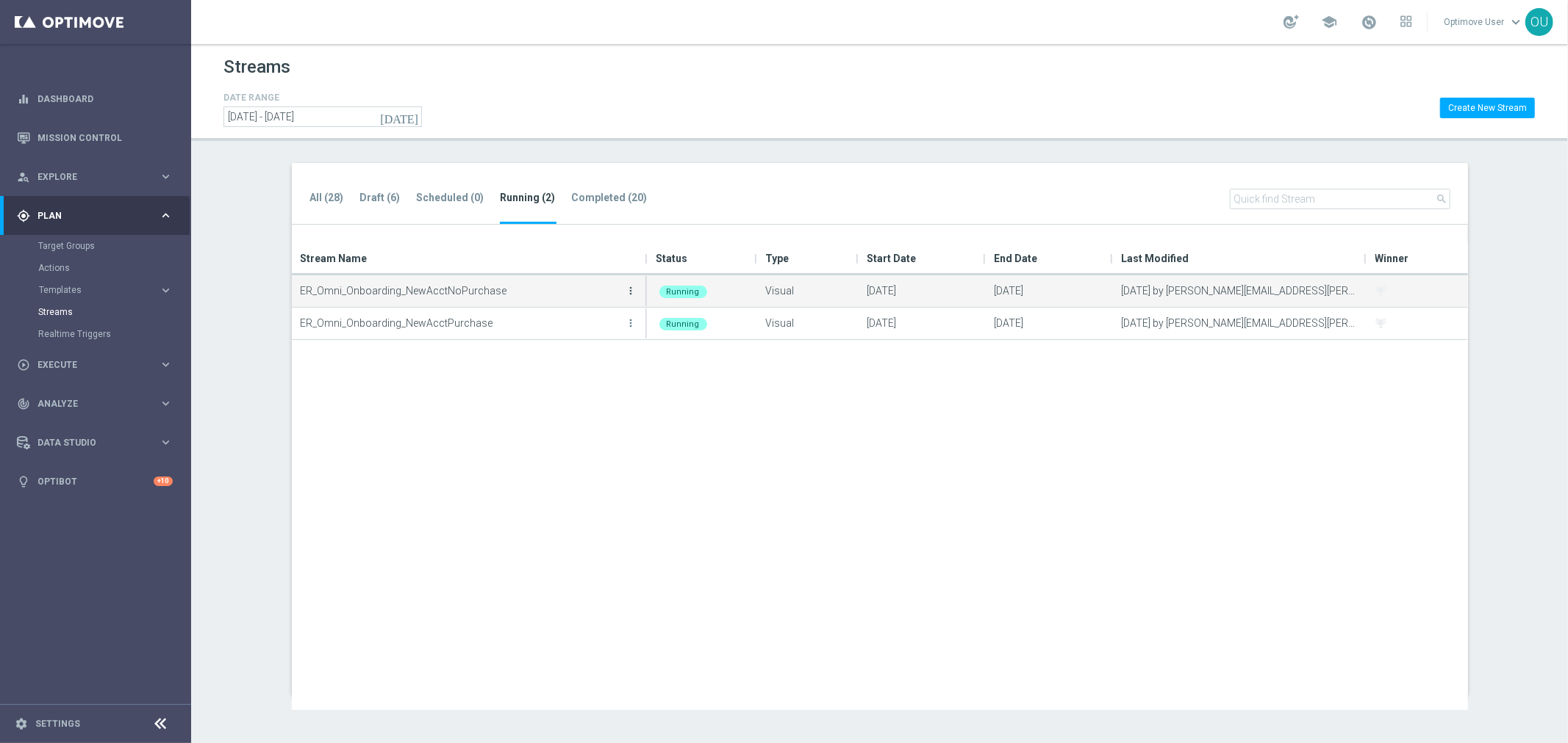
click at [629, 288] on icon "more_vert" at bounding box center [631, 290] width 12 height 12
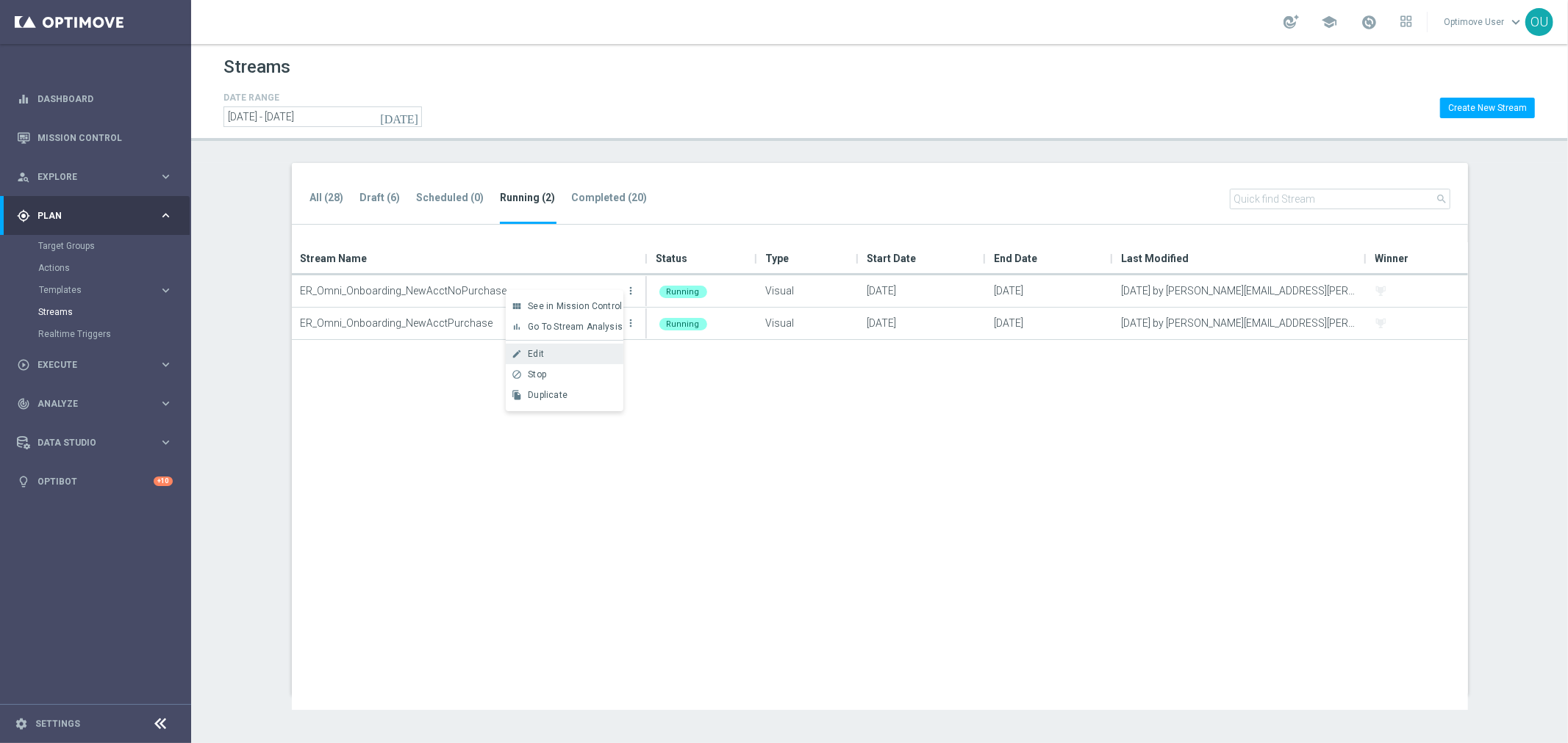
click at [572, 349] on div "Edit" at bounding box center [572, 354] width 89 height 10
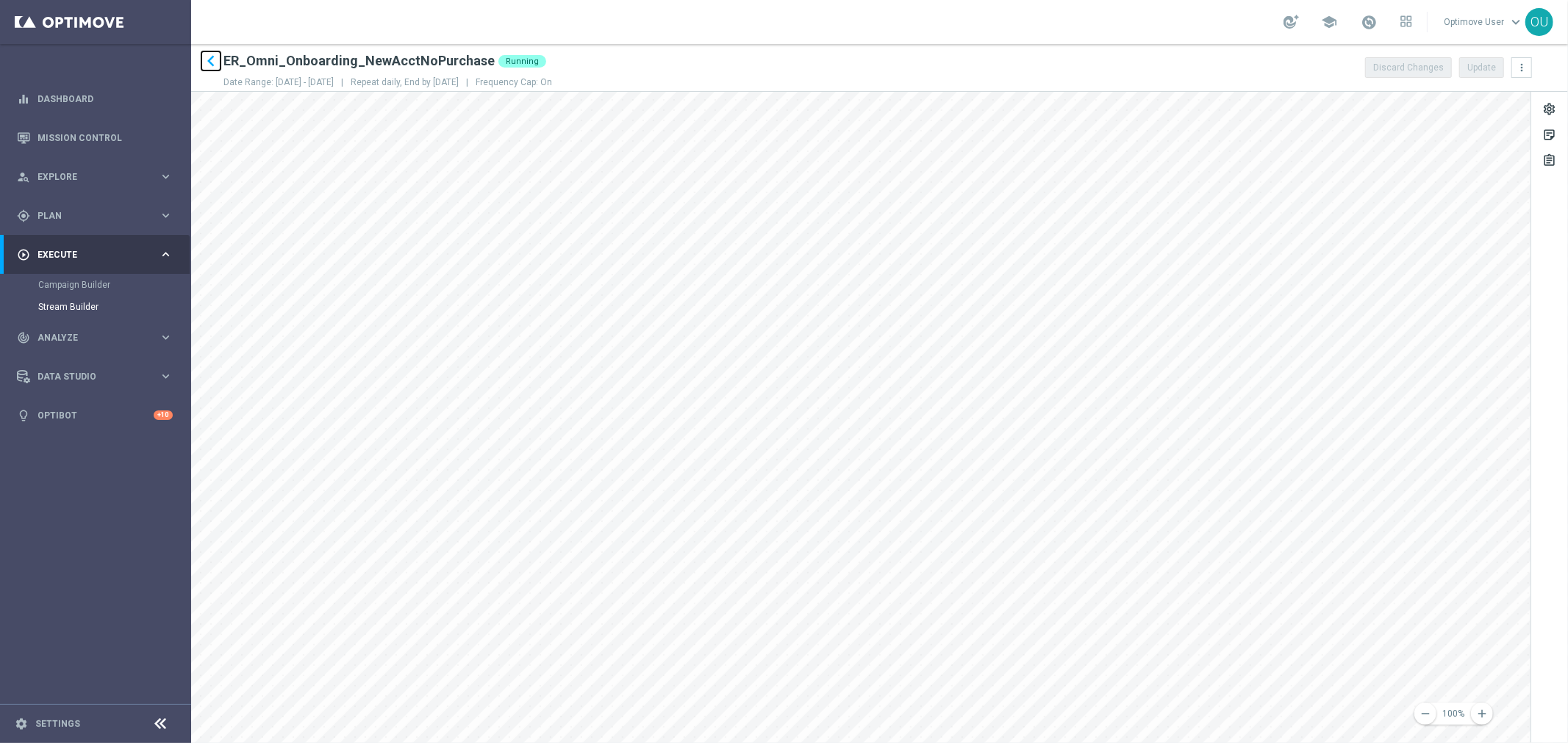
click at [213, 62] on icon "keyboard_arrow_left" at bounding box center [211, 61] width 22 height 22
